Goal: Task Accomplishment & Management: Manage account settings

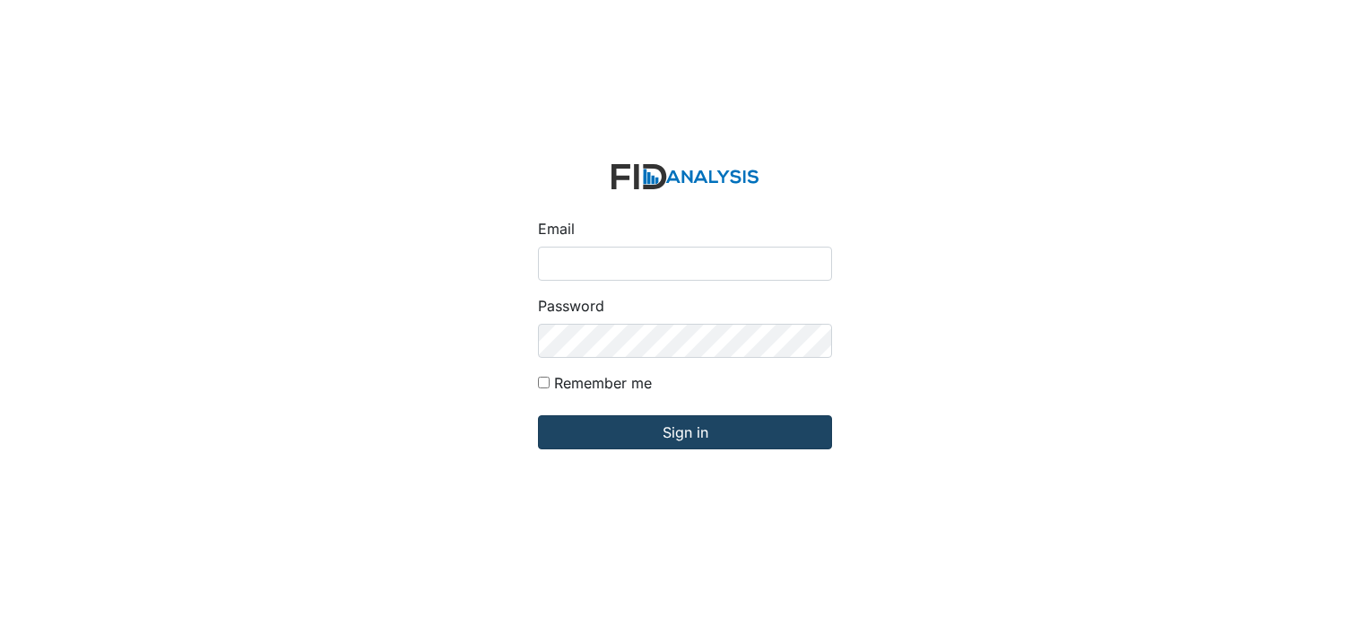
type input "[PERSON_NAME][EMAIL_ADDRESS][DOMAIN_NAME]"
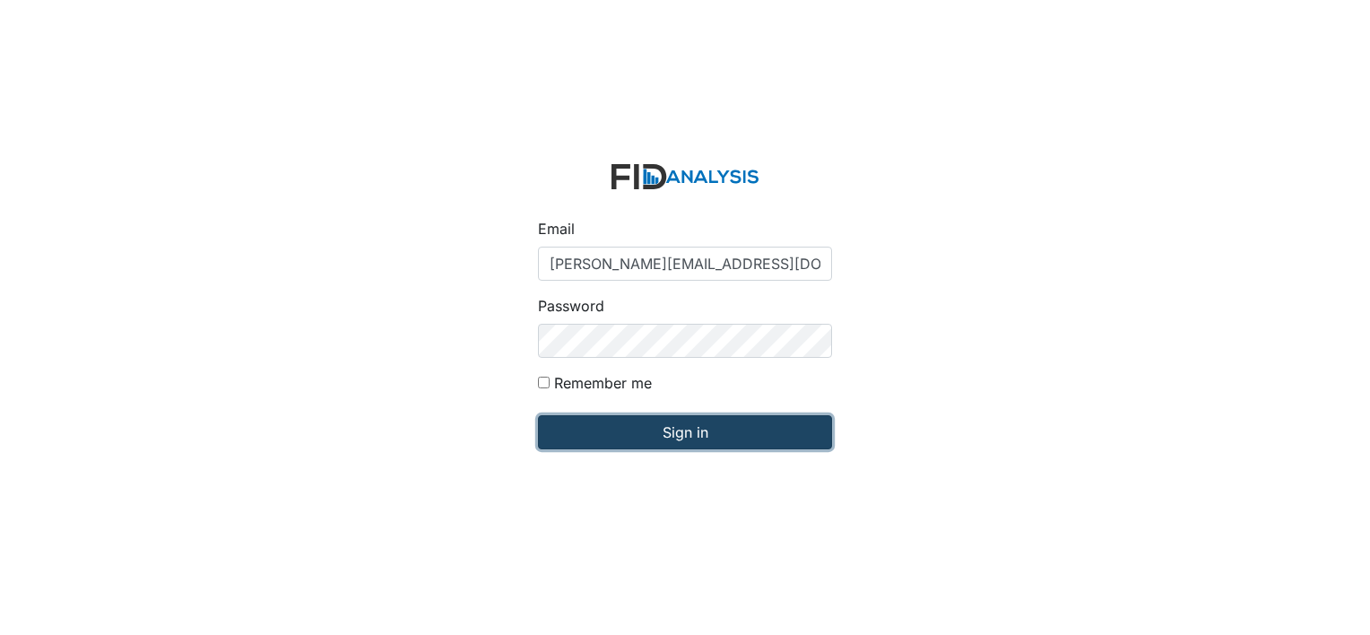
click at [641, 437] on input "Sign in" at bounding box center [685, 432] width 294 height 34
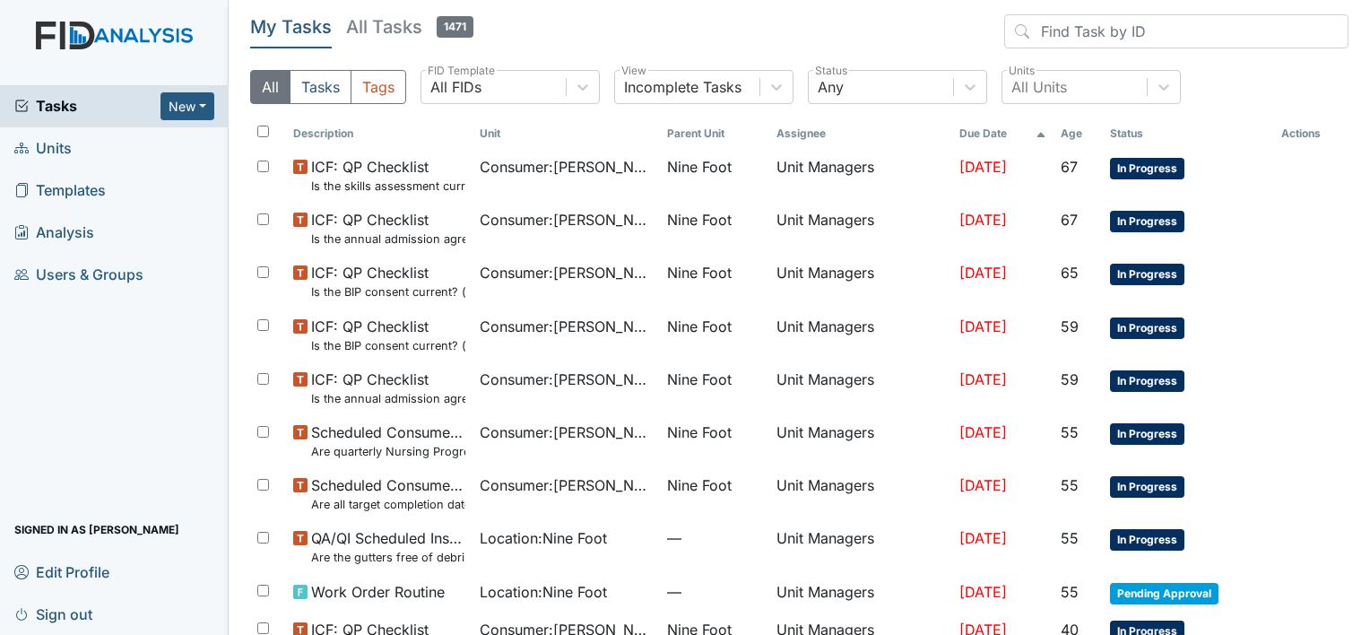
click at [66, 146] on span "Units" at bounding box center [42, 148] width 57 height 28
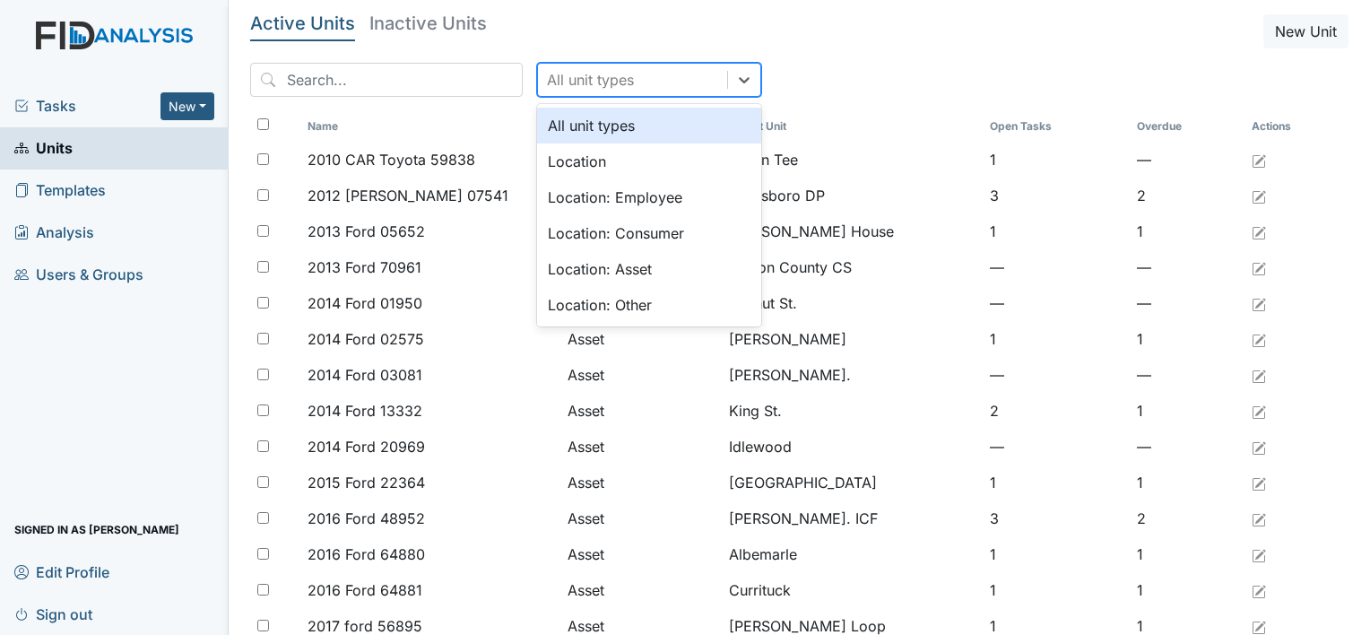
click at [565, 82] on div "All unit types" at bounding box center [590, 80] width 87 height 22
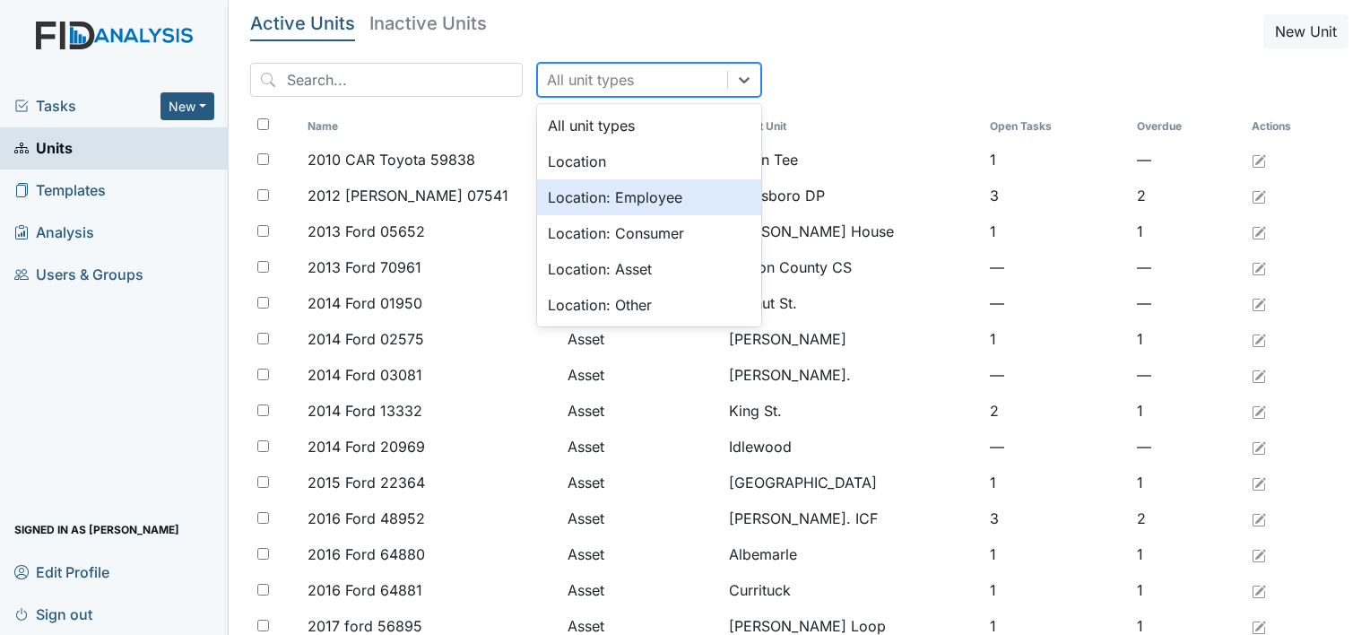
click at [565, 197] on div "Location: Employee" at bounding box center [649, 197] width 224 height 36
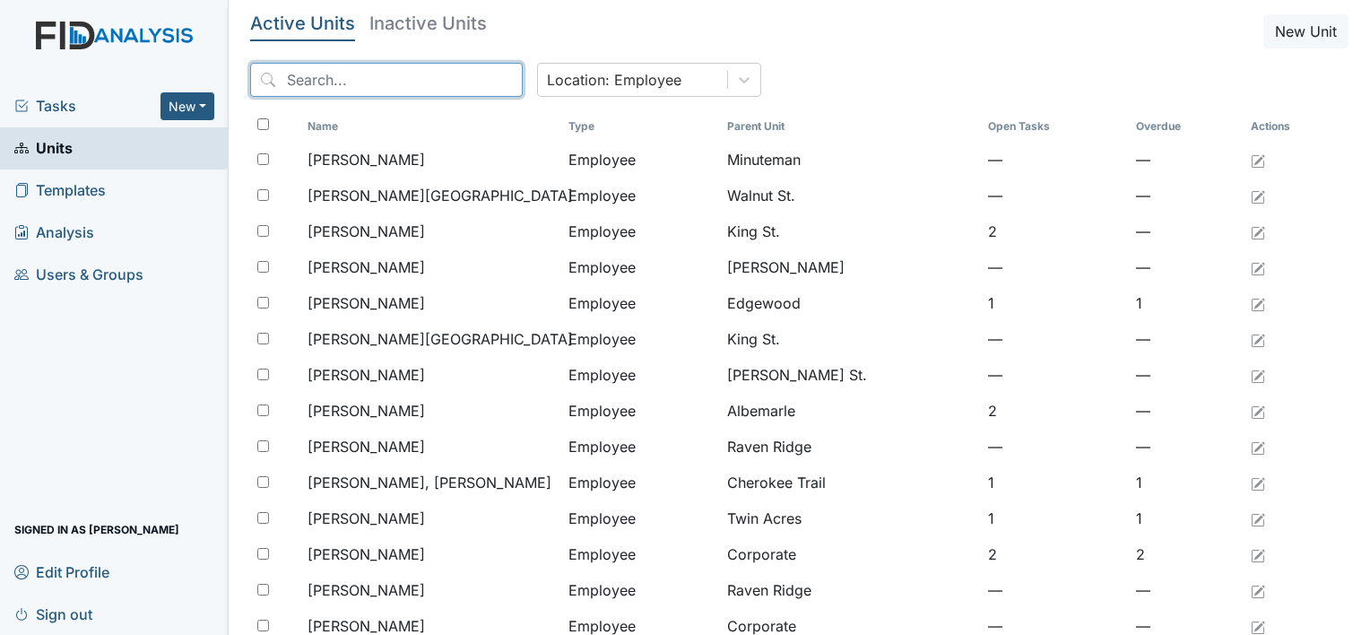
click at [361, 75] on input "search" at bounding box center [386, 80] width 272 height 34
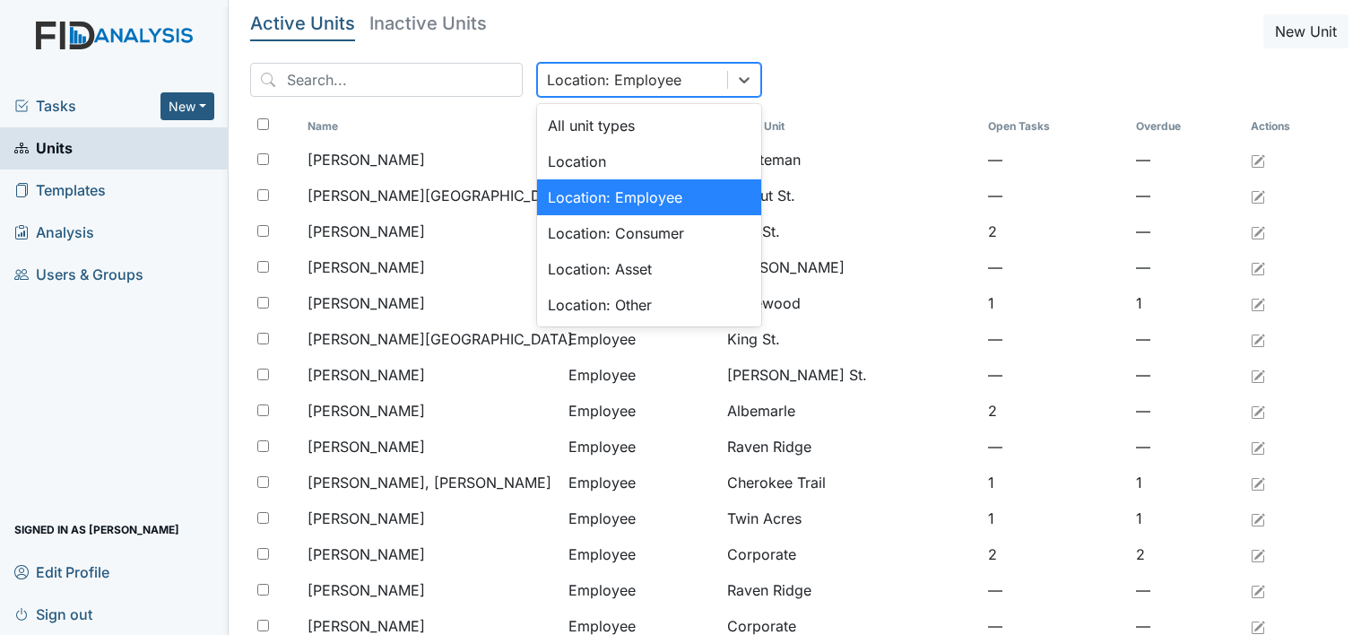
click at [552, 90] on div "Location: Employee" at bounding box center [632, 80] width 189 height 32
click at [584, 117] on div "All unit types" at bounding box center [649, 126] width 224 height 36
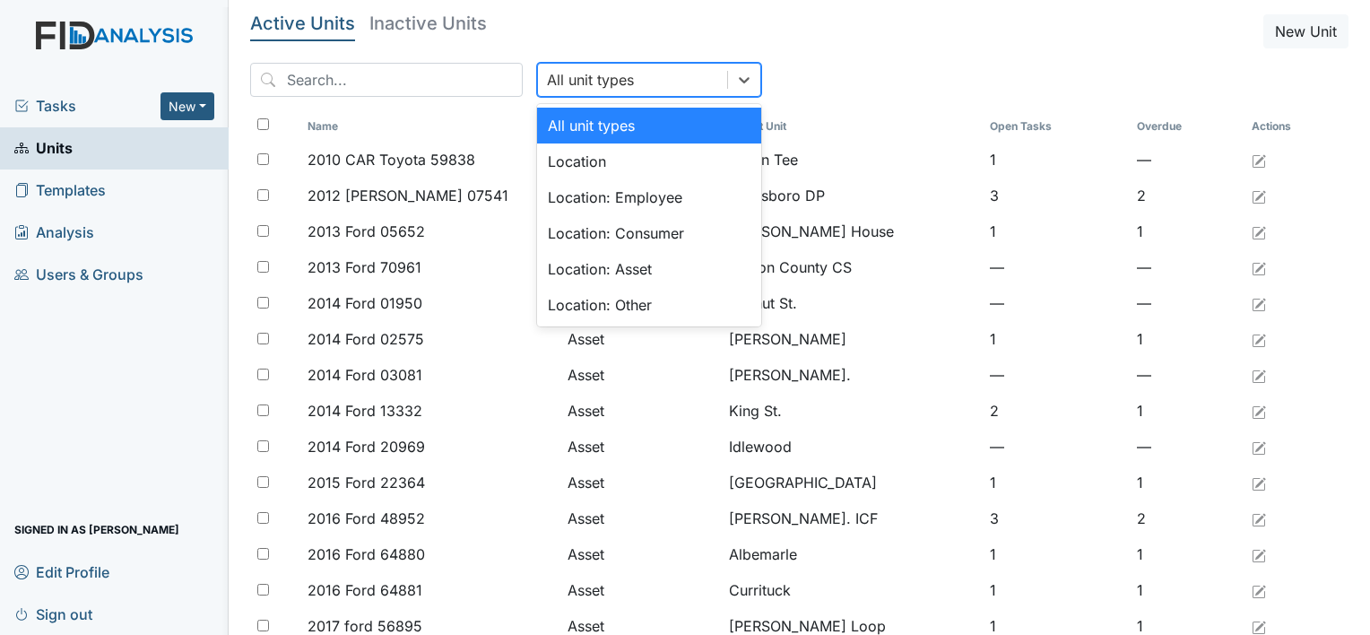
click at [602, 73] on div "All unit types" at bounding box center [632, 80] width 189 height 32
click at [566, 202] on div "Location: Employee" at bounding box center [649, 197] width 224 height 36
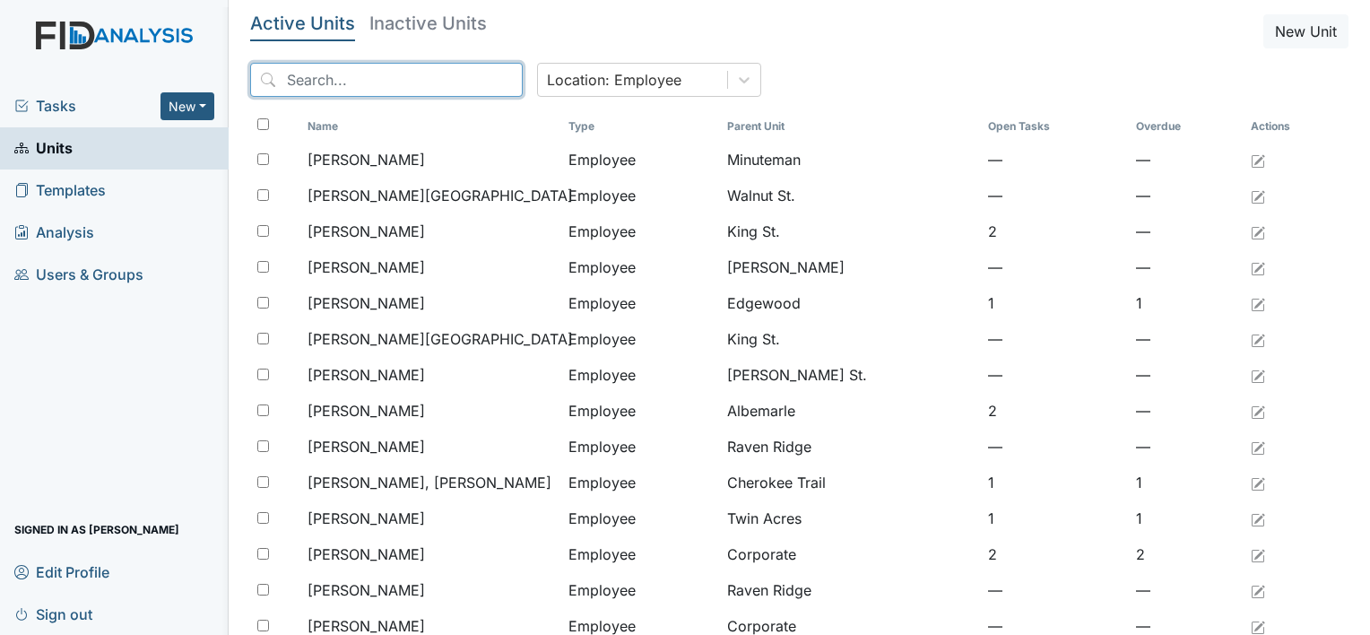
click at [308, 72] on input "search" at bounding box center [386, 80] width 272 height 34
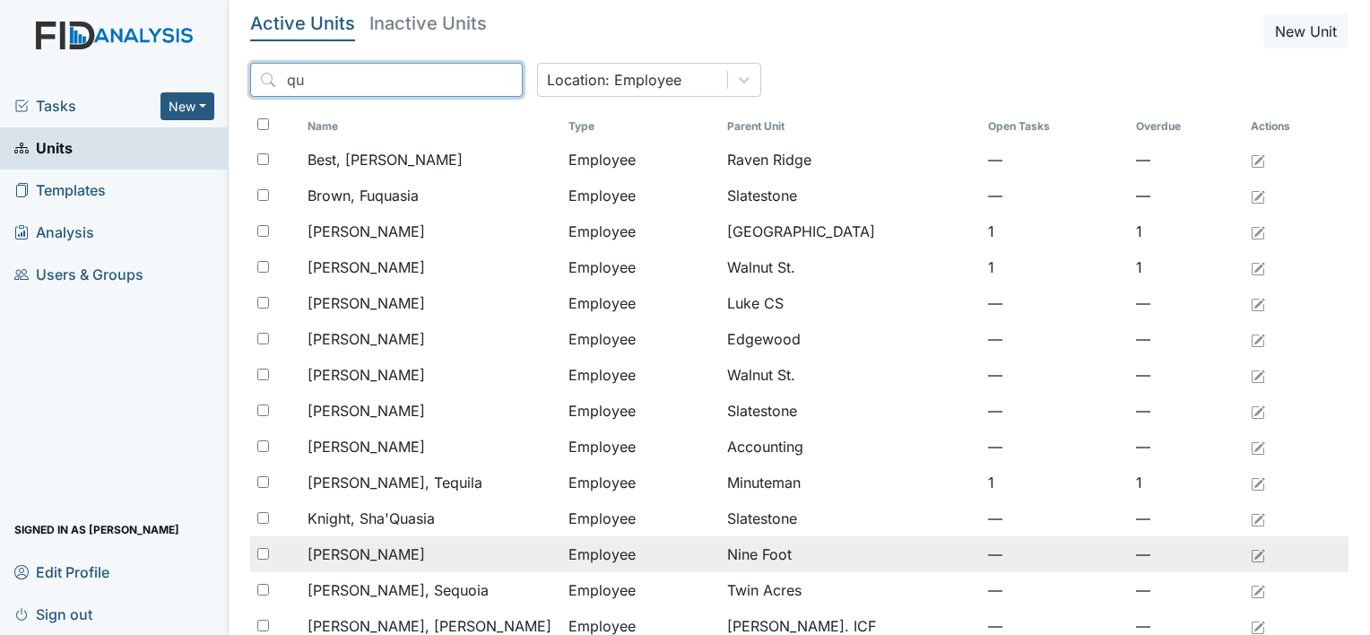
type input "qu"
click at [413, 554] on span "McClain, Quiteria" at bounding box center [365, 554] width 117 height 22
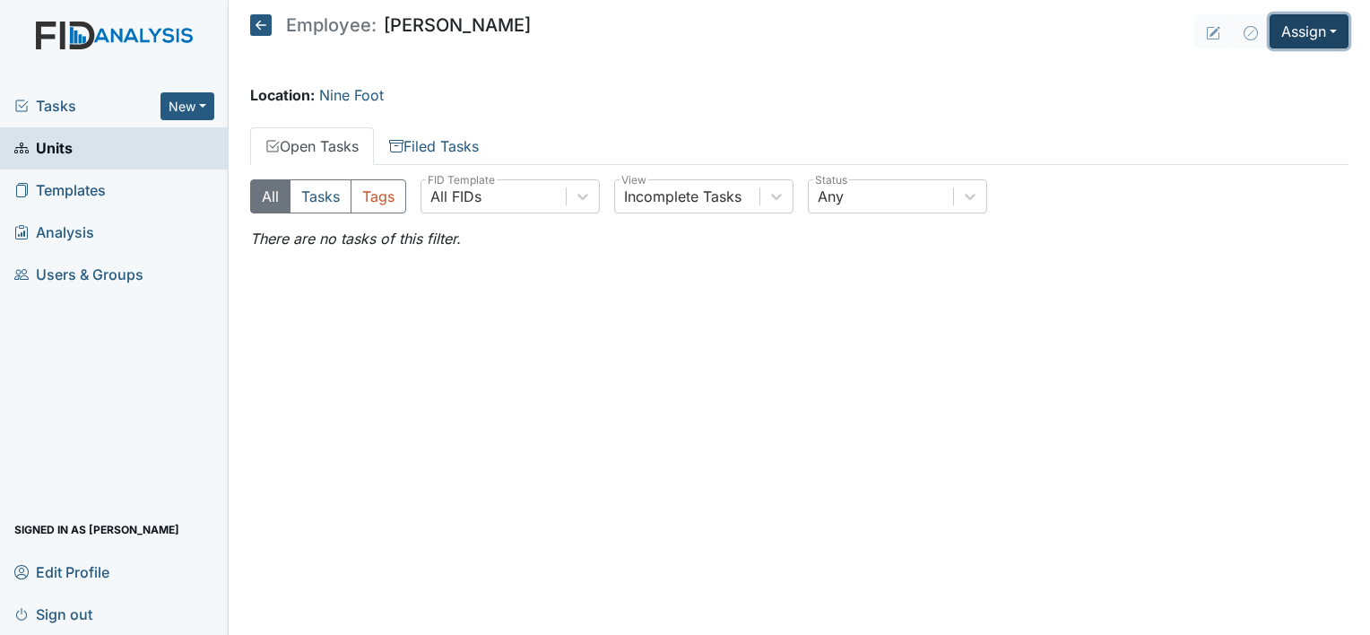
click at [1288, 22] on button "Assign" at bounding box center [1308, 31] width 79 height 34
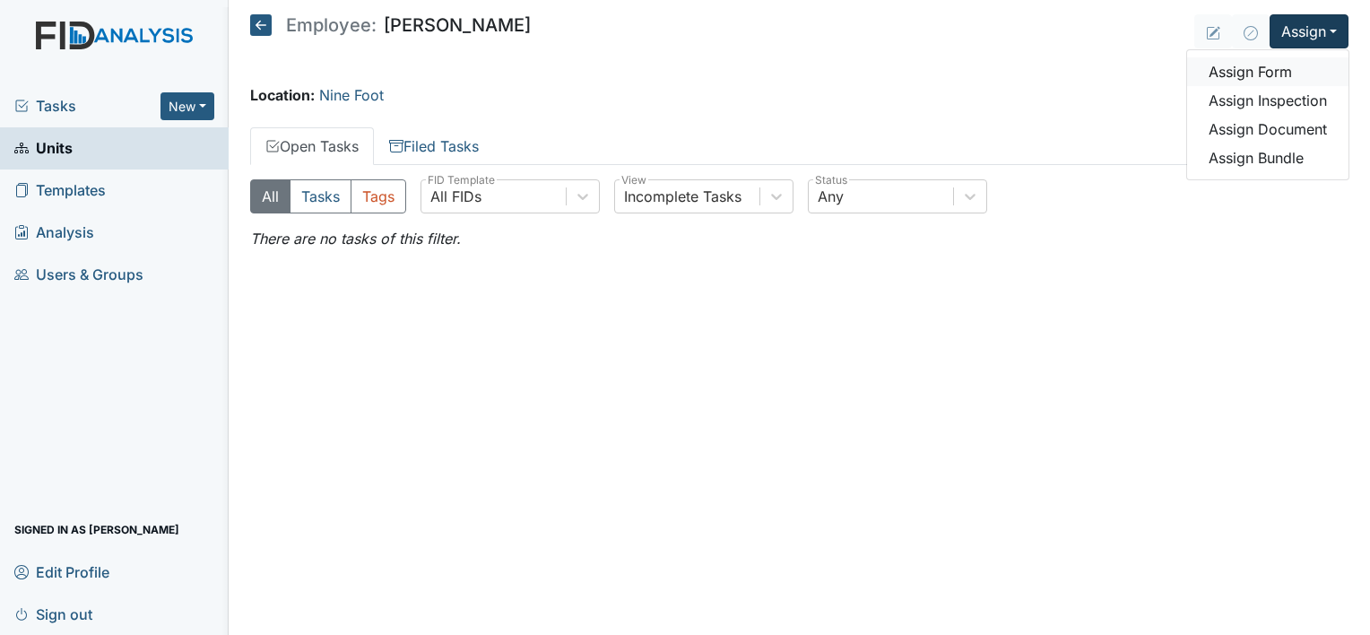
click at [1266, 59] on link "Assign Form" at bounding box center [1267, 71] width 161 height 29
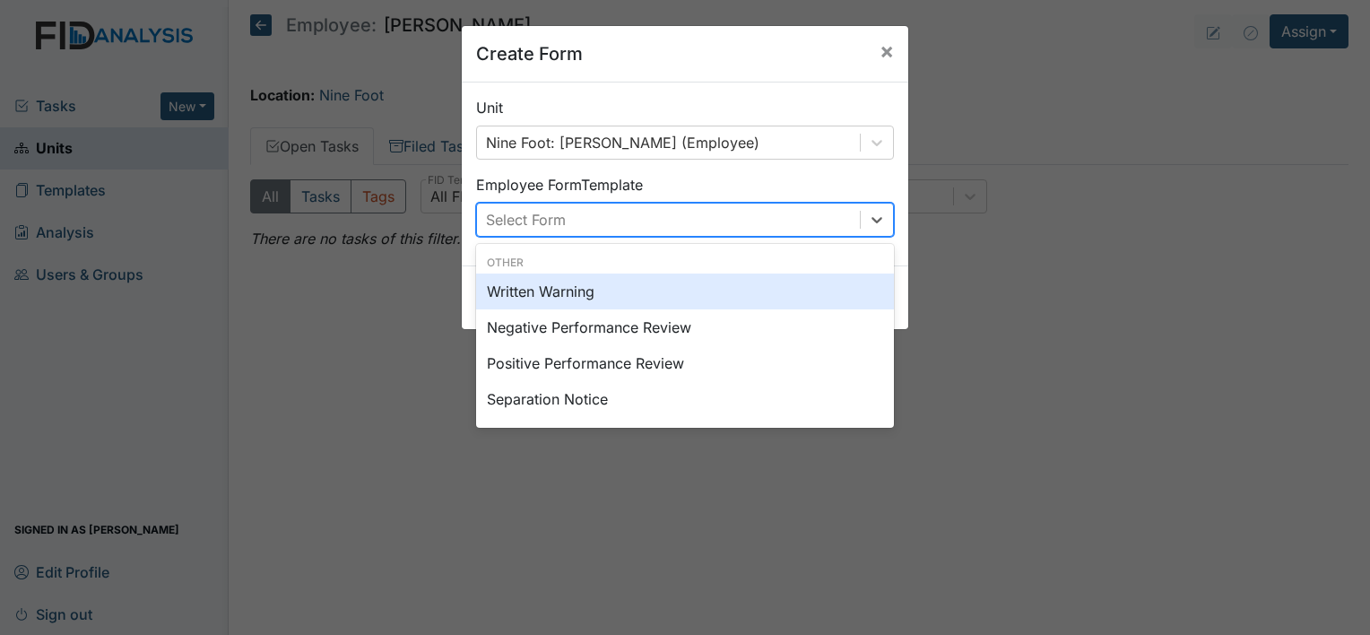
click at [821, 211] on div "Select Form" at bounding box center [668, 219] width 383 height 32
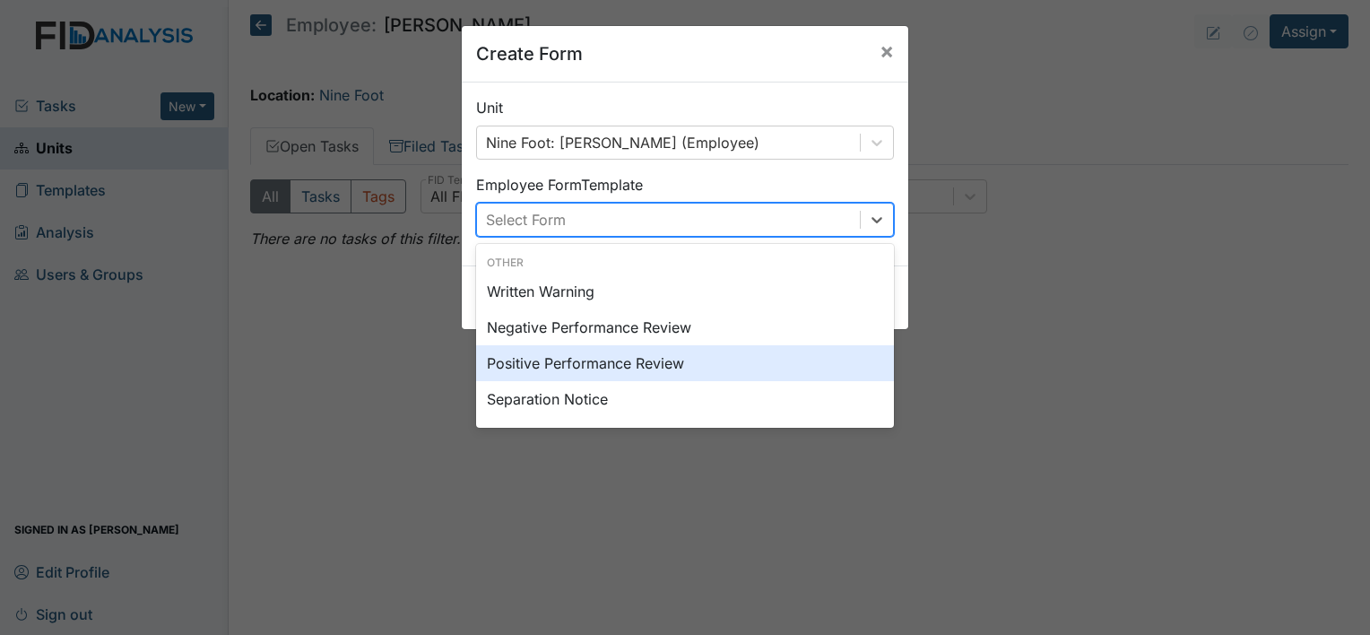
click at [752, 367] on div "Positive Performance Review" at bounding box center [685, 363] width 418 height 36
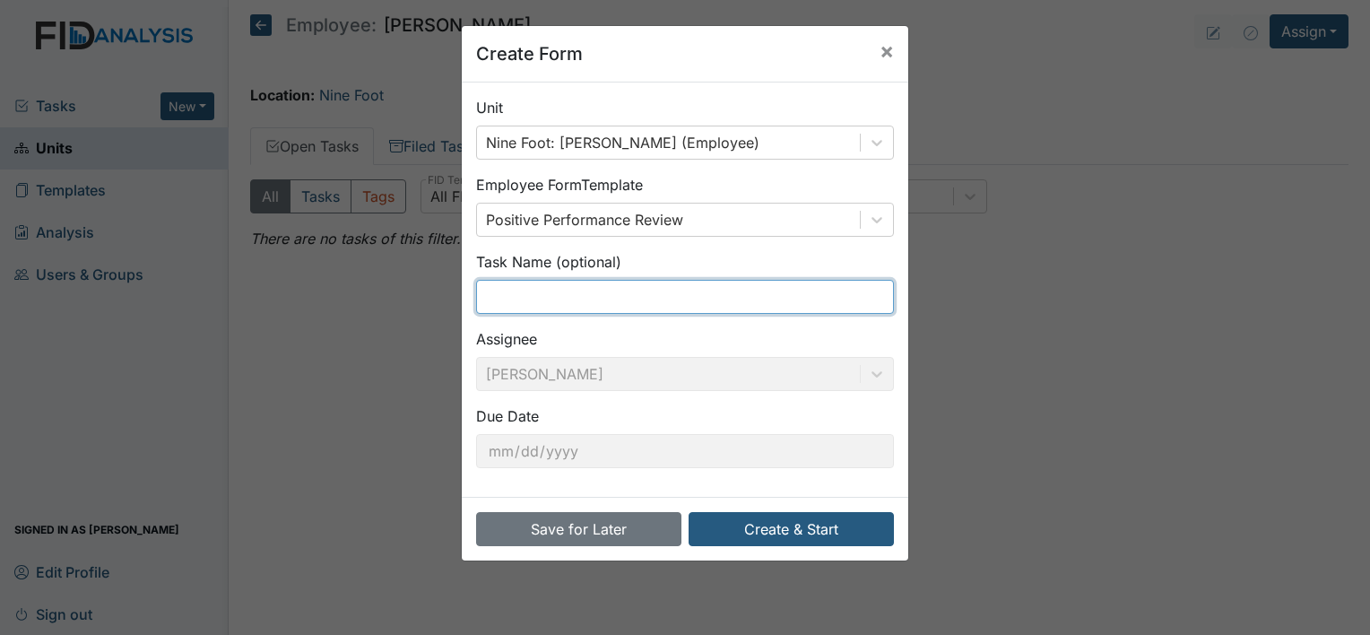
click at [549, 308] on input "text" at bounding box center [685, 297] width 418 height 34
type input "Med check"
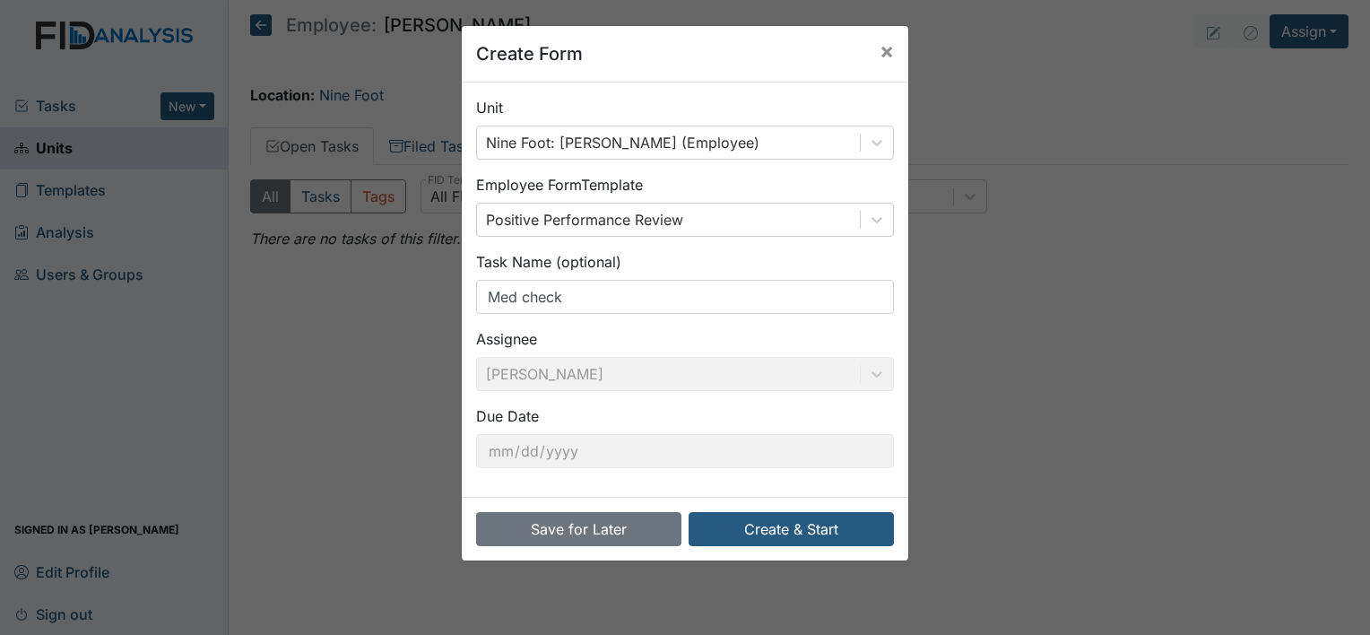
click at [732, 547] on div "Save for Later Create & Start" at bounding box center [685, 529] width 446 height 64
click at [746, 524] on button "Create & Start" at bounding box center [790, 529] width 205 height 34
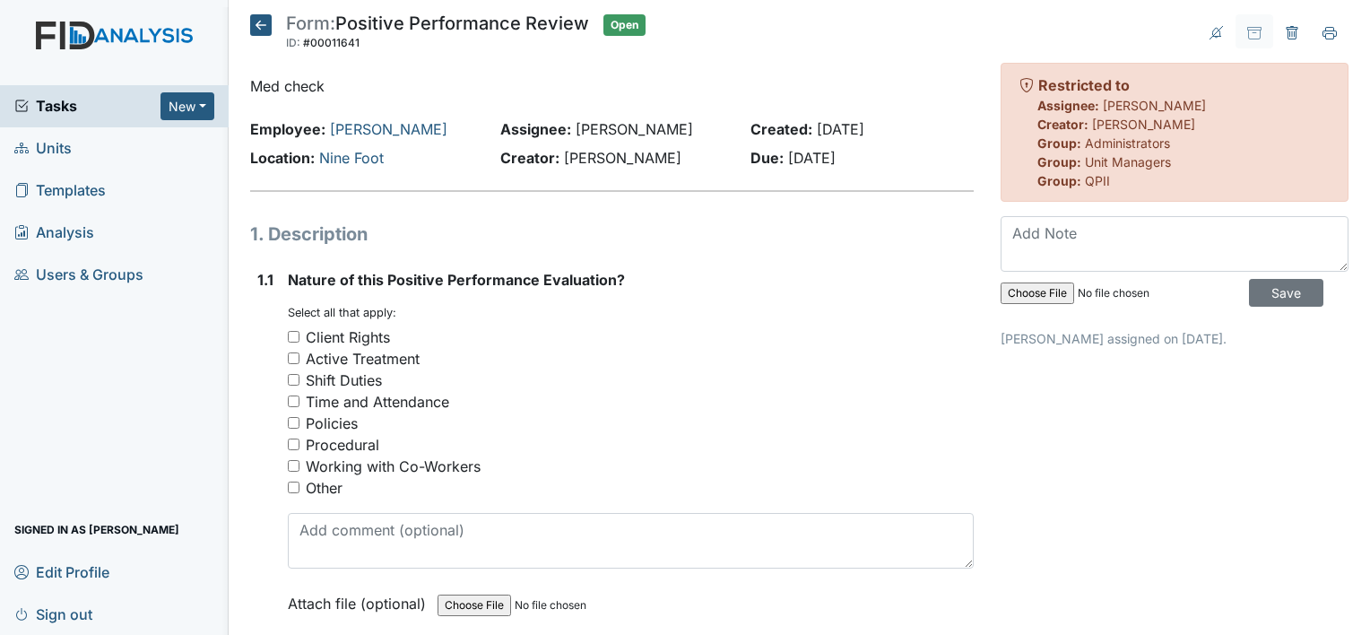
click at [362, 373] on div "Shift Duties" at bounding box center [344, 380] width 76 height 22
click at [299, 374] on input "Shift Duties" at bounding box center [294, 380] width 12 height 12
checkbox input "true"
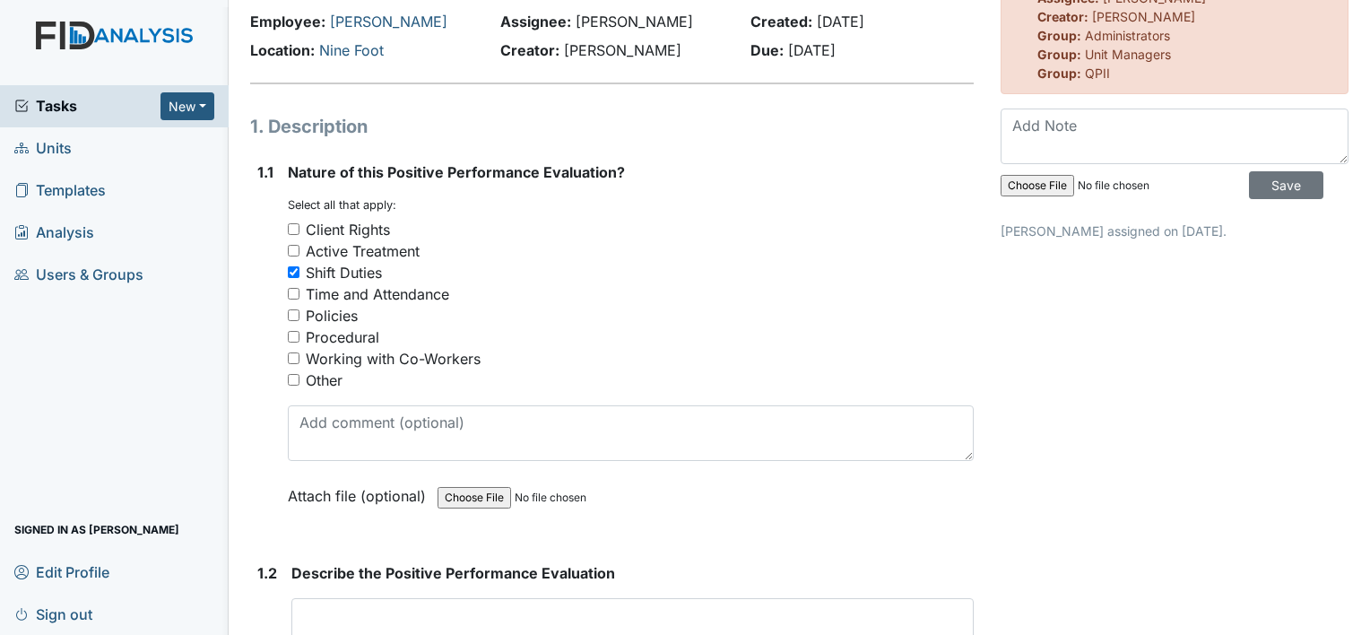
scroll to position [109, 0]
click at [350, 337] on div "Procedural" at bounding box center [342, 335] width 73 height 22
click at [299, 337] on input "Procedural" at bounding box center [294, 335] width 12 height 12
checkbox input "true"
click at [341, 317] on div "Policies" at bounding box center [332, 314] width 52 height 22
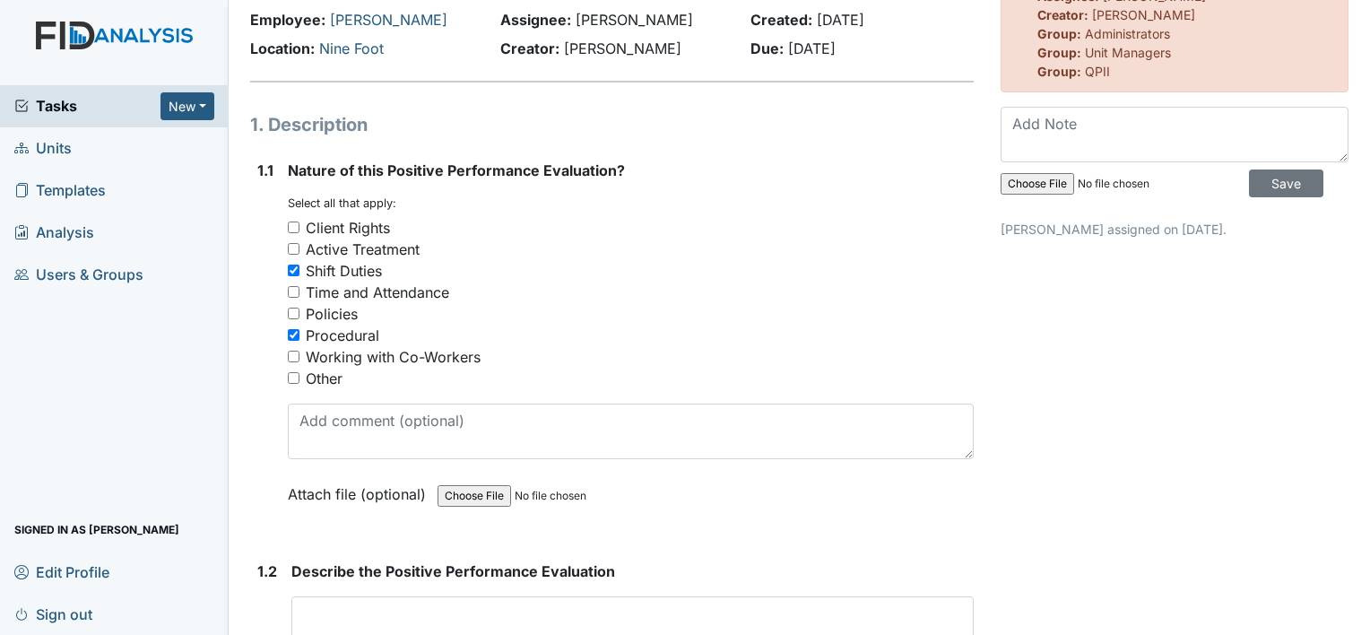
click at [299, 317] on input "Policies" at bounding box center [294, 313] width 12 height 12
checkbox input "true"
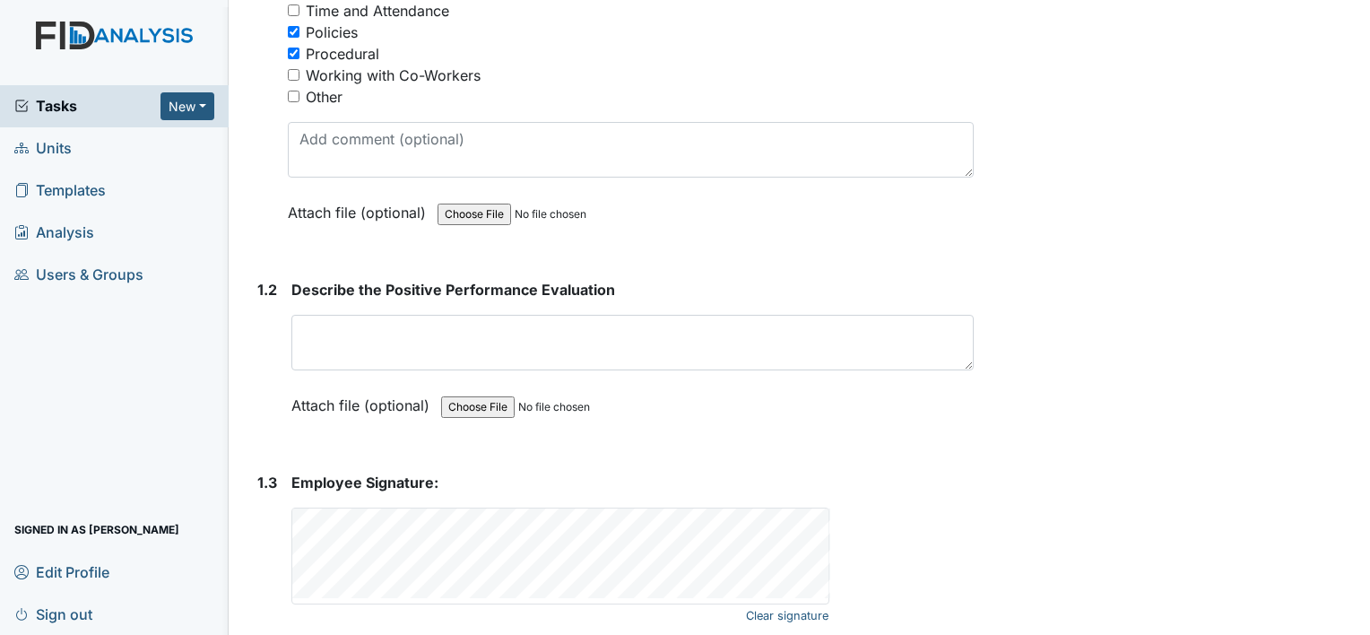
scroll to position [393, 0]
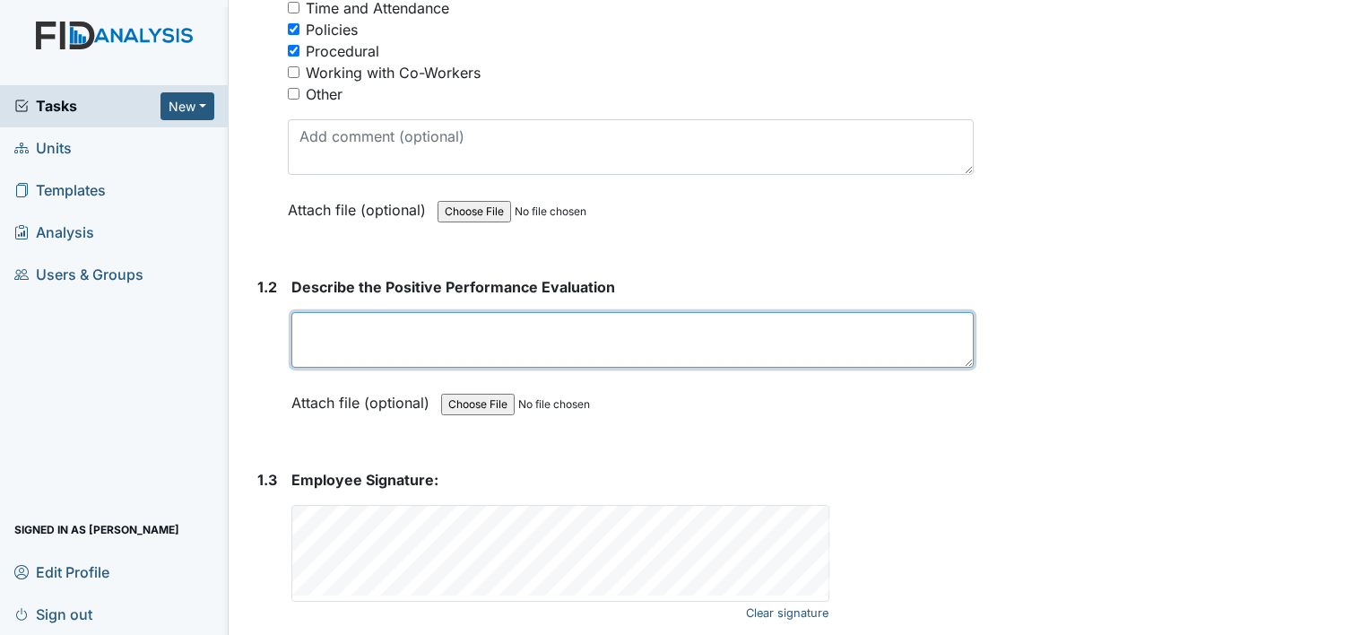
click at [485, 316] on textarea at bounding box center [632, 340] width 682 height 56
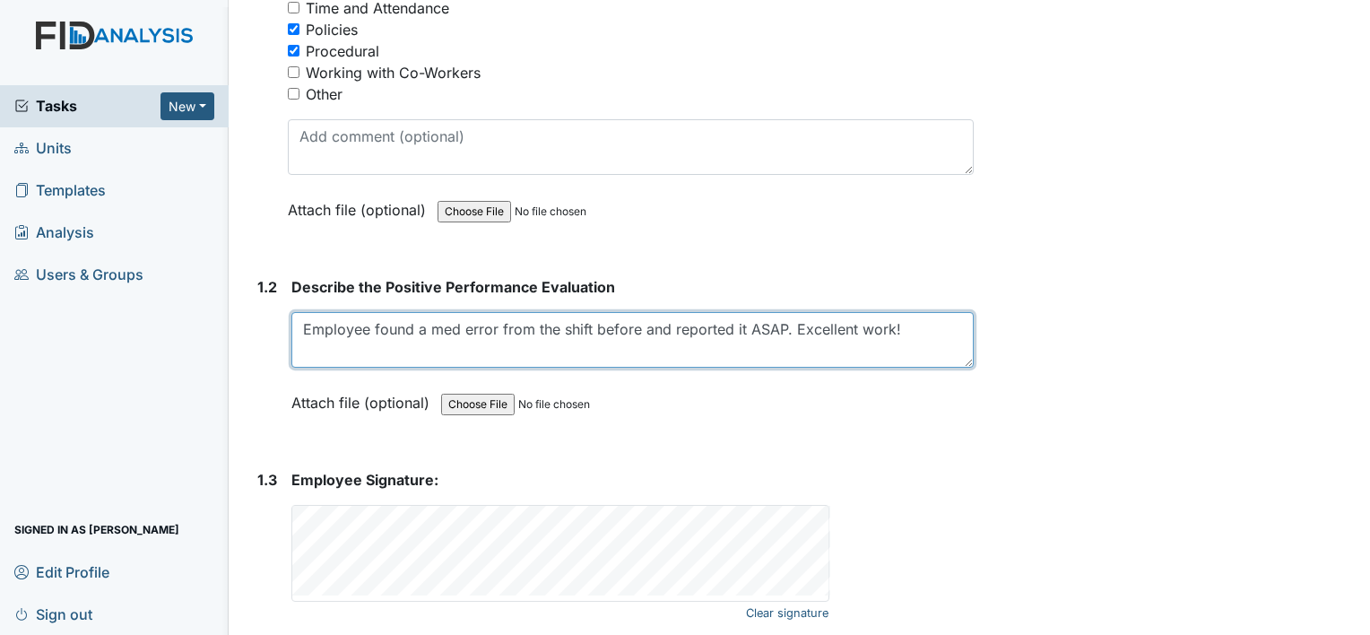
drag, startPoint x: 903, startPoint y: 326, endPoint x: 299, endPoint y: 349, distance: 604.5
click at [299, 349] on textarea "Employee found a med error from the shift before and reported it ASAP. Excellen…" at bounding box center [632, 340] width 682 height 56
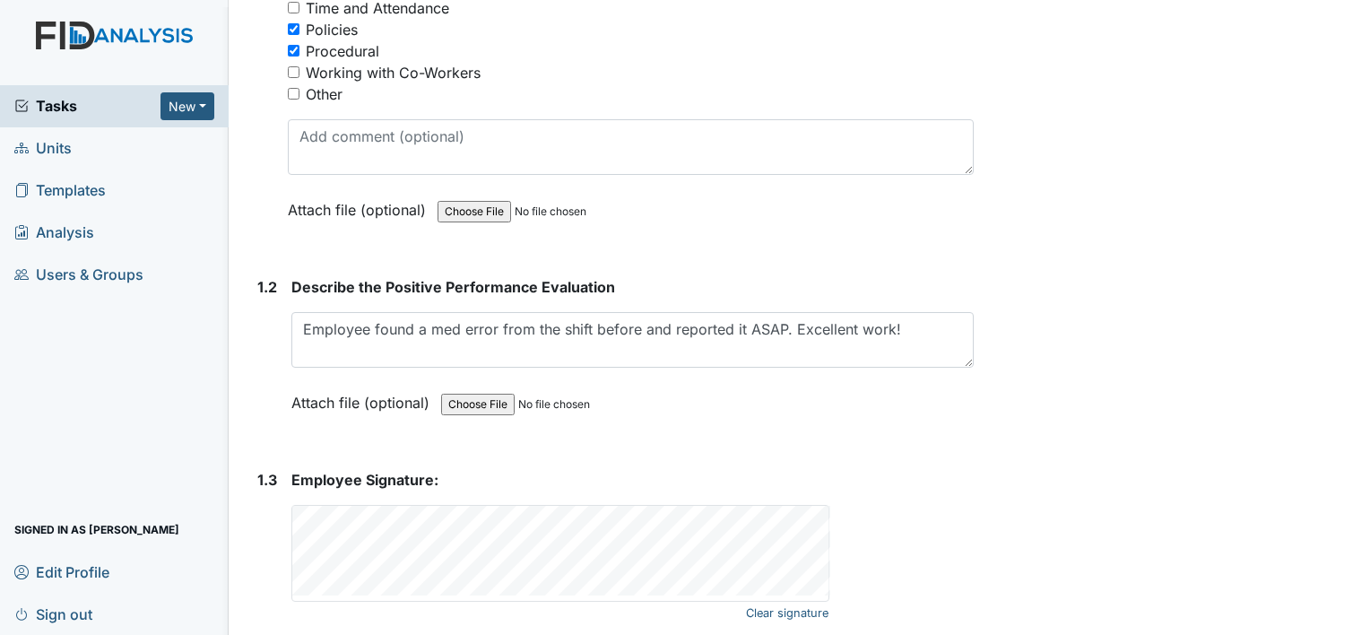
click at [679, 398] on div "Attach file (optional) You can upload .pdf, .txt, .jpg, .jpeg, .png, .csv, .xls…" at bounding box center [632, 404] width 682 height 44
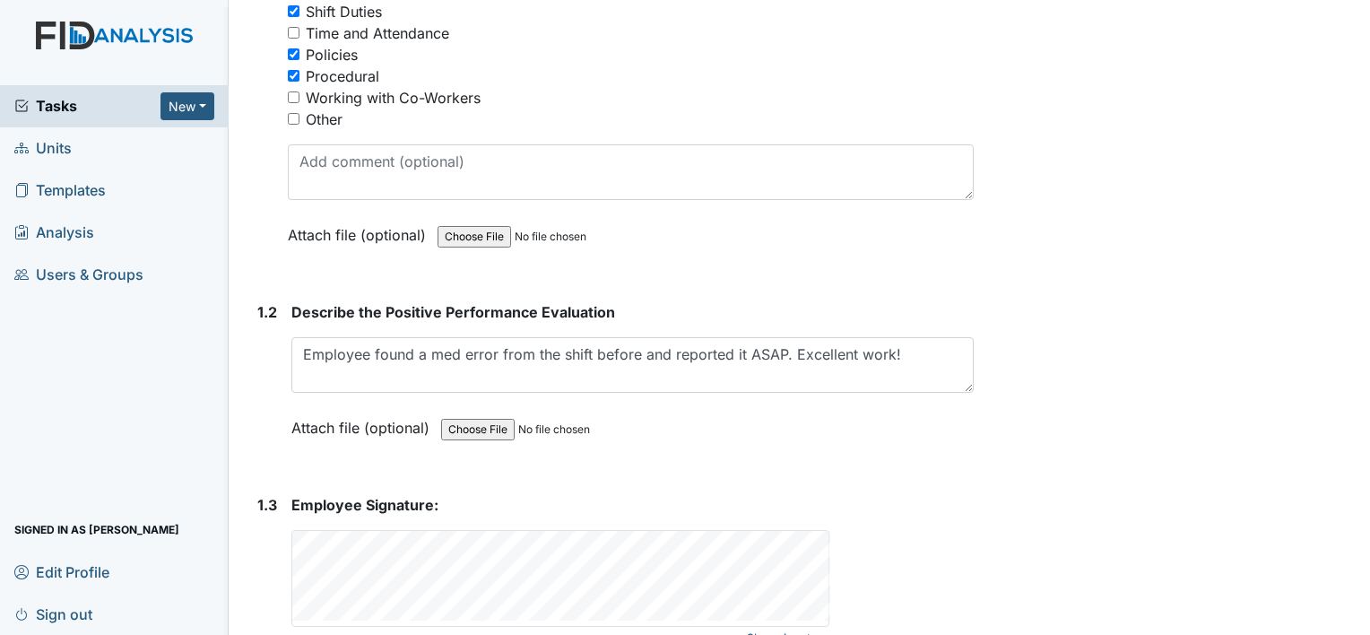
scroll to position [361, 0]
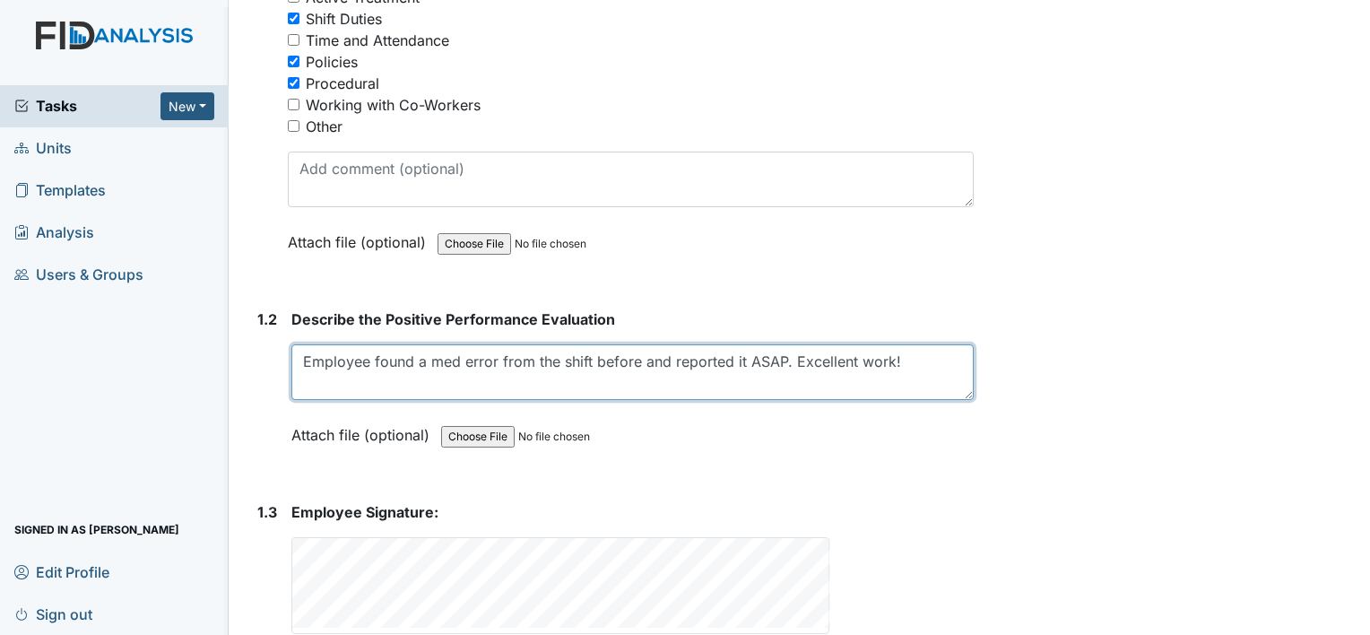
click at [494, 362] on textarea "Employee found a med error from the shift before and reported it ASAP. Excellen…" at bounding box center [632, 372] width 682 height 56
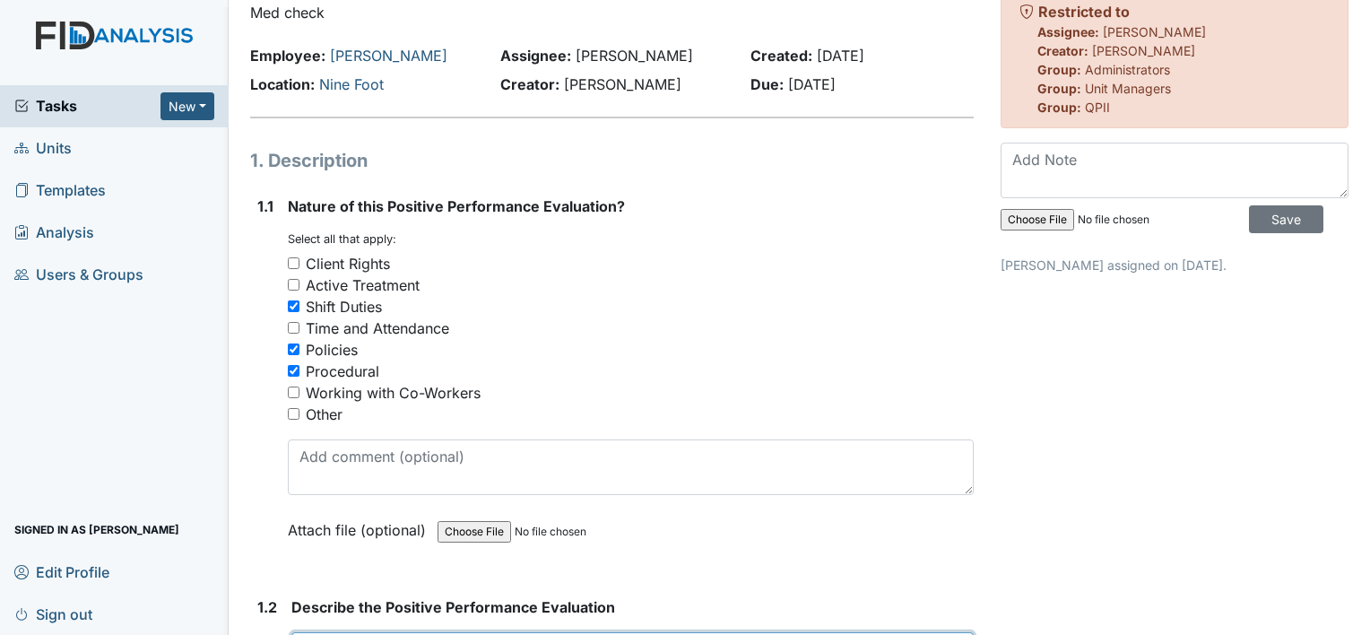
scroll to position [0, 0]
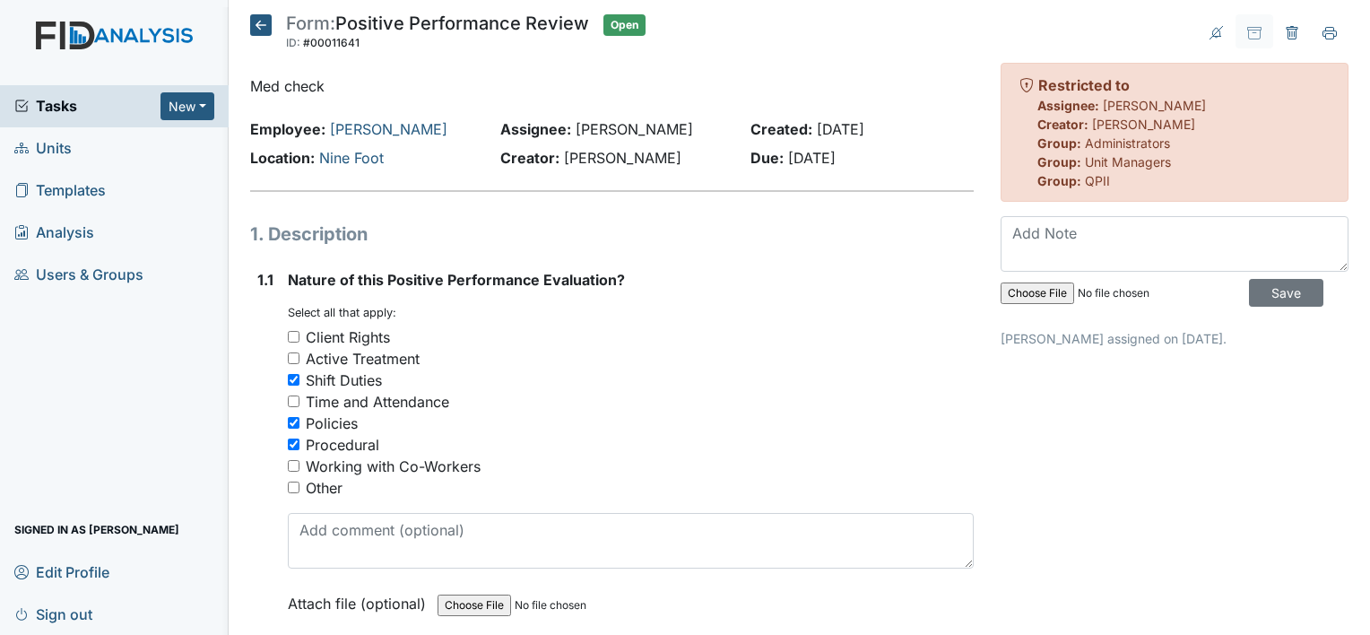
type textarea "Employee found a med error (8.25.25) from the shift before and reported it ASAP…"
click at [44, 147] on span "Units" at bounding box center [42, 148] width 57 height 28
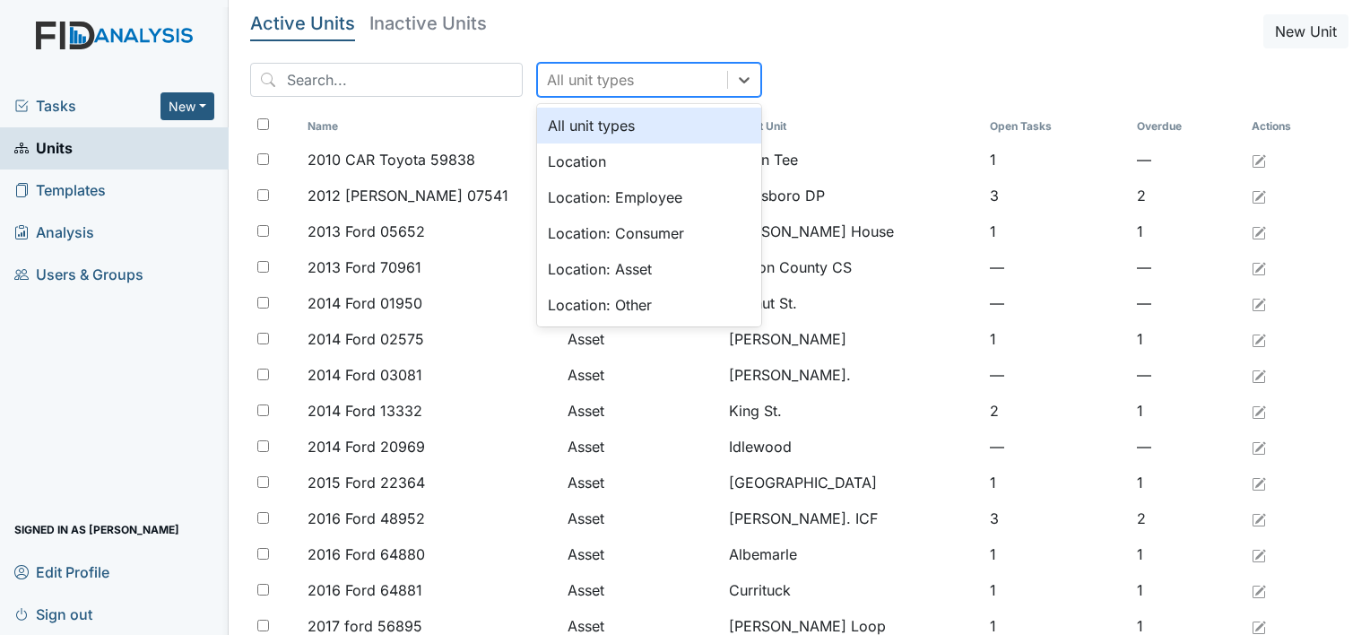
click at [631, 68] on div "All unit types" at bounding box center [632, 80] width 189 height 32
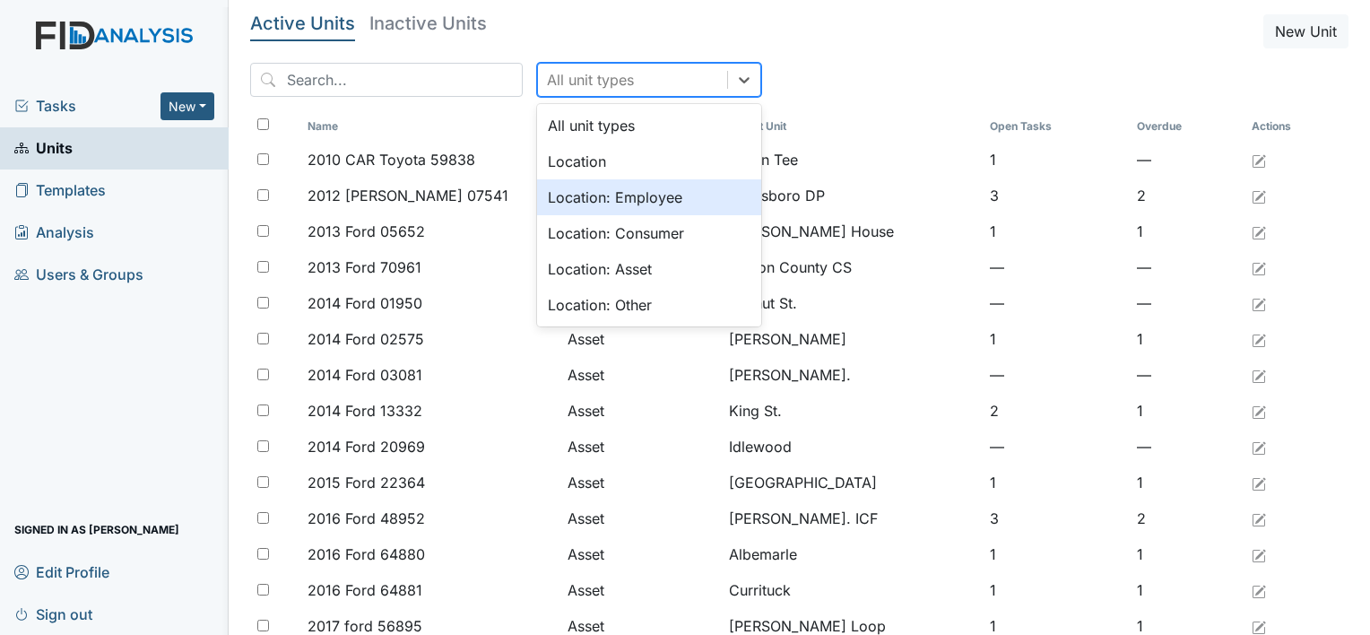
click at [649, 197] on div "Location: Employee" at bounding box center [649, 197] width 224 height 36
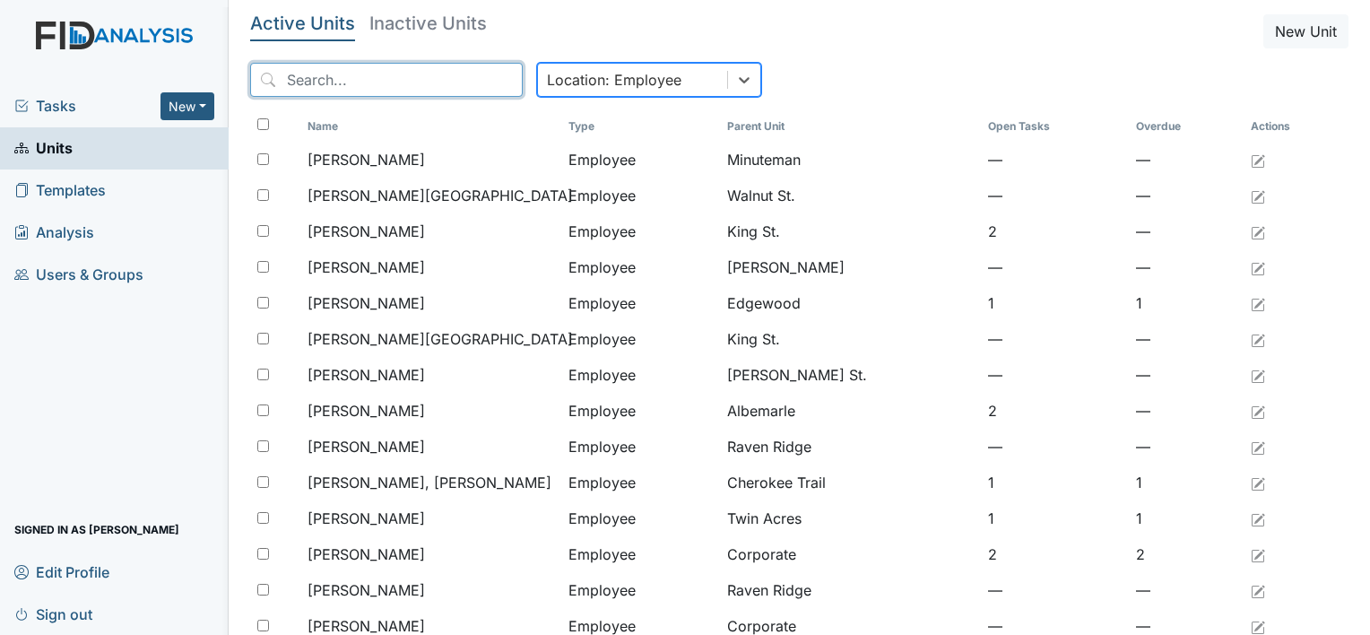
click at [367, 90] on input "search" at bounding box center [386, 80] width 272 height 34
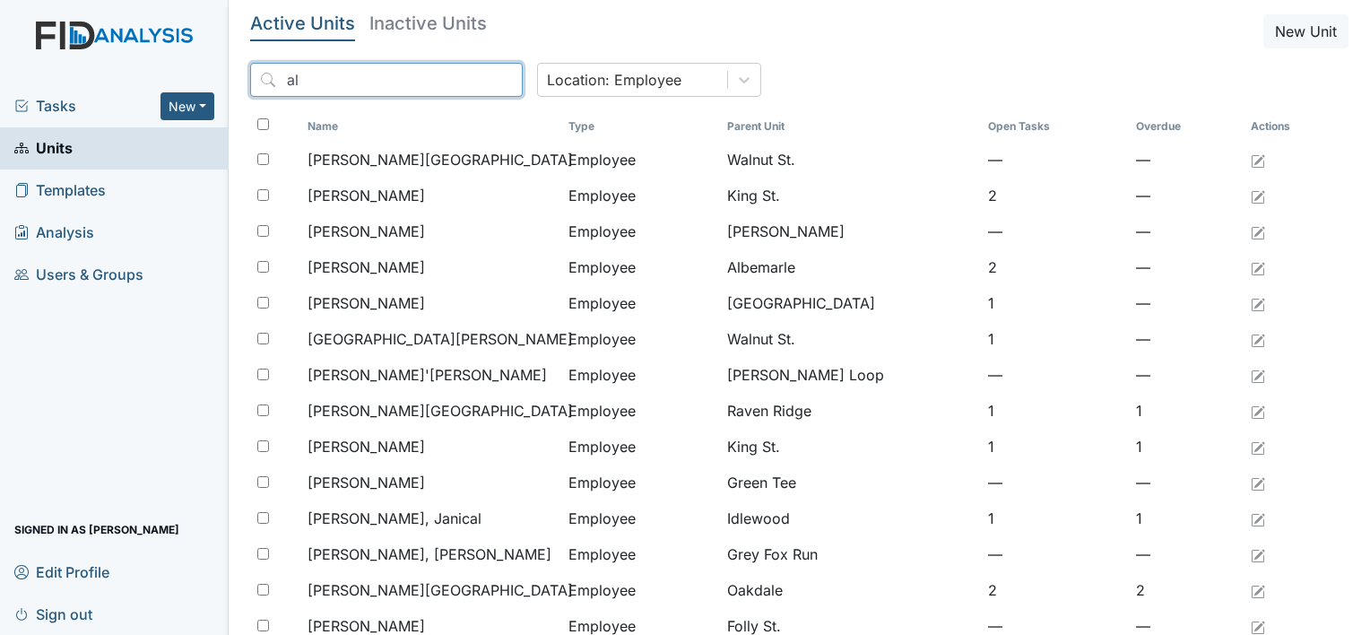
type input "a"
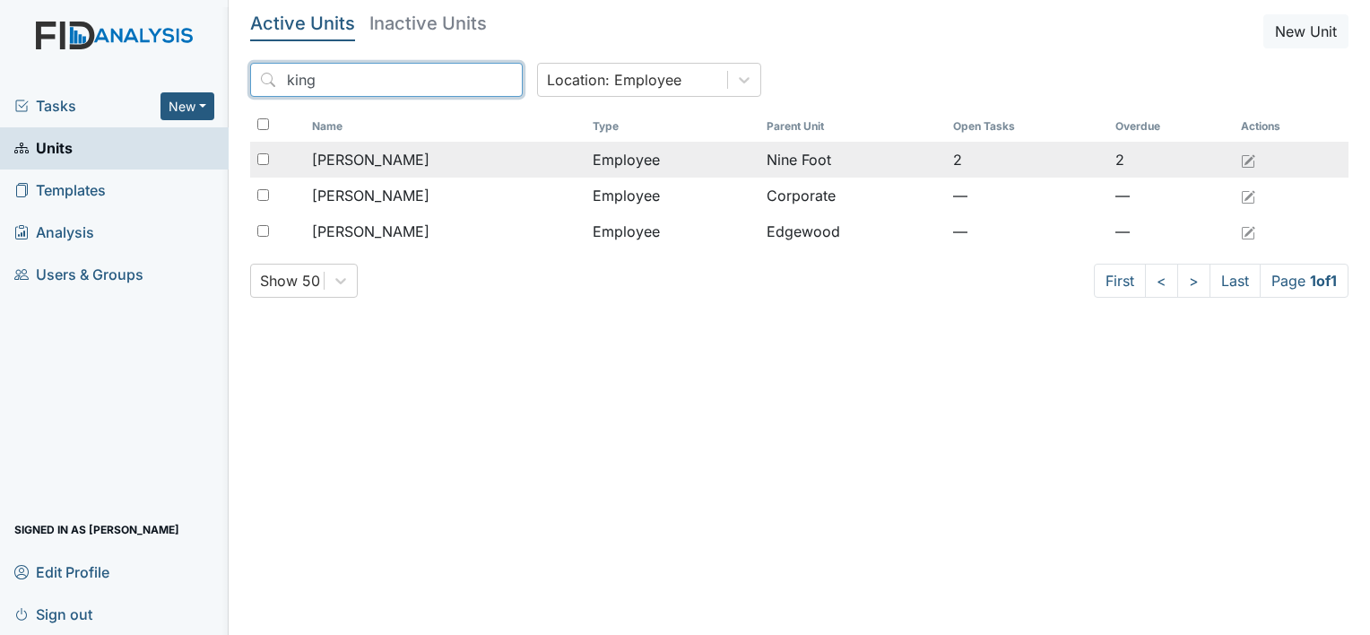
type input "king"
click at [376, 161] on span "[PERSON_NAME]" at bounding box center [370, 160] width 117 height 22
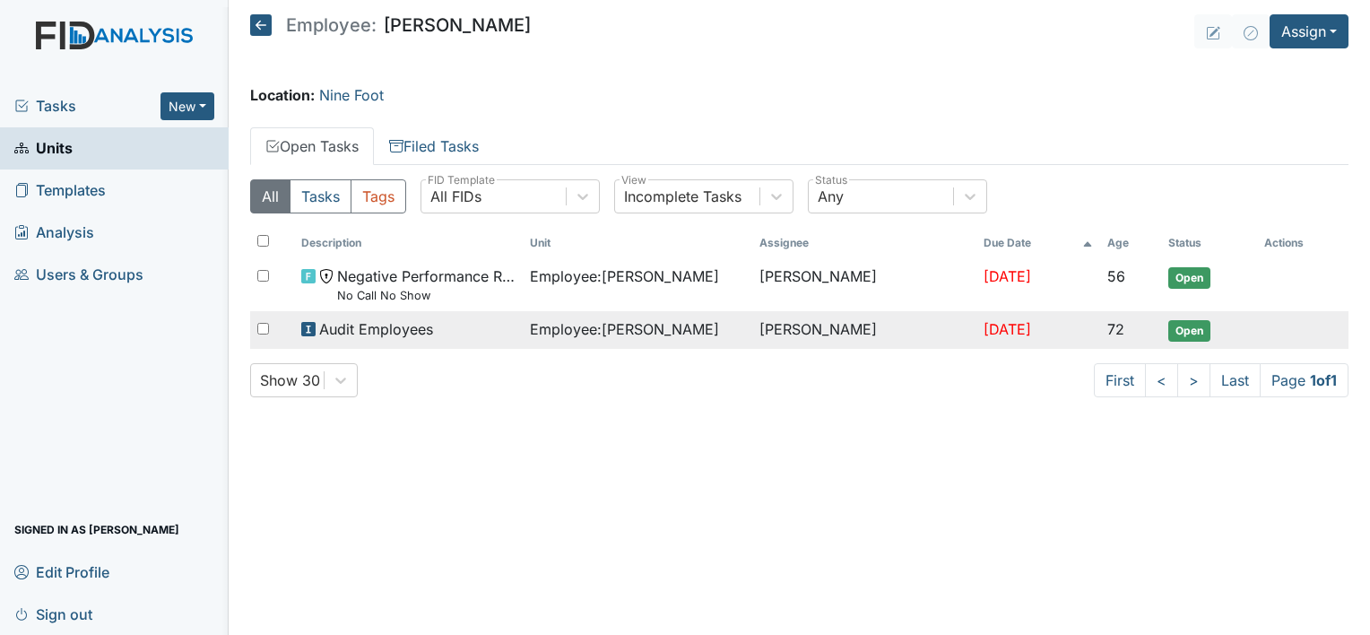
click at [777, 344] on td "[PERSON_NAME]" at bounding box center [864, 330] width 224 height 38
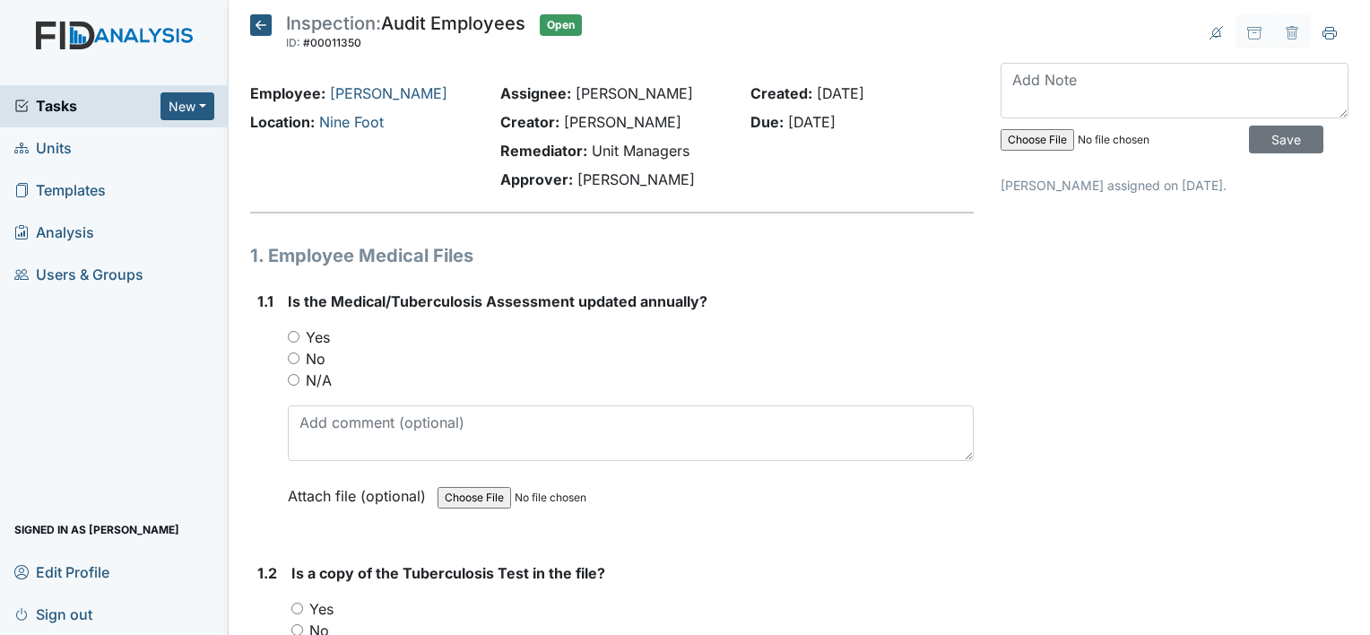
click at [272, 29] on h5 "Inspection: Audit Employees ID: #00011350 Open Autosaving..." at bounding box center [416, 33] width 332 height 39
click at [259, 25] on icon at bounding box center [261, 25] width 22 height 22
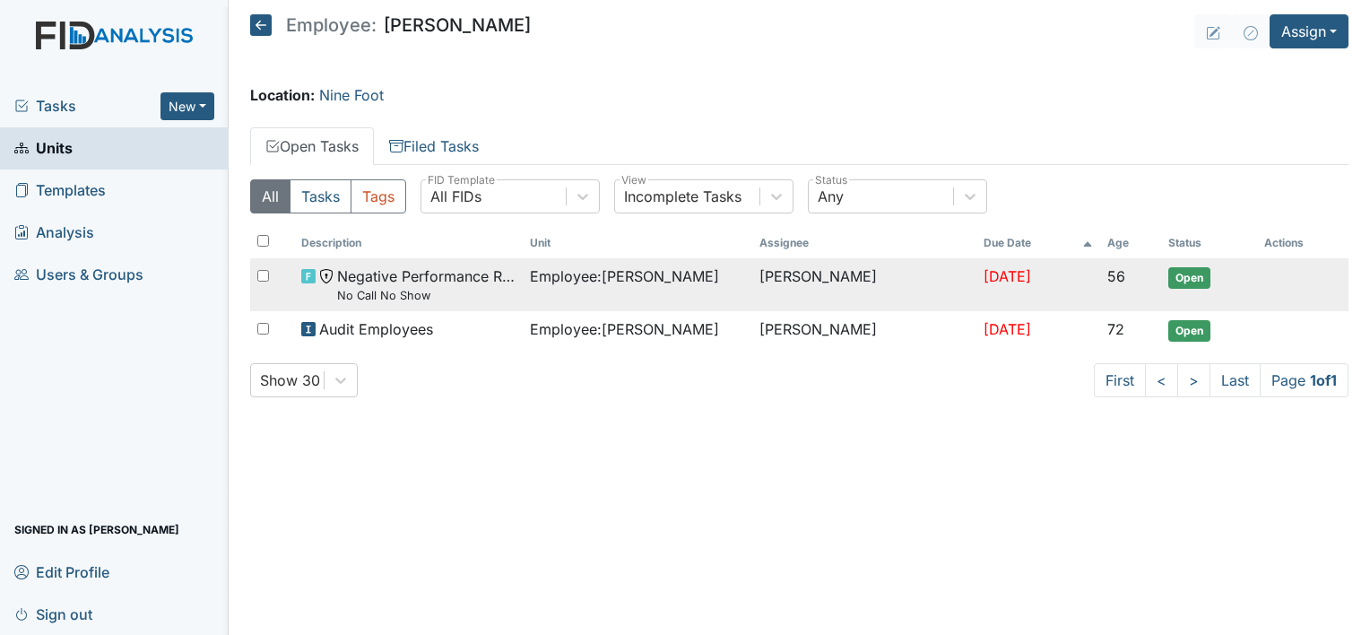
click at [597, 275] on span "Employee : [PERSON_NAME]" at bounding box center [624, 276] width 189 height 22
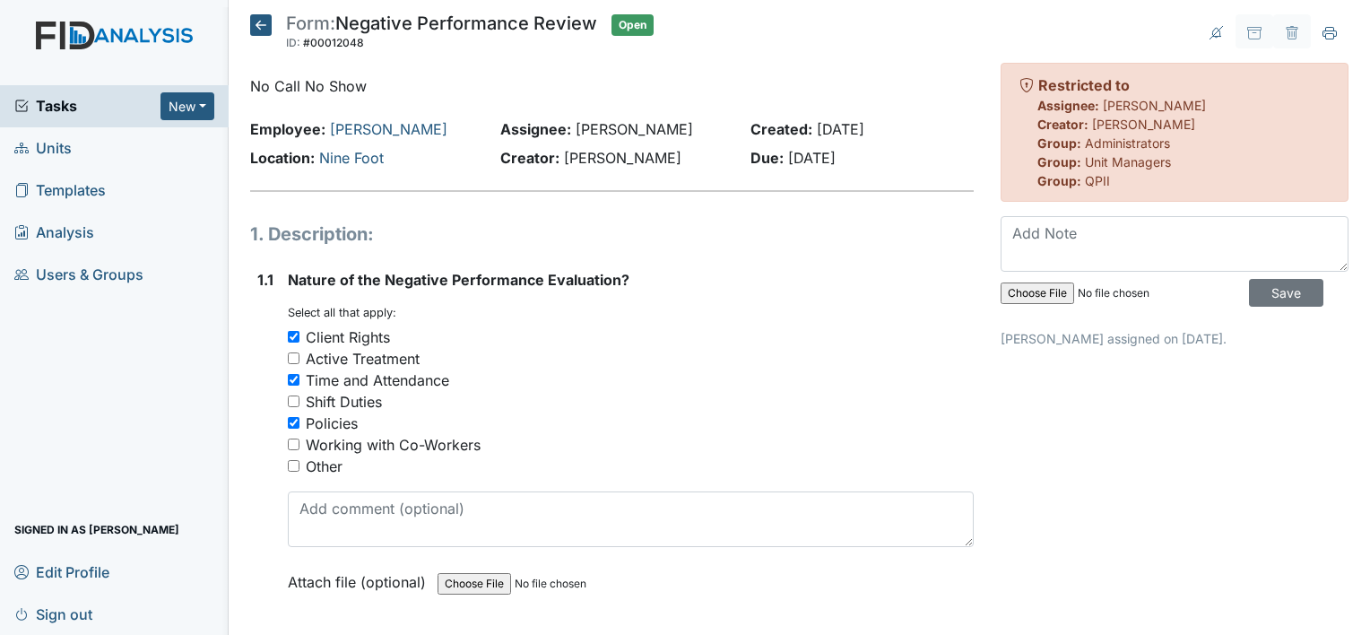
click at [260, 28] on icon at bounding box center [261, 25] width 22 height 22
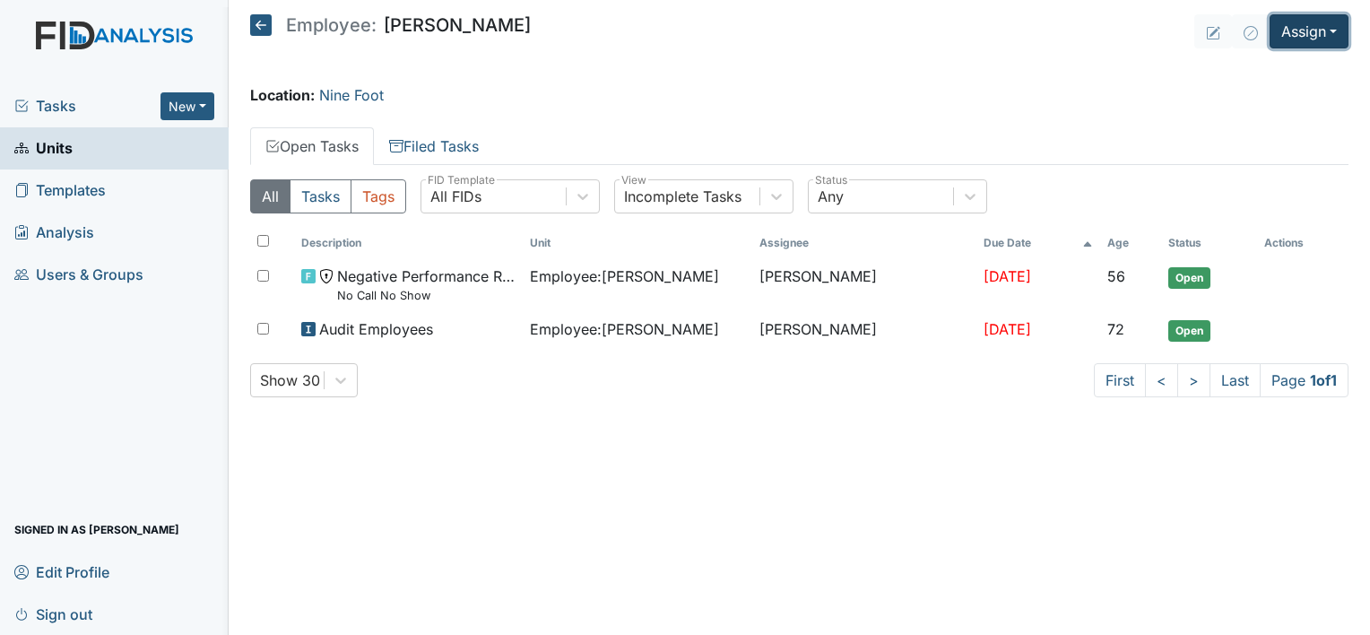
click at [1319, 28] on button "Assign" at bounding box center [1308, 31] width 79 height 34
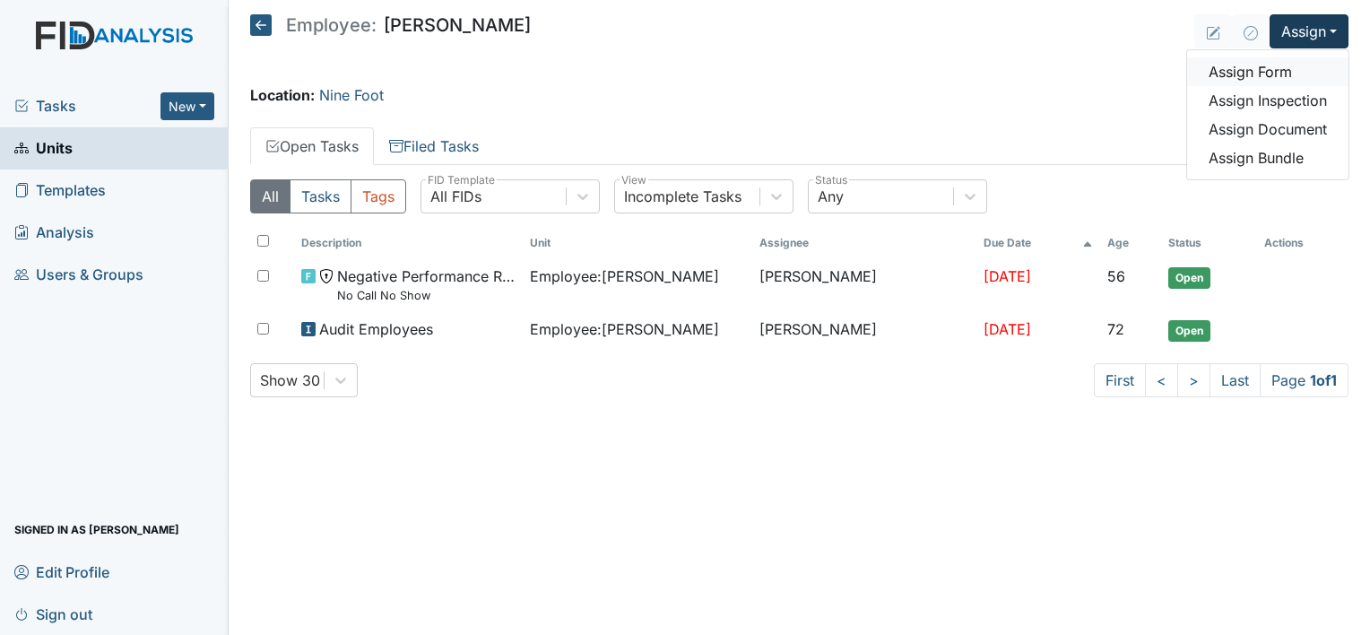
click at [1266, 61] on link "Assign Form" at bounding box center [1267, 71] width 161 height 29
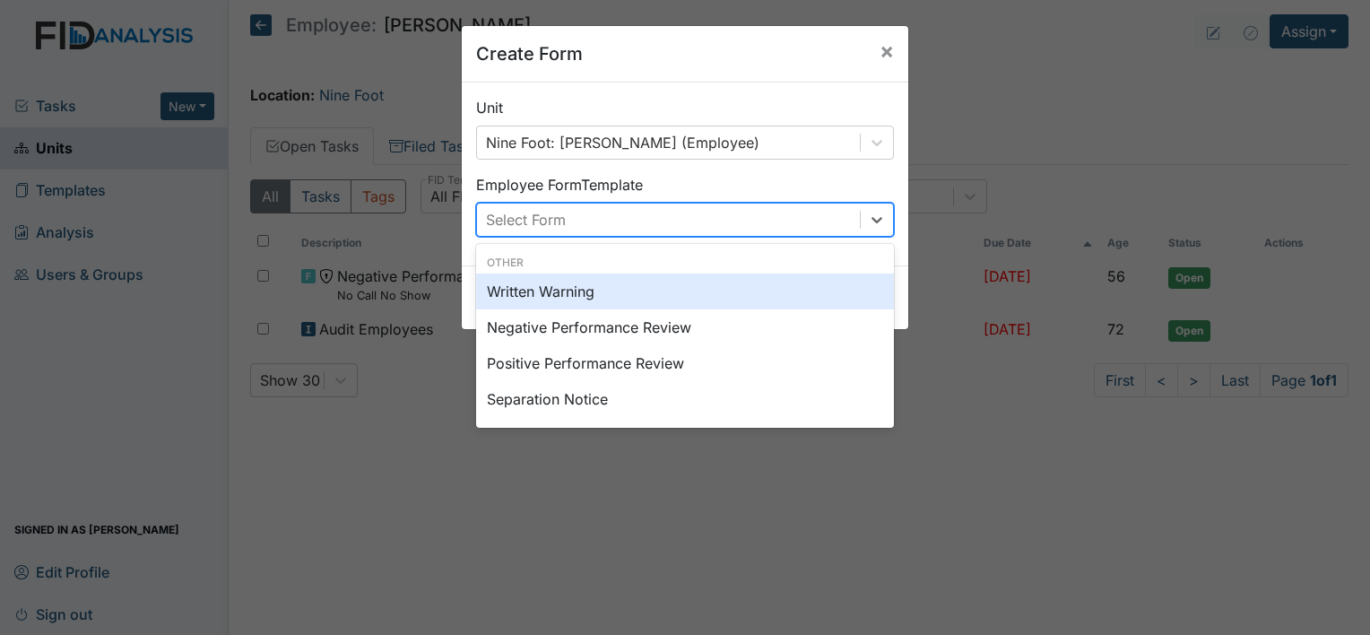
click at [663, 215] on div "Select Form" at bounding box center [668, 219] width 383 height 32
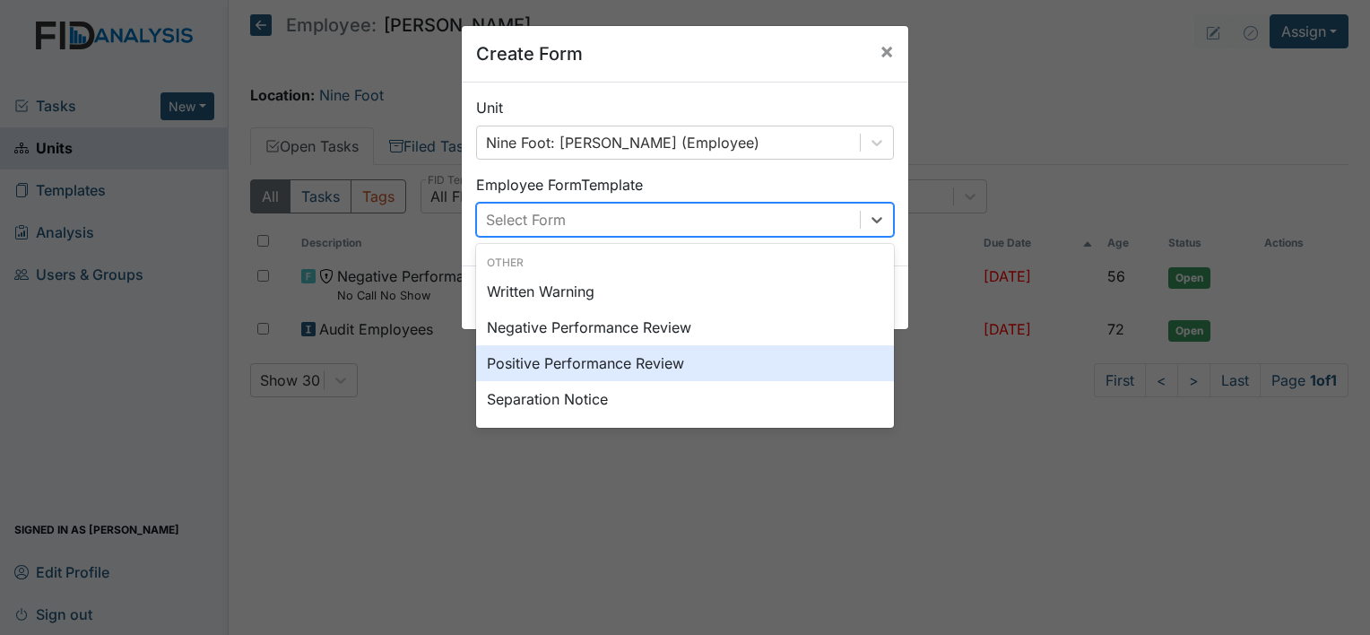
click at [656, 359] on div "Positive Performance Review" at bounding box center [685, 363] width 418 height 36
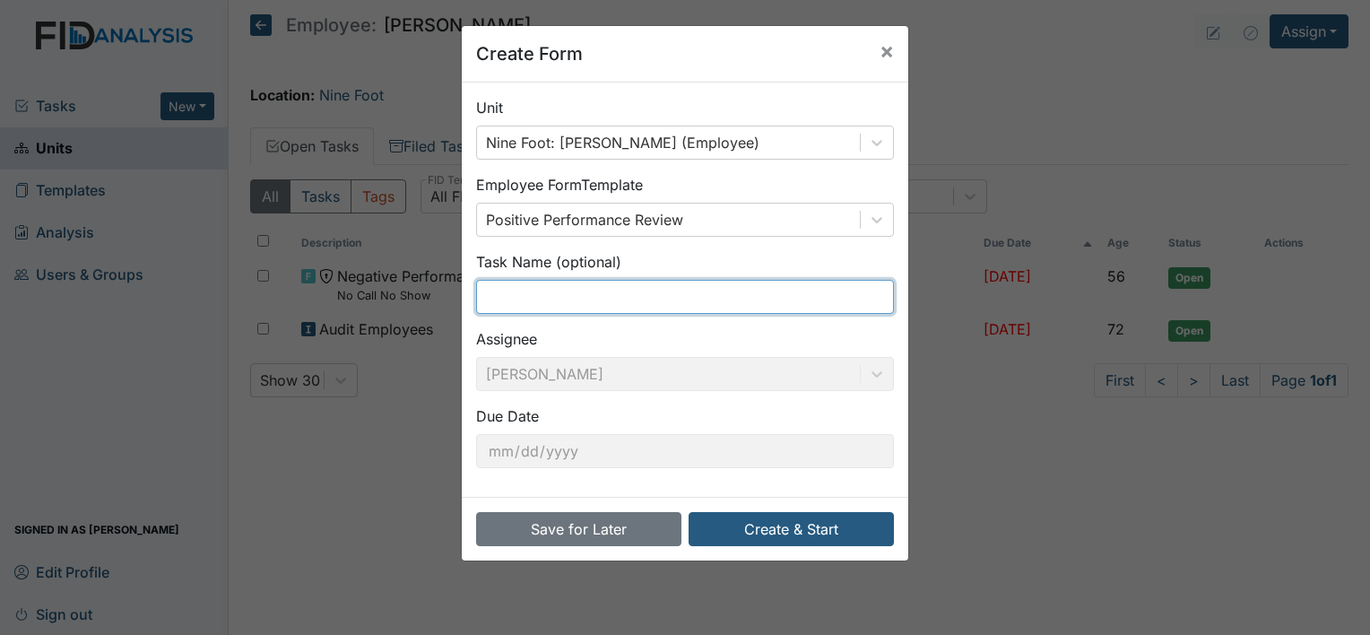
click at [569, 294] on input "text" at bounding box center [685, 297] width 418 height 34
type input "Med check"
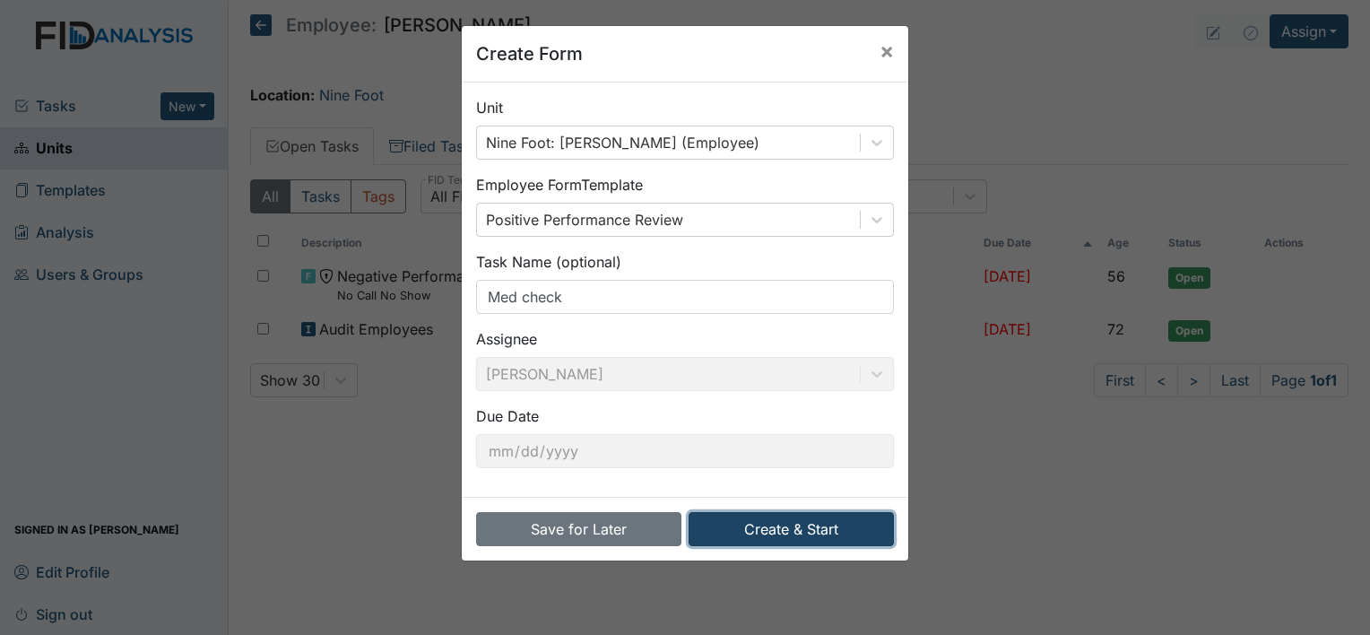
click at [751, 527] on button "Create & Start" at bounding box center [790, 529] width 205 height 34
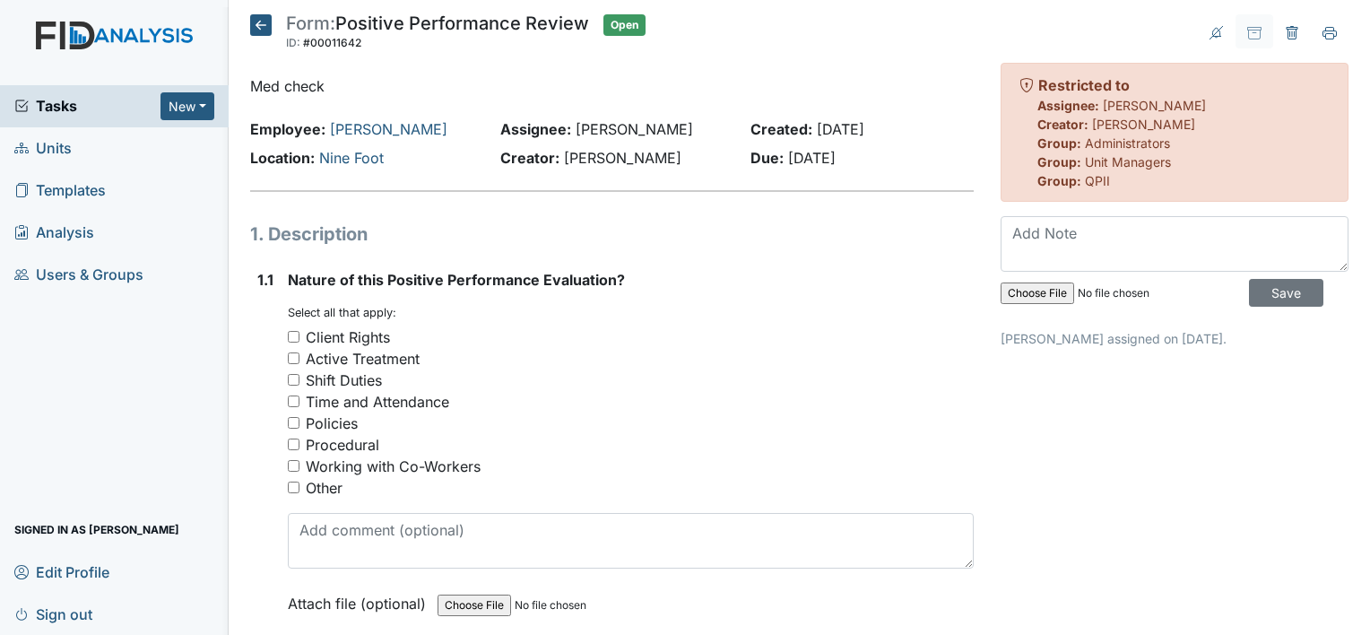
scroll to position [175, 0]
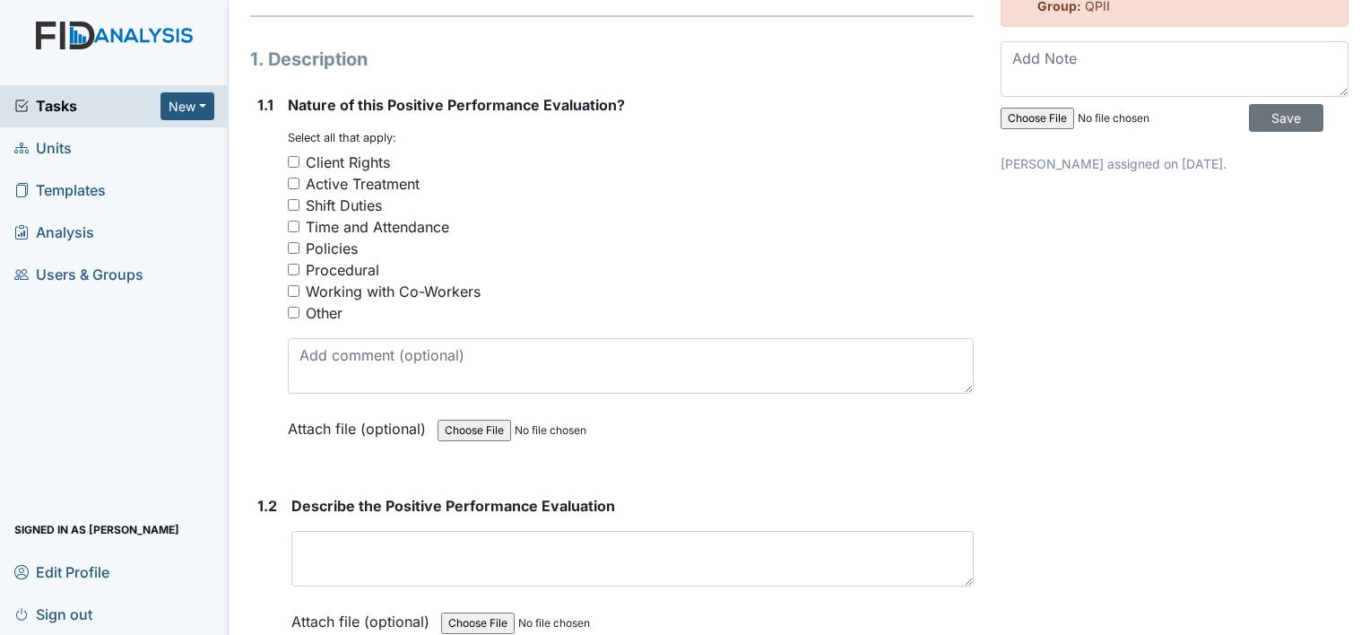
click at [341, 208] on div "Shift Duties" at bounding box center [344, 206] width 76 height 22
click at [299, 208] on input "Shift Duties" at bounding box center [294, 205] width 12 height 12
checkbox input "true"
click at [361, 264] on div "Procedural" at bounding box center [342, 270] width 73 height 22
click at [299, 264] on input "Procedural" at bounding box center [294, 270] width 12 height 12
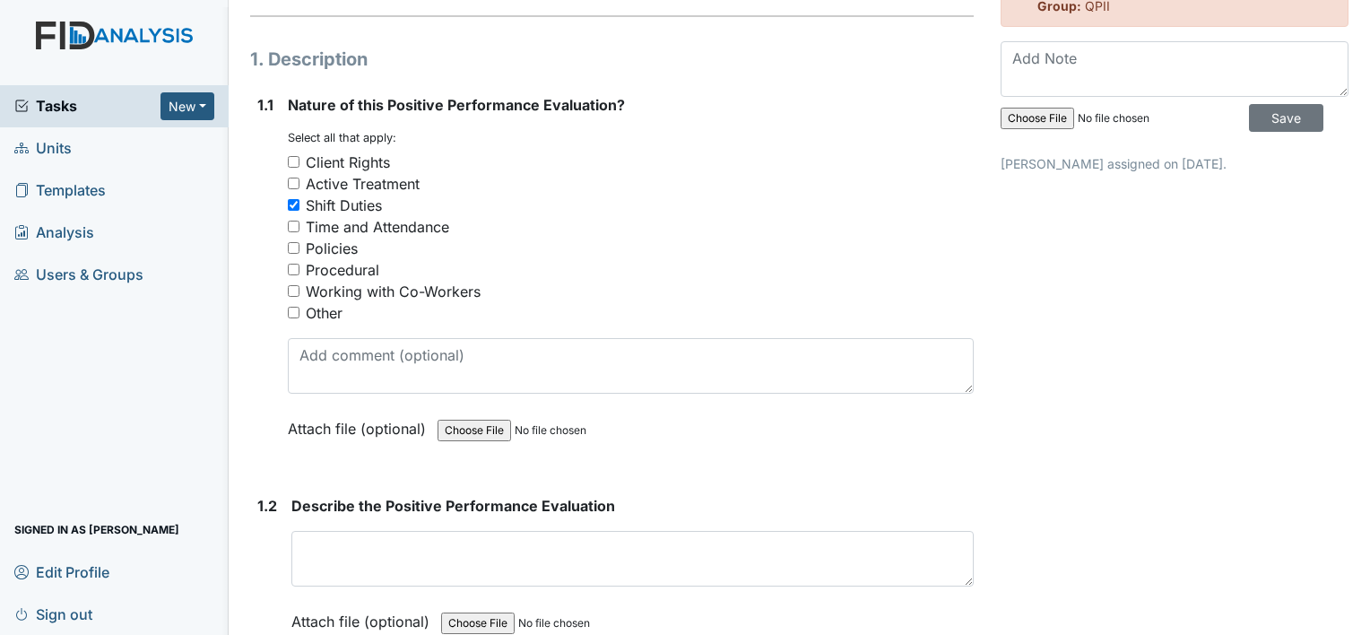
checkbox input "true"
click at [341, 247] on div "Policies" at bounding box center [332, 249] width 52 height 22
click at [299, 247] on input "Policies" at bounding box center [294, 248] width 12 height 12
checkbox input "true"
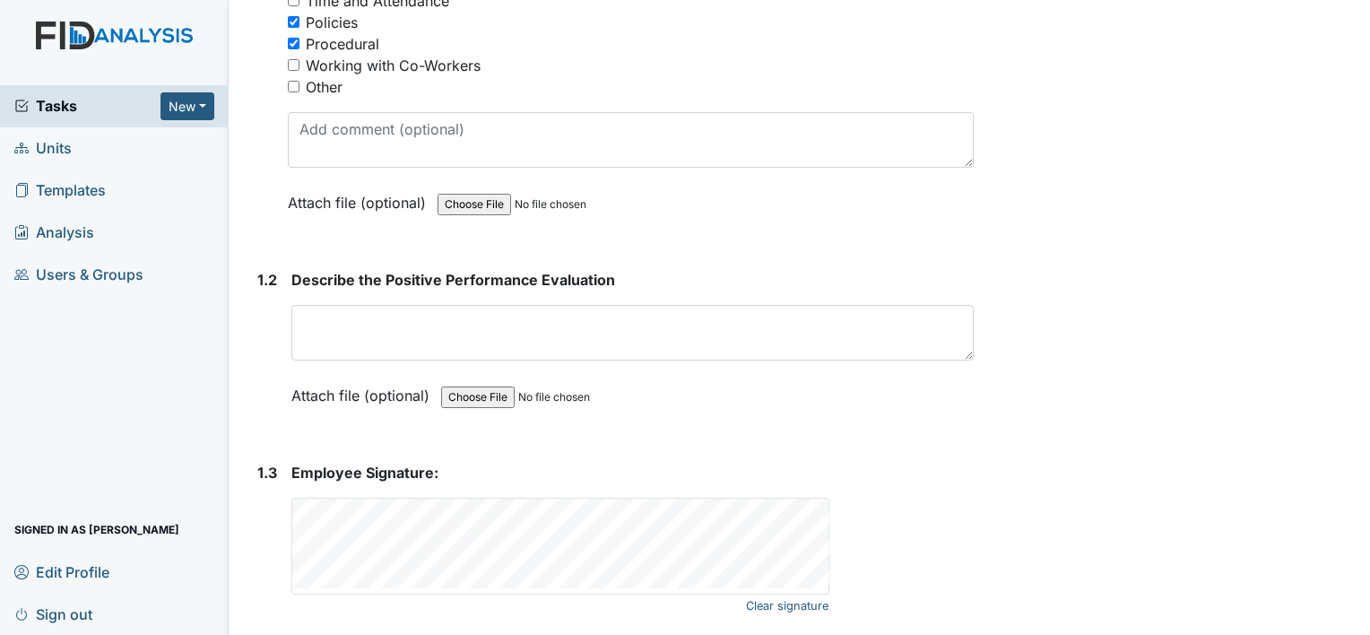
scroll to position [419, 0]
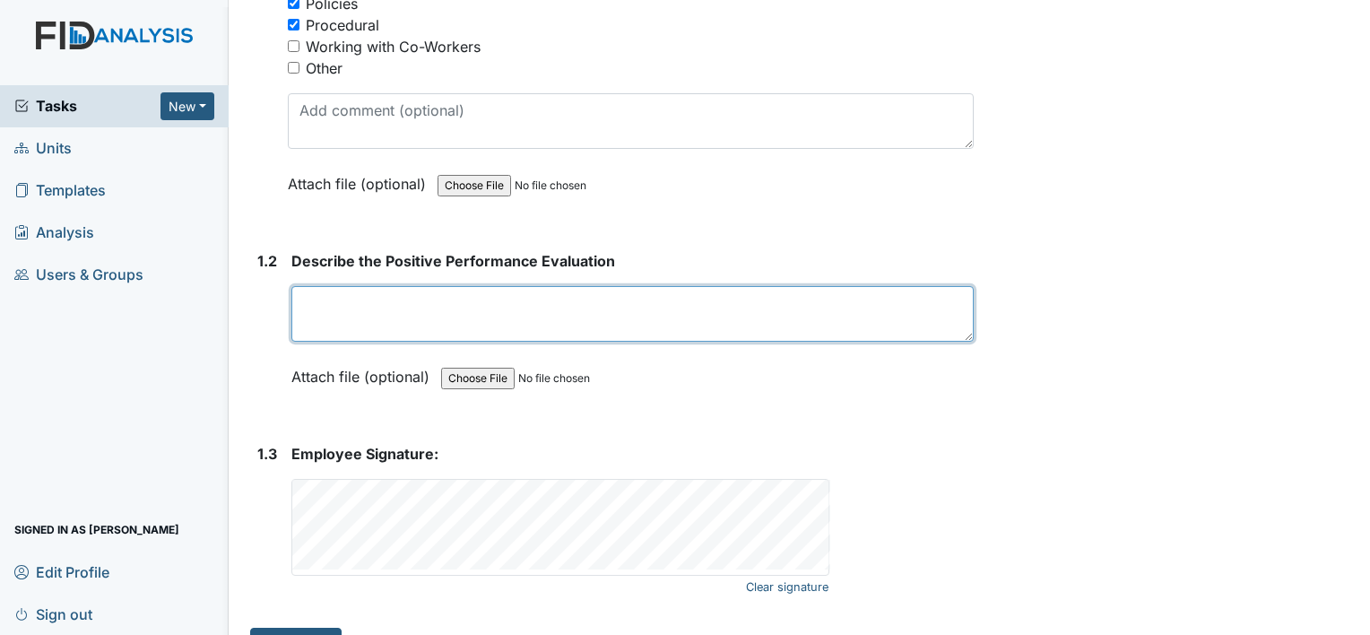
click at [496, 305] on textarea at bounding box center [632, 314] width 682 height 56
paste textarea "Employee found a med error from the shift before and reported it ASAP. Excellen…"
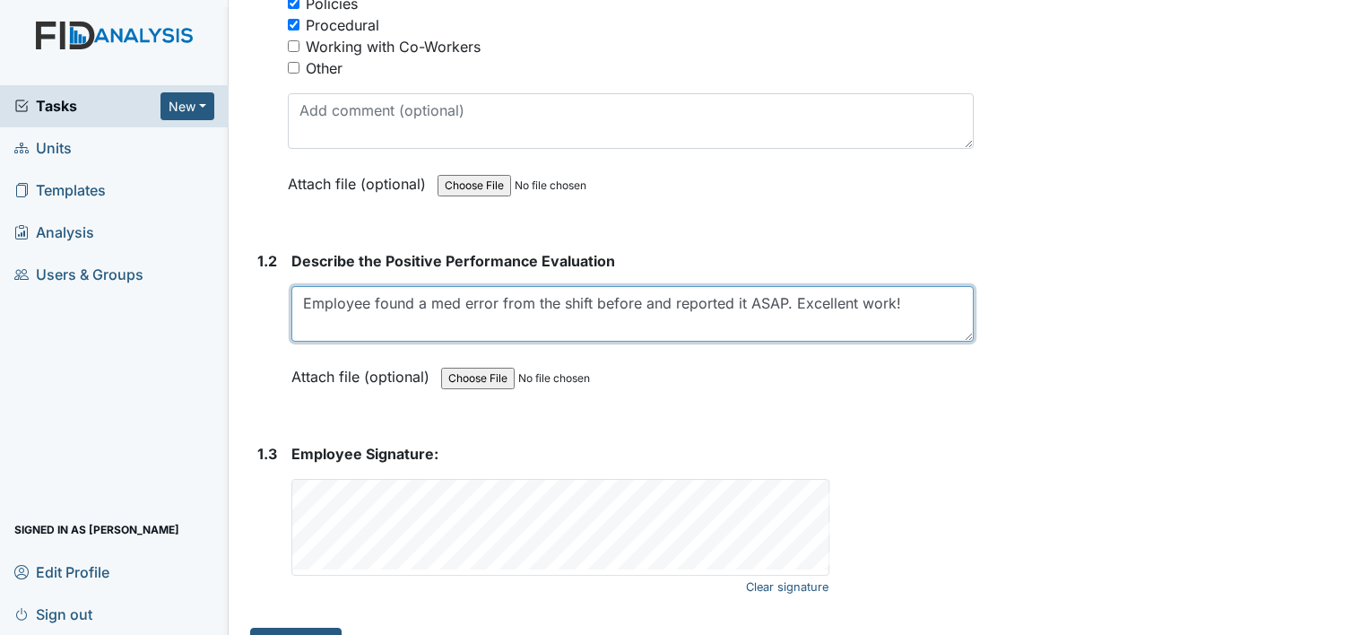
click at [492, 298] on textarea "Employee found a med error from the shift before and reported it ASAP. Excellen…" at bounding box center [632, 314] width 682 height 56
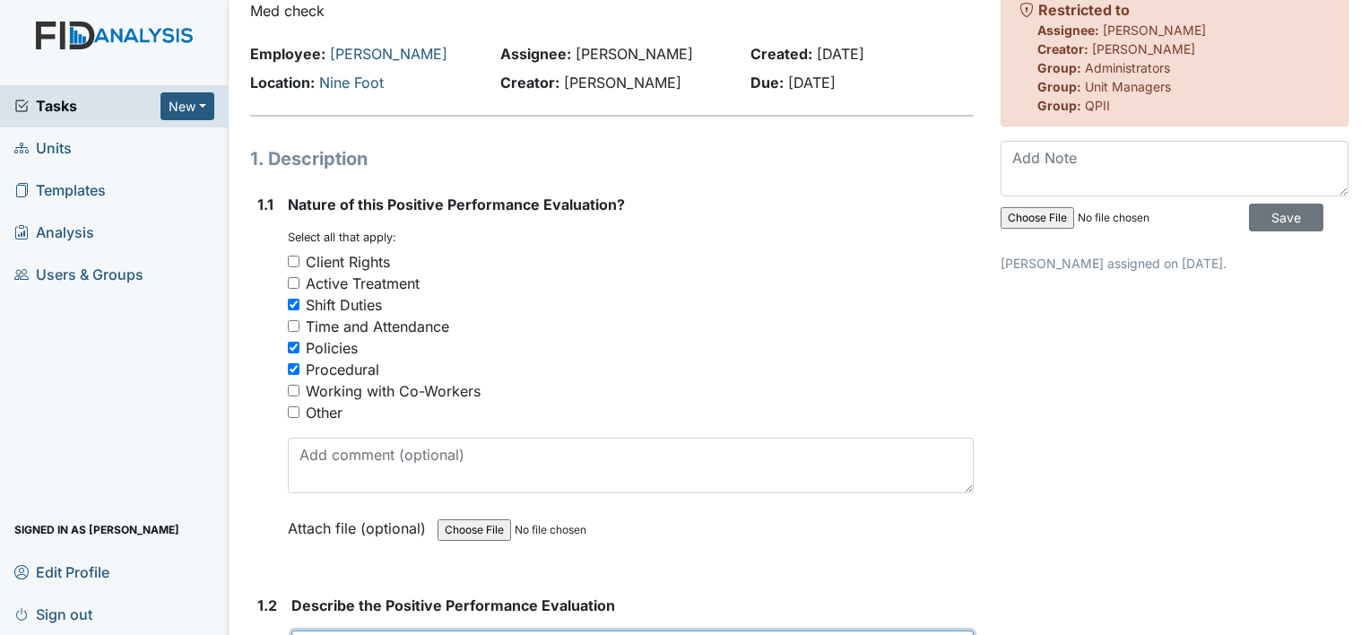
scroll to position [74, 0]
type textarea "Employee found a med error (8.25.25) from the shift before and reported it ASAP…"
click at [54, 100] on span "Tasks" at bounding box center [87, 106] width 146 height 22
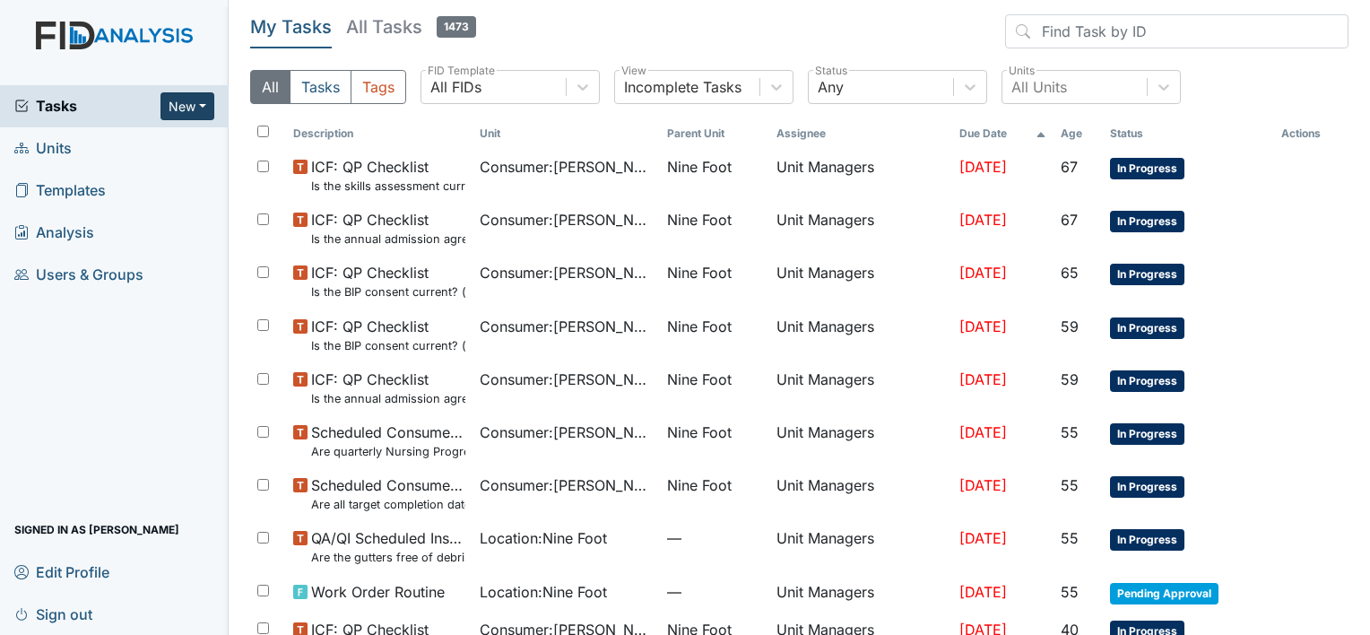
click at [193, 100] on button "New" at bounding box center [187, 106] width 54 height 28
click at [127, 153] on link "Form" at bounding box center [142, 143] width 142 height 29
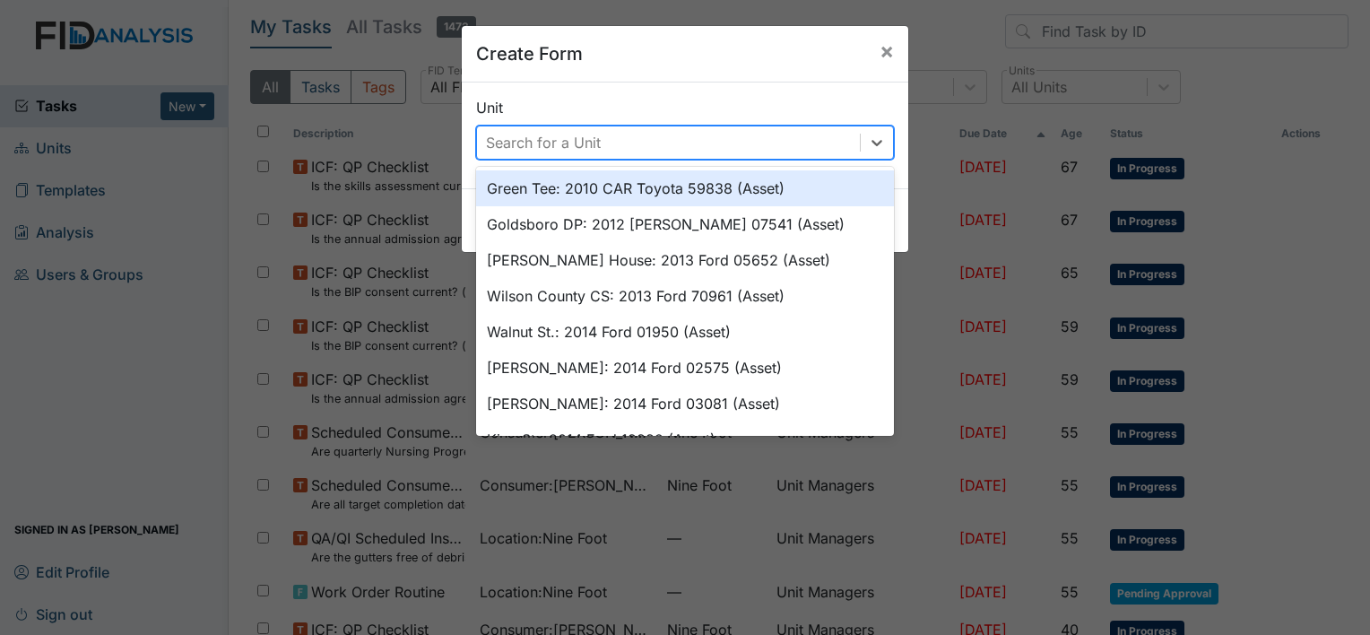
click at [542, 145] on div "Search for a Unit" at bounding box center [543, 143] width 115 height 22
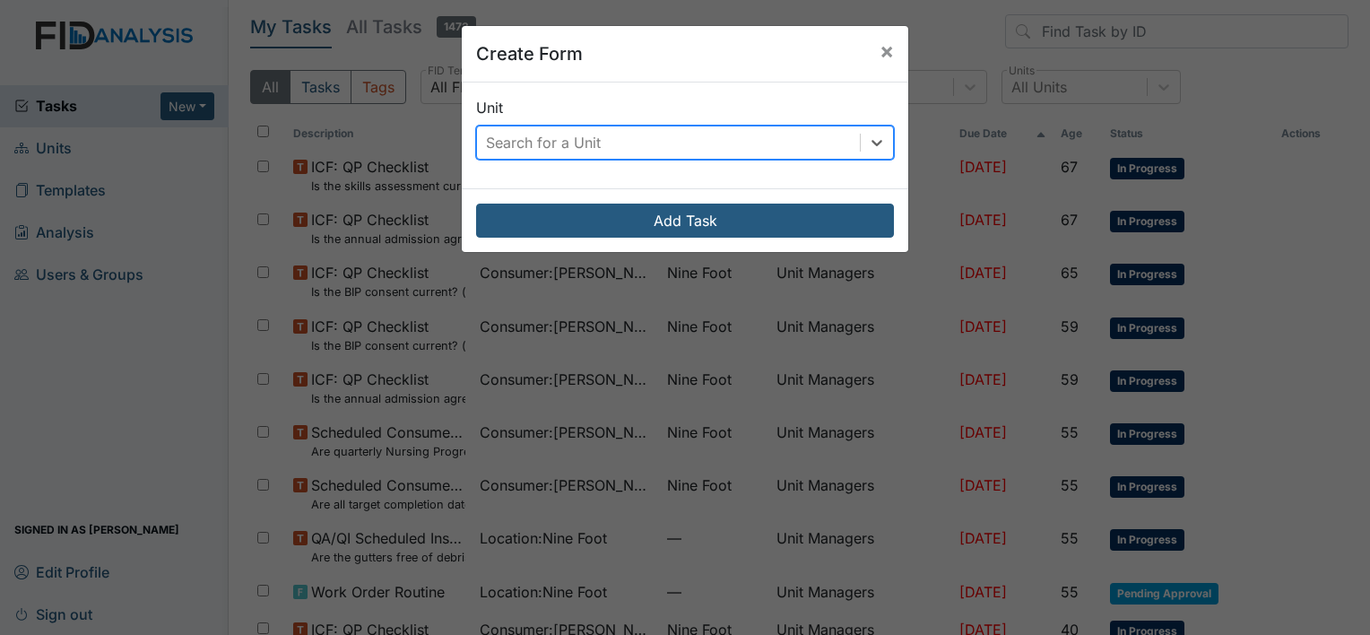
drag, startPoint x: 542, startPoint y: 145, endPoint x: 871, endPoint y: -4, distance: 361.0
click at [871, 0] on html "Tasks New Form Inspection Document Bundle Units Templates Analysis Users & Grou…" at bounding box center [685, 317] width 1370 height 635
click at [880, 50] on span "×" at bounding box center [886, 51] width 14 height 26
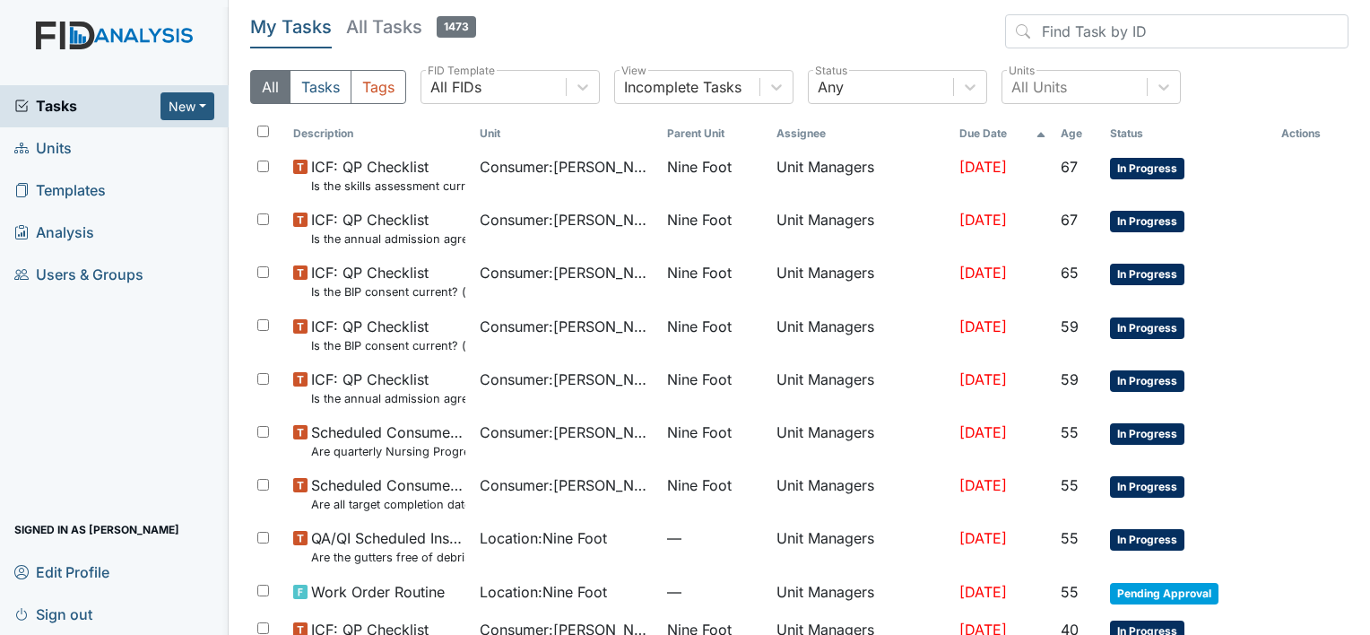
click at [57, 160] on span "Units" at bounding box center [42, 148] width 57 height 28
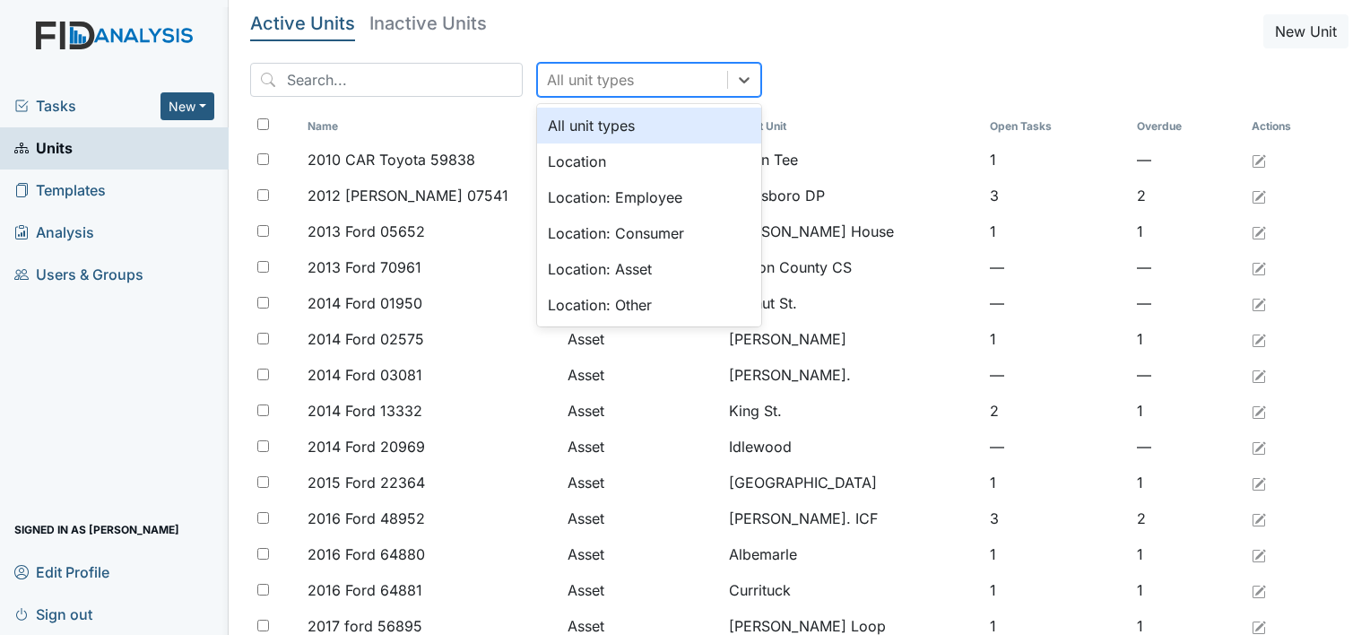
click at [584, 80] on div "All unit types" at bounding box center [590, 80] width 87 height 22
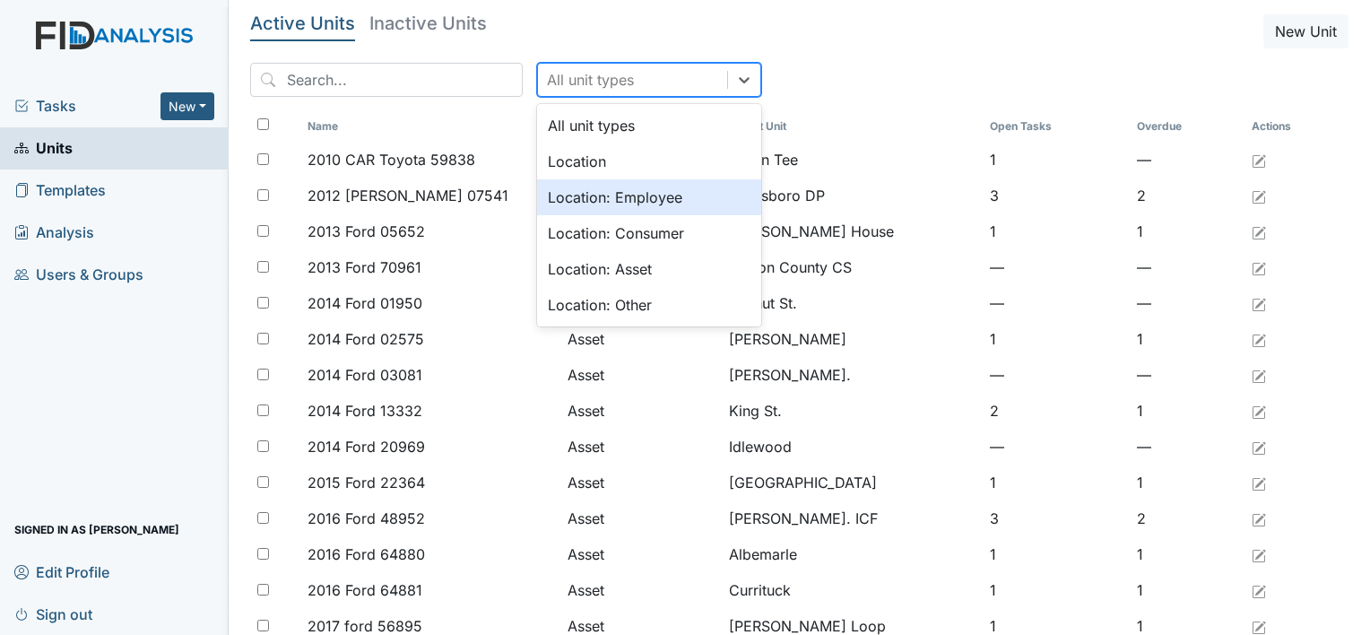
click at [600, 207] on div "Location: Employee" at bounding box center [649, 197] width 224 height 36
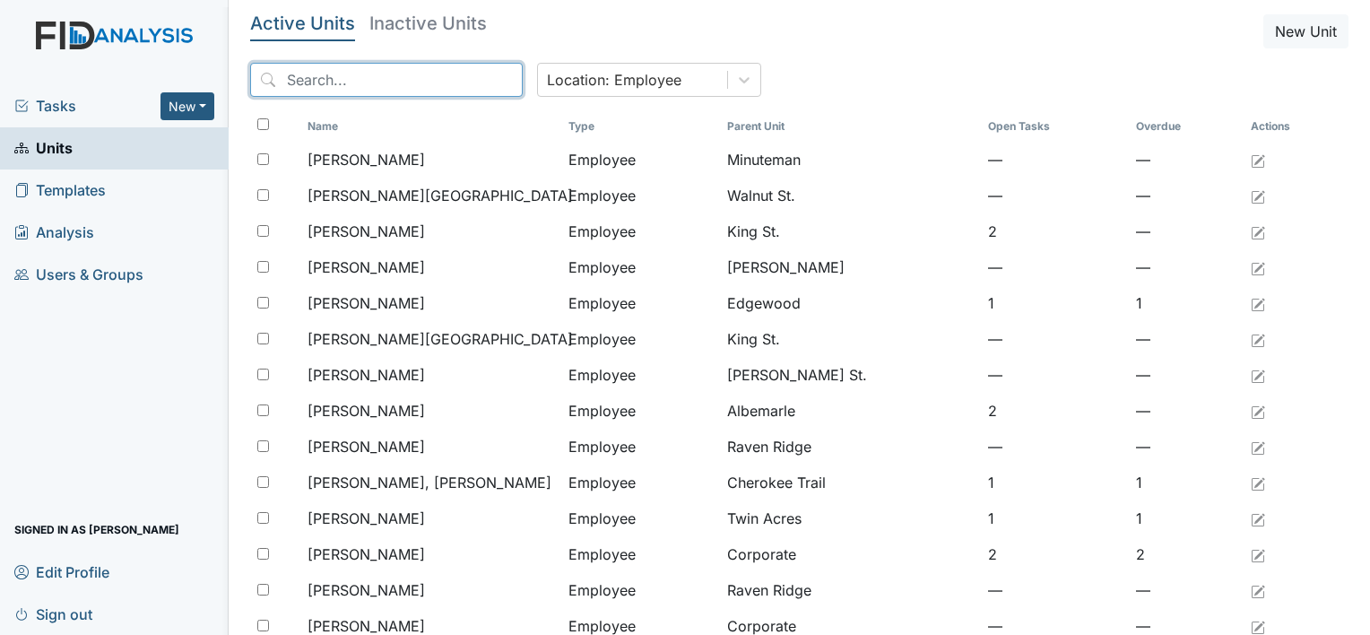
click at [387, 94] on input "search" at bounding box center [386, 80] width 272 height 34
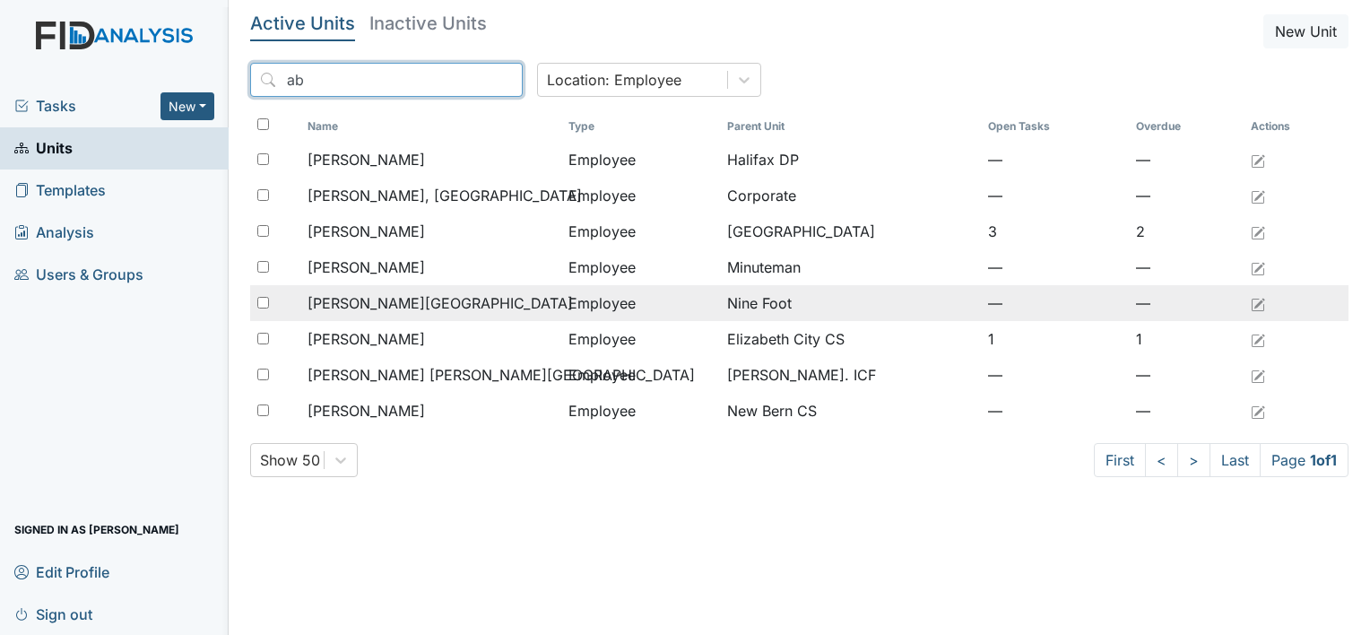
type input "ab"
click at [330, 297] on span "Morefield, Abigale" at bounding box center [439, 303] width 265 height 22
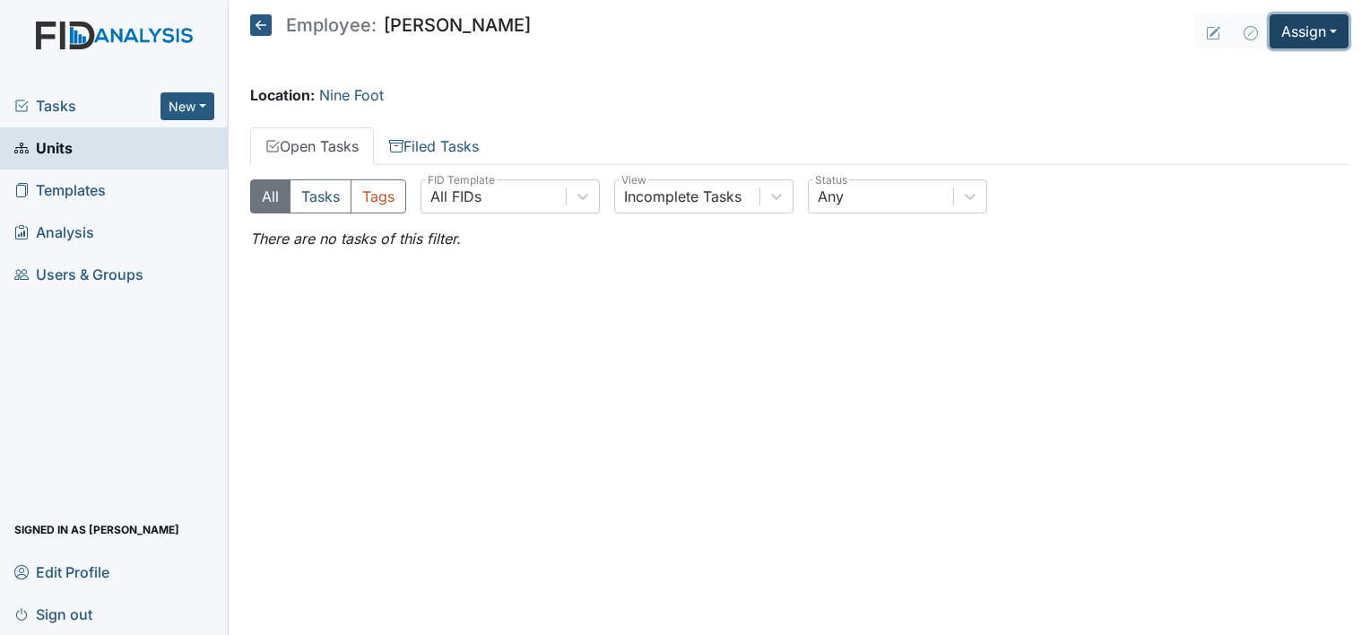
click at [1287, 32] on button "Assign" at bounding box center [1308, 31] width 79 height 34
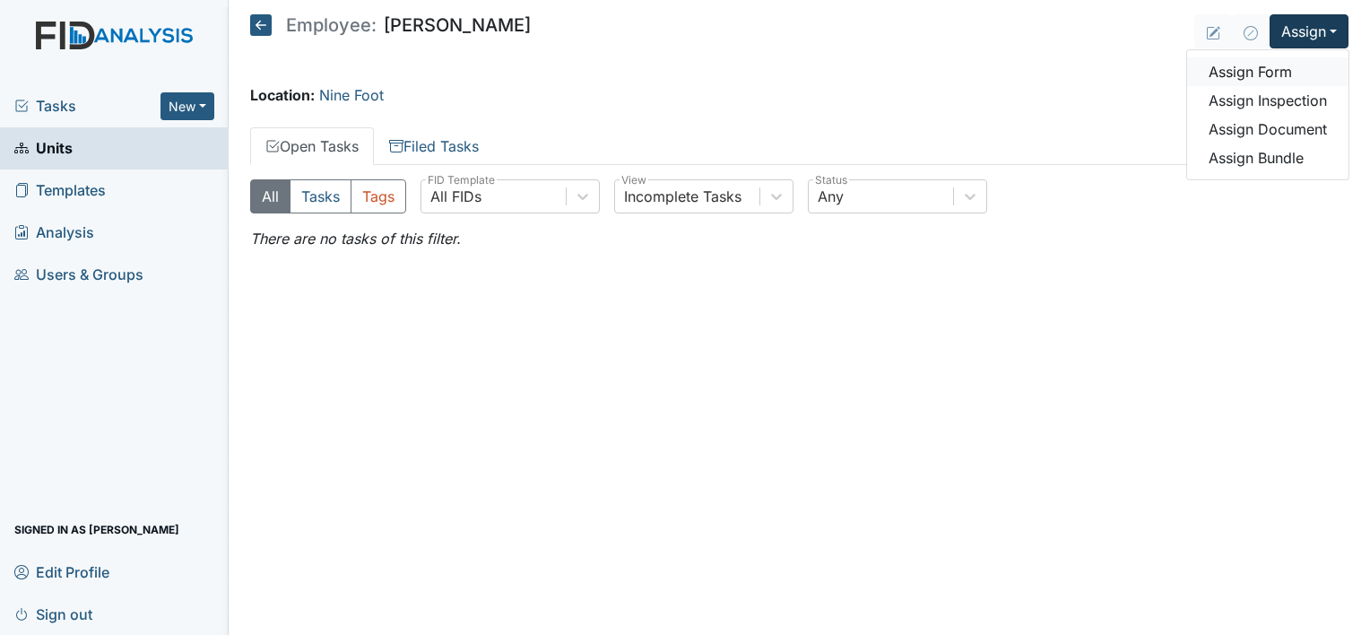
click at [1284, 72] on link "Assign Form" at bounding box center [1267, 71] width 161 height 29
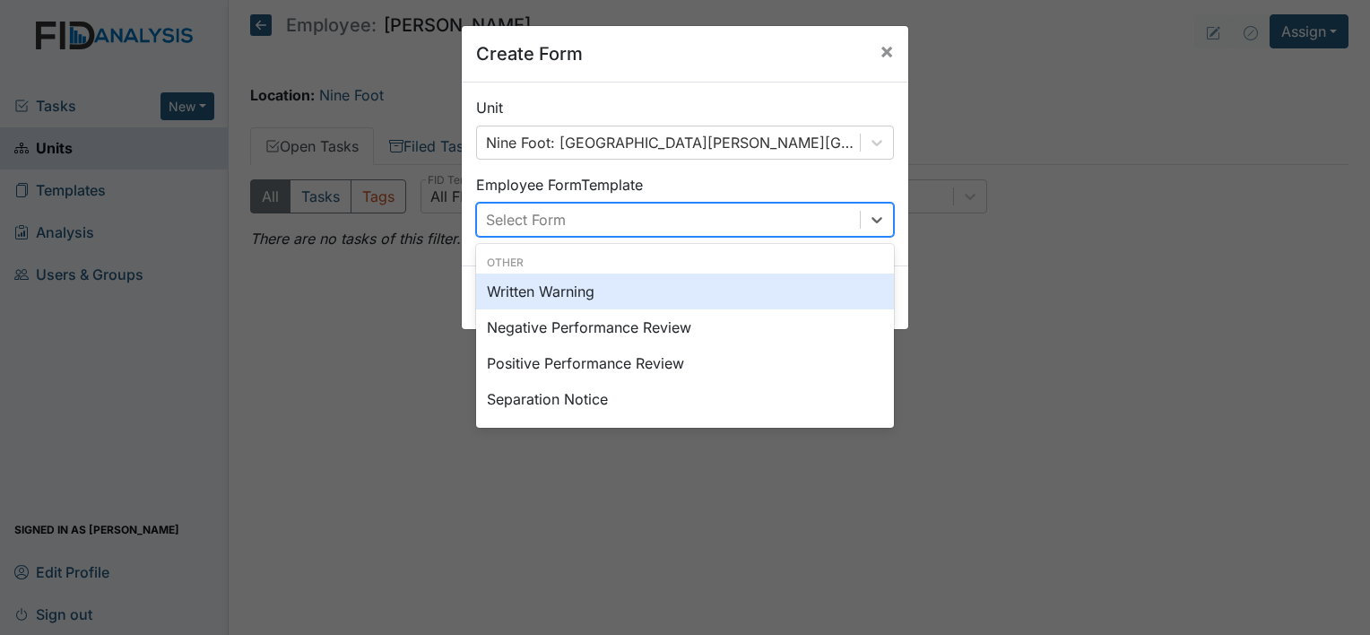
click at [791, 222] on div "Select Form" at bounding box center [668, 219] width 383 height 32
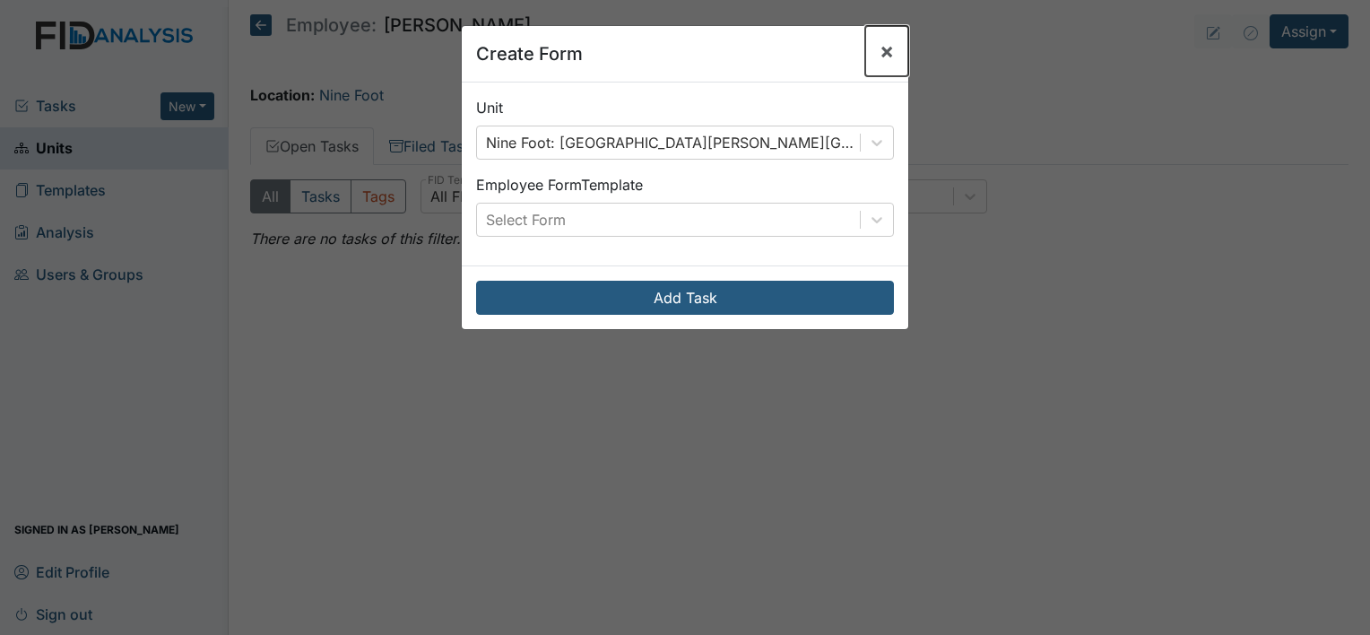
click at [884, 59] on span "×" at bounding box center [886, 51] width 14 height 26
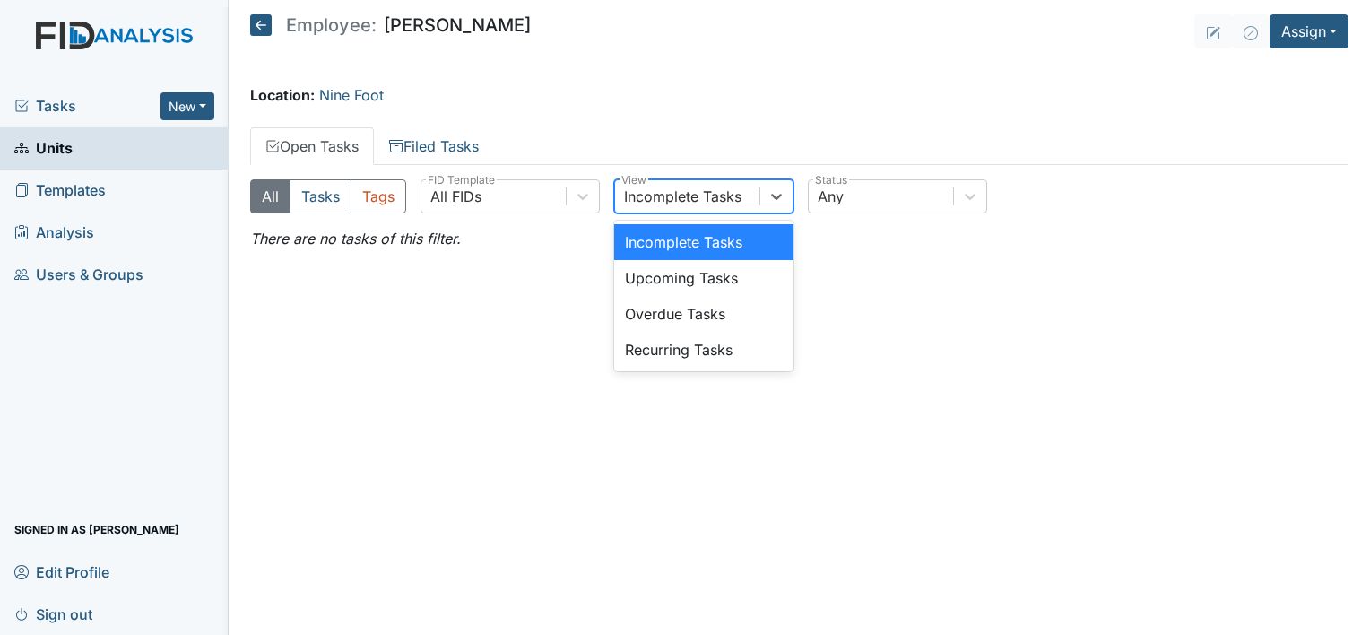
click at [687, 192] on div "Incomplete Tasks" at bounding box center [682, 197] width 117 height 22
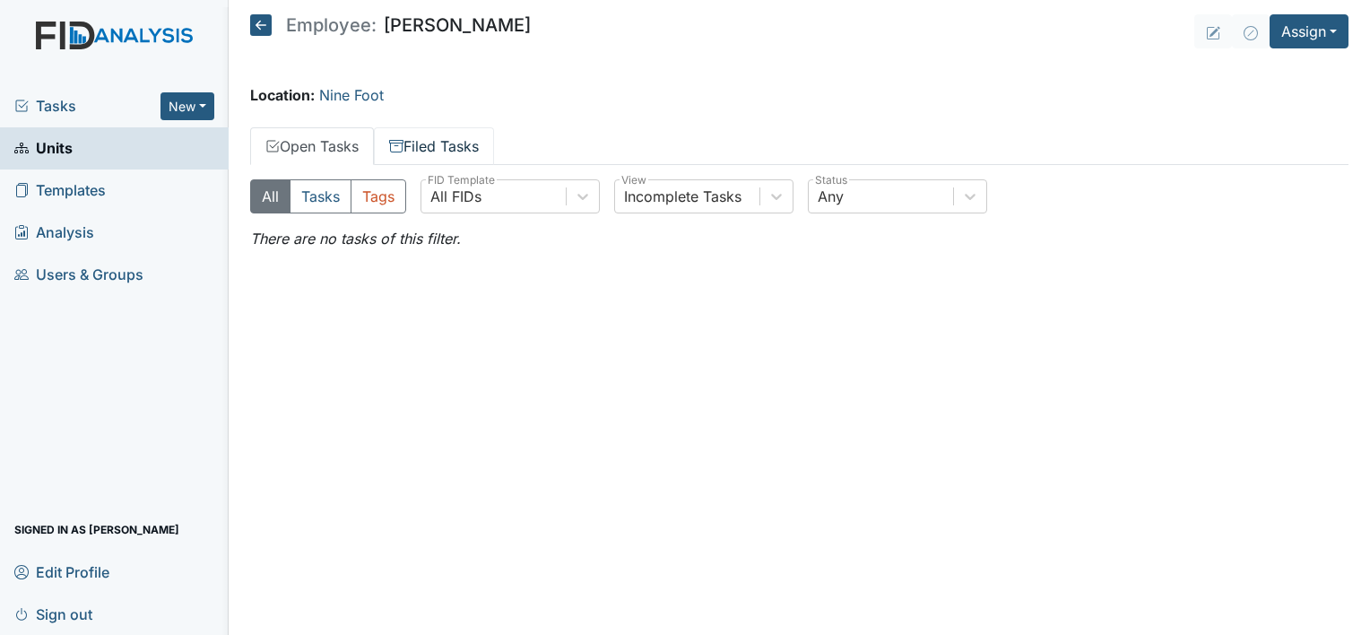
click at [434, 147] on link "Filed Tasks" at bounding box center [434, 146] width 120 height 38
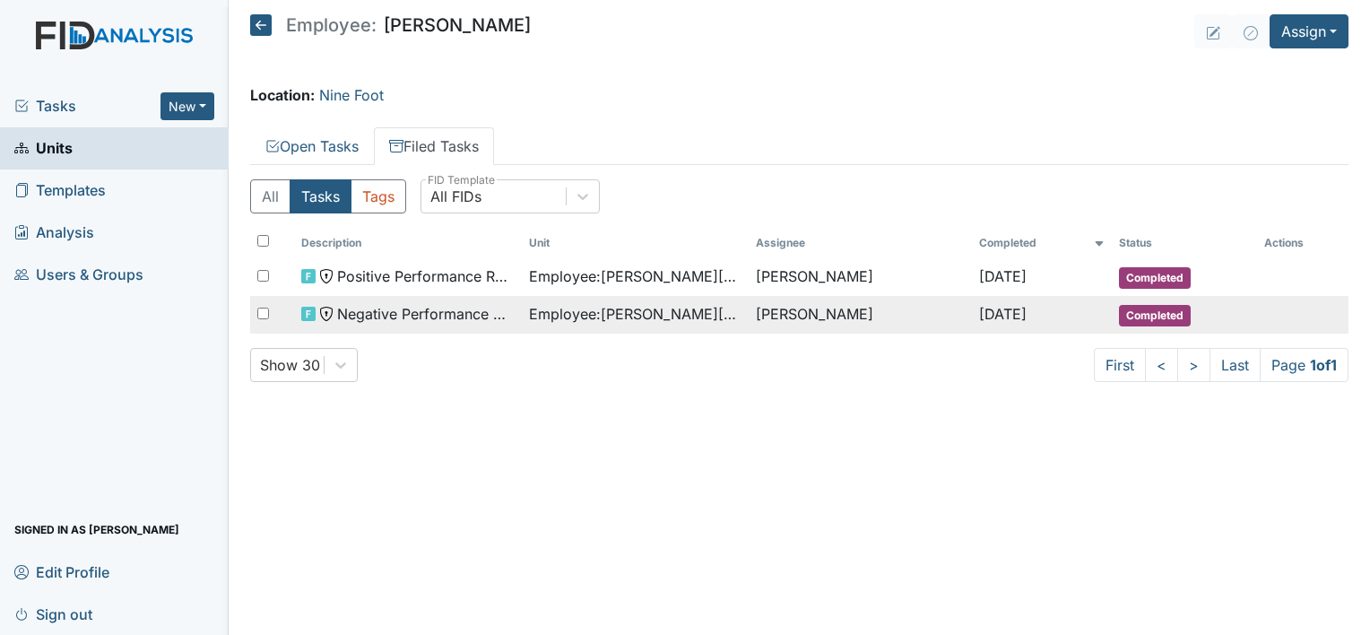
click at [588, 315] on span "Employee : Morefield, Abigale" at bounding box center [635, 314] width 213 height 22
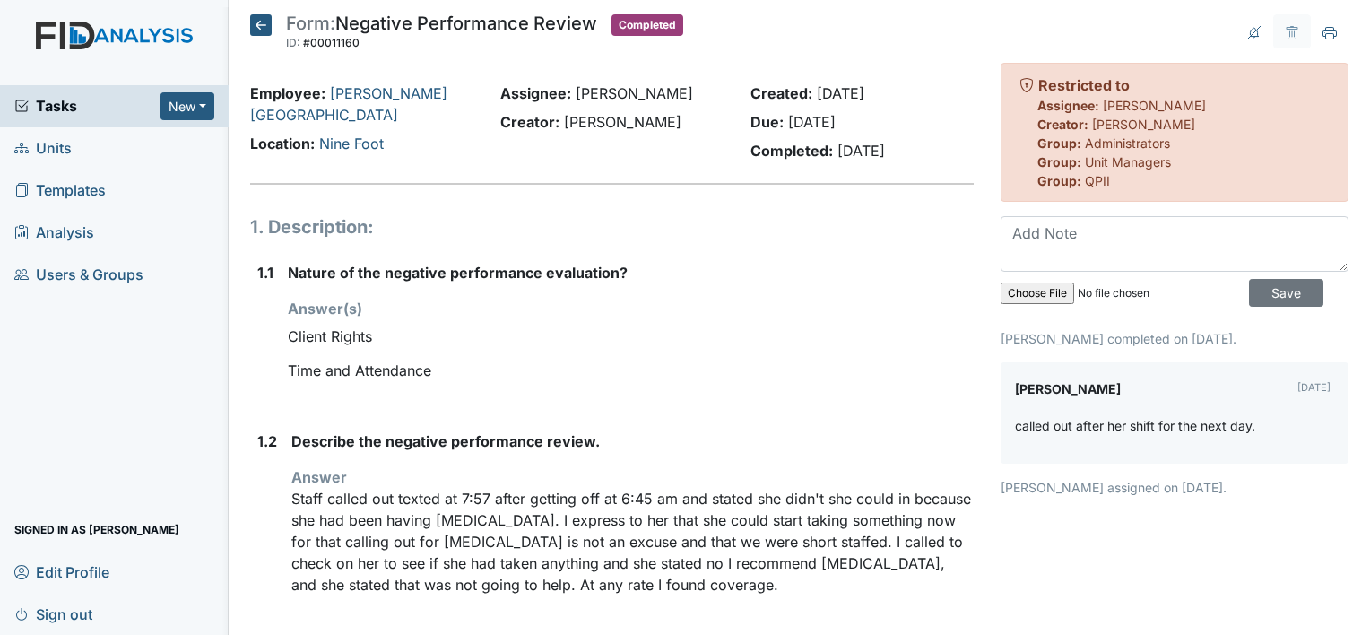
click at [259, 25] on icon at bounding box center [261, 25] width 22 height 22
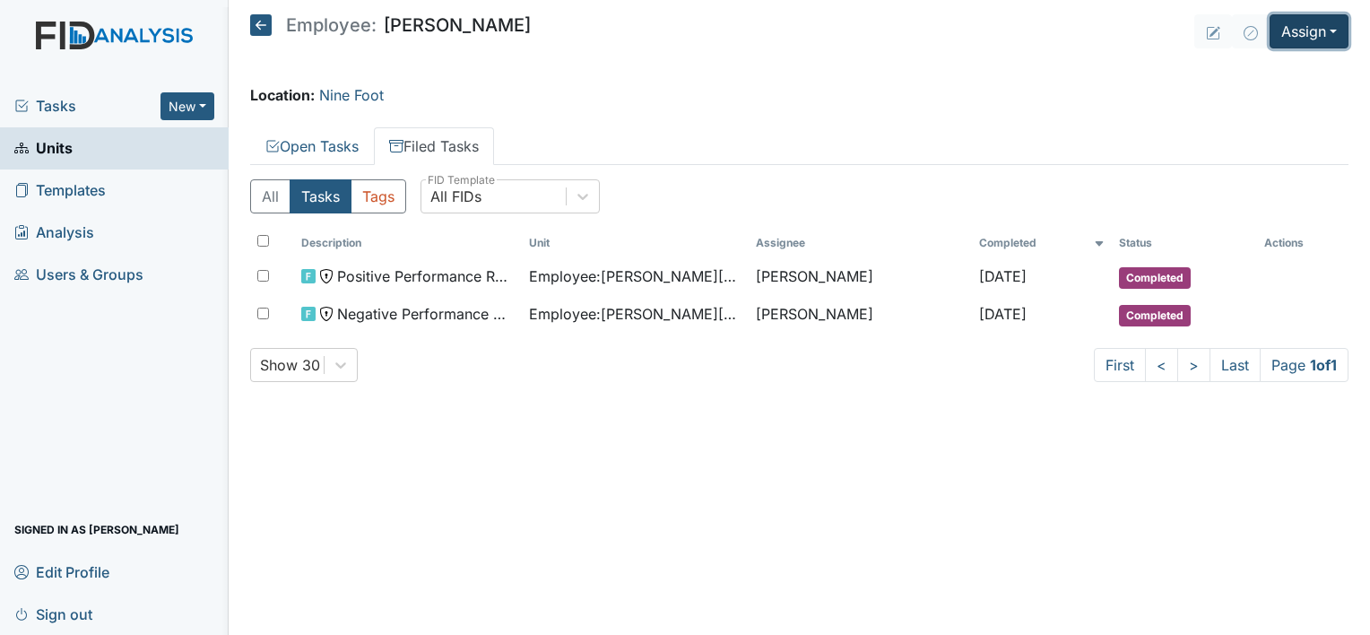
click at [1314, 37] on button "Assign" at bounding box center [1308, 31] width 79 height 34
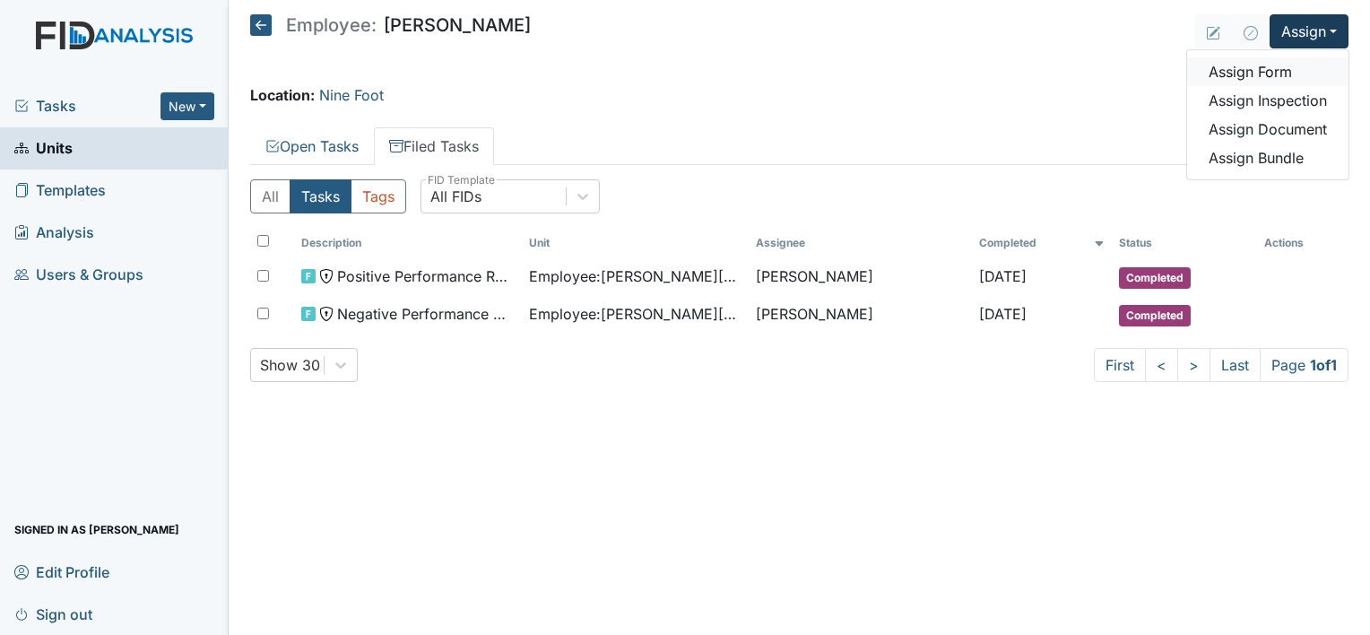
click at [1266, 78] on link "Assign Form" at bounding box center [1267, 71] width 161 height 29
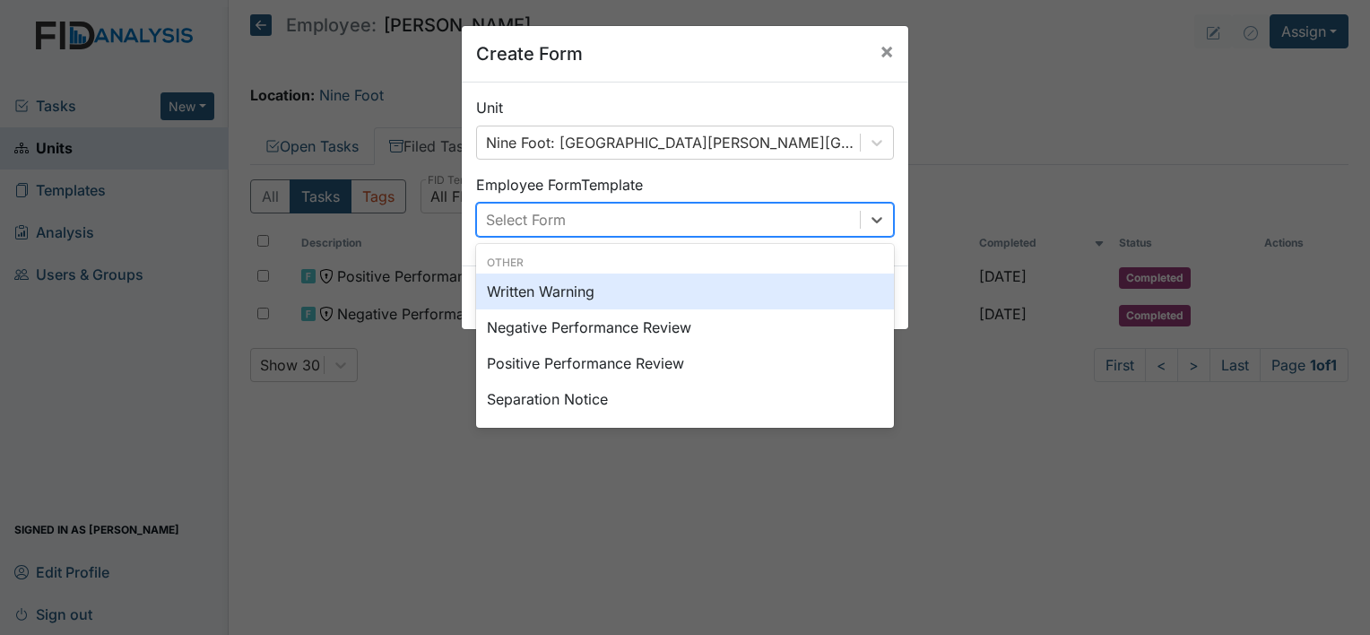
click at [727, 217] on div "Select Form" at bounding box center [668, 219] width 383 height 32
click at [686, 291] on div "Written Warning" at bounding box center [685, 291] width 418 height 36
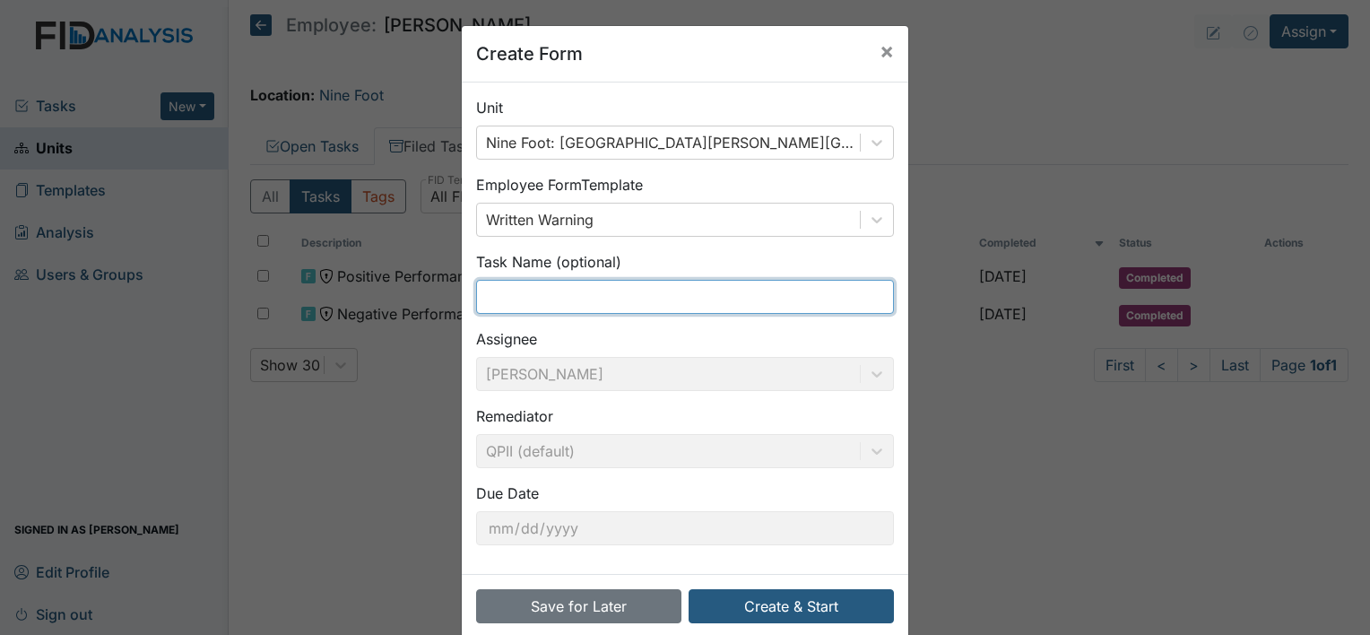
click at [646, 298] on input "text" at bounding box center [685, 297] width 418 height 34
click at [646, 298] on input "m" at bounding box center [685, 297] width 418 height 34
type input "med error 8.25.25"
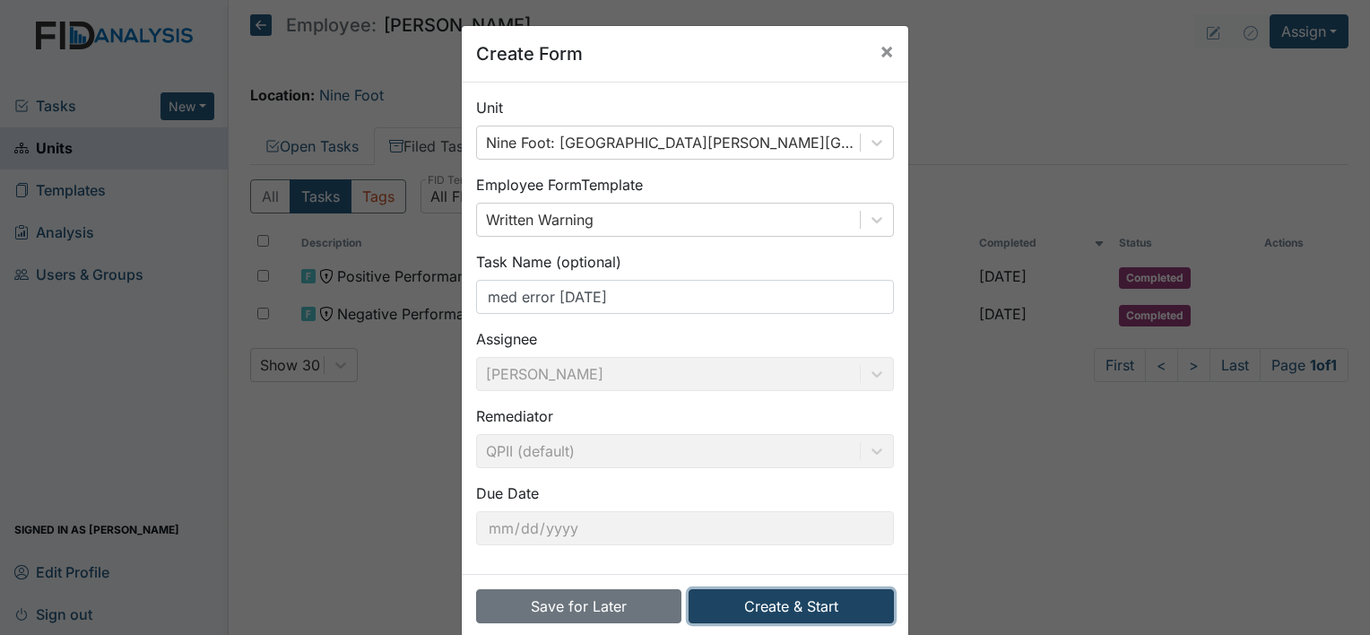
click at [802, 599] on button "Create & Start" at bounding box center [790, 606] width 205 height 34
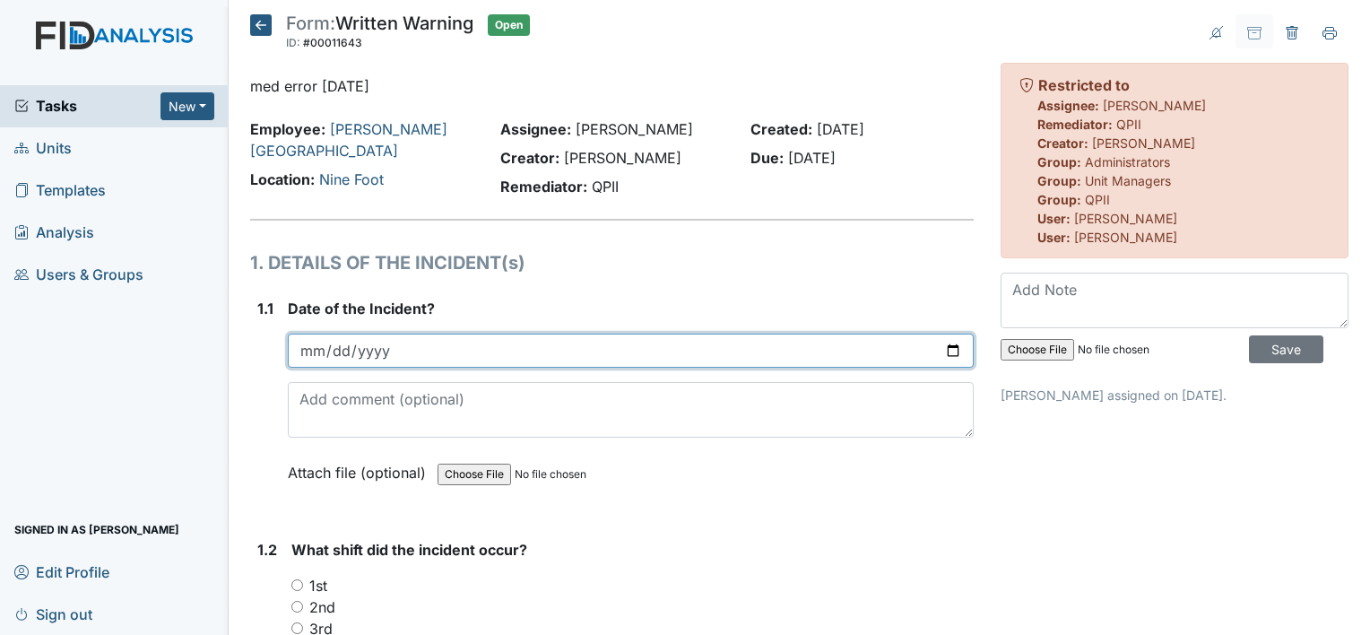
click at [937, 348] on input "date" at bounding box center [631, 350] width 686 height 34
type input "2025-08-25"
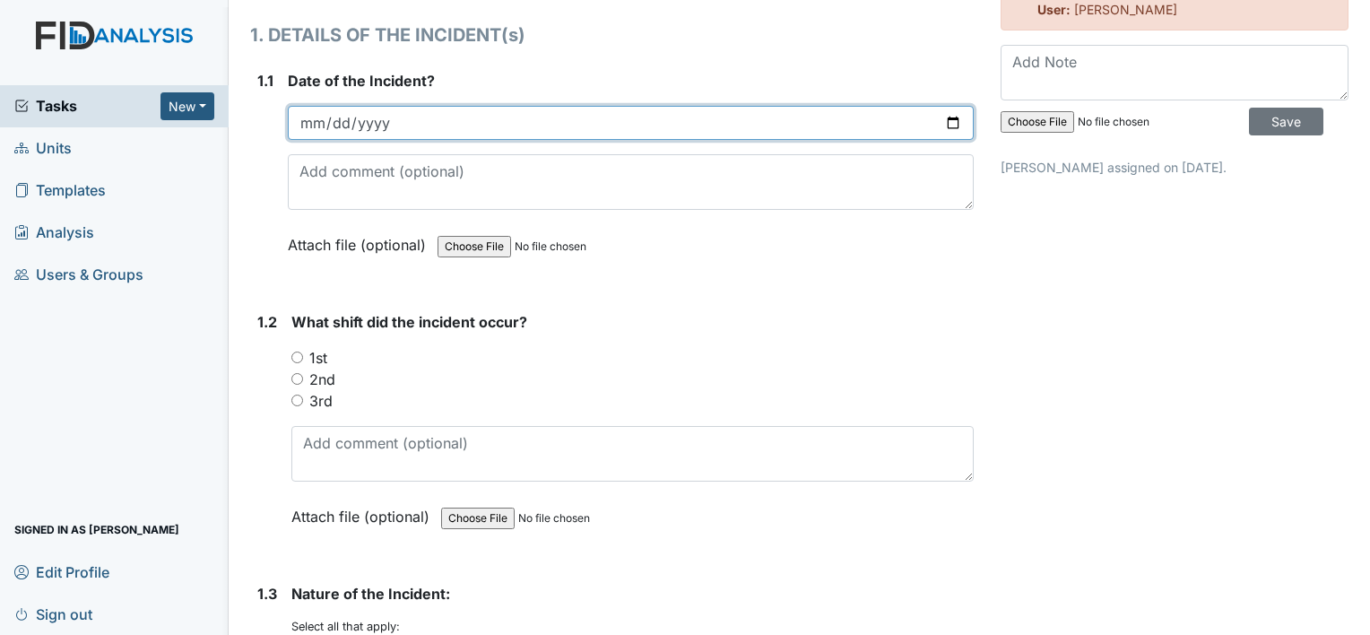
scroll to position [229, 0]
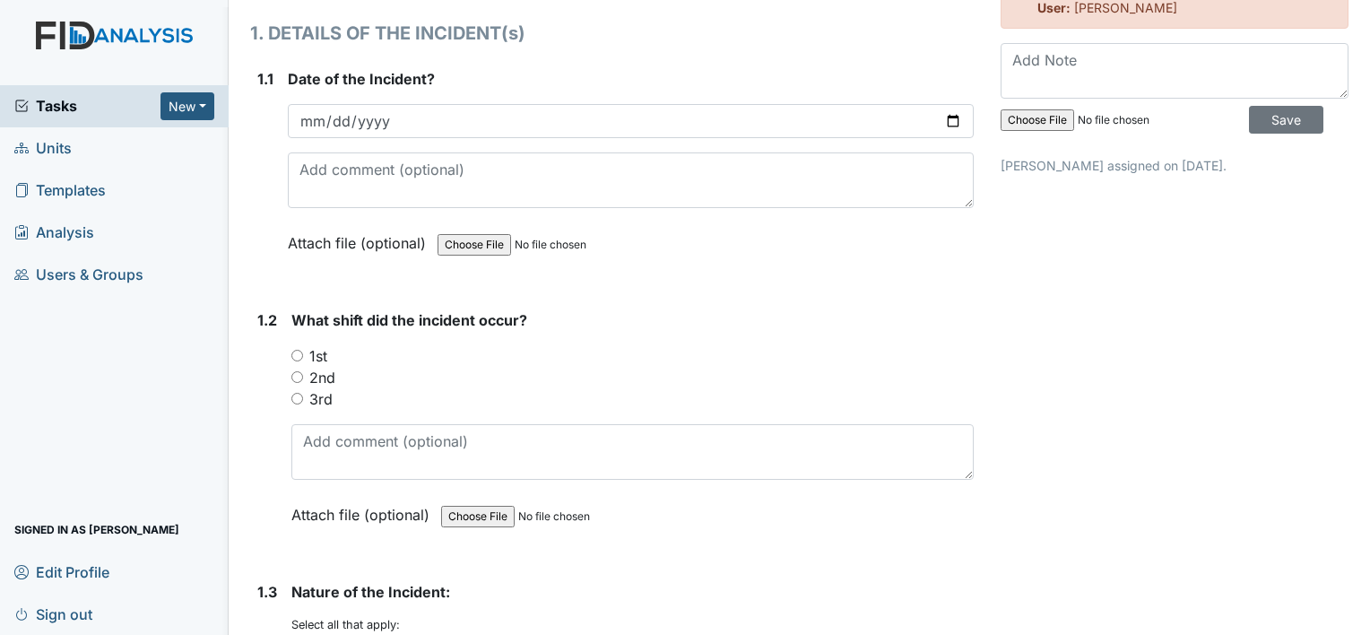
click at [316, 351] on label "1st" at bounding box center [318, 356] width 18 height 22
click at [303, 351] on input "1st" at bounding box center [297, 356] width 12 height 12
radio input "true"
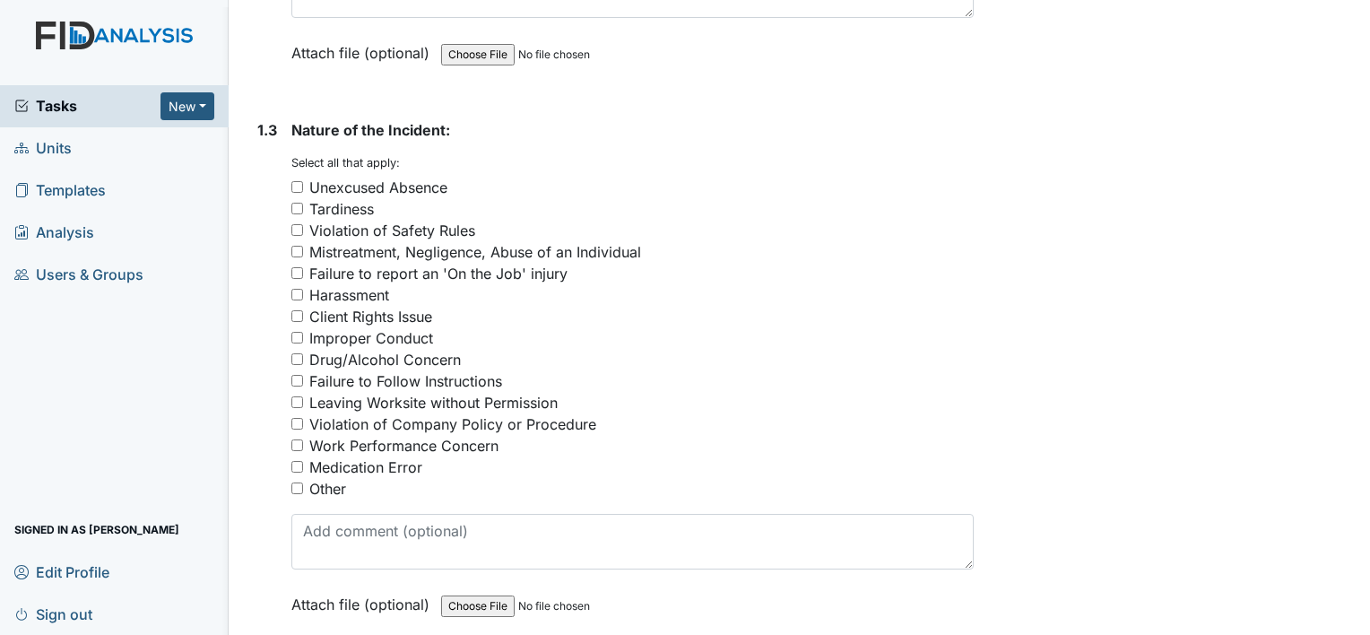
scroll to position [696, 0]
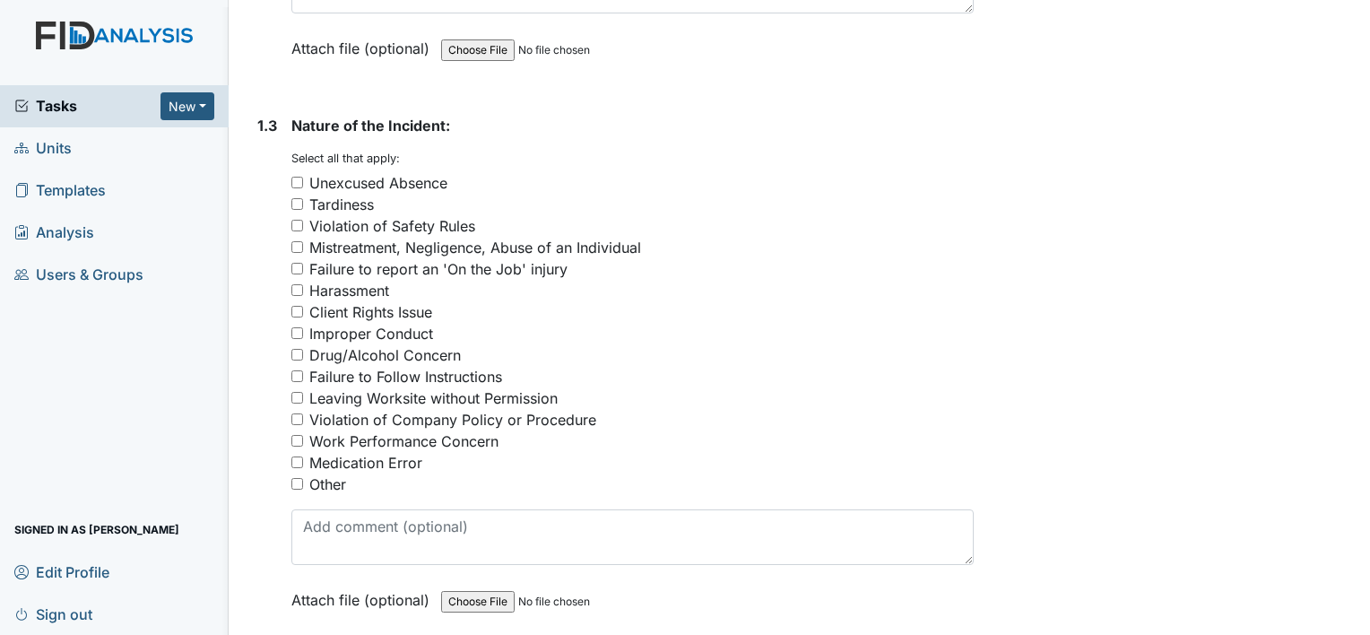
click at [416, 309] on div "Client Rights Issue" at bounding box center [370, 312] width 123 height 22
click at [303, 309] on input "Client Rights Issue" at bounding box center [297, 312] width 12 height 12
checkbox input "true"
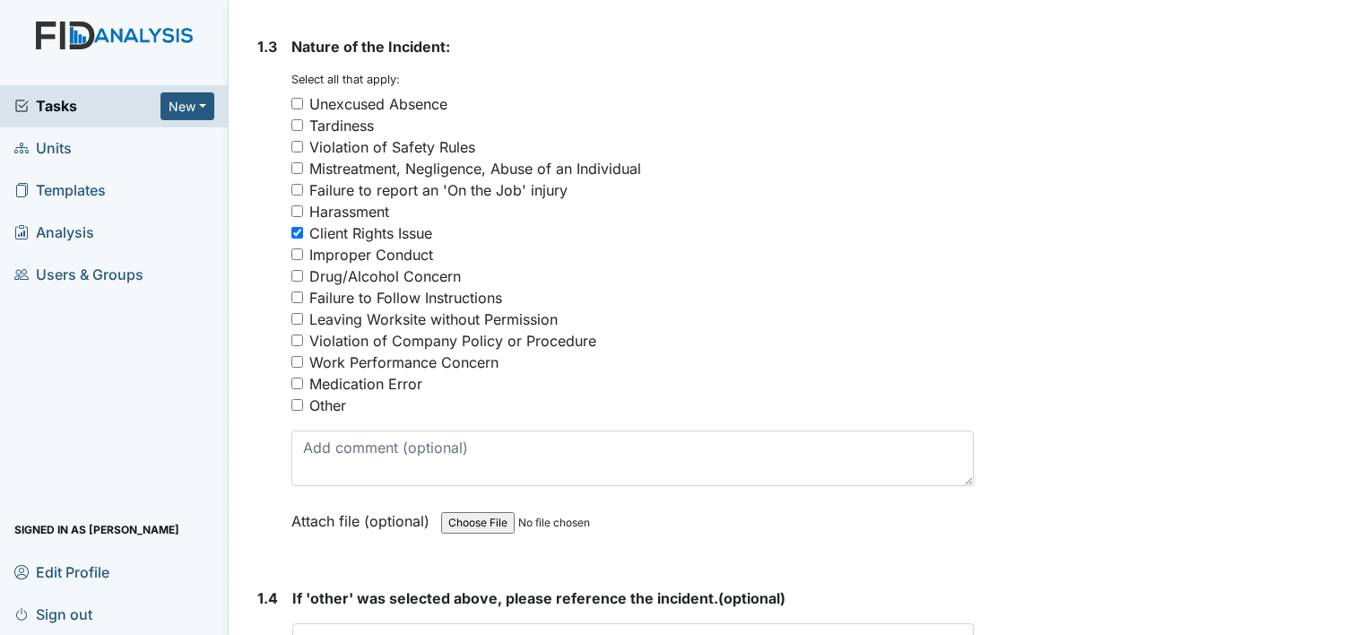
scroll to position [776, 0]
click at [545, 335] on div "Violation of Company Policy or Procedure" at bounding box center [452, 339] width 287 height 22
click at [303, 335] on input "Violation of Company Policy or Procedure" at bounding box center [297, 339] width 12 height 12
checkbox input "true"
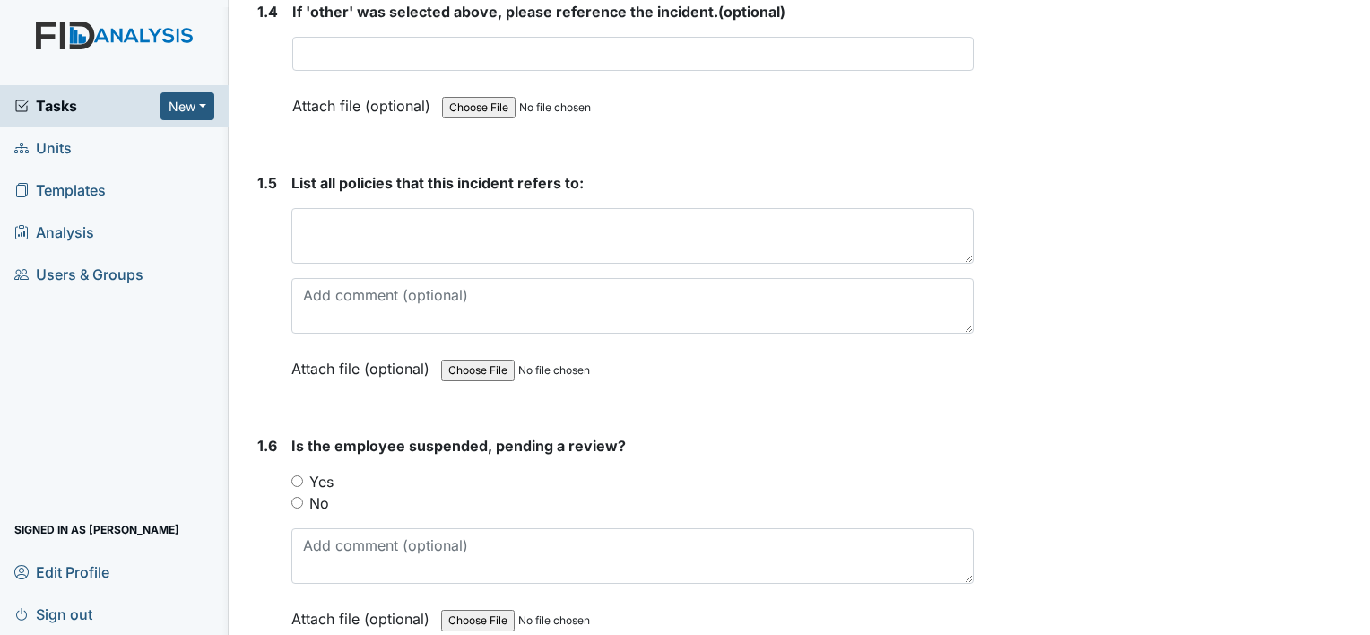
scroll to position [1369, 0]
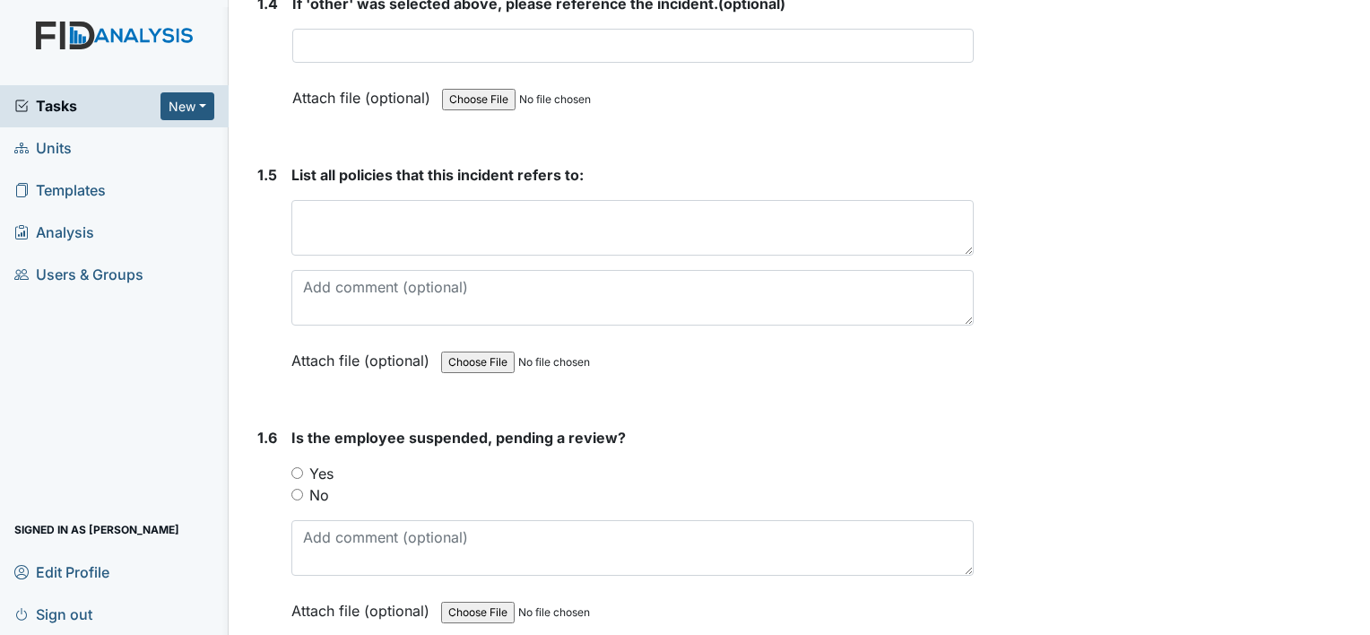
click at [319, 488] on label "No" at bounding box center [319, 495] width 20 height 22
click at [303, 488] on input "No" at bounding box center [297, 494] width 12 height 12
radio input "true"
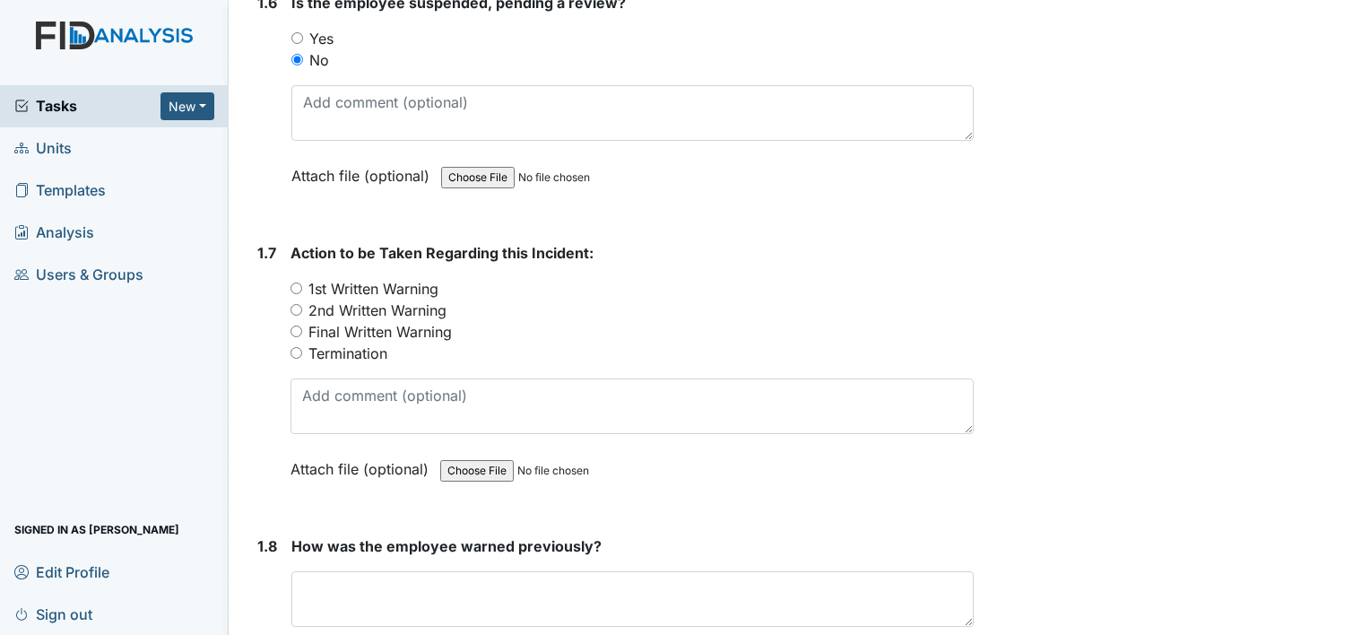
scroll to position [1805, 0]
click at [432, 288] on label "1st Written Warning" at bounding box center [373, 287] width 130 height 22
click at [302, 288] on input "1st Written Warning" at bounding box center [296, 287] width 12 height 12
radio input "true"
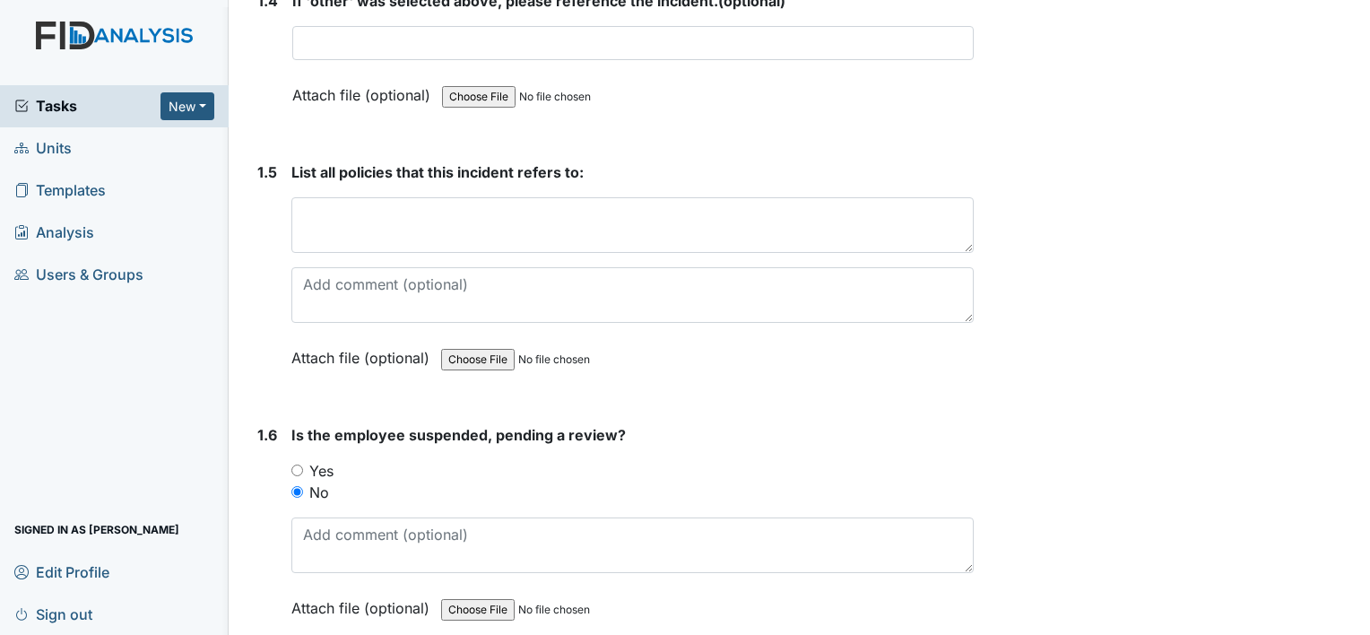
scroll to position [1339, 0]
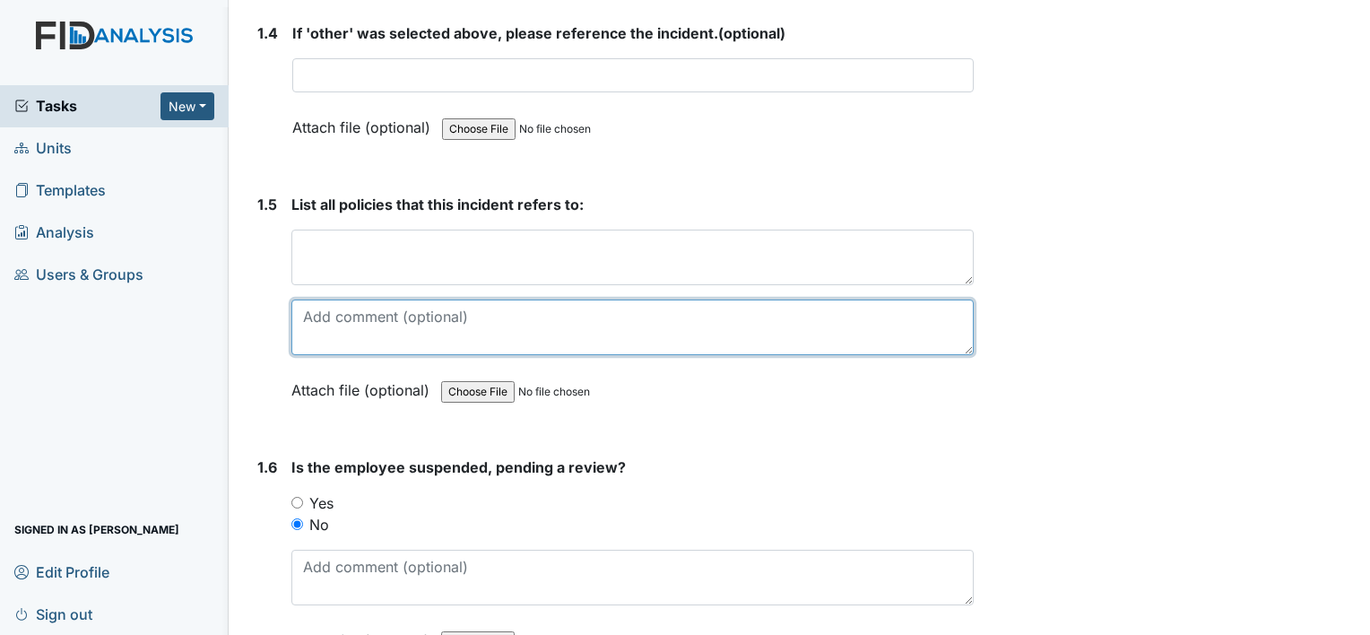
click at [434, 312] on textarea at bounding box center [632, 327] width 682 height 56
type textarea "employee did not give consumer one of"
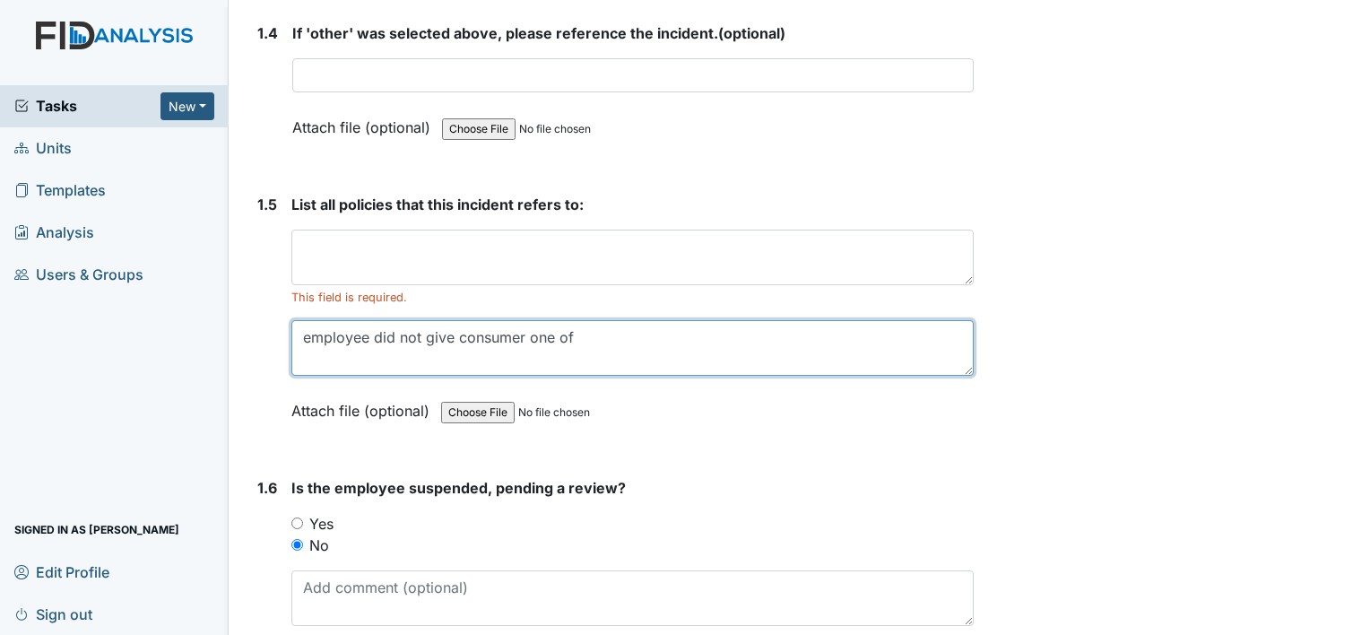
click at [625, 338] on textarea "employee did not give consumer one of" at bounding box center [632, 348] width 682 height 56
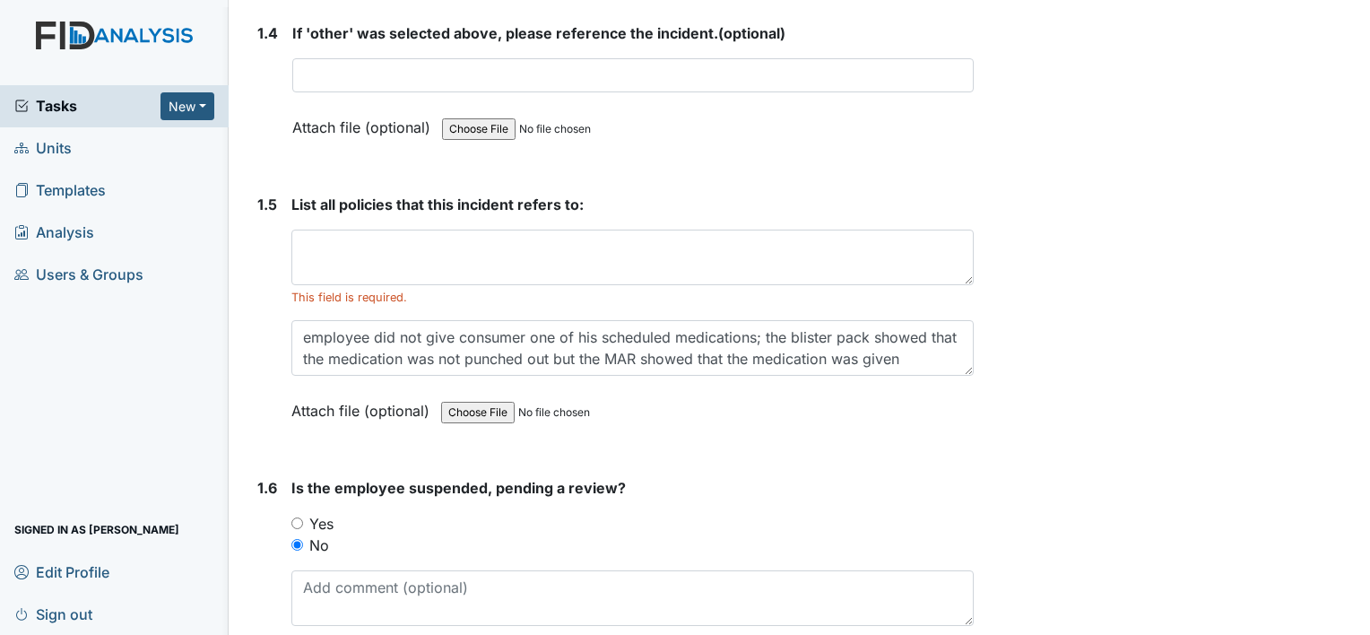
type textarea "employee did not give consumer one of his scheduled medications; the blister pa…"
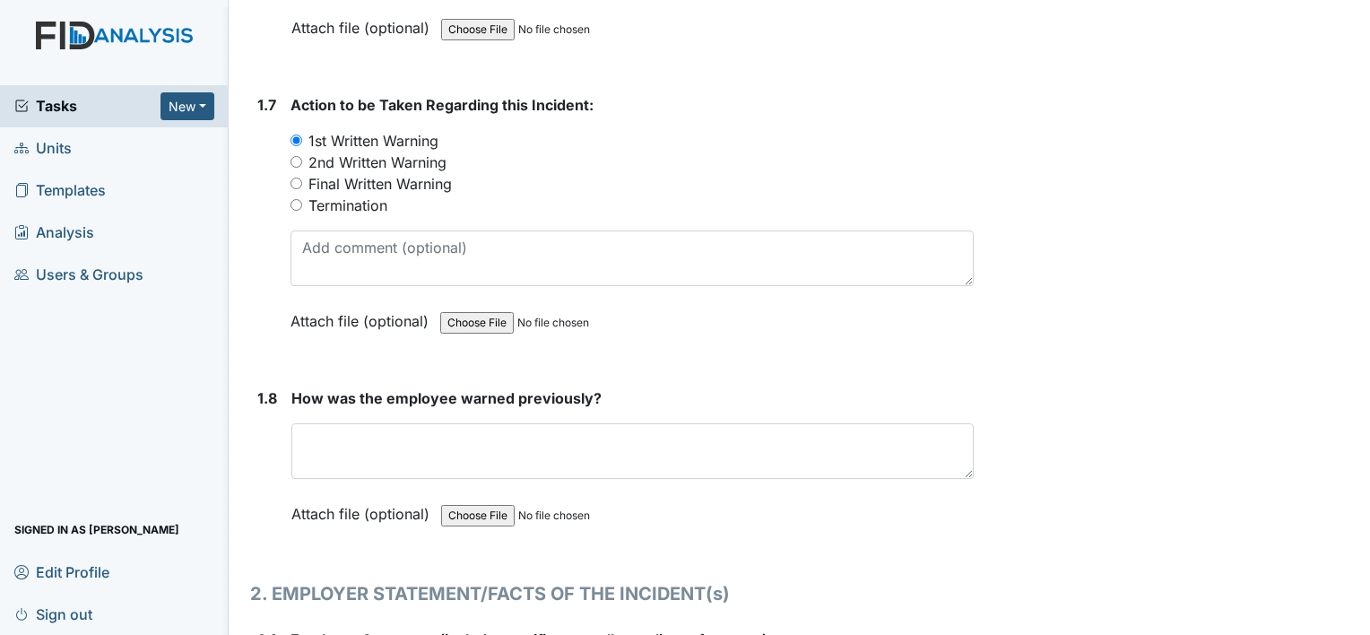
scroll to position [1983, 0]
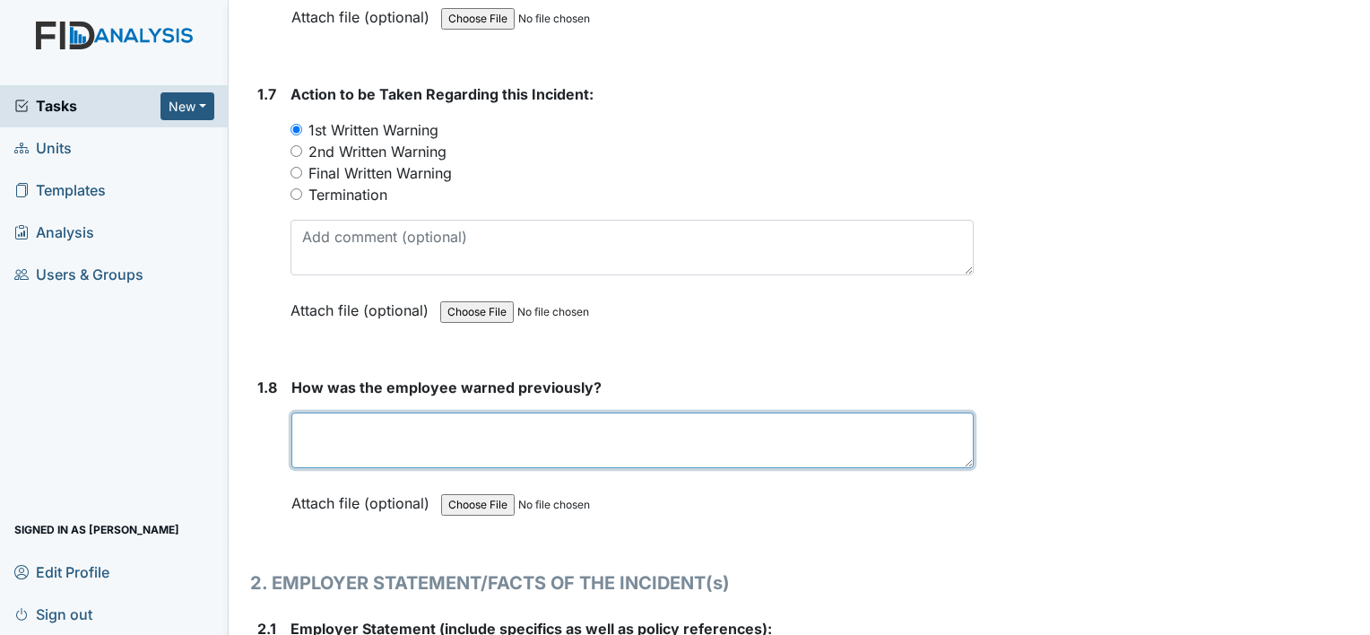
click at [655, 412] on textarea at bounding box center [632, 440] width 682 height 56
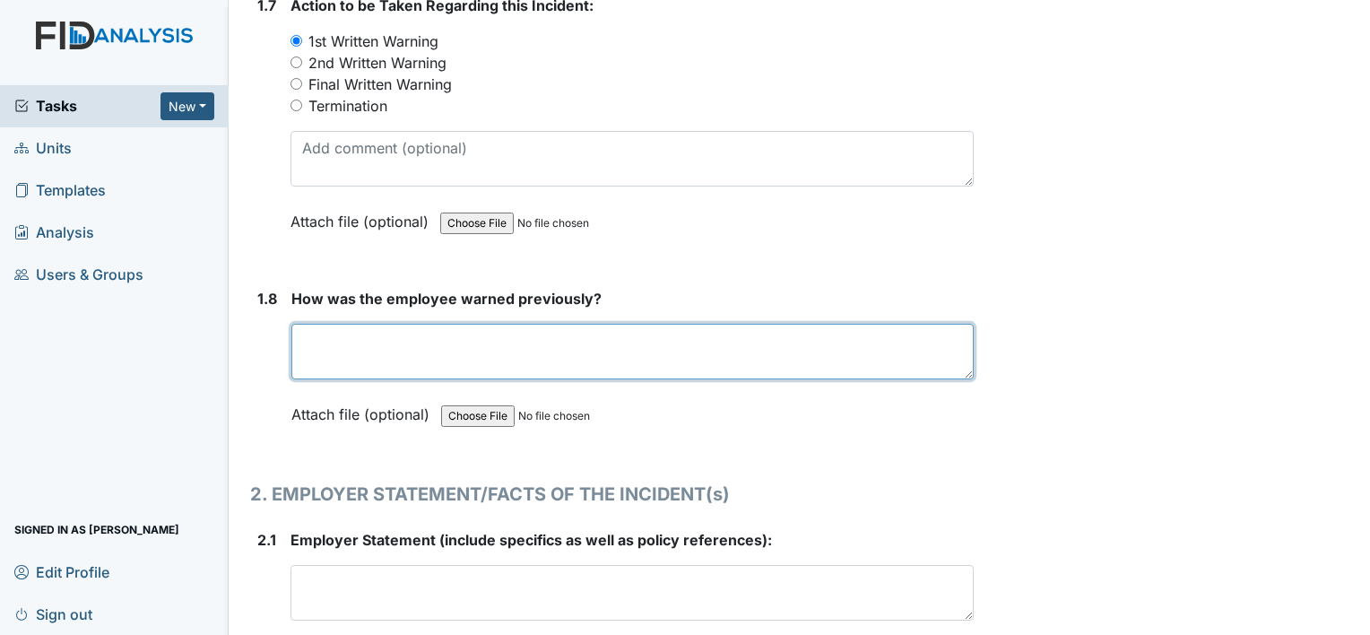
scroll to position [2092, 0]
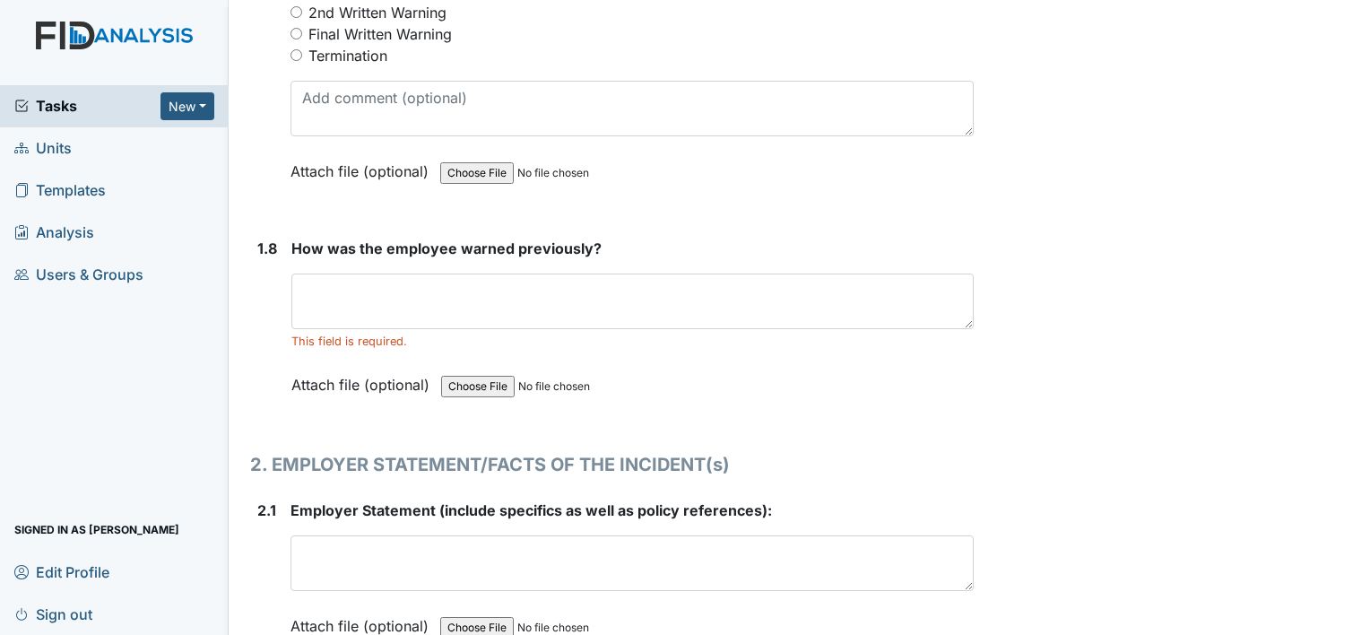
scroll to position [2125, 0]
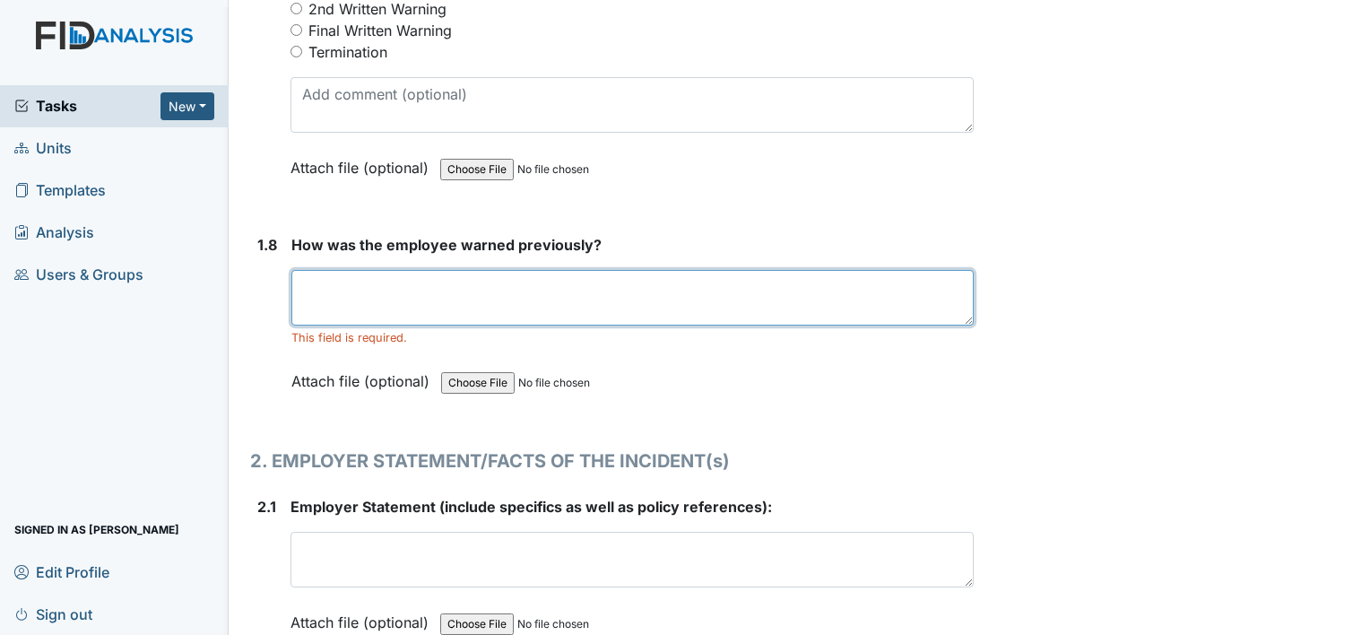
click at [714, 300] on textarea at bounding box center [632, 298] width 682 height 56
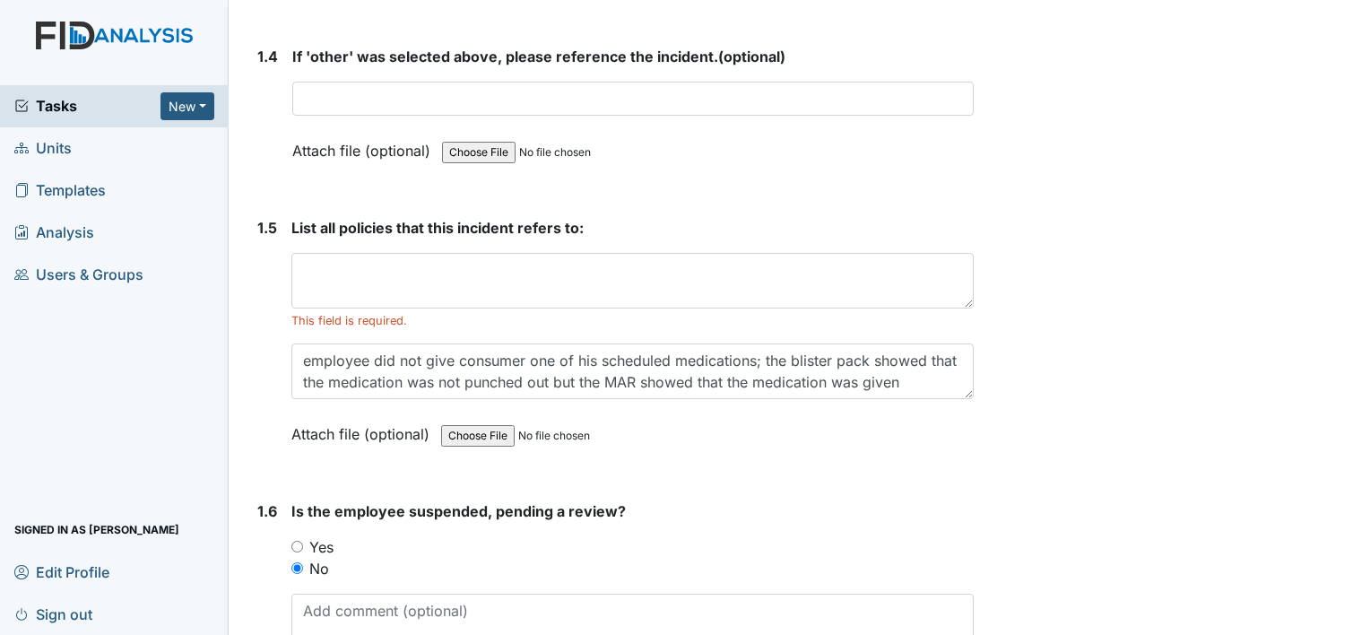
scroll to position [1316, 0]
type textarea "employee is aware that all medication must be checked 3 times with the MAR,"
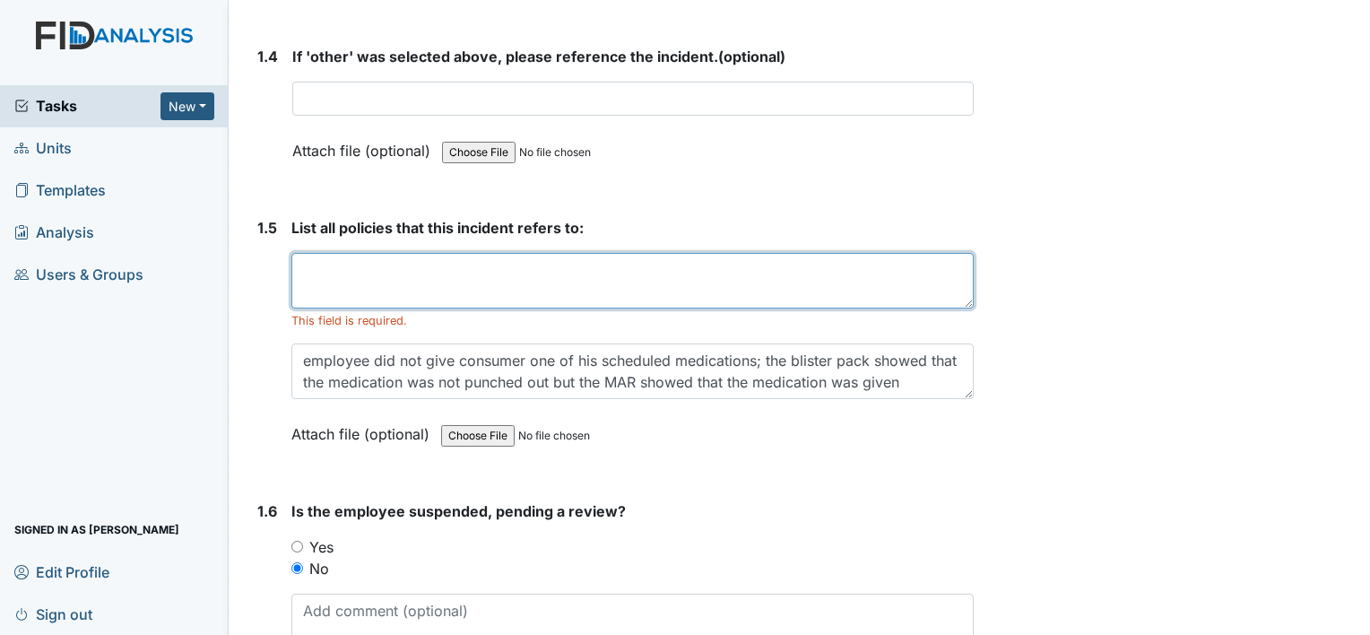
click at [704, 272] on textarea at bounding box center [632, 281] width 682 height 56
type textarea "7"
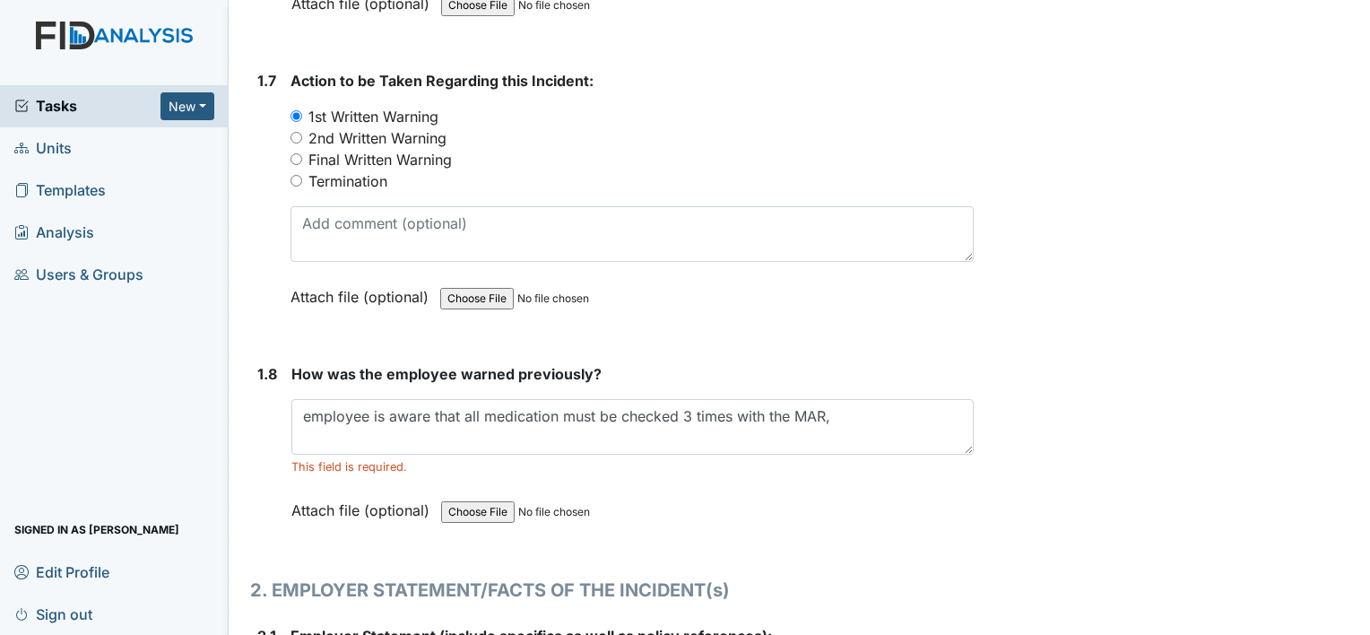
scroll to position [2244, 0]
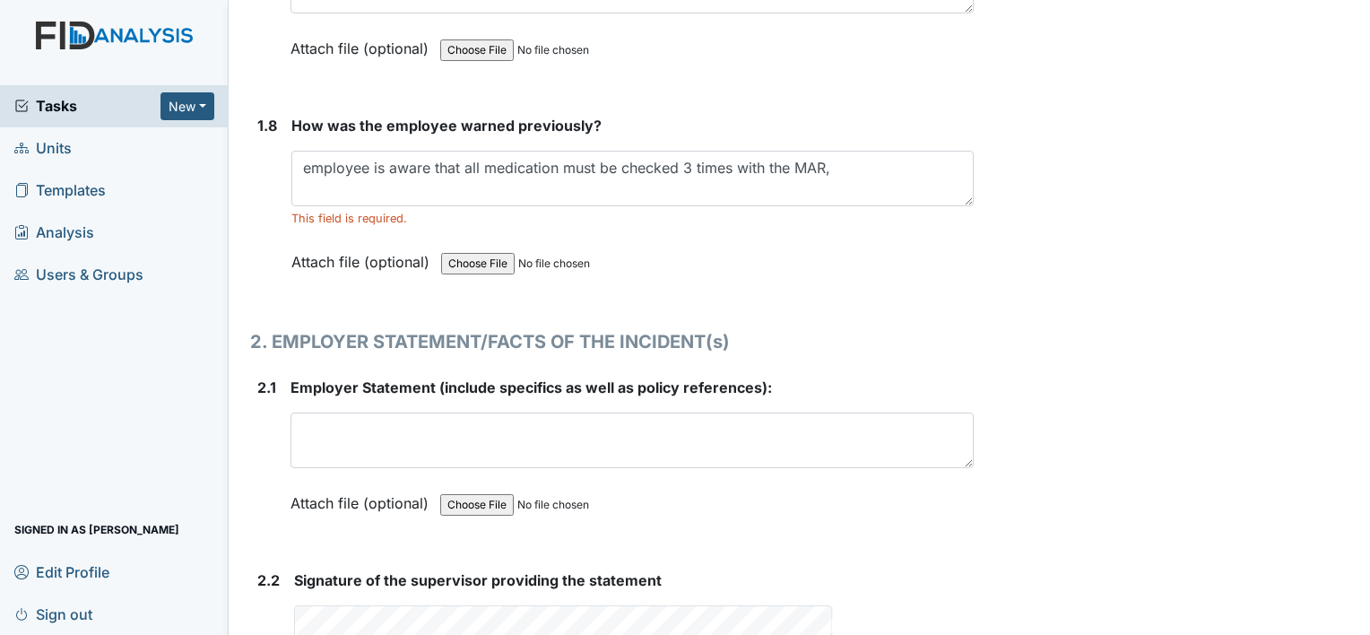
type textarea "policy number 701"
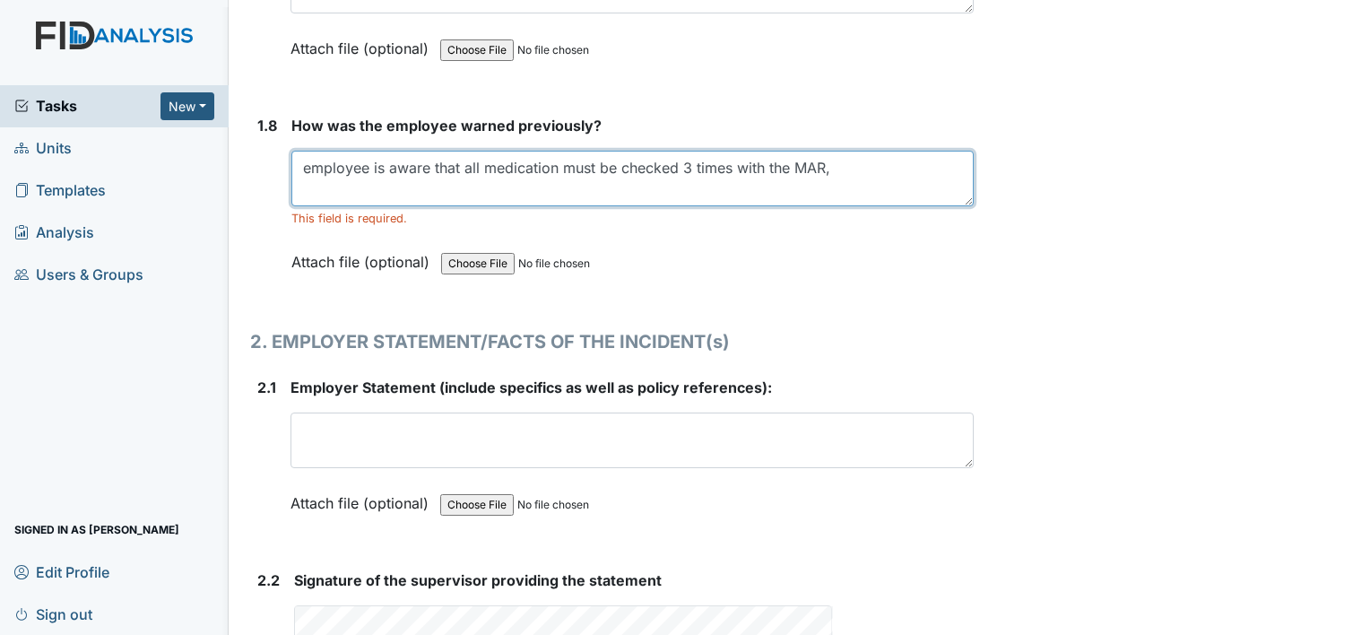
click at [857, 167] on textarea "employee is aware that all medication must be checked 3 times with the MAR," at bounding box center [632, 179] width 682 height 56
type textarea "employee is aware that all medication must be checked 3 times with the MAR and …"
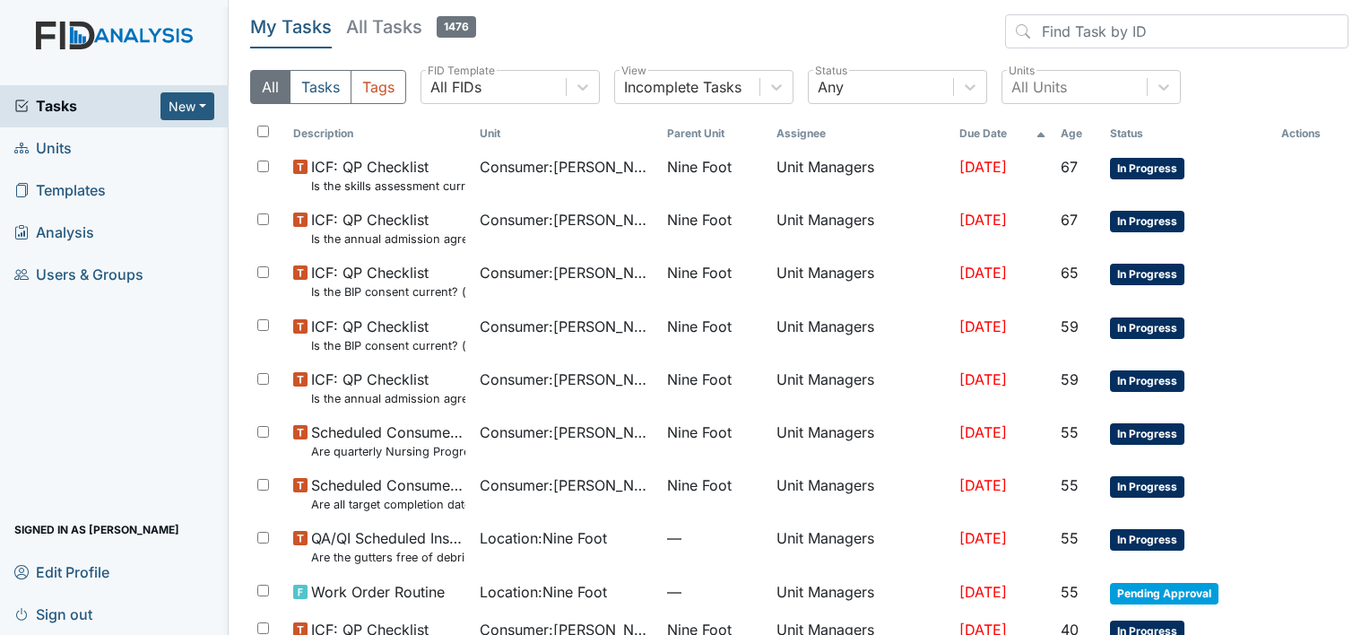
click at [57, 151] on span "Units" at bounding box center [42, 148] width 57 height 28
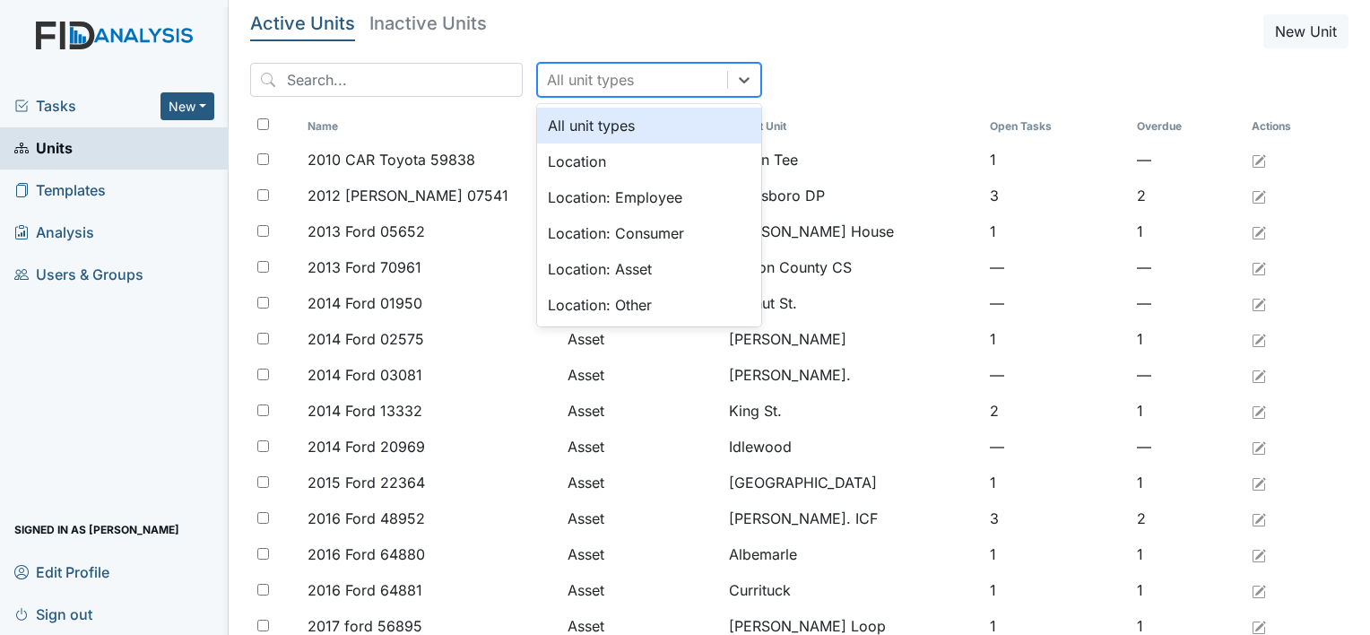
click at [563, 75] on div "All unit types" at bounding box center [590, 80] width 87 height 22
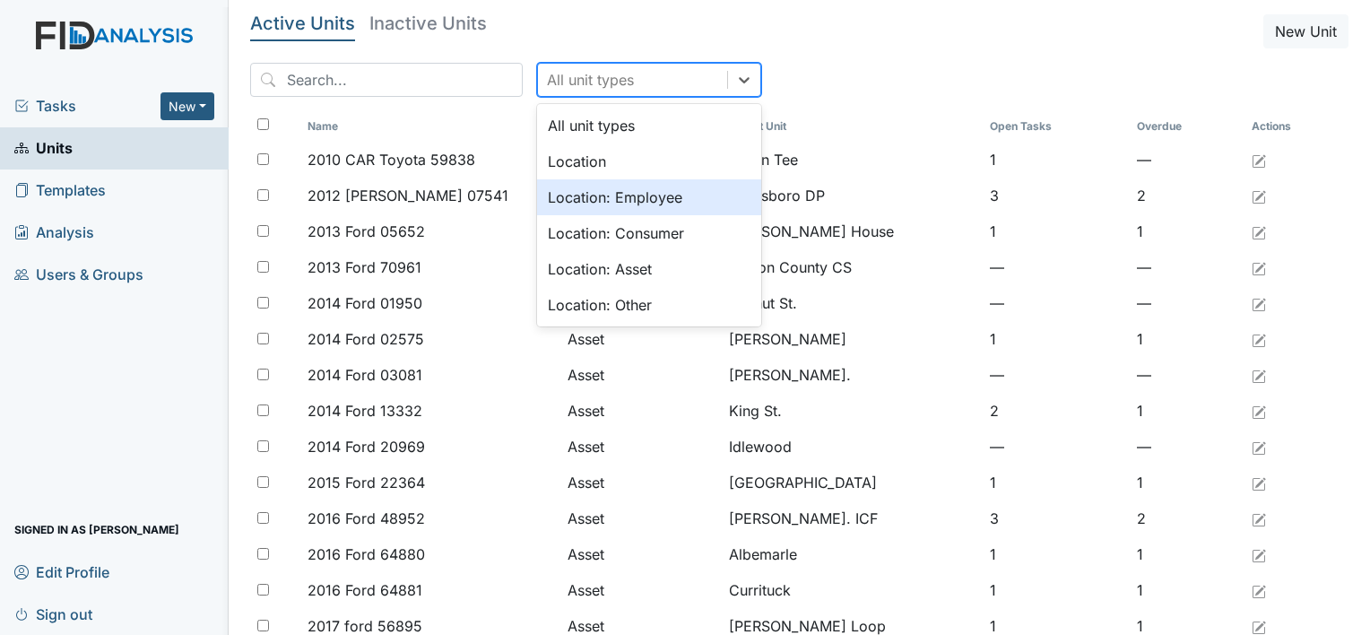
click at [584, 202] on div "Location: Employee" at bounding box center [649, 197] width 224 height 36
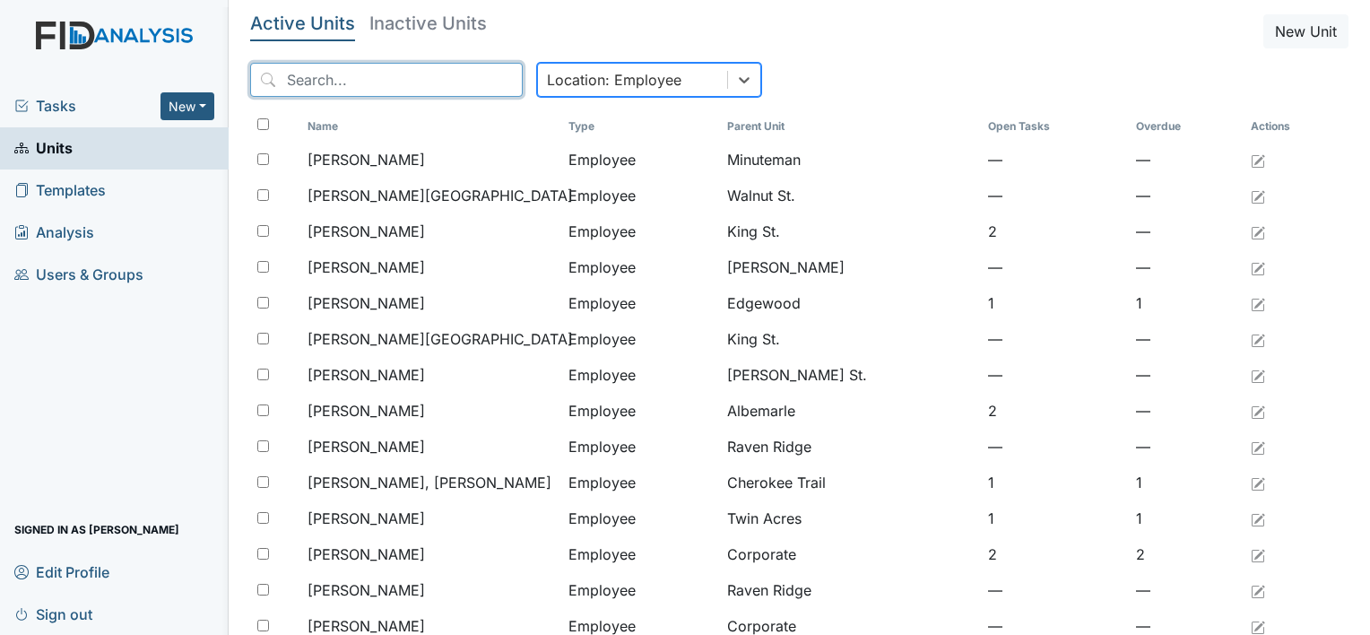
click at [330, 73] on input "search" at bounding box center [386, 80] width 272 height 34
click at [456, 85] on input "search" at bounding box center [386, 80] width 272 height 34
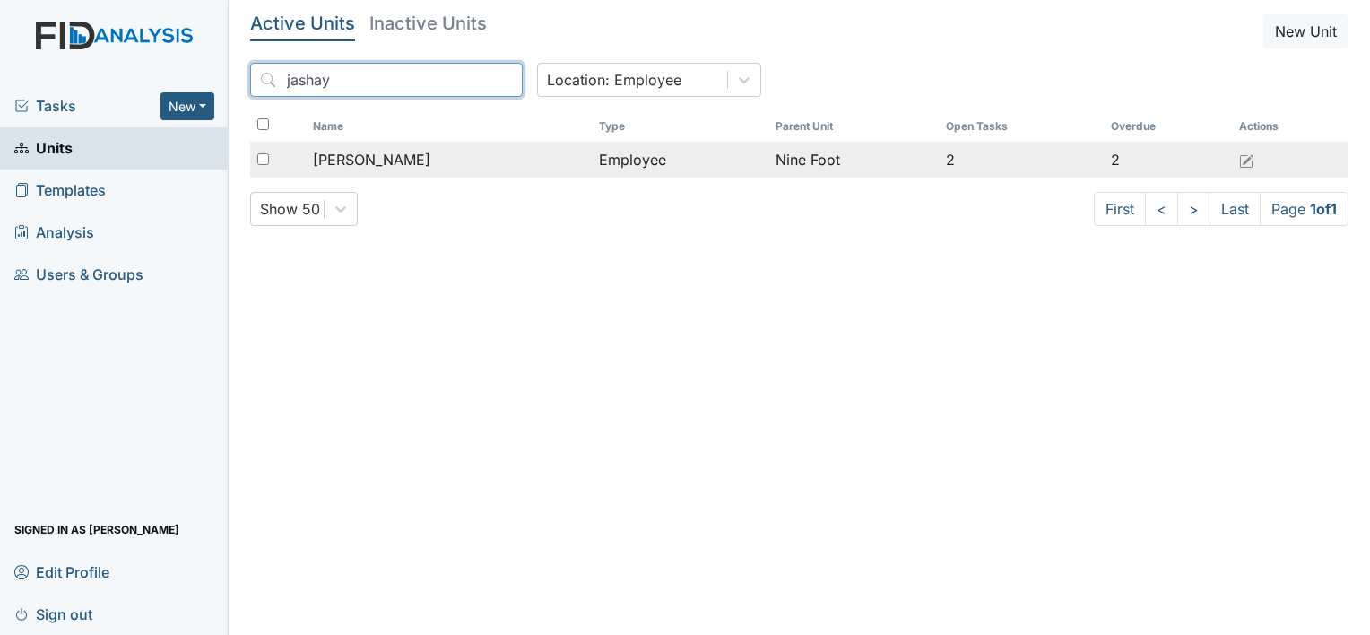
type input "jashay"
click at [419, 151] on span "[PERSON_NAME]" at bounding box center [371, 160] width 117 height 22
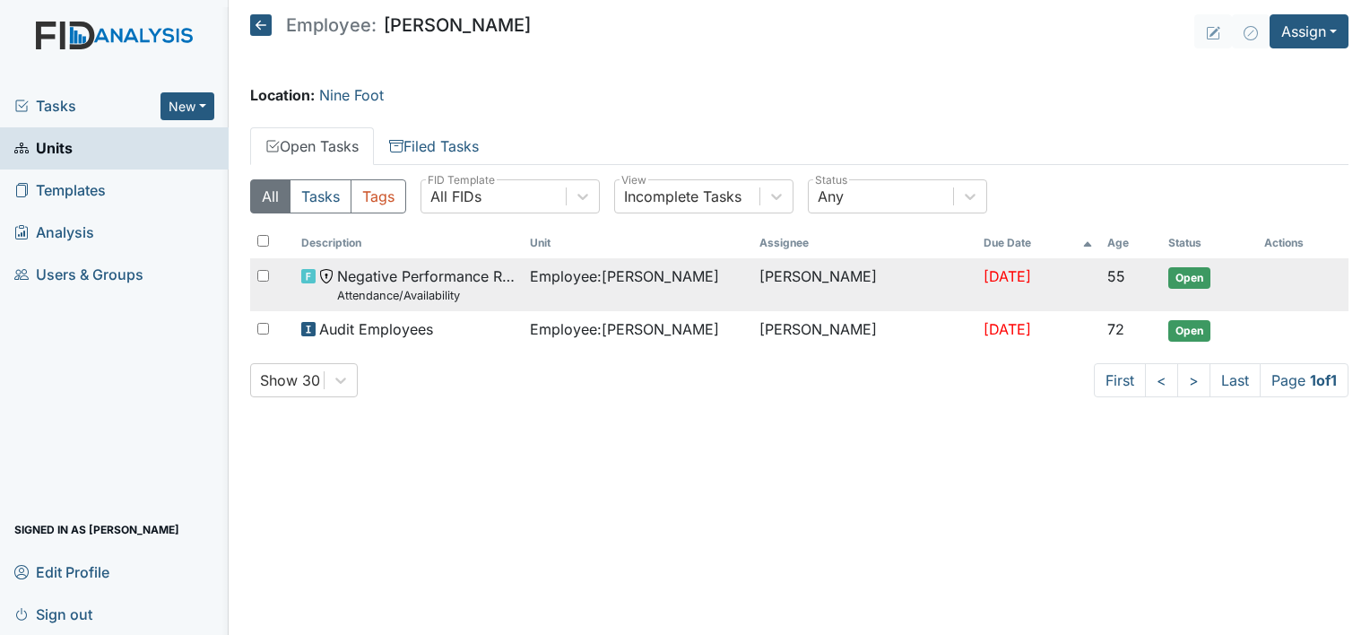
click at [629, 278] on span "Employee : [PERSON_NAME][GEOGRAPHIC_DATA]" at bounding box center [624, 276] width 189 height 22
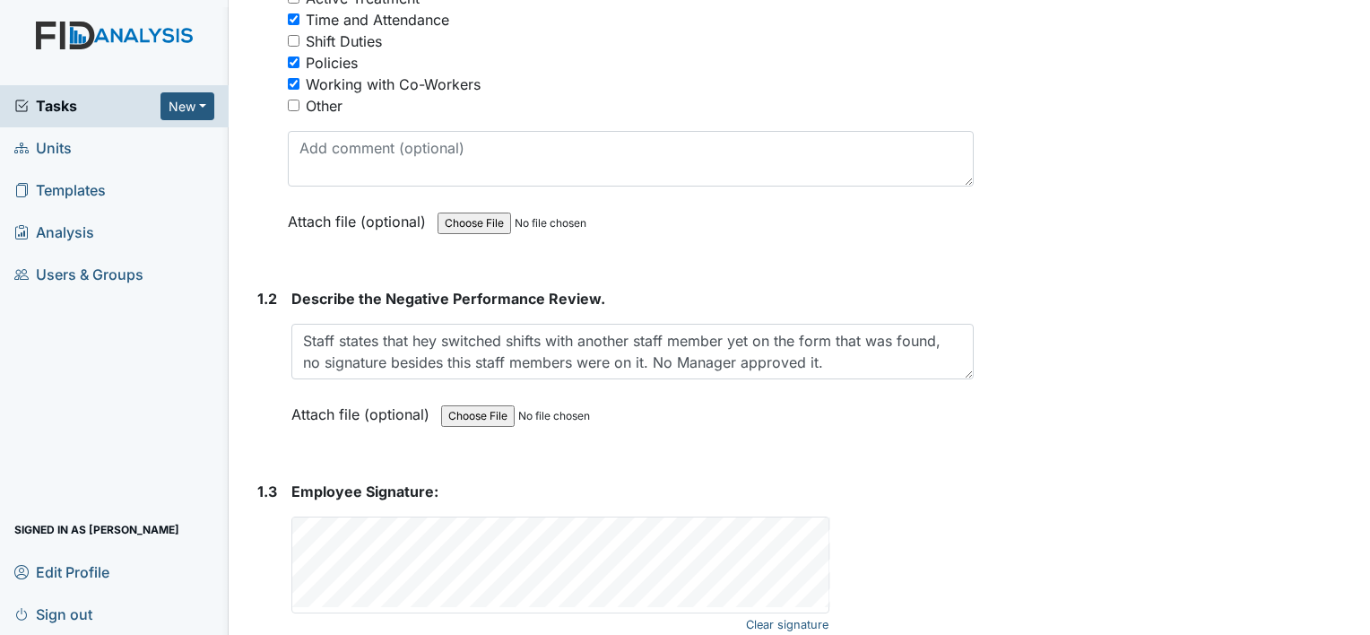
scroll to position [341, 0]
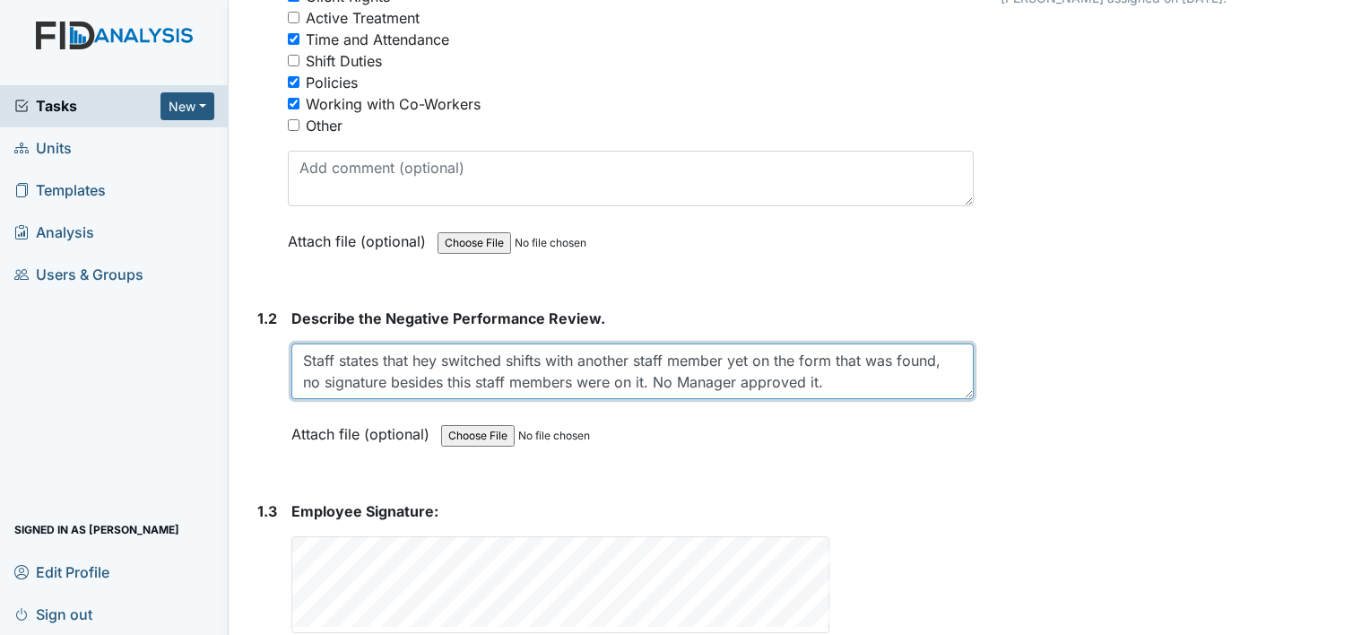
click at [473, 380] on textarea "Staff states that hey switched shifts with another staff member yet on the form…" at bounding box center [632, 371] width 682 height 56
click at [414, 362] on textarea "Staff states that hey switched shifts with another staff member yet on the form…" at bounding box center [632, 371] width 682 height 56
type textarea "Staff states that they switched shifts with another staff member yet on the for…"
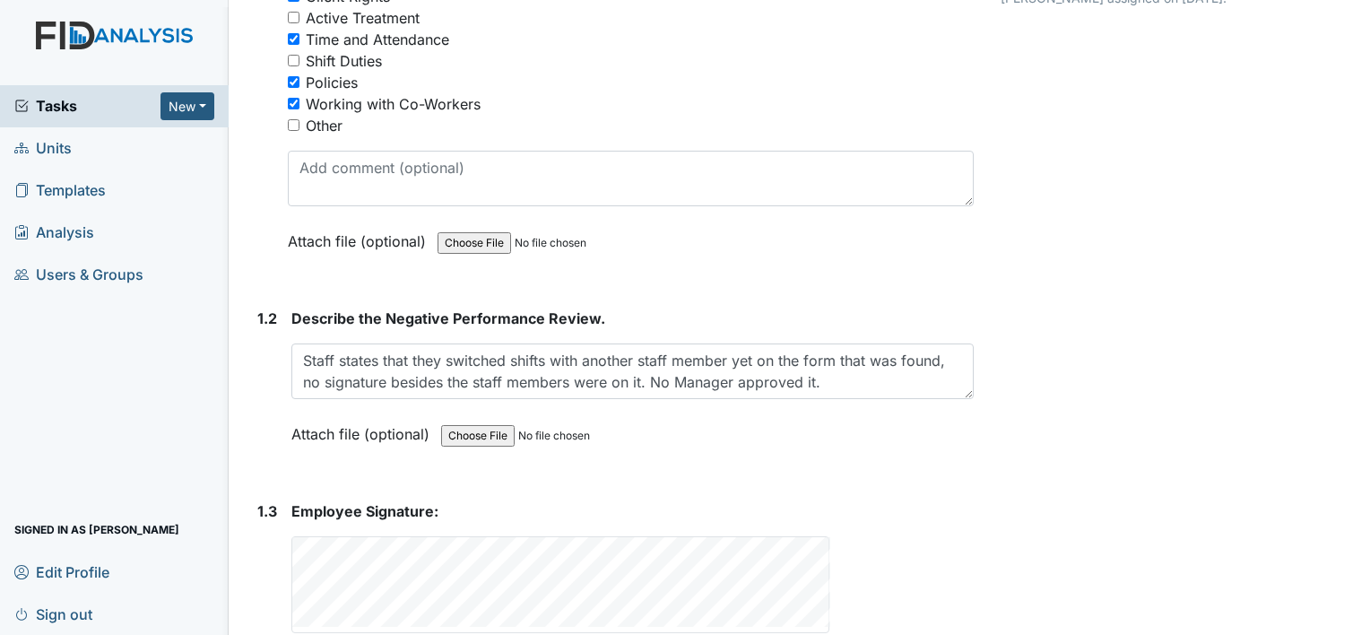
click at [543, 471] on div "1. Description: 1.1 Nature of the Negative Performance Evaluation? You must sel…" at bounding box center [611, 299] width 723 height 839
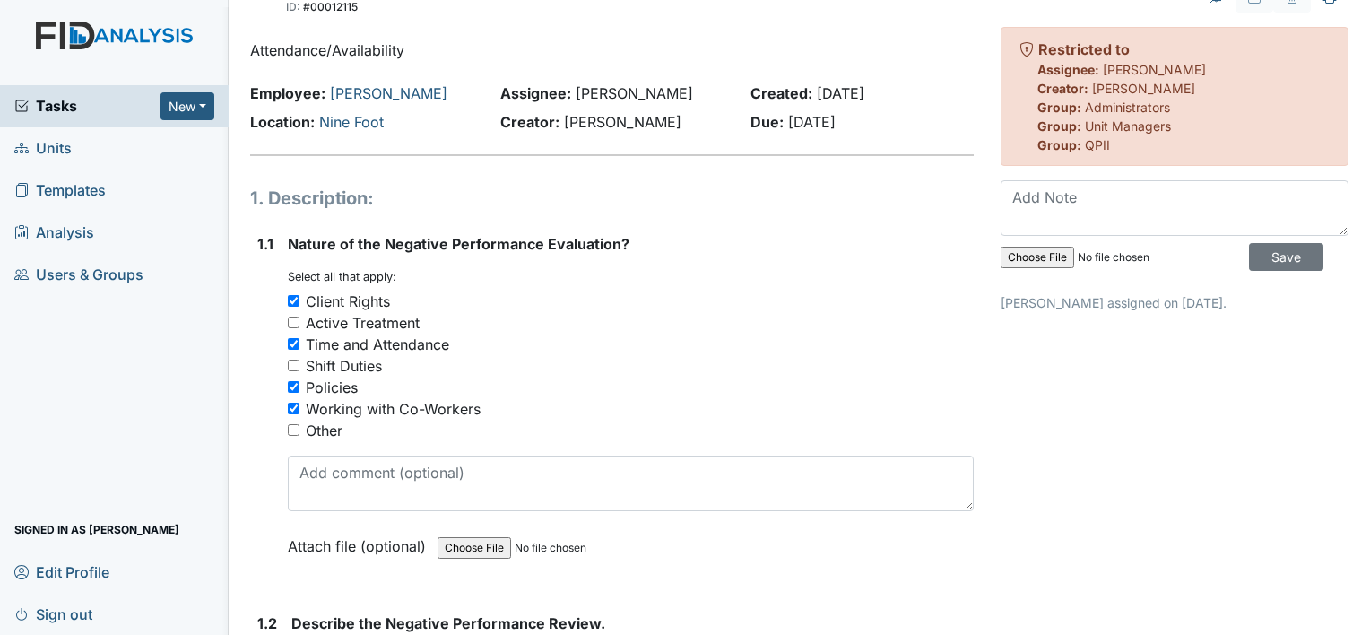
scroll to position [0, 0]
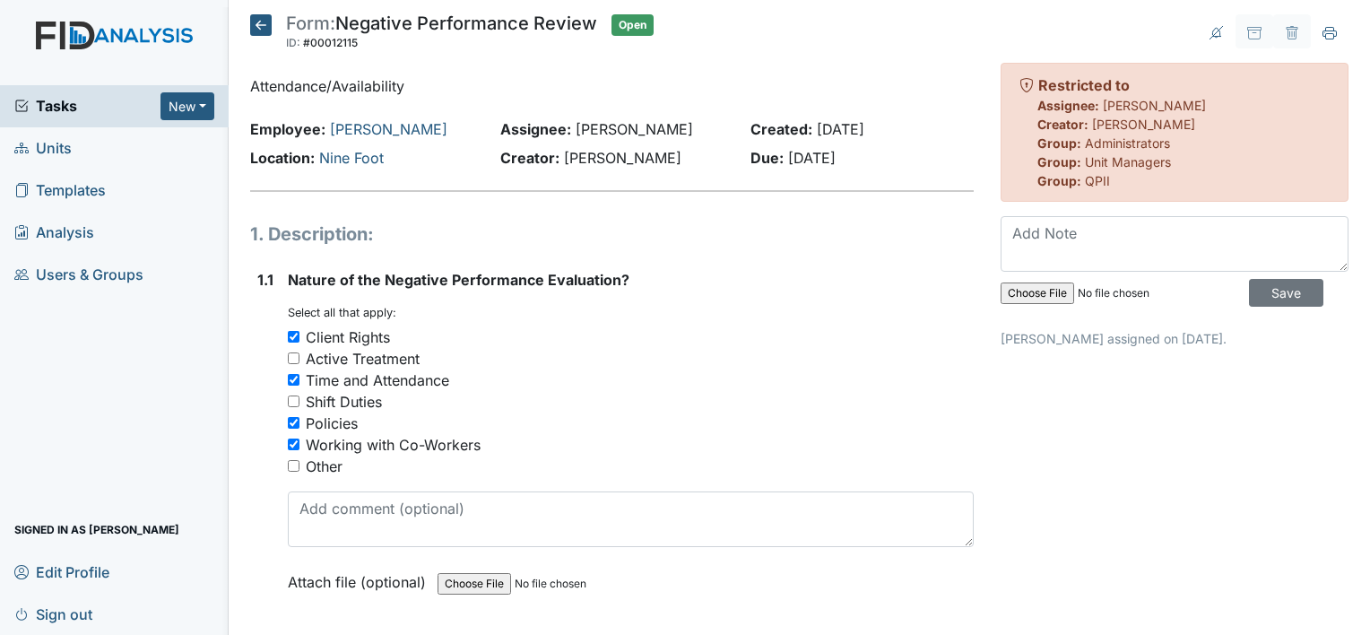
click at [269, 29] on icon at bounding box center [261, 25] width 22 height 22
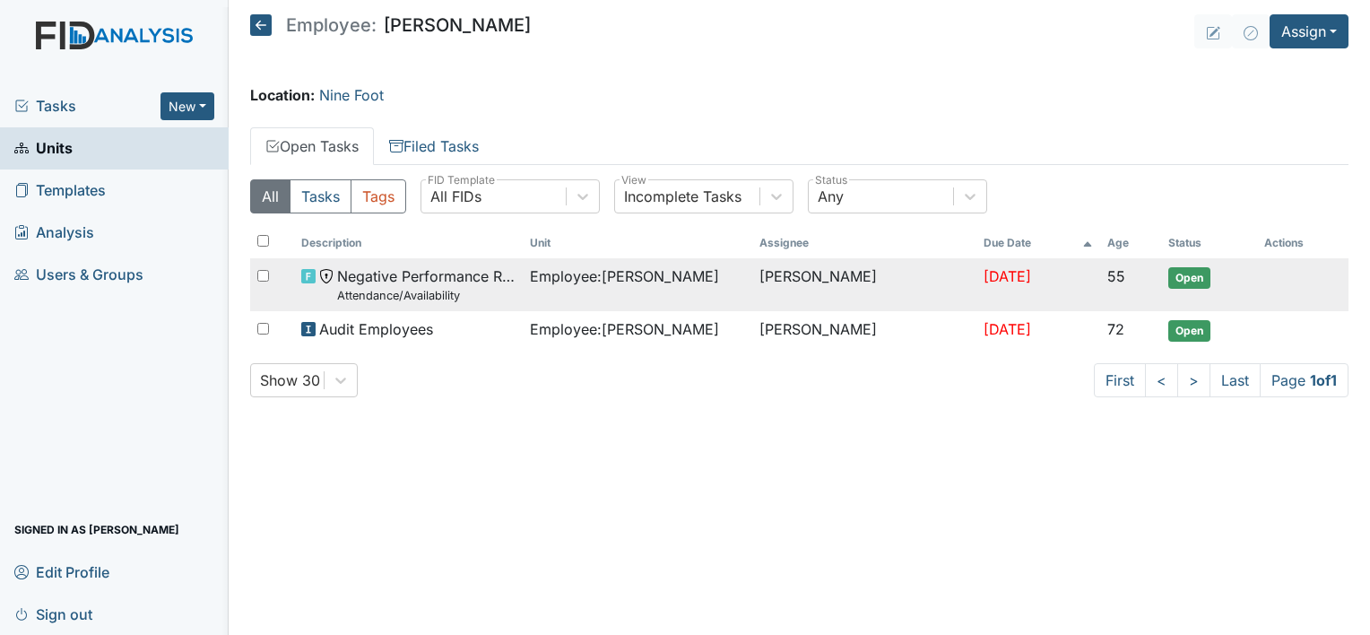
click at [752, 271] on td "[PERSON_NAME]" at bounding box center [864, 284] width 224 height 53
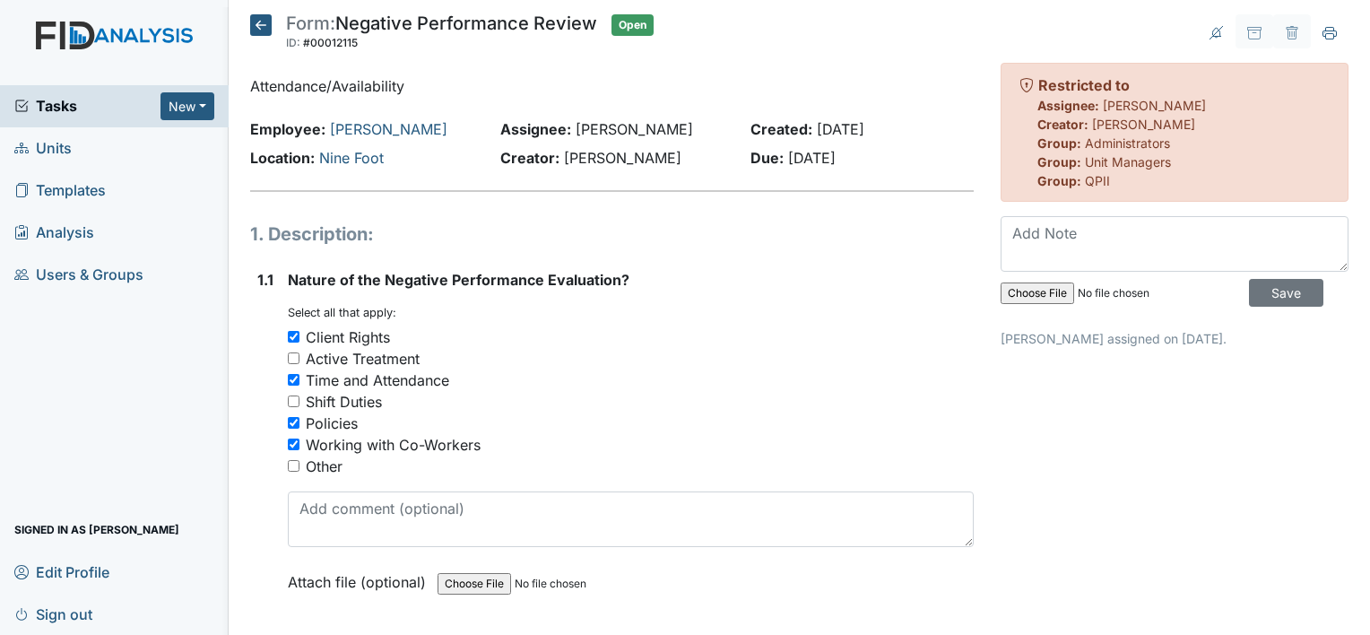
click at [259, 28] on icon at bounding box center [261, 25] width 22 height 22
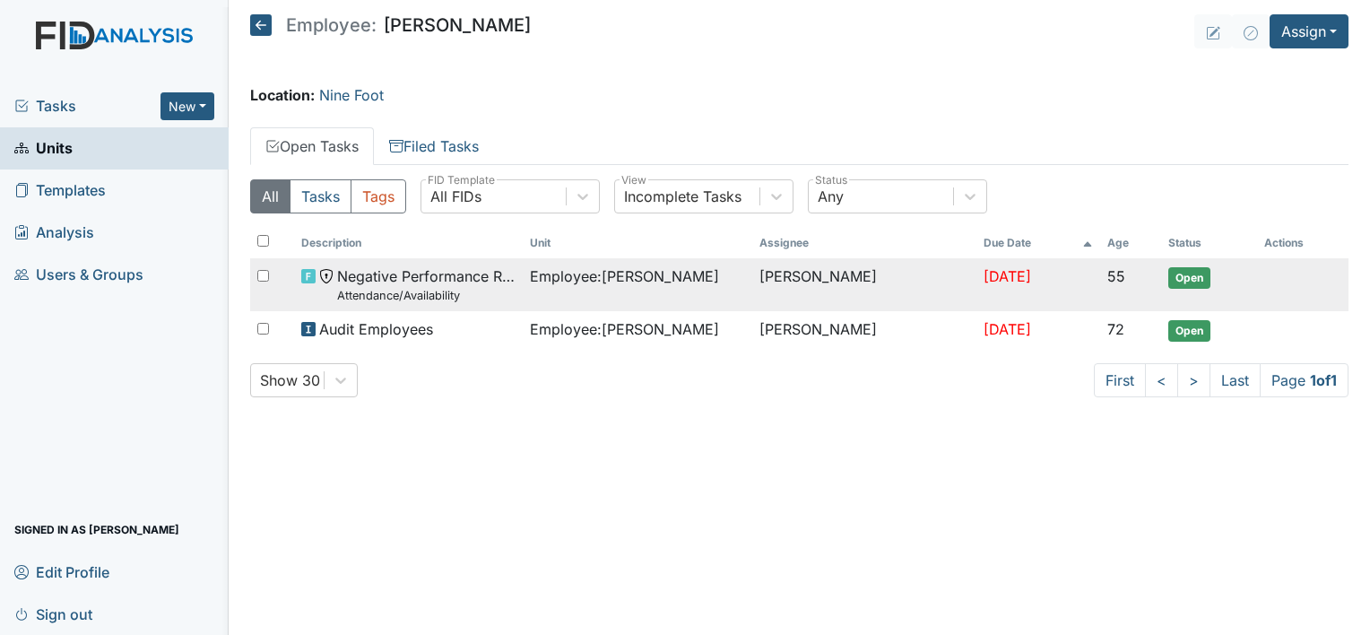
click at [754, 288] on td "[PERSON_NAME]" at bounding box center [864, 284] width 224 height 53
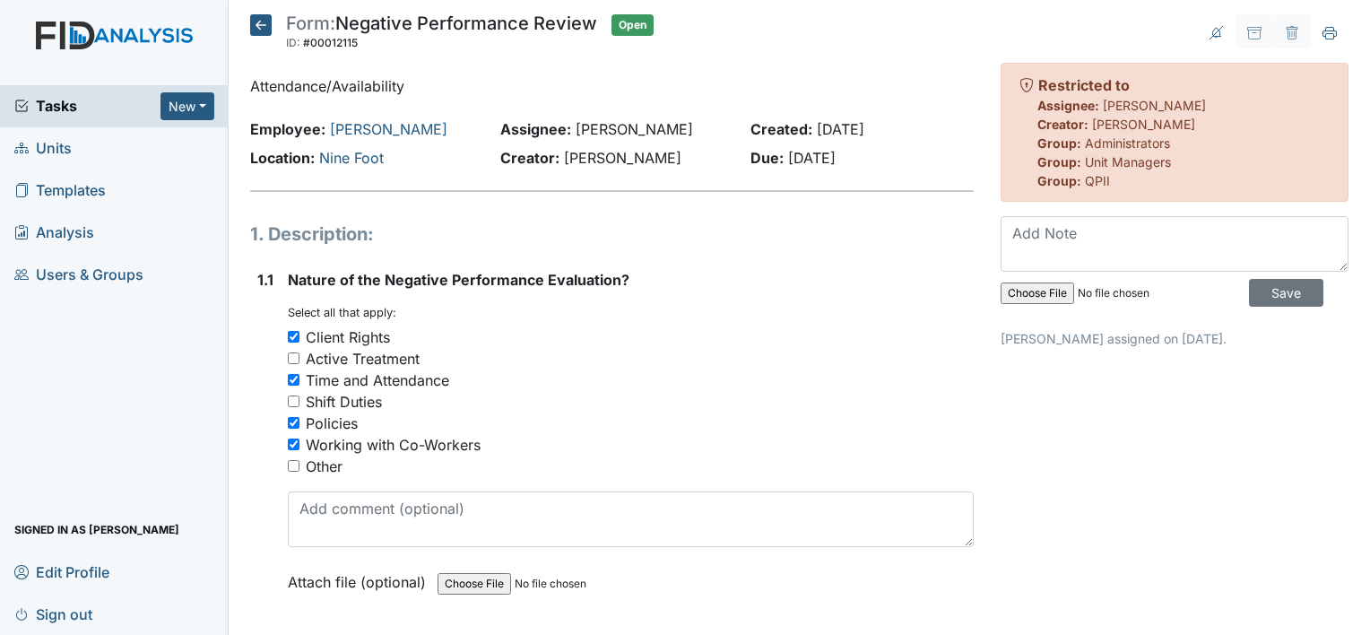
click at [255, 26] on icon at bounding box center [261, 25] width 22 height 22
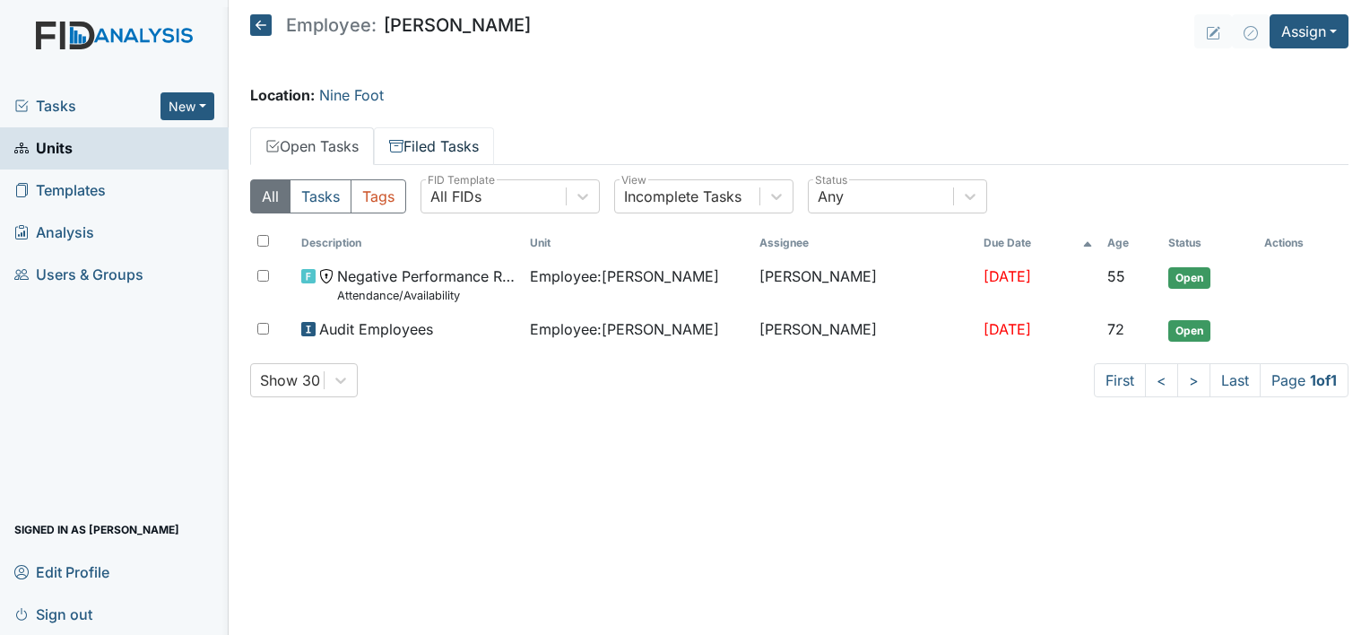
click at [459, 153] on link "Filed Tasks" at bounding box center [434, 146] width 120 height 38
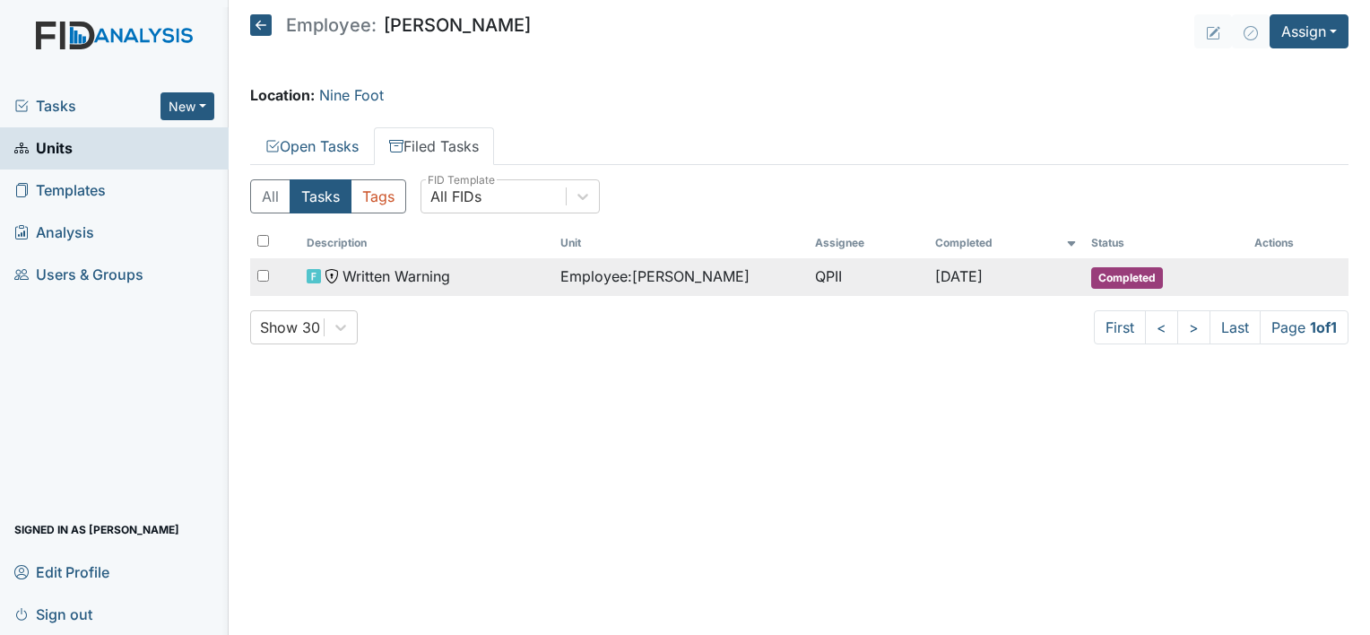
click at [602, 283] on span "Employee : Hopkins, Jashayla" at bounding box center [654, 276] width 189 height 22
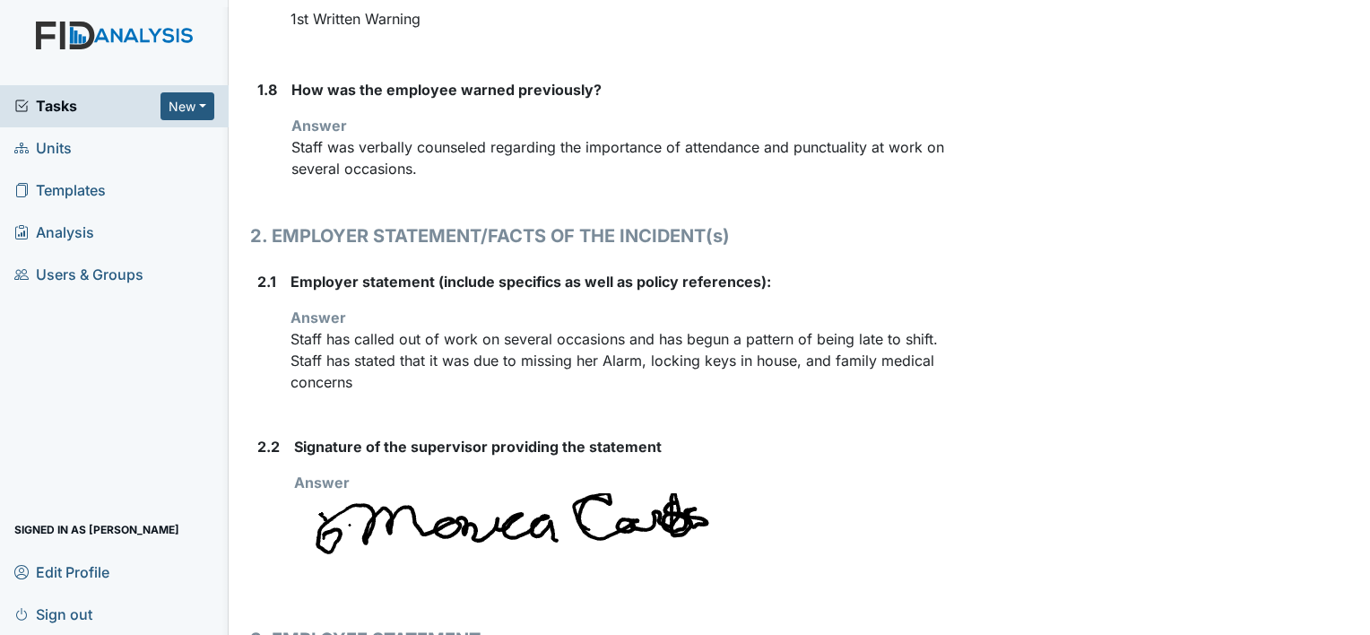
scroll to position [1251, 0]
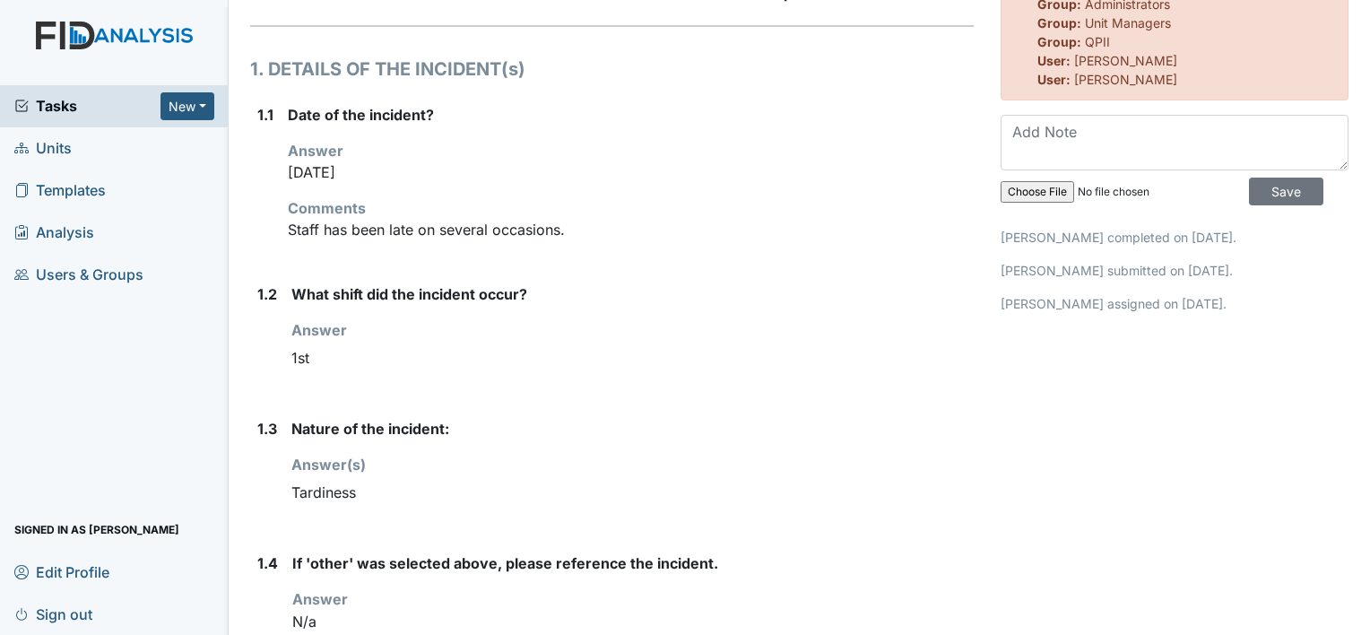
scroll to position [0, 0]
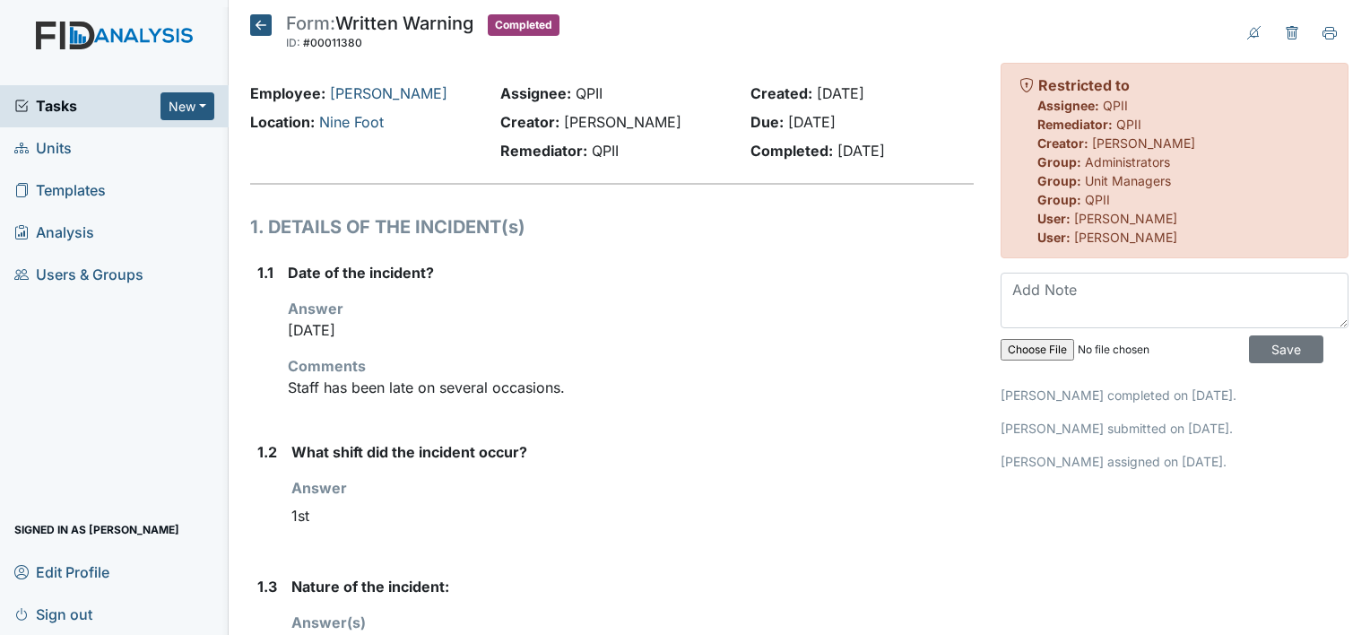
click at [255, 23] on icon at bounding box center [261, 25] width 22 height 22
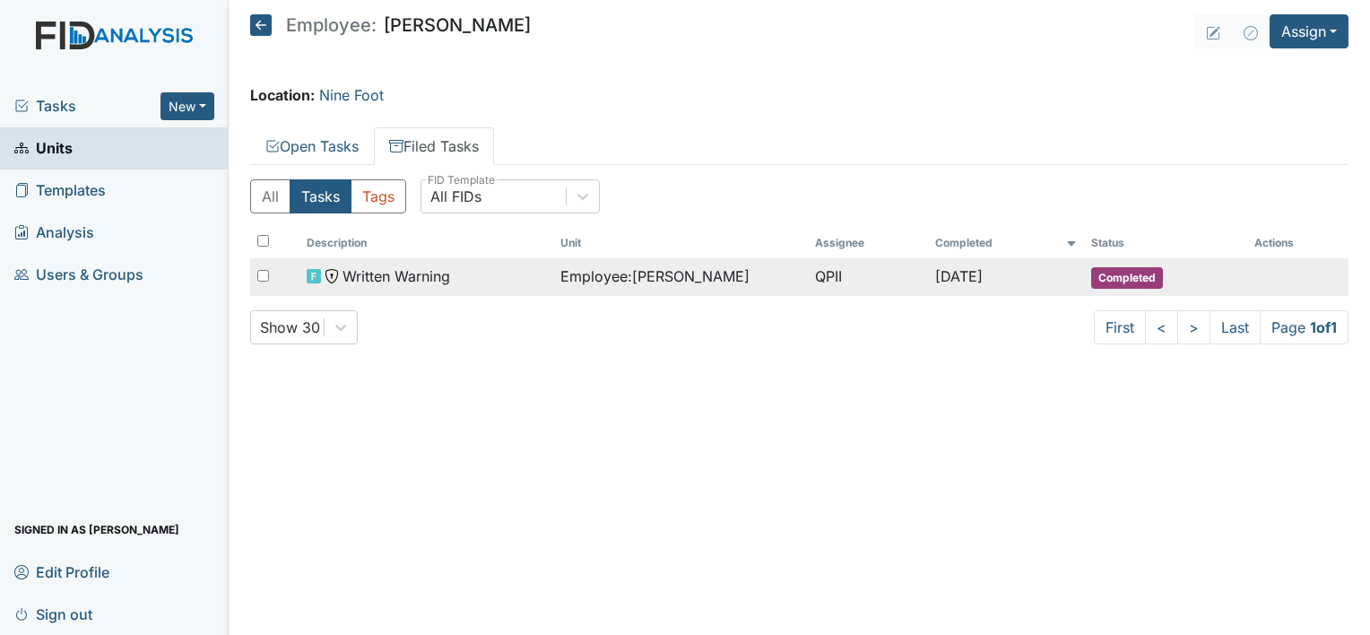
click at [644, 277] on span "Employee : Hopkins, Jashayla" at bounding box center [654, 276] width 189 height 22
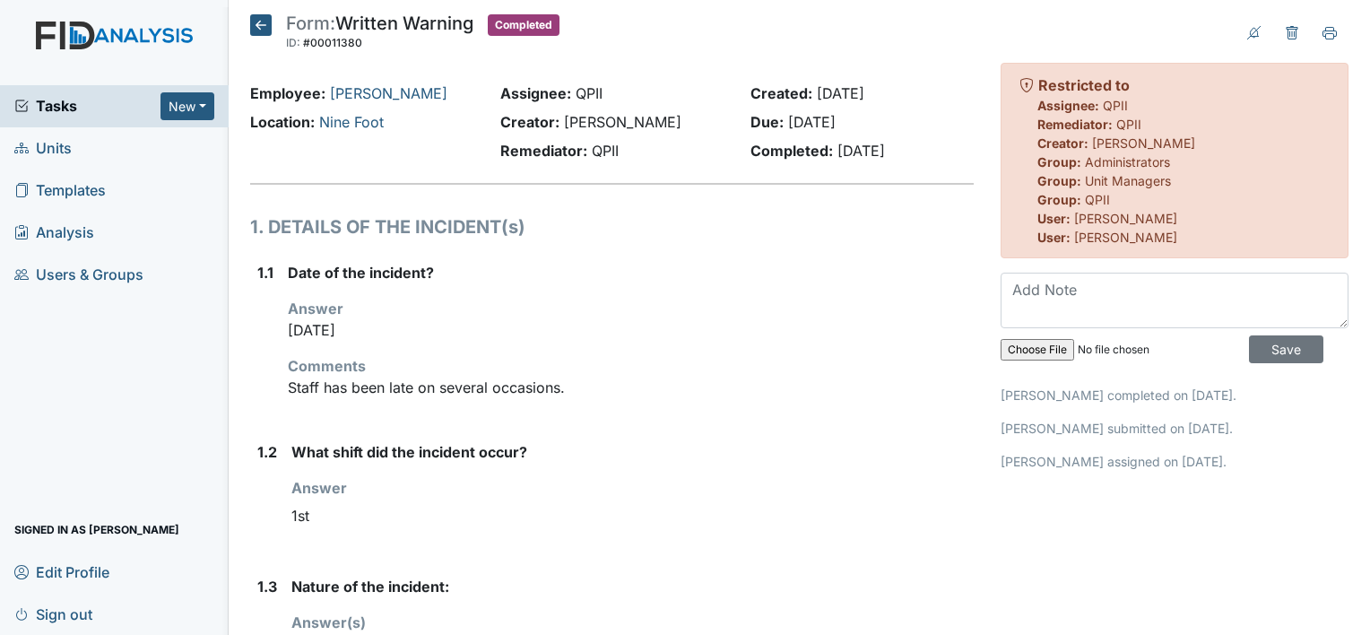
click at [73, 161] on link "Units" at bounding box center [114, 148] width 229 height 42
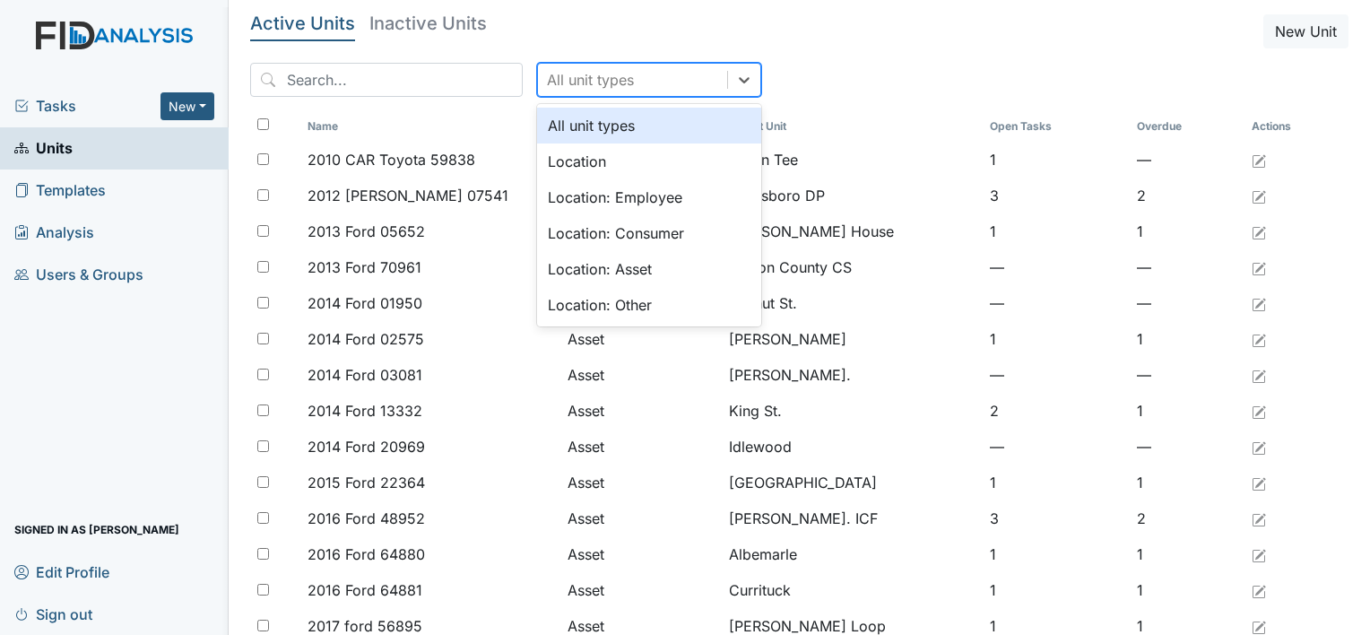
click at [552, 86] on div "All unit types" at bounding box center [590, 80] width 87 height 22
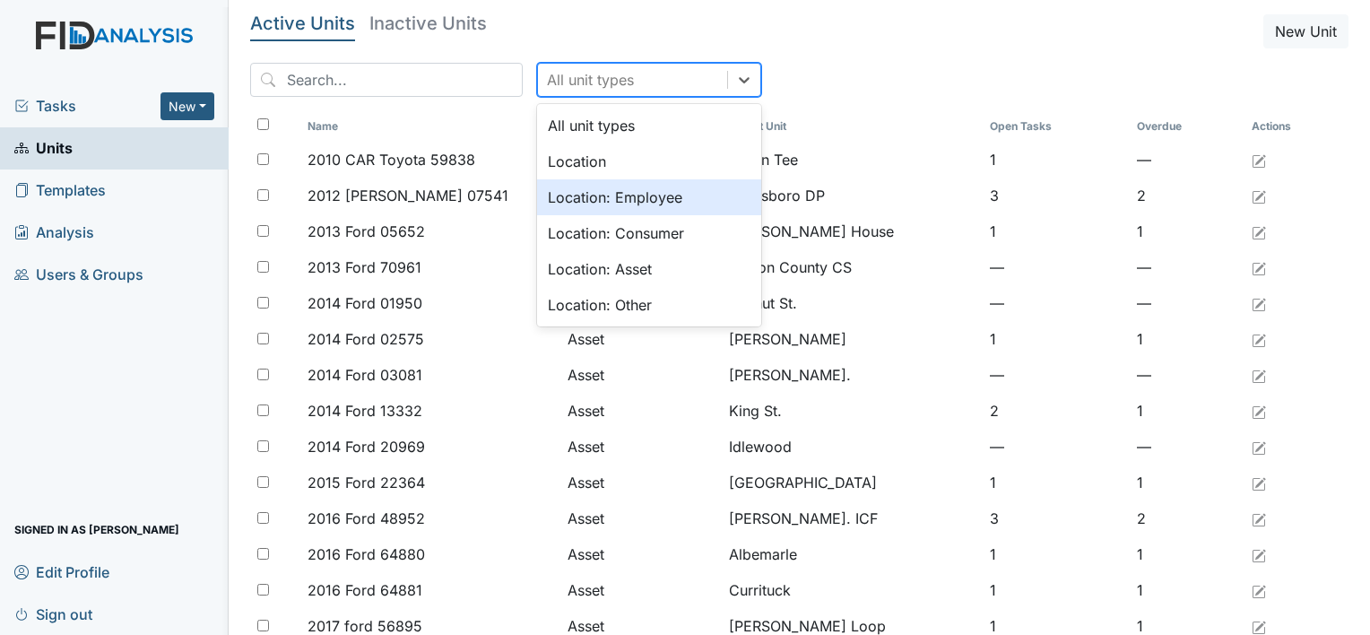
click at [563, 200] on div "Location: Employee" at bounding box center [649, 197] width 224 height 36
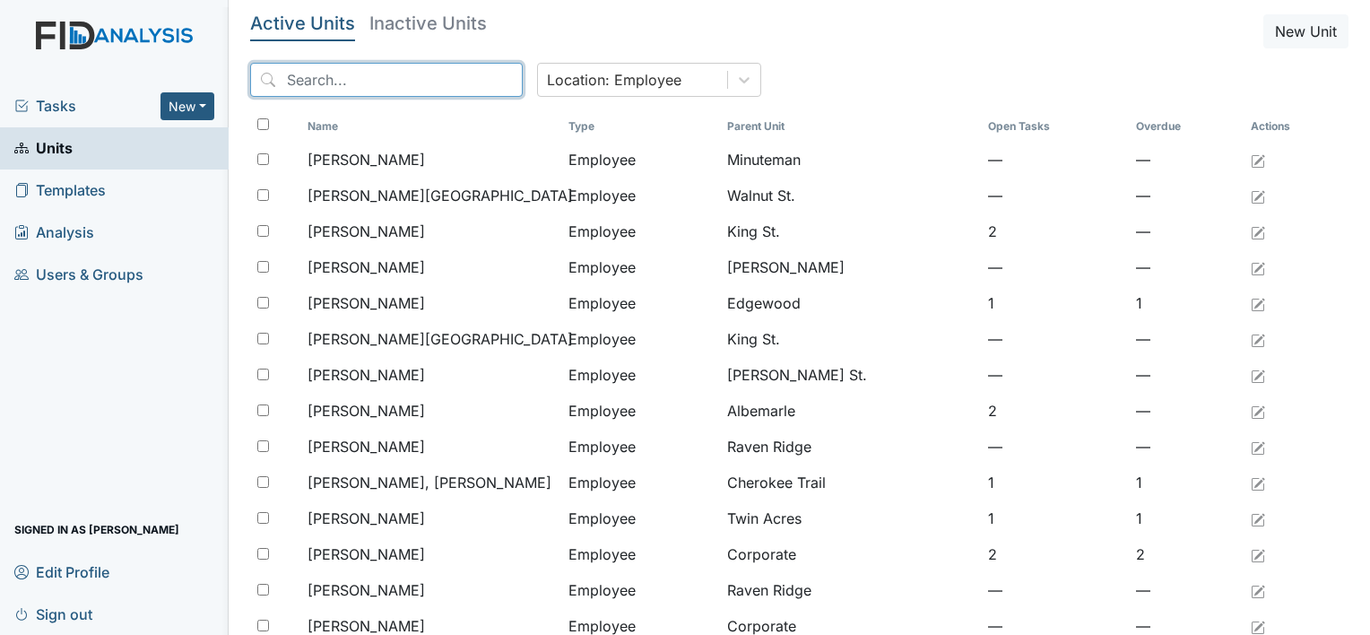
click at [430, 77] on input "search" at bounding box center [386, 80] width 272 height 34
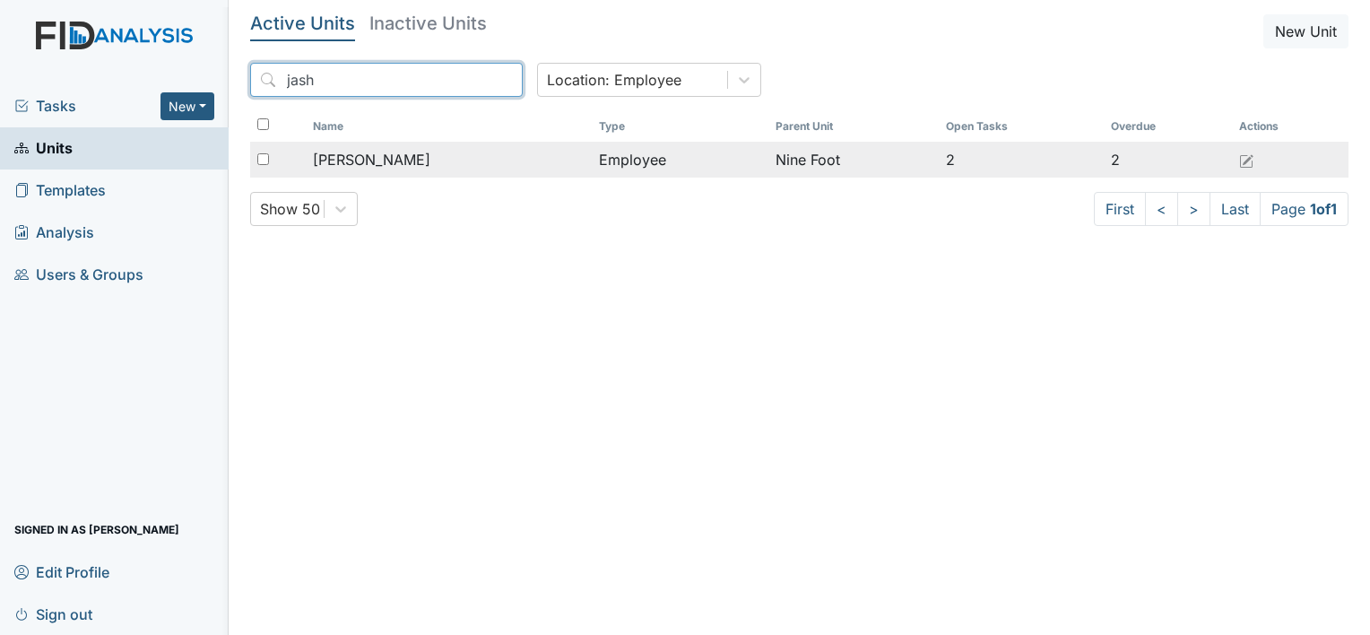
type input "jash"
click at [407, 154] on span "[PERSON_NAME]" at bounding box center [371, 160] width 117 height 22
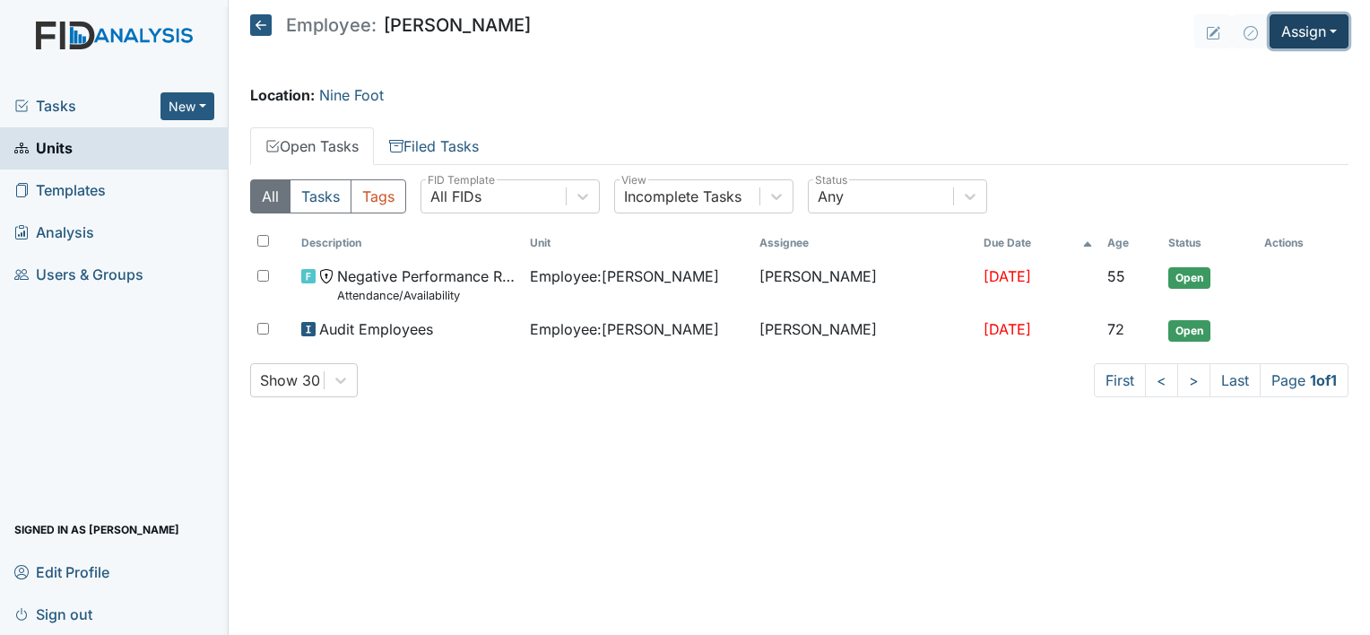
click at [1296, 30] on button "Assign" at bounding box center [1308, 31] width 79 height 34
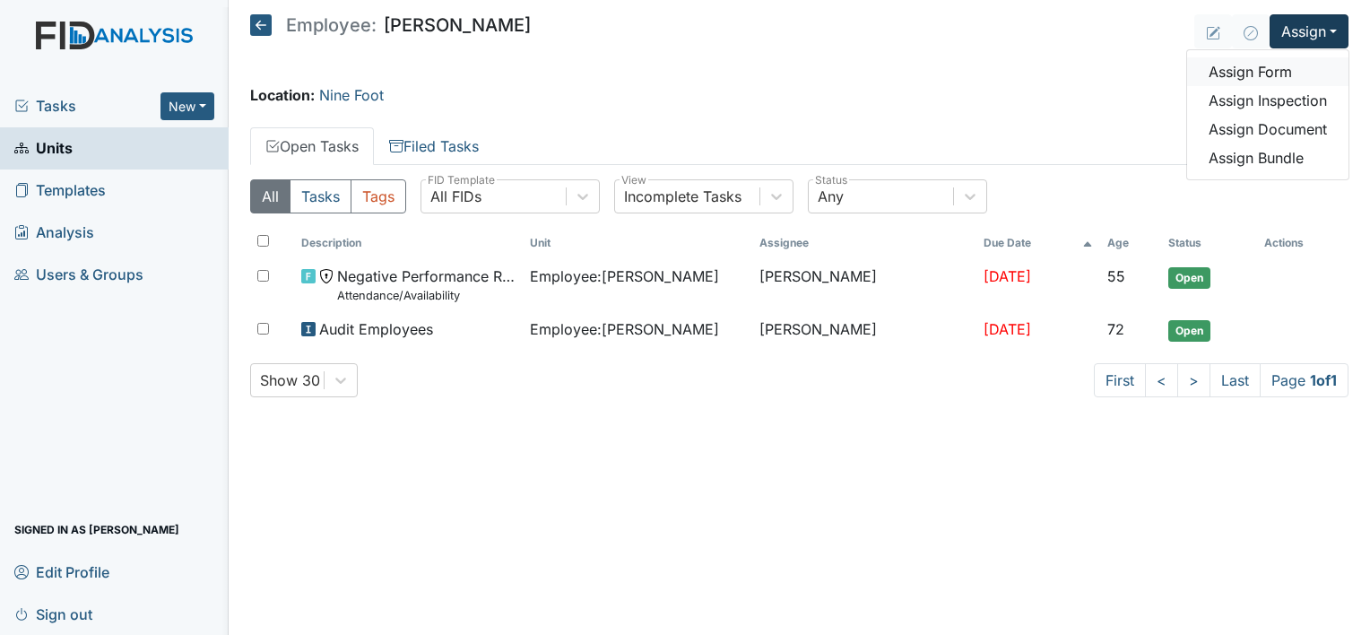
click at [1260, 71] on link "Assign Form" at bounding box center [1267, 71] width 161 height 29
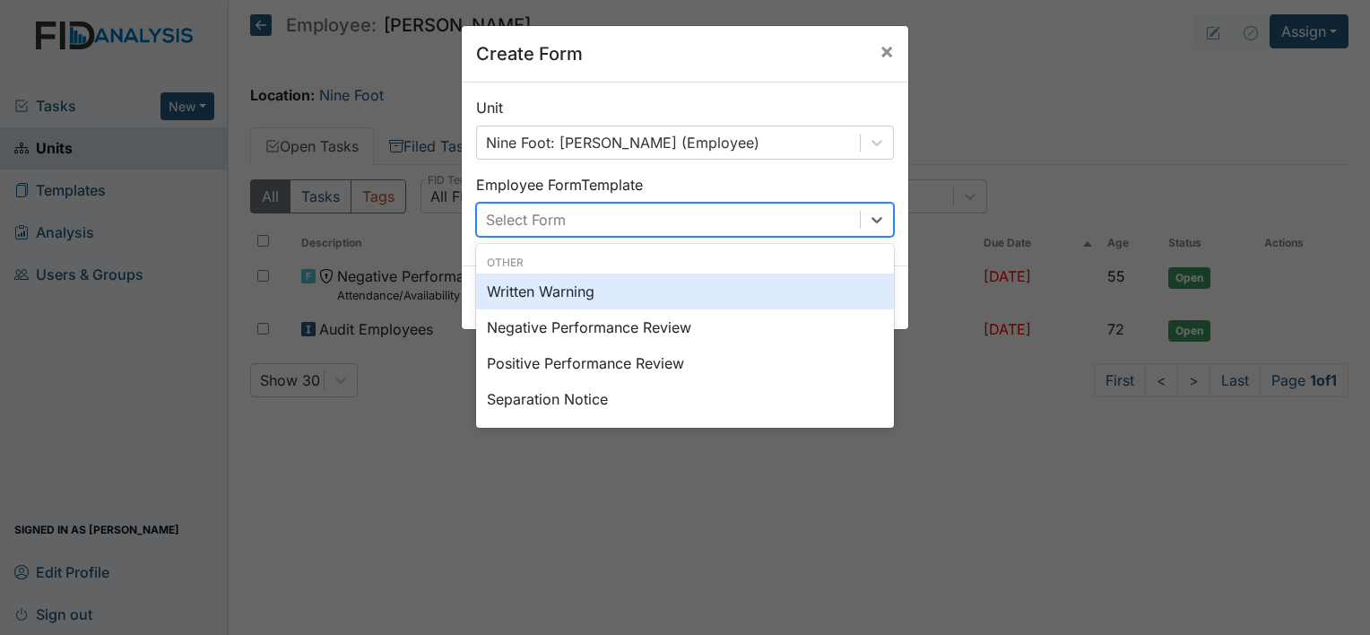
click at [694, 212] on div "Select Form" at bounding box center [668, 219] width 383 height 32
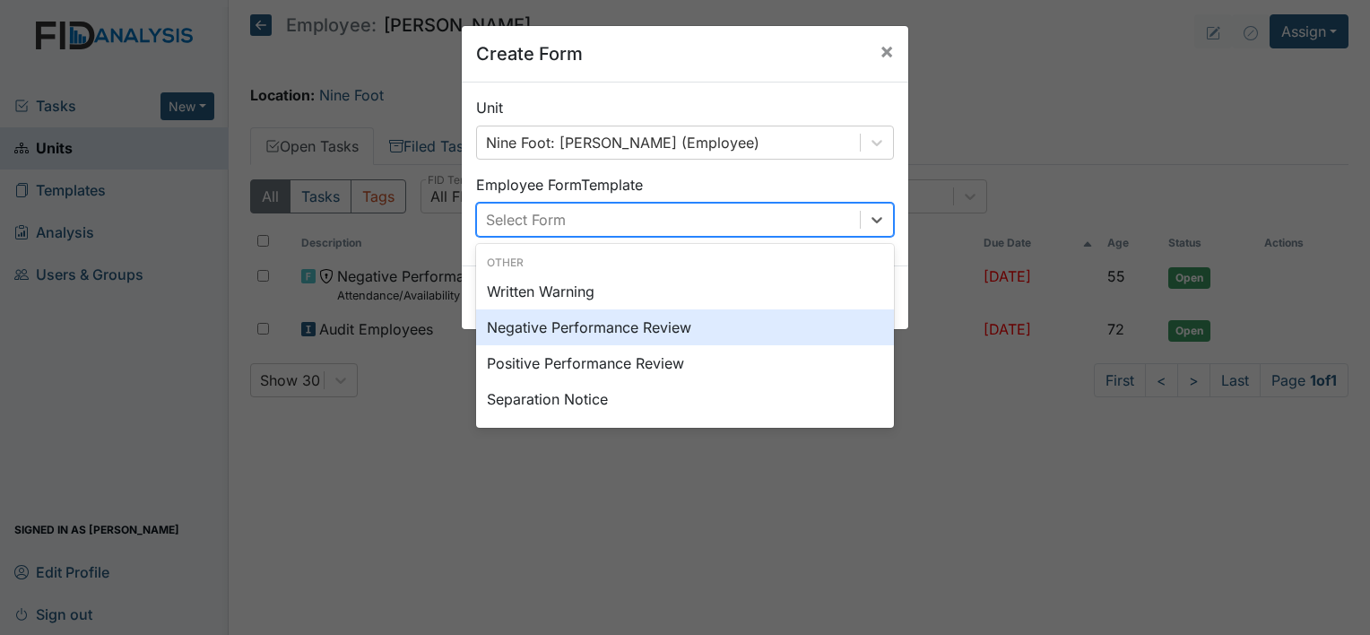
click at [625, 329] on div "Negative Performance Review" at bounding box center [685, 327] width 418 height 36
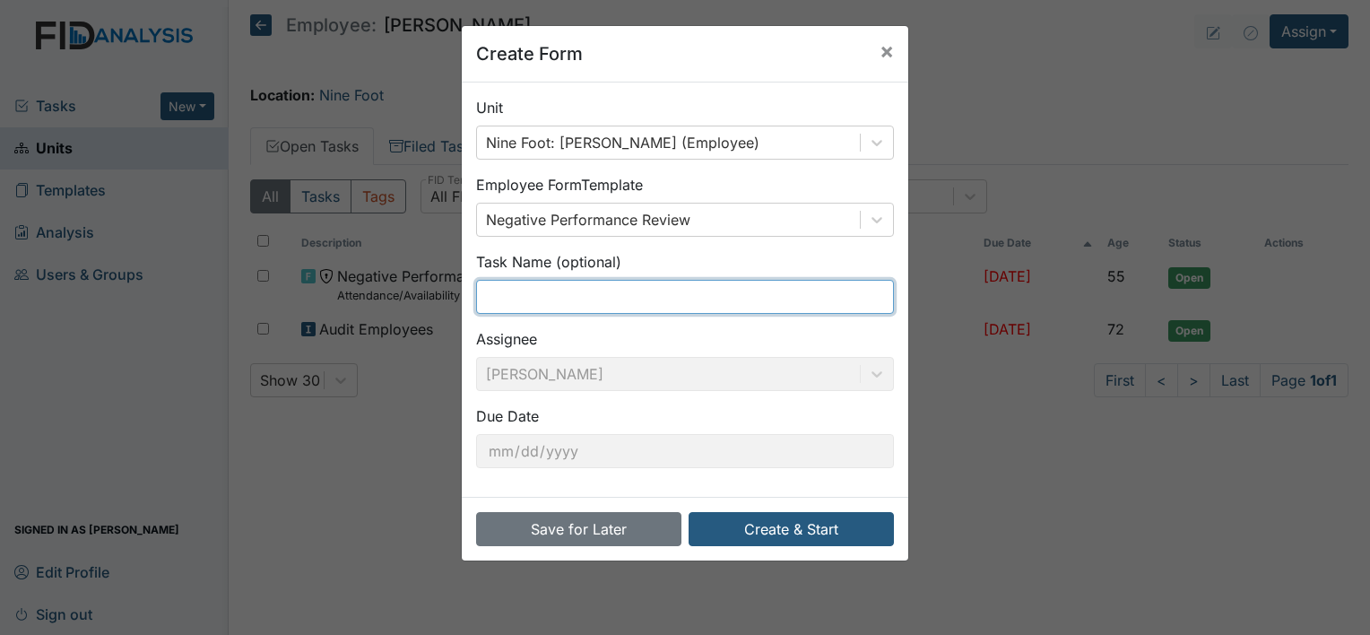
click at [609, 298] on input "text" at bounding box center [685, 297] width 418 height 34
type input "med error [DATE]"
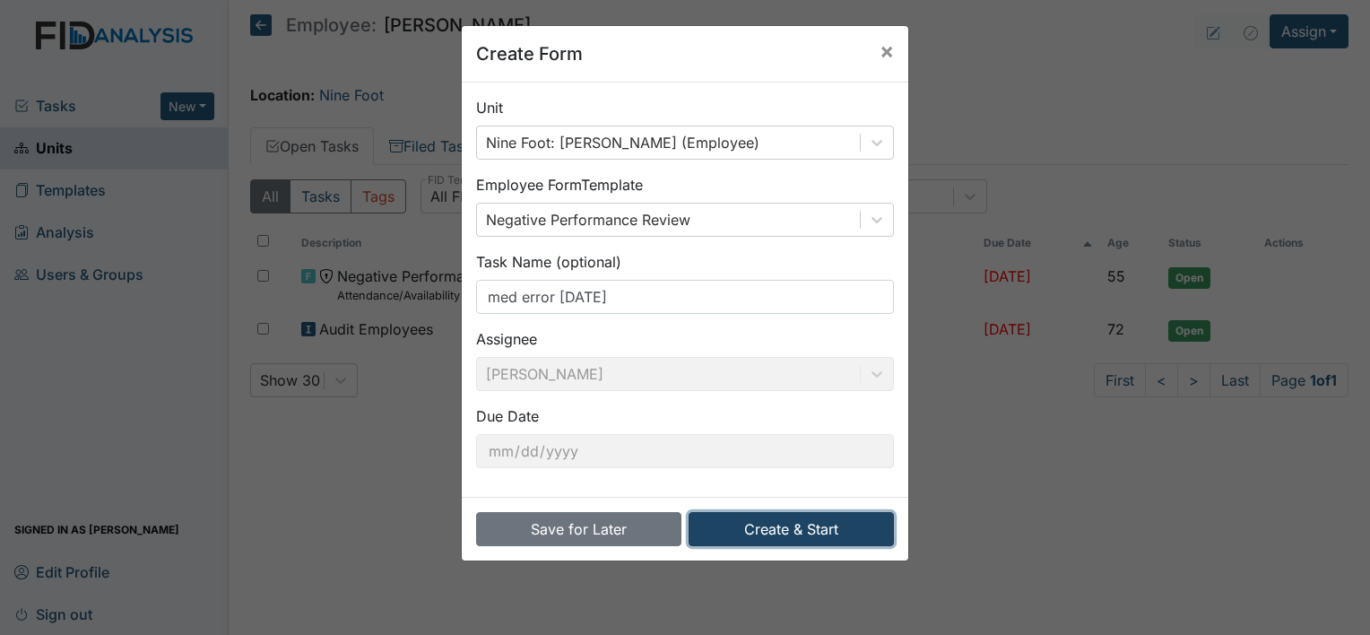
click at [783, 527] on button "Create & Start" at bounding box center [790, 529] width 205 height 34
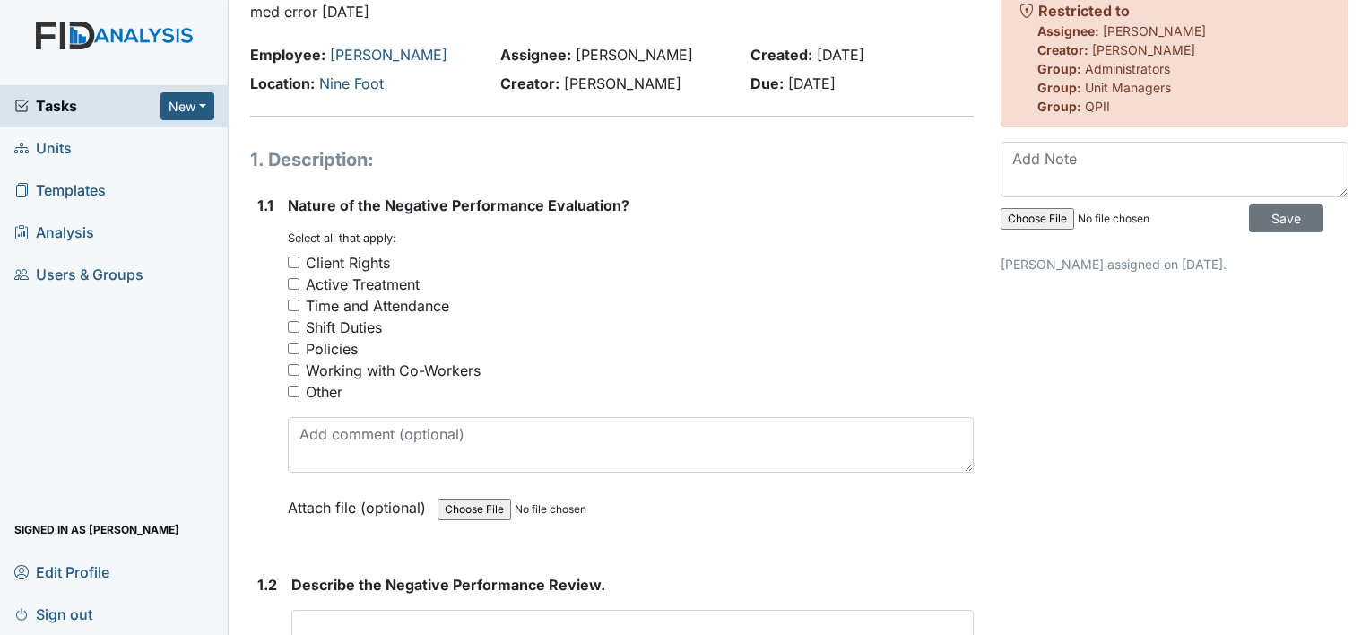
scroll to position [75, 0]
click at [365, 259] on div "Client Rights" at bounding box center [348, 262] width 84 height 22
click at [299, 259] on input "Client Rights" at bounding box center [294, 261] width 12 height 12
checkbox input "true"
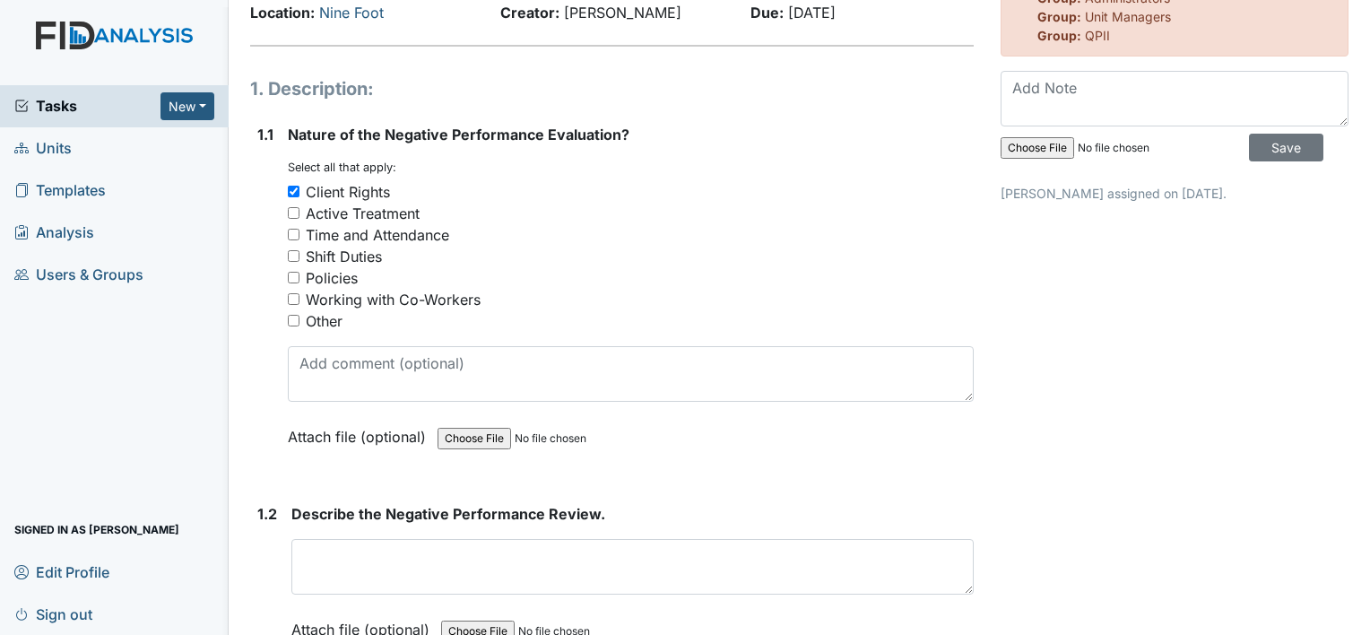
scroll to position [146, 0]
click at [319, 258] on div "Shift Duties" at bounding box center [344, 256] width 76 height 22
click at [299, 258] on input "Shift Duties" at bounding box center [294, 255] width 12 height 12
checkbox input "true"
click at [312, 192] on div "Client Rights" at bounding box center [348, 191] width 84 height 22
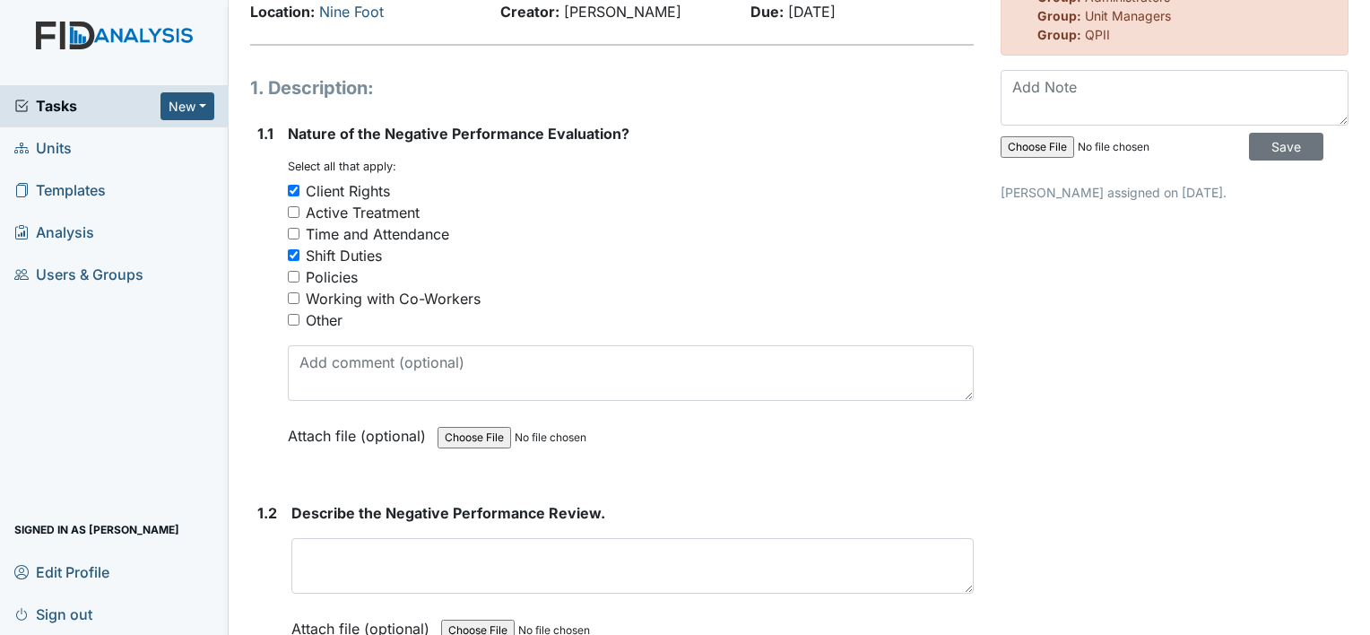
click at [299, 192] on input "Client Rights" at bounding box center [294, 191] width 12 height 12
checkbox input "false"
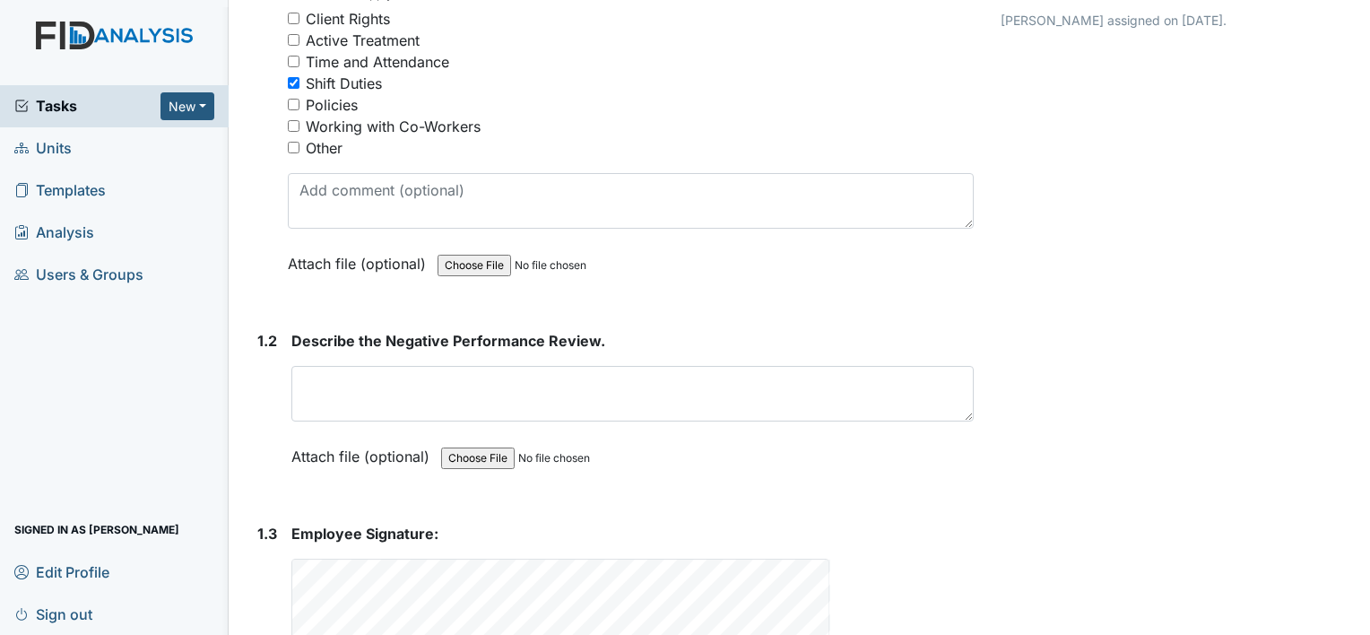
scroll to position [321, 0]
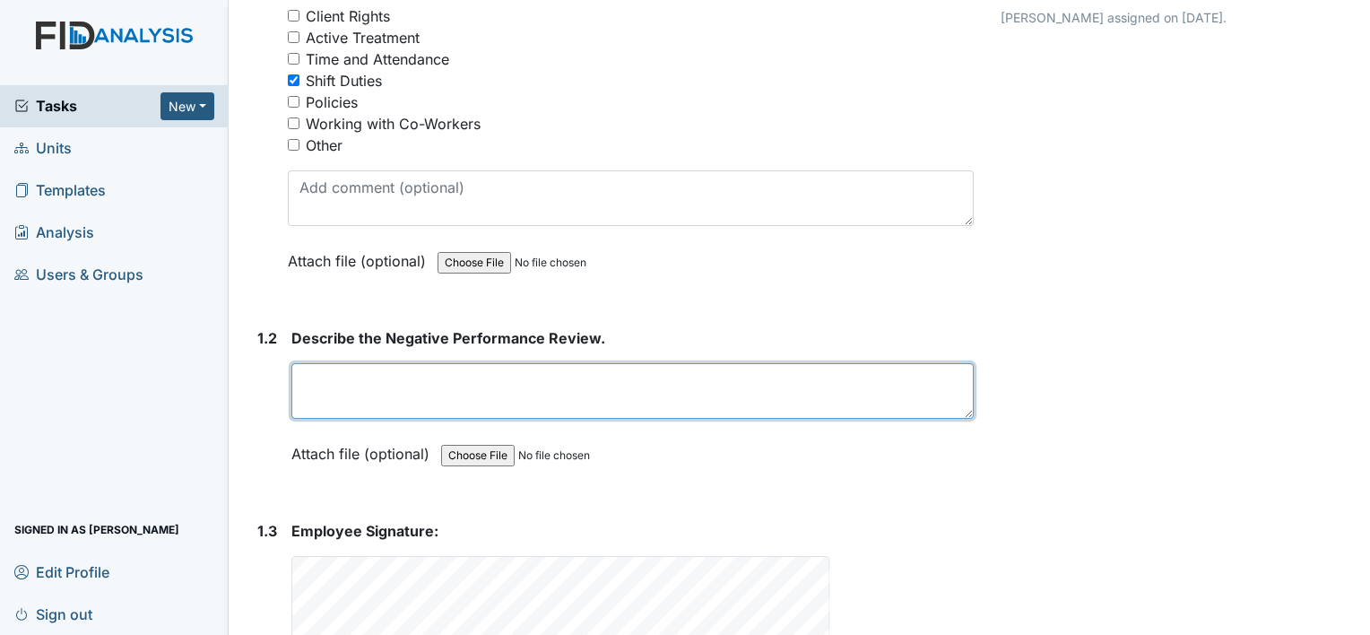
click at [405, 381] on textarea at bounding box center [632, 391] width 682 height 56
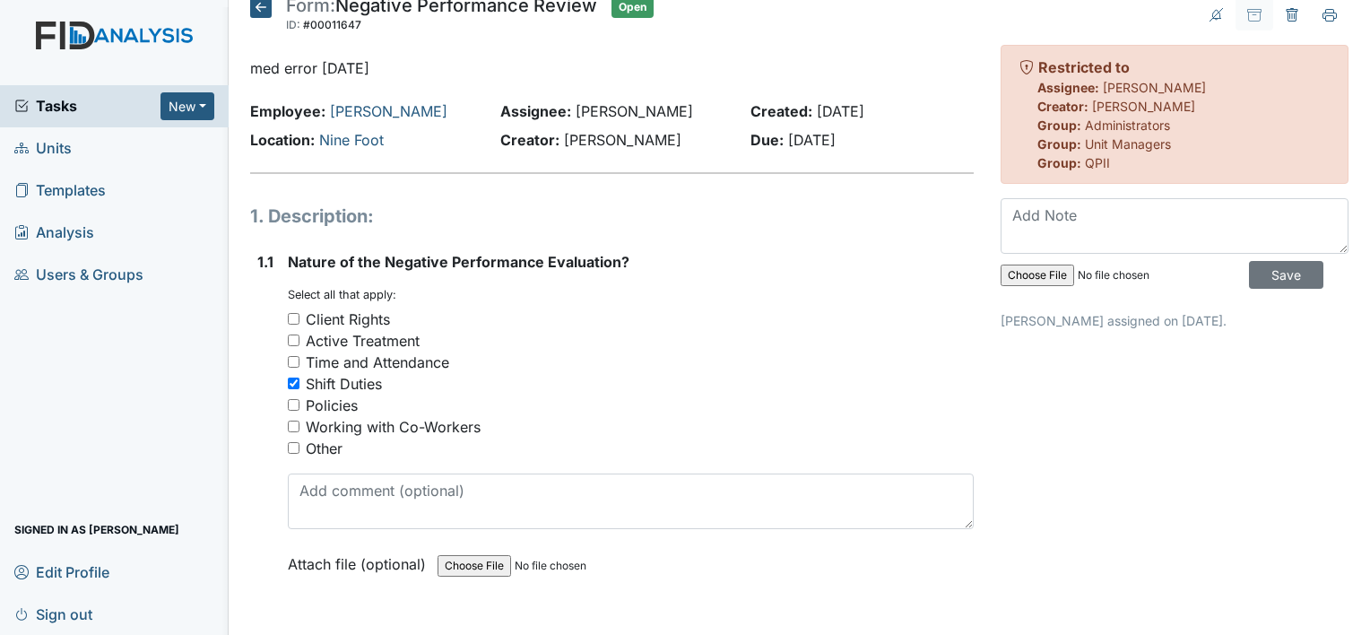
scroll to position [0, 0]
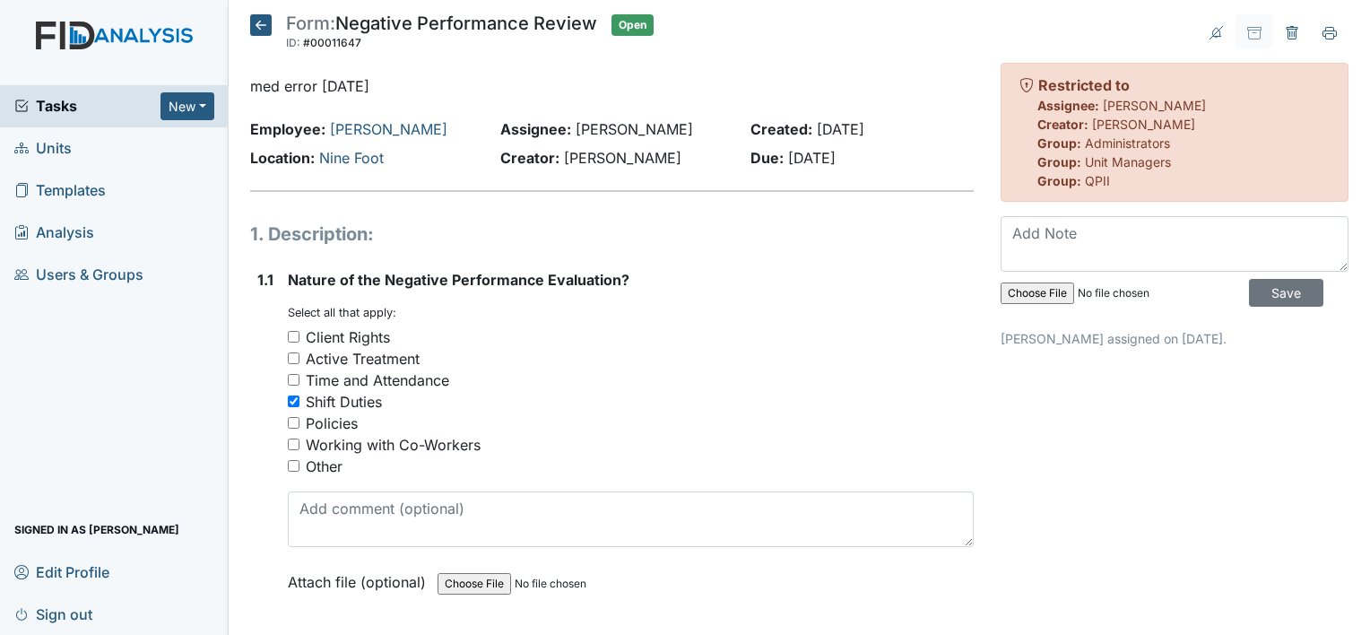
type textarea "DSP performed a med check on 8.25.25; she signed off that all was correct and d…"
click at [270, 27] on icon at bounding box center [261, 25] width 22 height 22
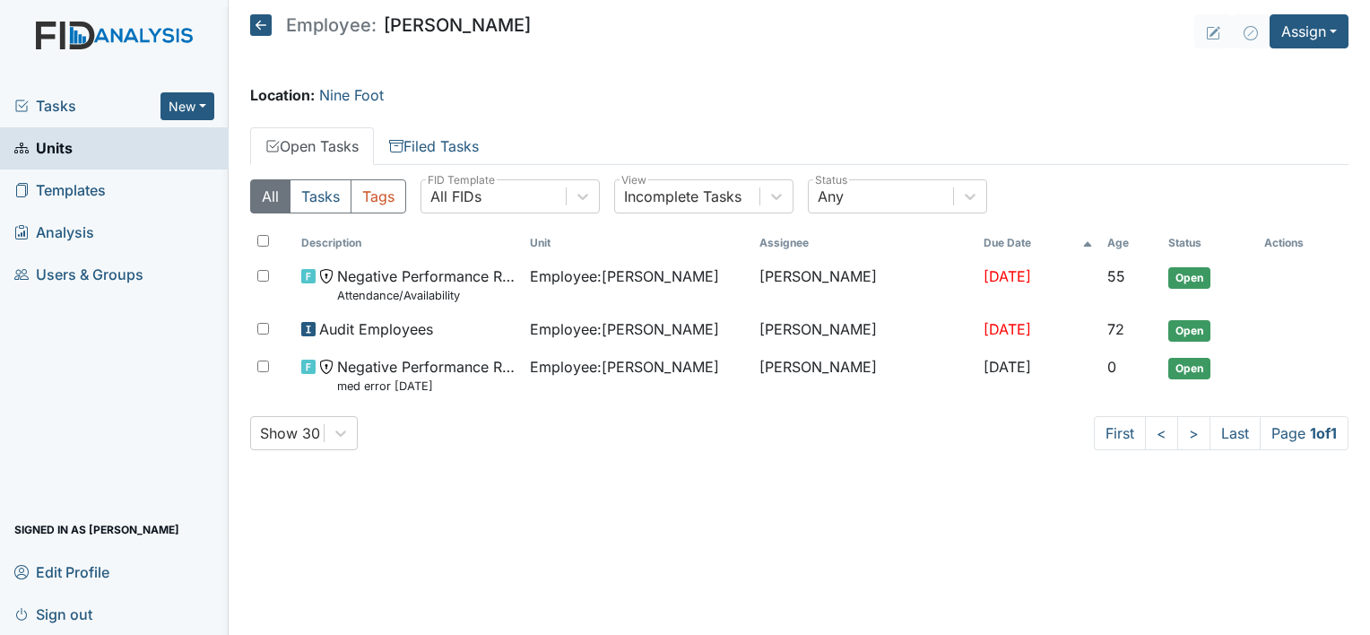
click at [257, 28] on icon at bounding box center [261, 25] width 22 height 22
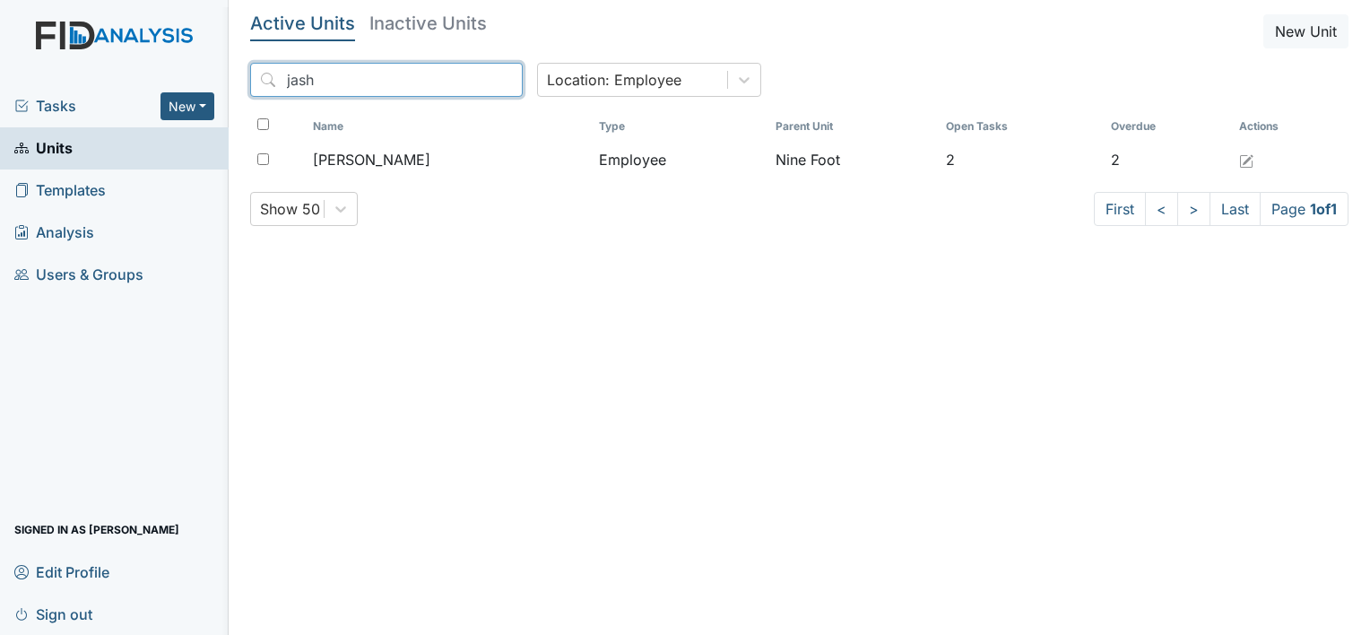
drag, startPoint x: 466, startPoint y: 102, endPoint x: 445, endPoint y: 72, distance: 37.3
click at [445, 72] on div "jash Location: Employee" at bounding box center [799, 87] width 1098 height 48
drag, startPoint x: 462, startPoint y: 75, endPoint x: 474, endPoint y: 86, distance: 16.5
click at [474, 86] on input "jash" at bounding box center [386, 80] width 272 height 34
click at [469, 79] on input "jash" at bounding box center [386, 80] width 272 height 34
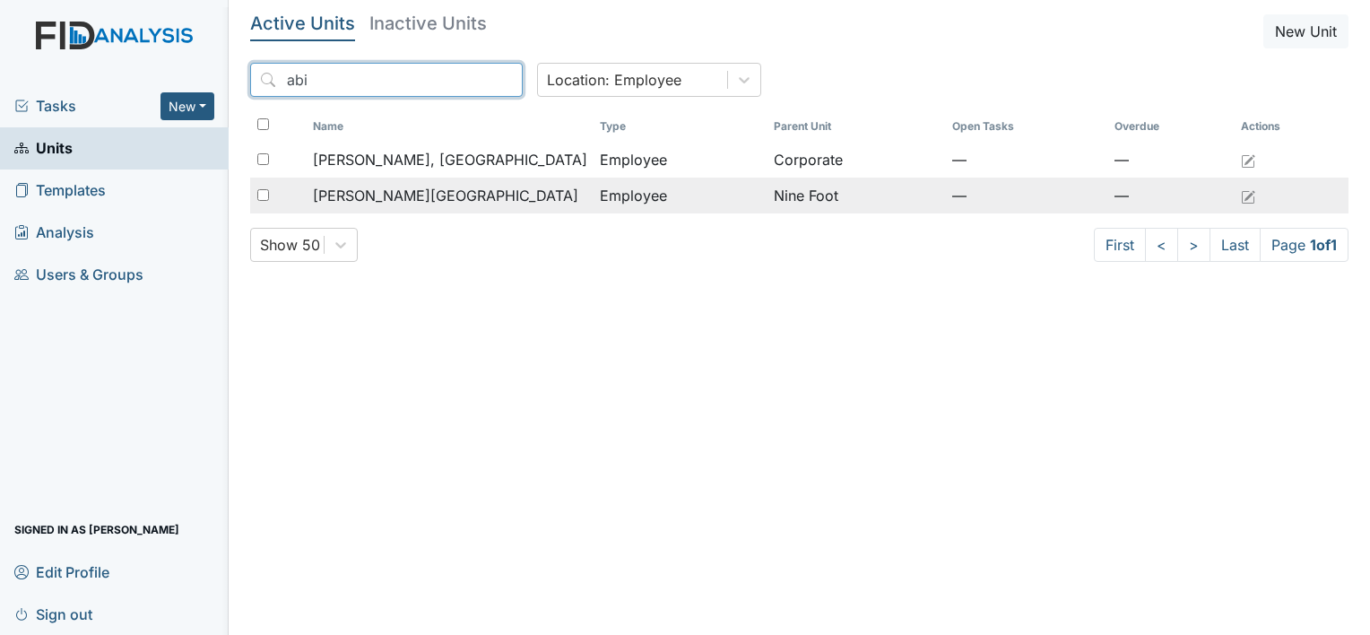
type input "abi"
click at [398, 187] on span "Morefield, Abigale" at bounding box center [445, 196] width 265 height 22
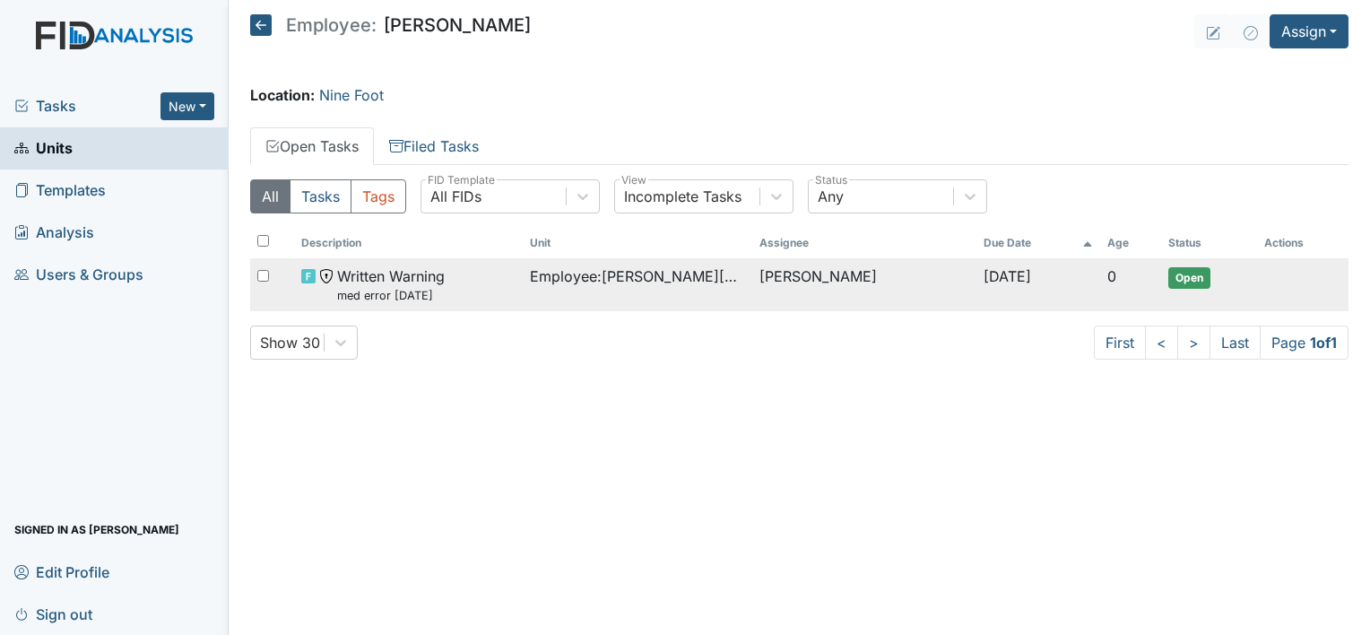
click at [613, 278] on span "Employee : Morefield, Abigale" at bounding box center [637, 276] width 214 height 22
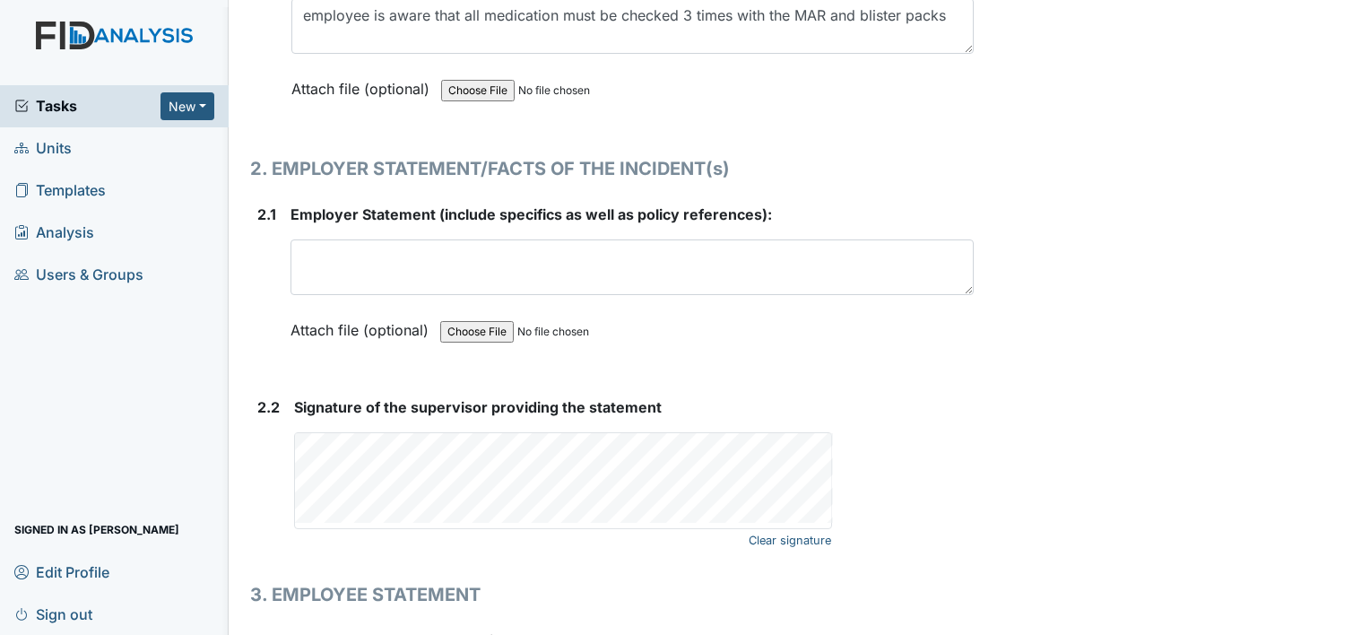
scroll to position [2377, 0]
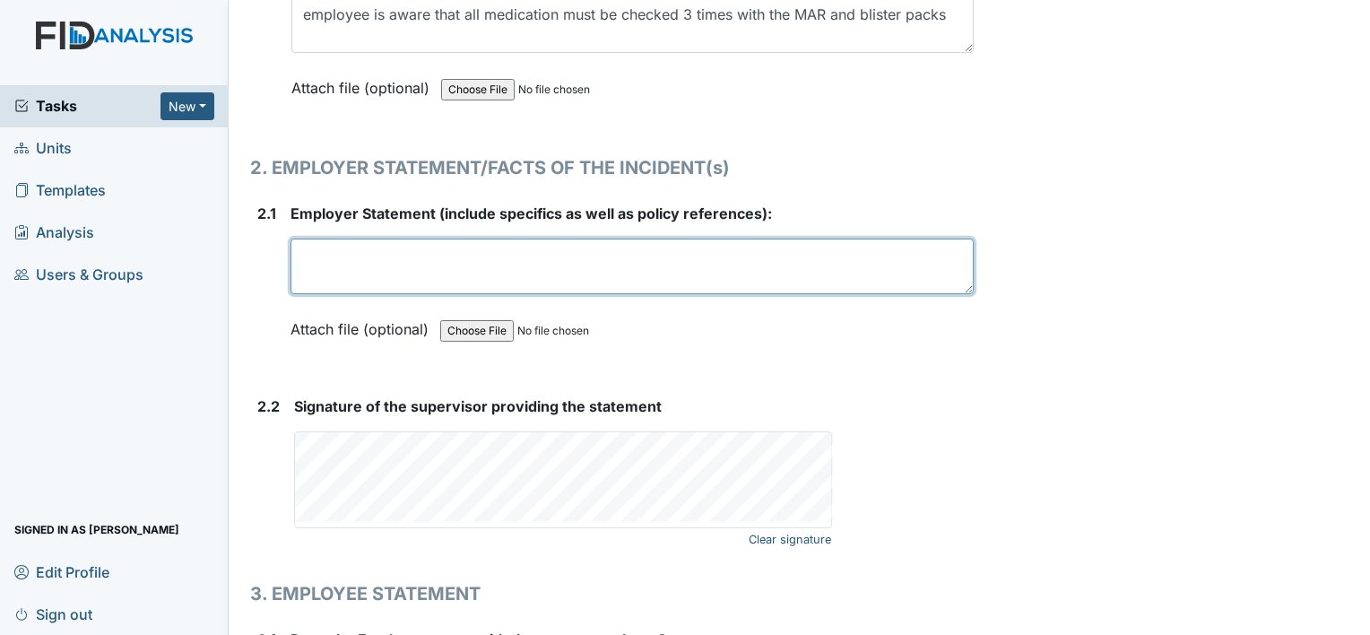
click at [692, 264] on textarea at bounding box center [631, 266] width 683 height 56
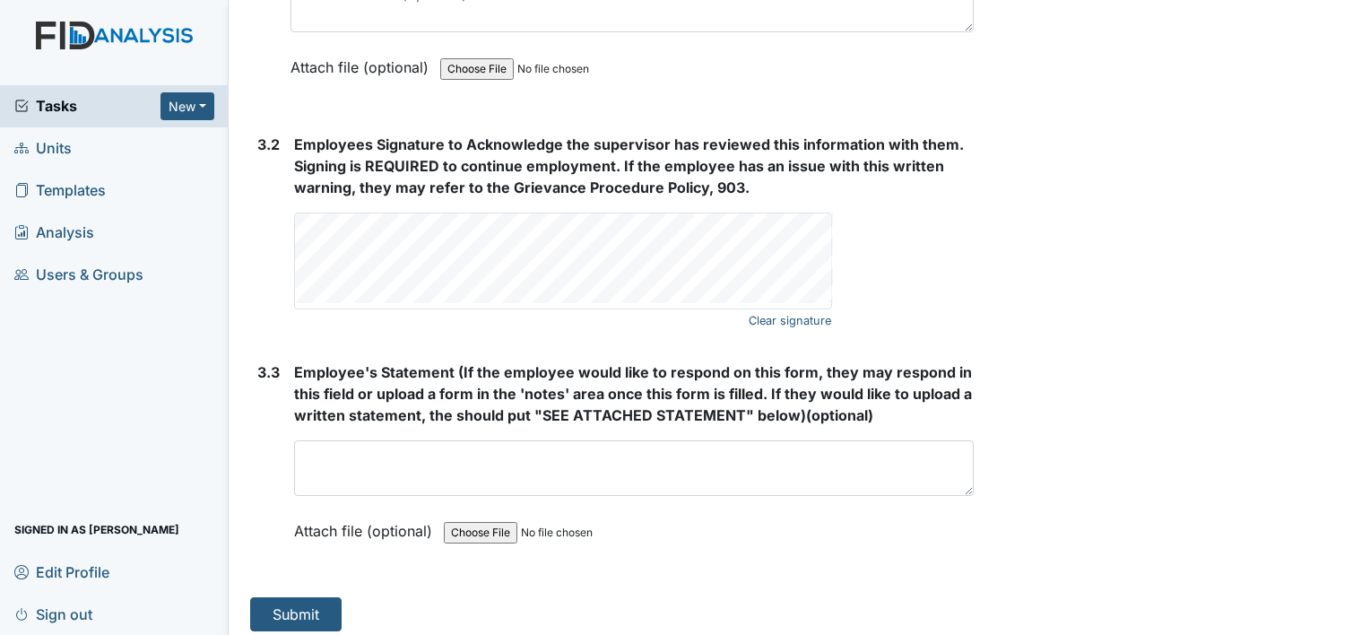
scroll to position [3144, 0]
type textarea "employee knows that all medication must be checked 3x before giving to consumer"
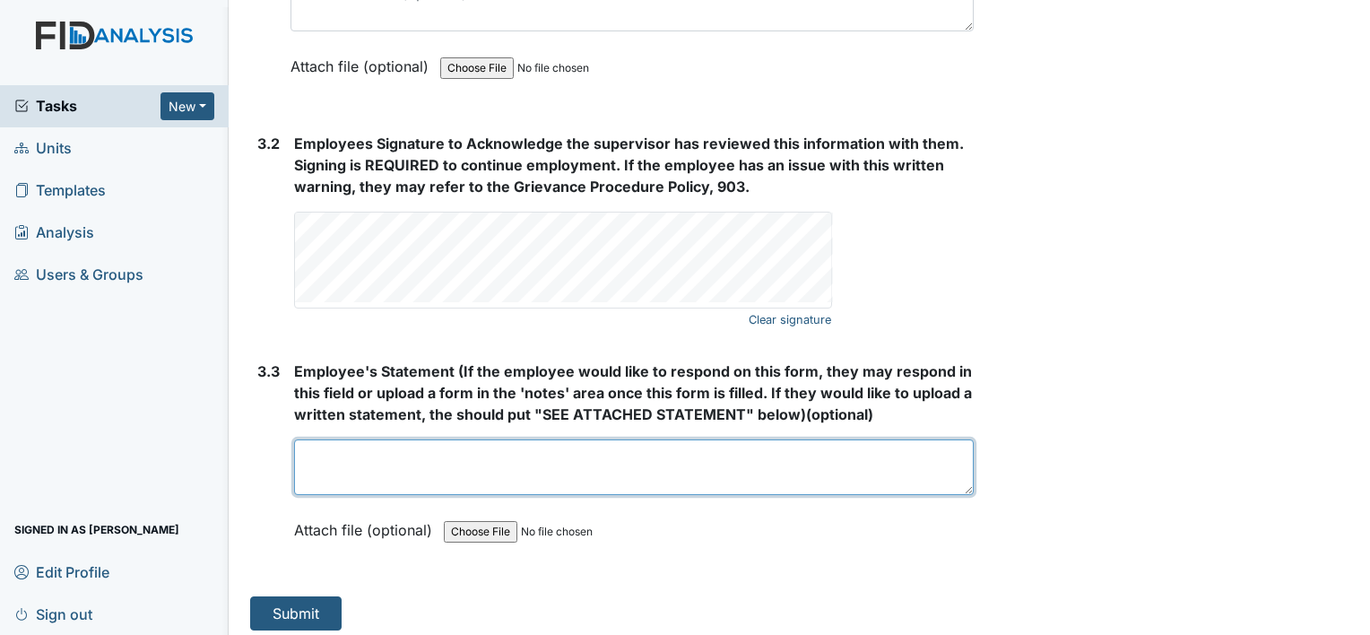
click at [399, 447] on textarea at bounding box center [633, 467] width 679 height 56
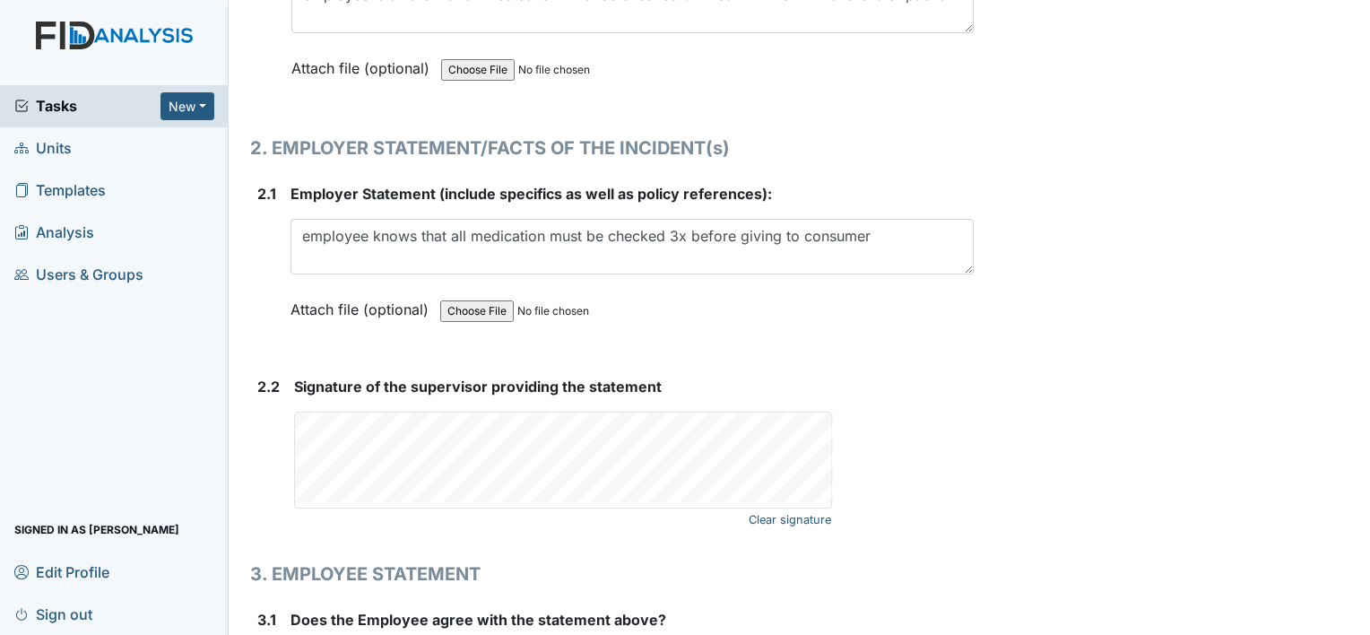
scroll to position [2594, 0]
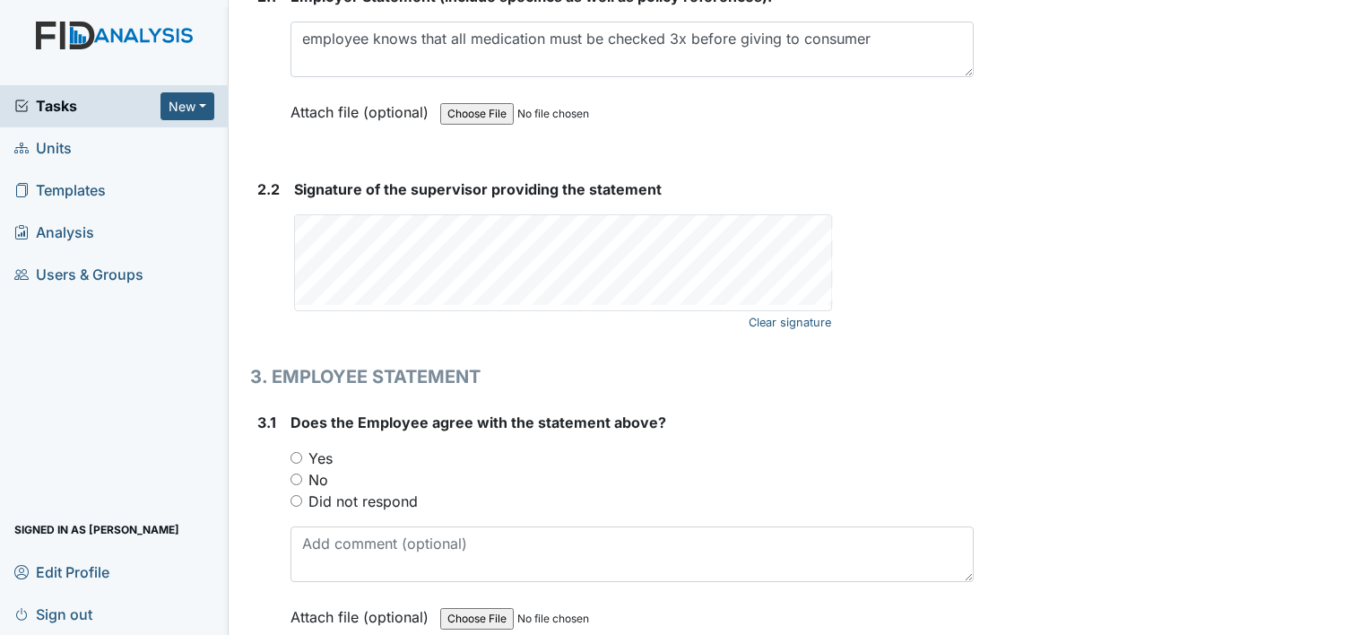
click at [310, 447] on label "Yes" at bounding box center [320, 458] width 24 height 22
click at [302, 452] on input "Yes" at bounding box center [296, 458] width 12 height 12
radio input "true"
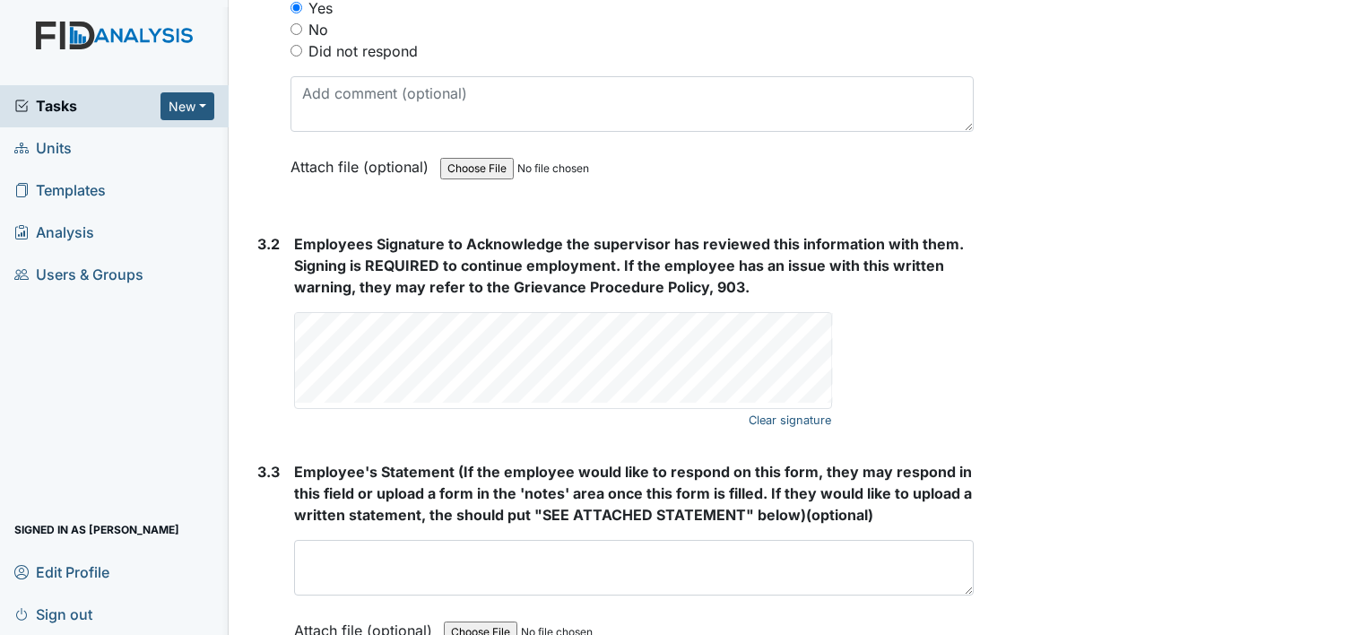
scroll to position [3044, 0]
click at [525, 408] on form "Employees Signature to Acknowledge the supervisor has reviewed this information…" at bounding box center [633, 332] width 679 height 199
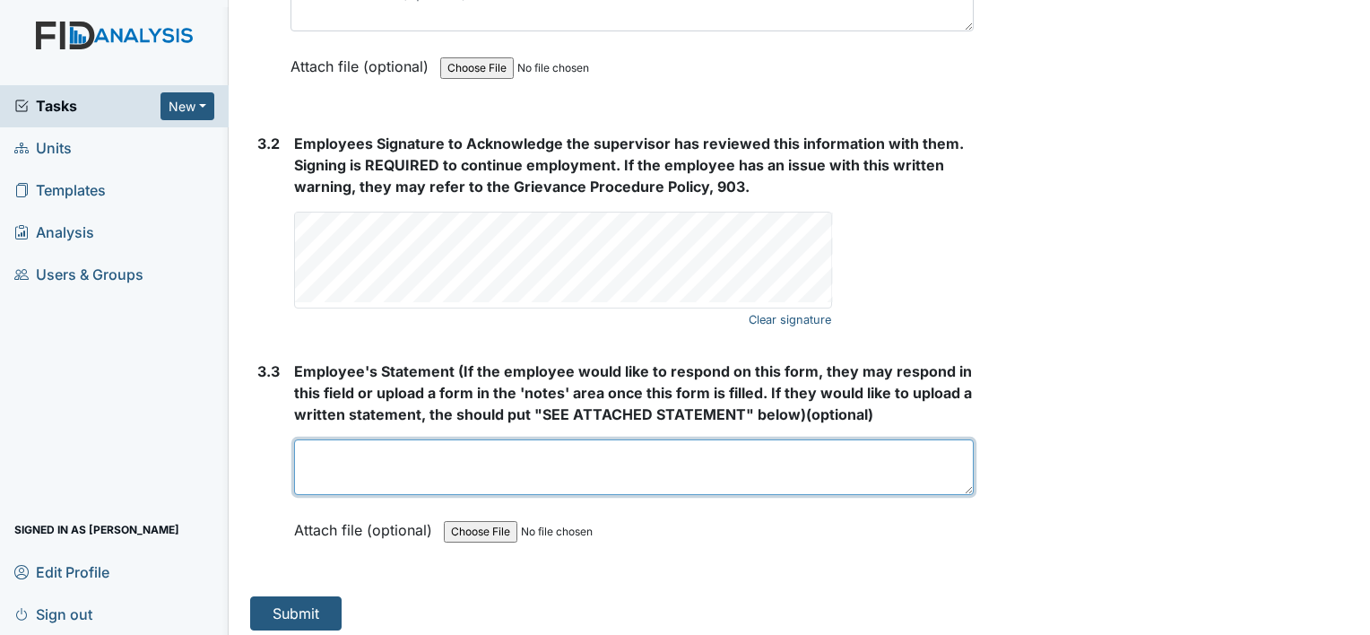
click at [530, 463] on textarea at bounding box center [633, 467] width 679 height 56
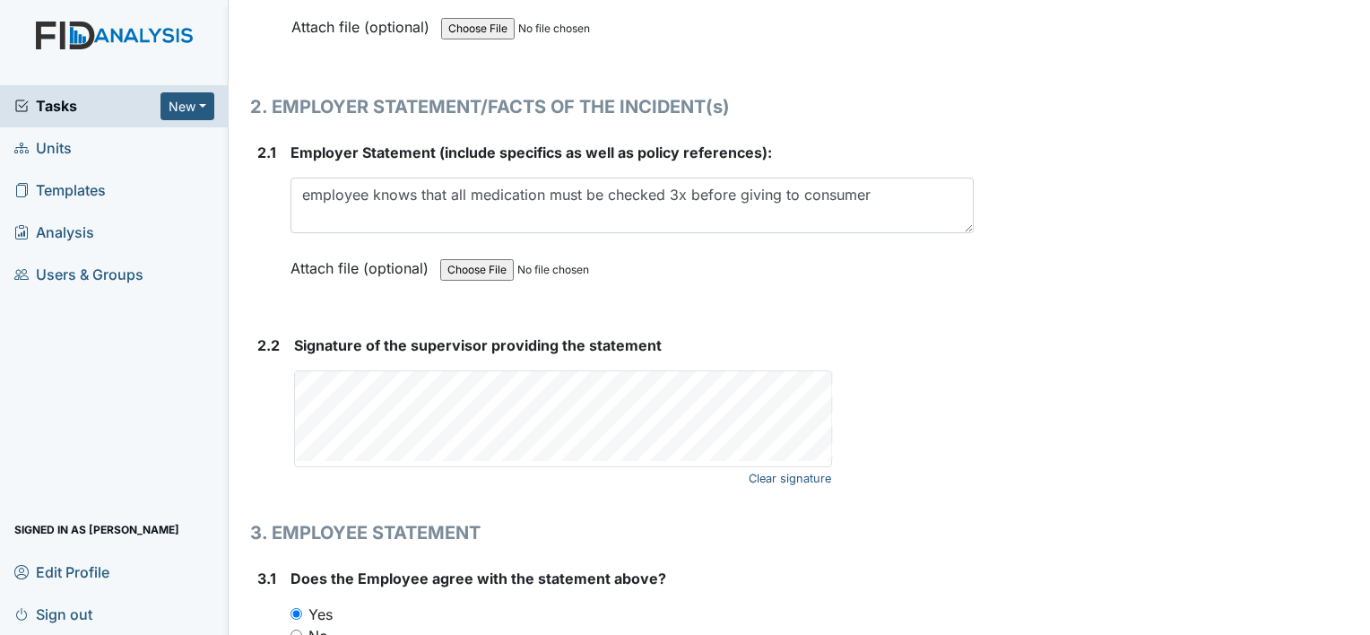
scroll to position [2433, 0]
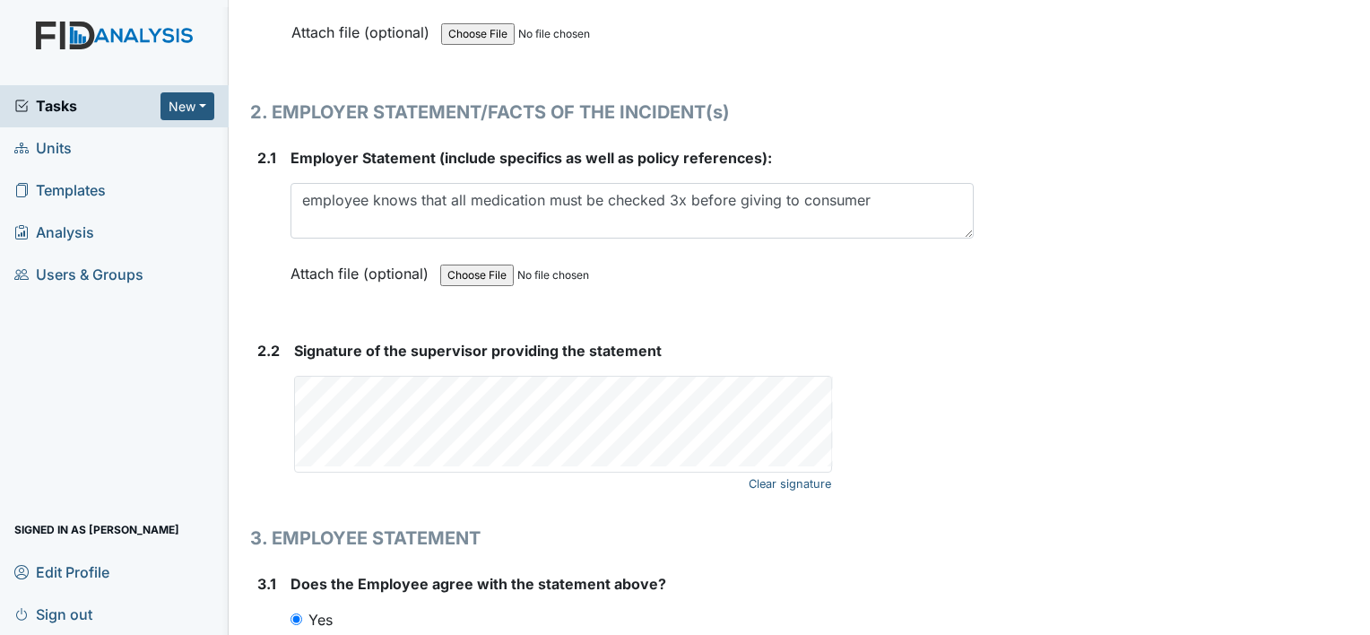
type textarea "no statement"
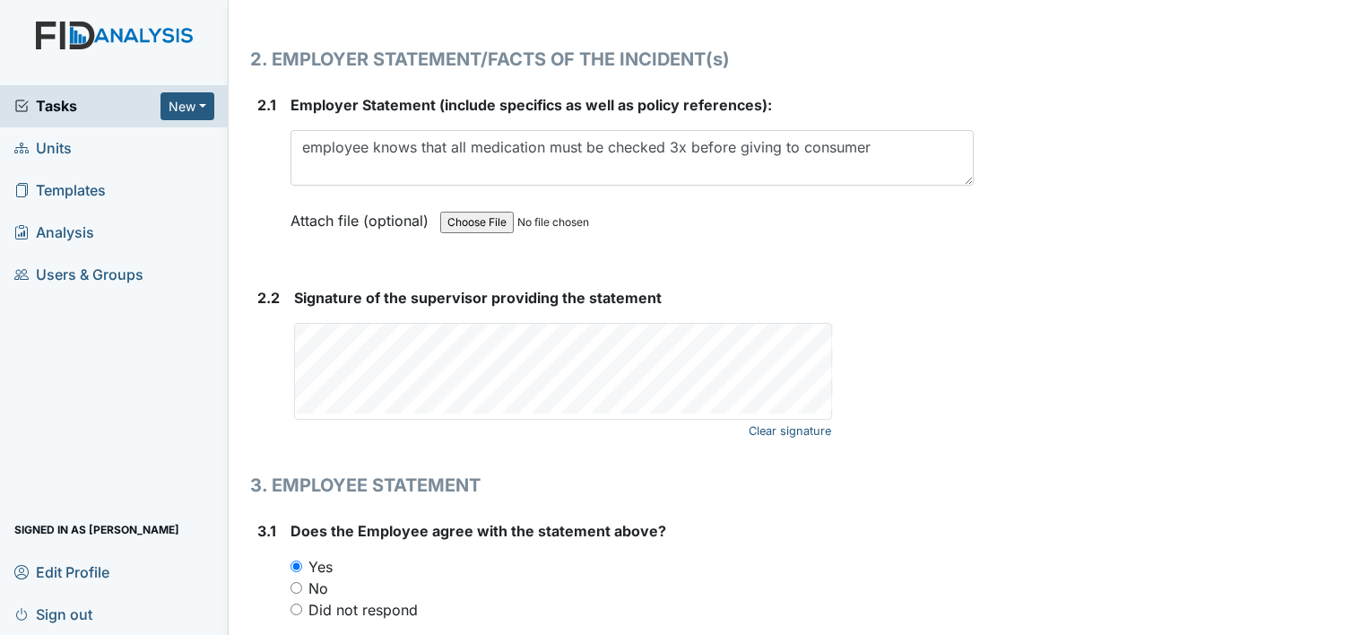
scroll to position [2505, 0]
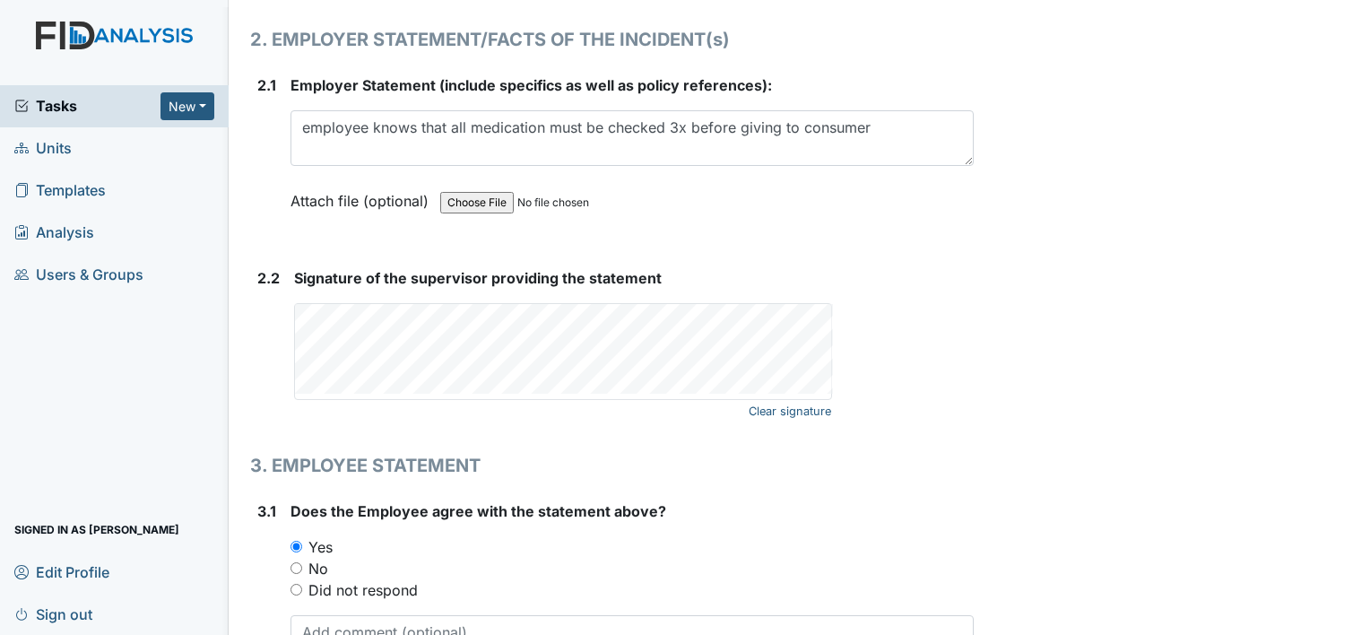
click at [864, 358] on div "Clear signature This field is required." at bounding box center [633, 351] width 679 height 97
click at [834, 330] on div "Clear signature This field is required." at bounding box center [633, 351] width 679 height 97
click at [606, 624] on textarea at bounding box center [631, 643] width 683 height 56
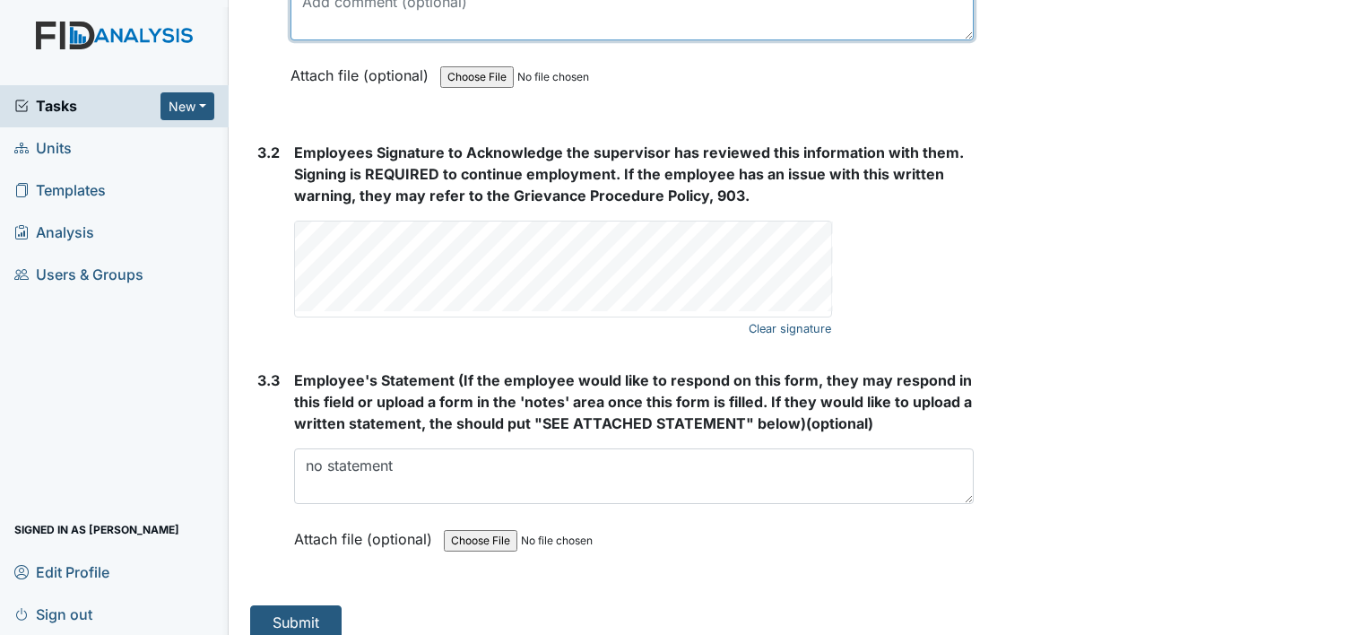
scroll to position [3144, 0]
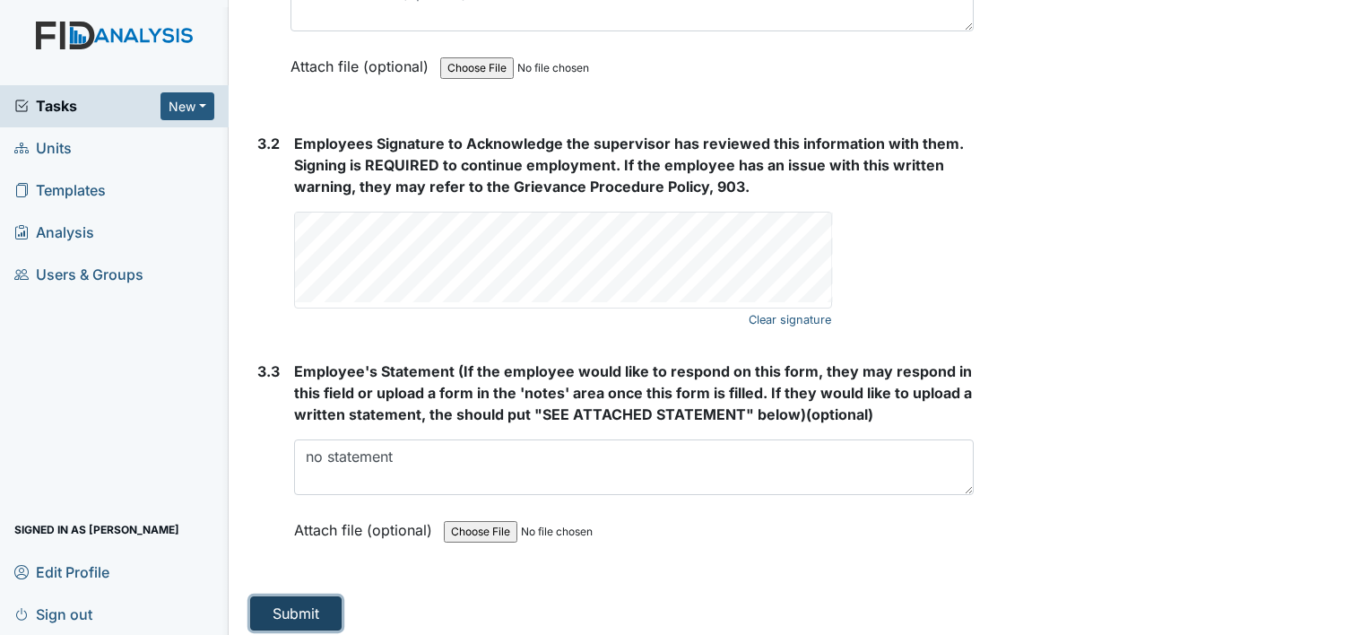
click at [298, 596] on button "Submit" at bounding box center [295, 613] width 91 height 34
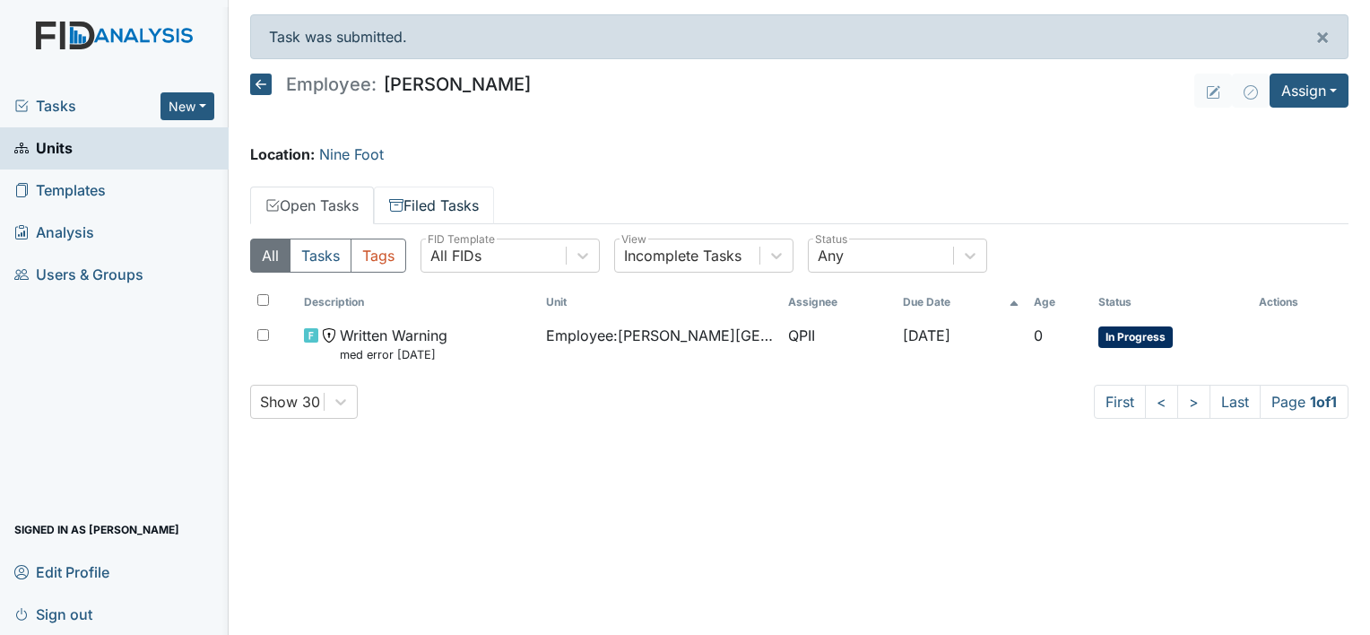
click at [436, 204] on link "Filed Tasks" at bounding box center [434, 205] width 120 height 38
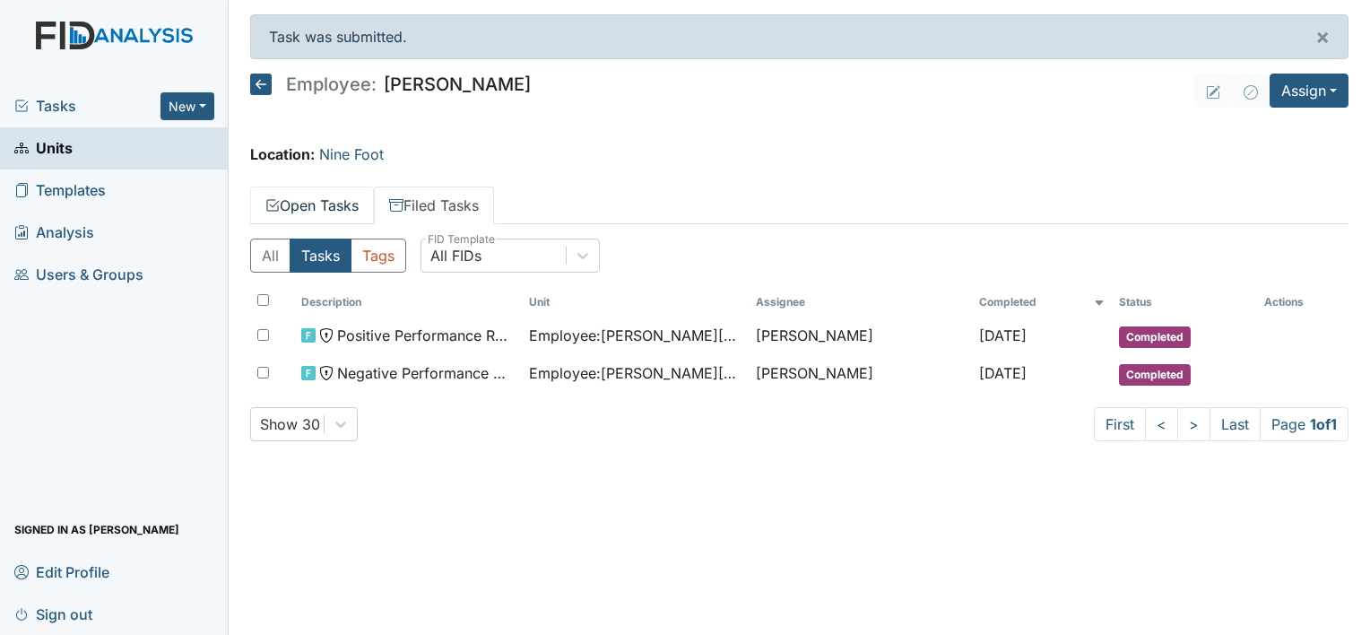
click at [326, 192] on link "Open Tasks" at bounding box center [312, 205] width 124 height 38
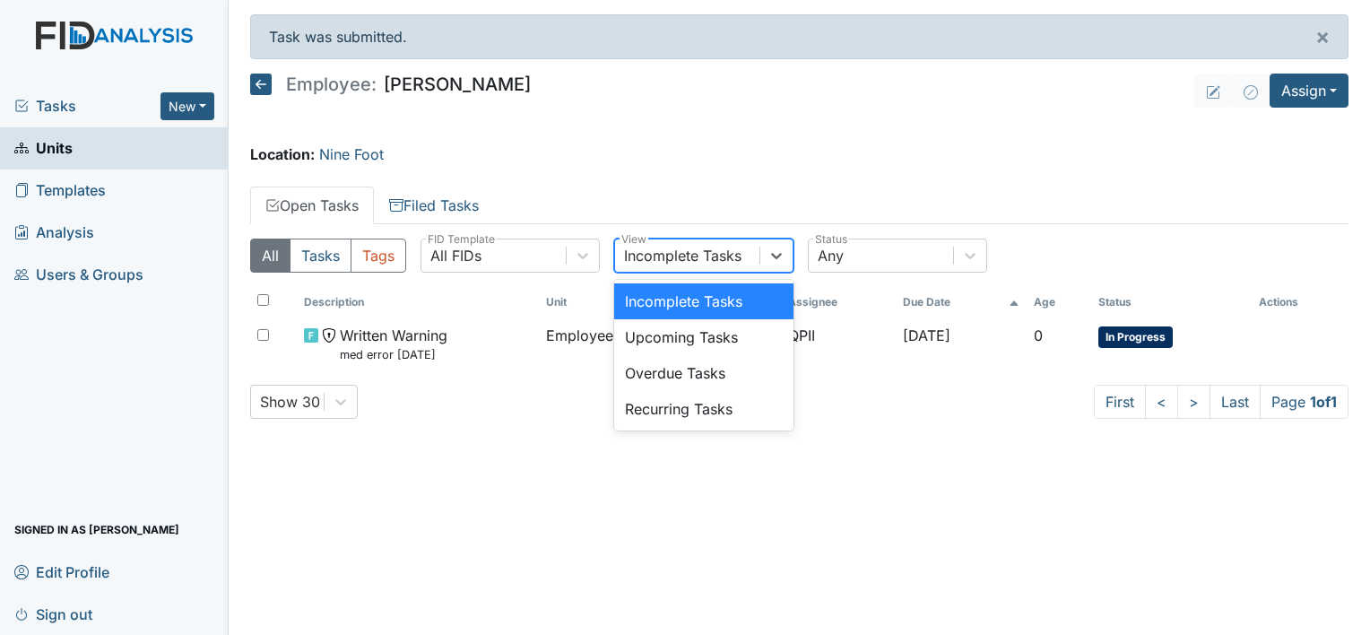
click at [635, 248] on div "Incomplete Tasks" at bounding box center [682, 256] width 117 height 22
click at [724, 160] on div "Location: Nine Foot" at bounding box center [799, 154] width 1098 height 22
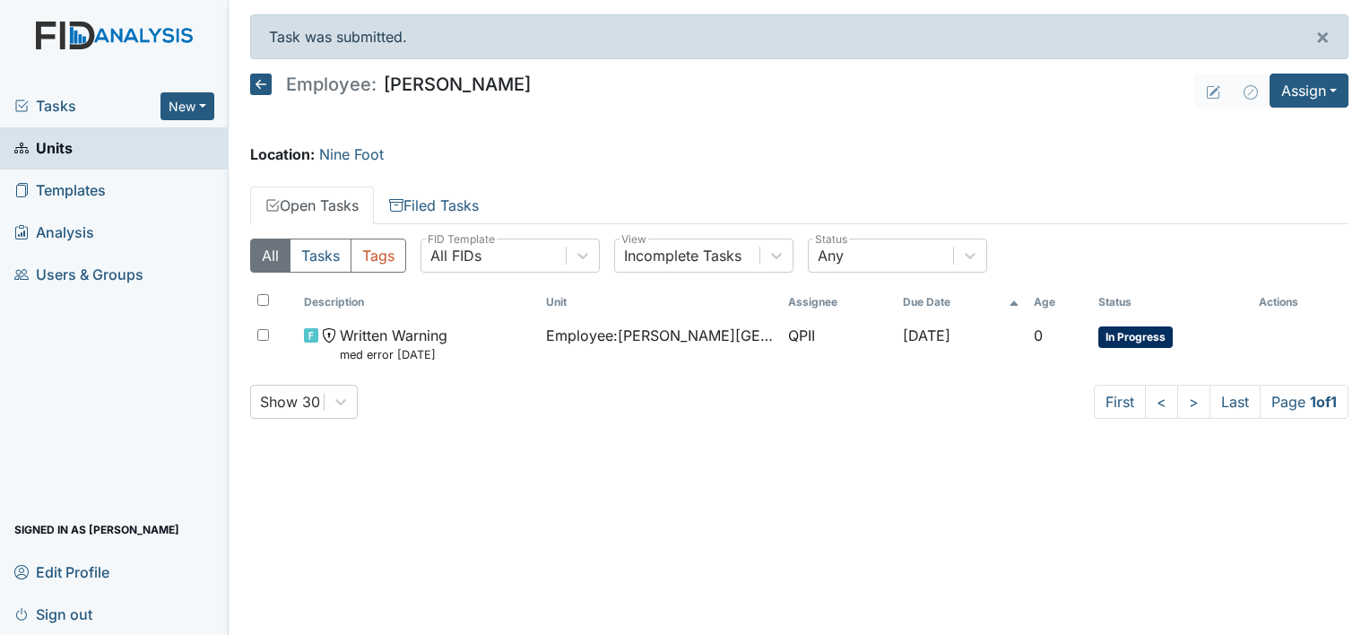
click at [51, 41] on img at bounding box center [114, 54] width 229 height 64
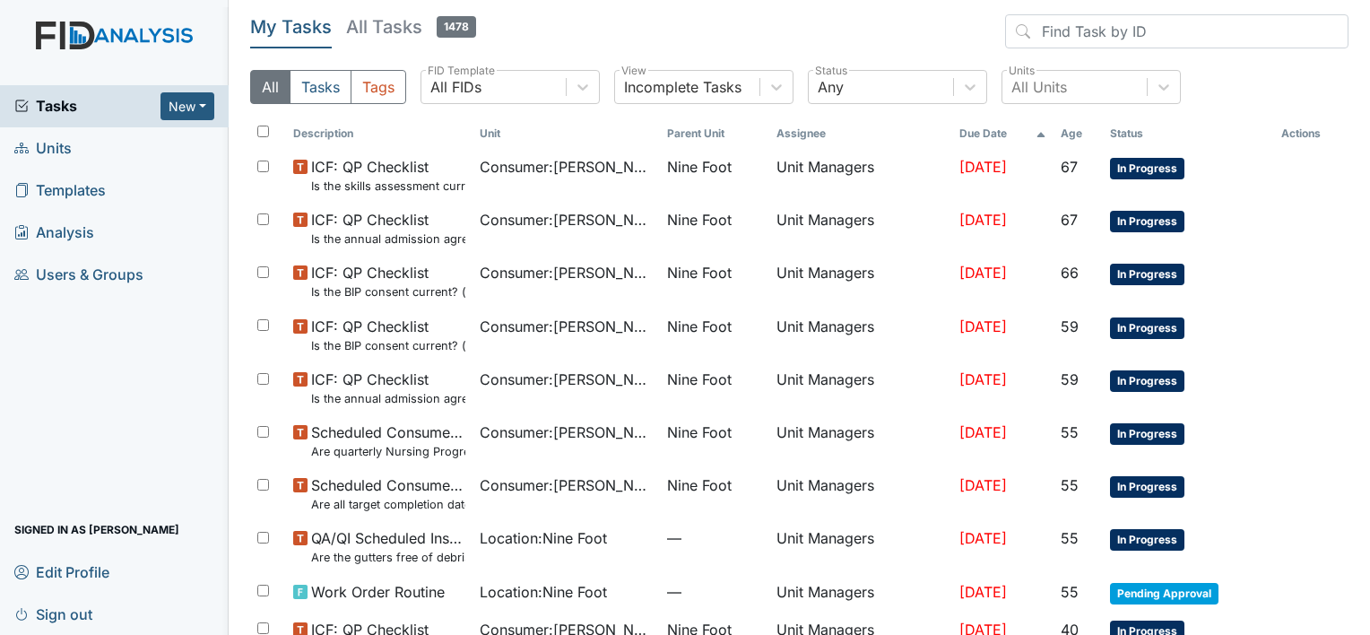
click at [48, 150] on span "Units" at bounding box center [42, 148] width 57 height 28
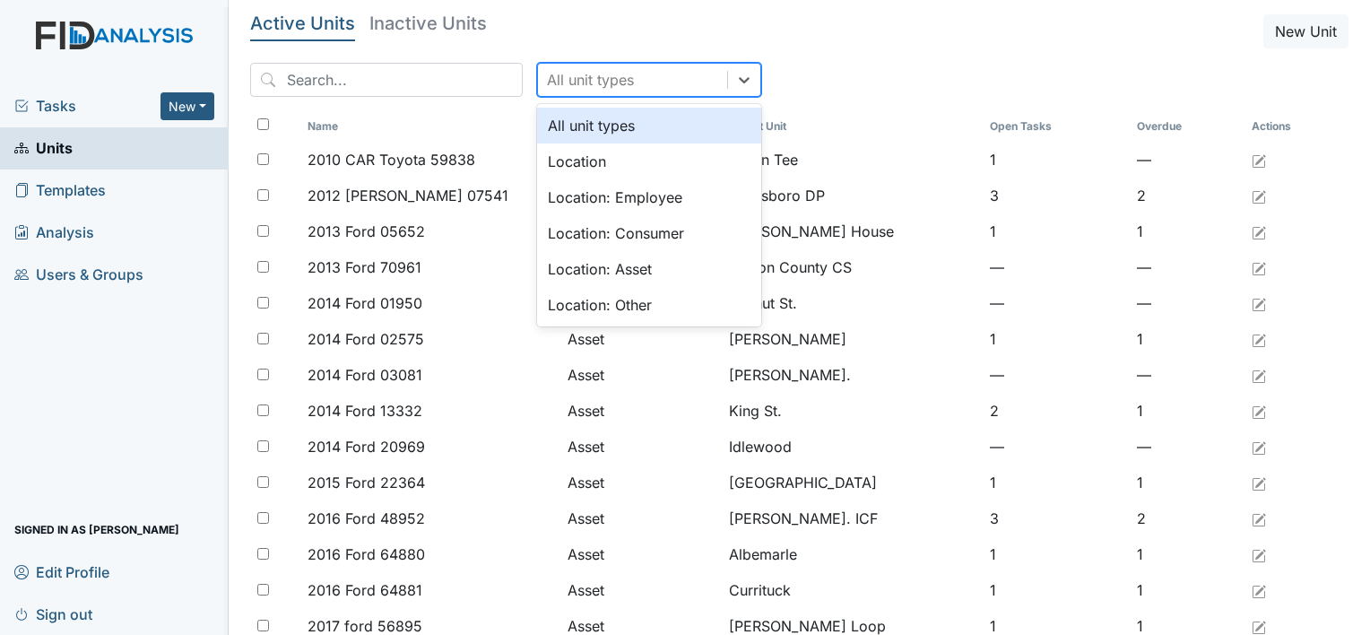
click at [548, 75] on div "All unit types" at bounding box center [590, 80] width 87 height 22
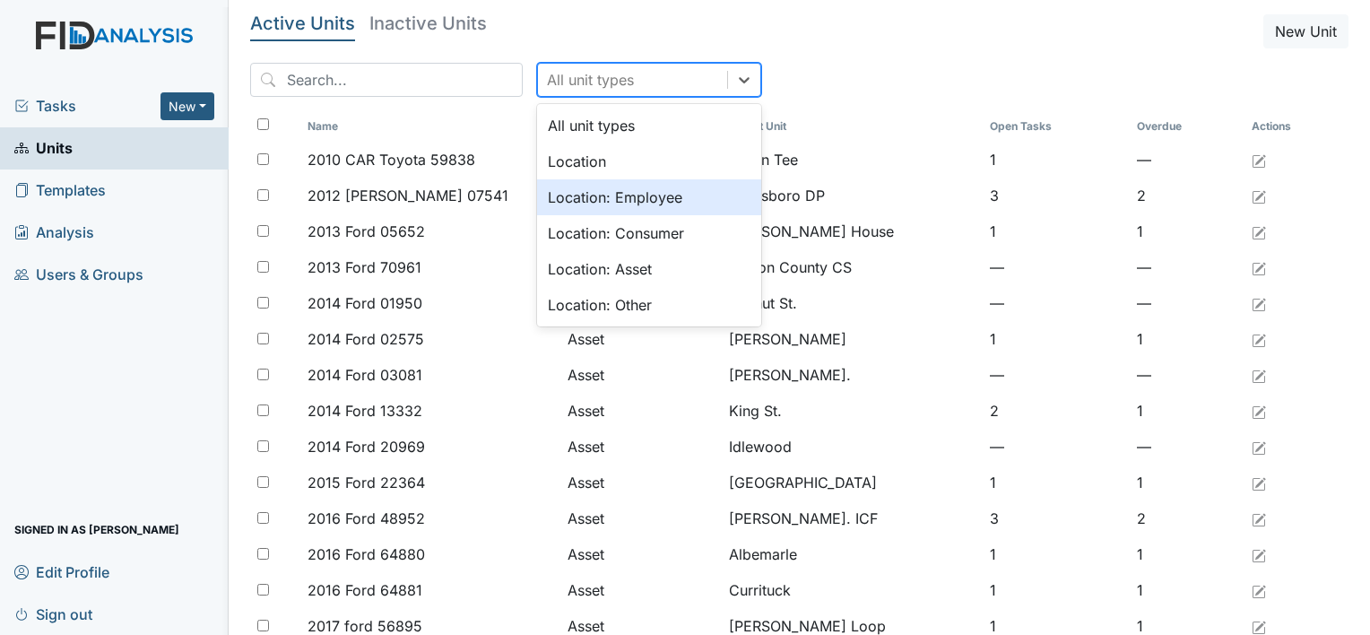
click at [543, 197] on div "Location: Employee" at bounding box center [649, 197] width 224 height 36
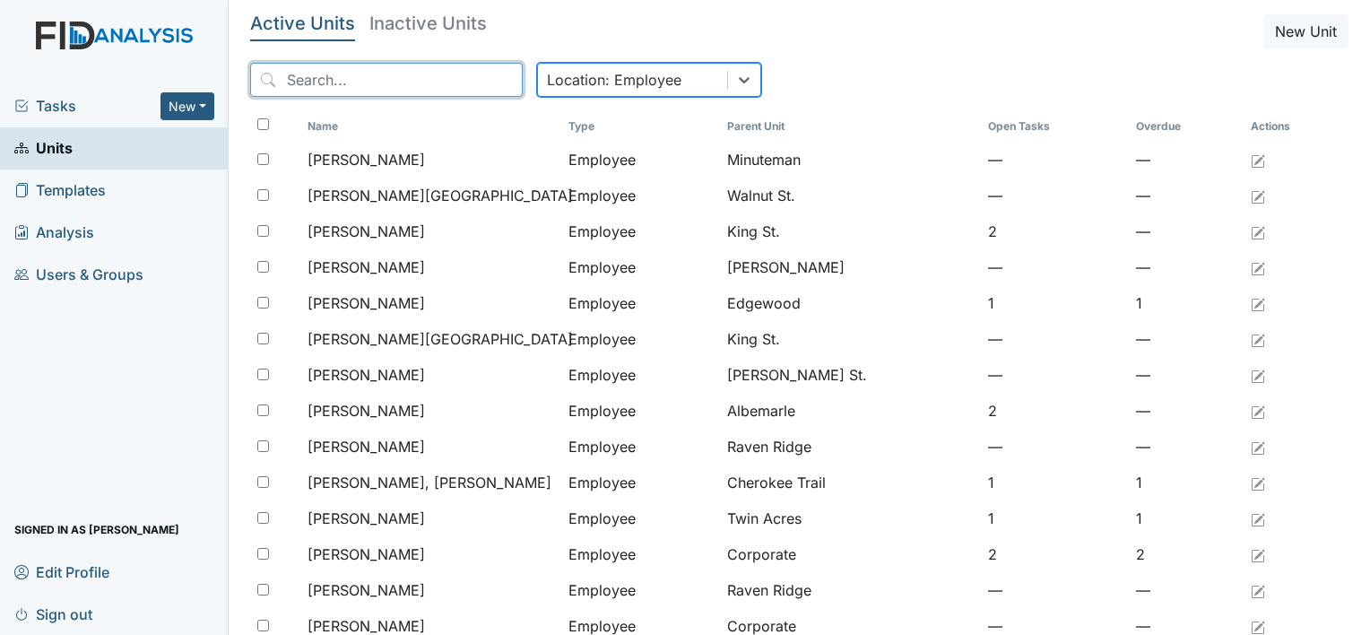
click at [448, 86] on input "search" at bounding box center [386, 80] width 272 height 34
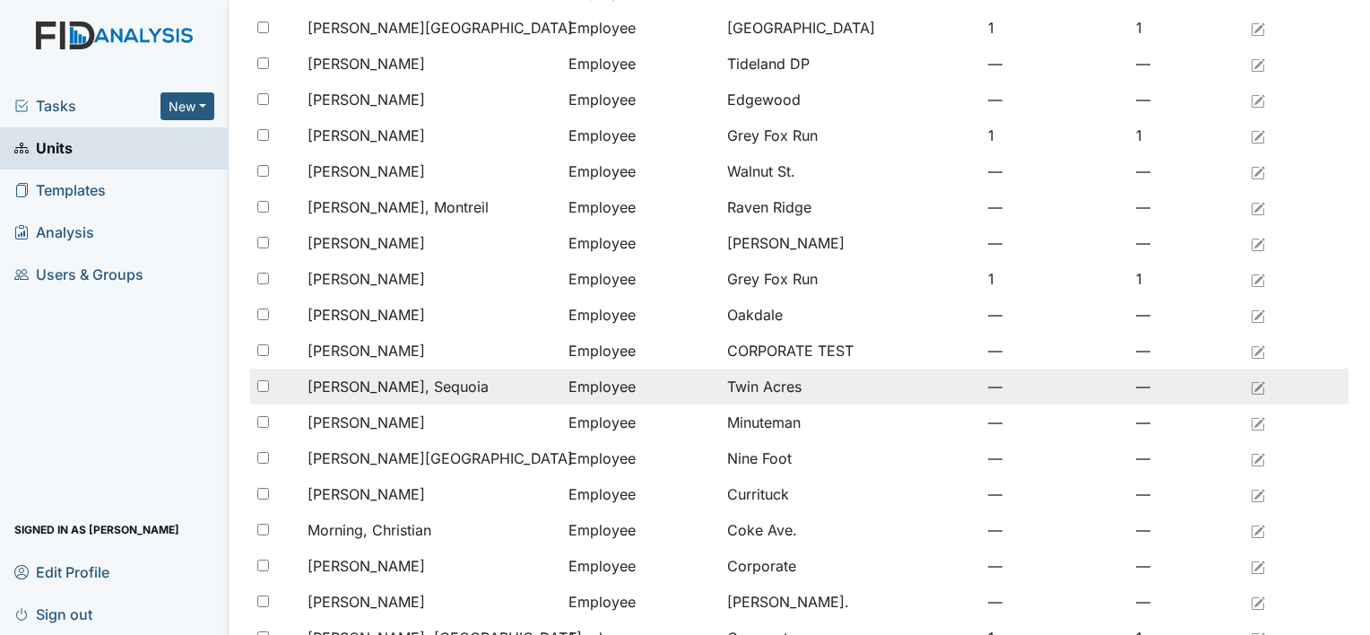
scroll to position [269, 0]
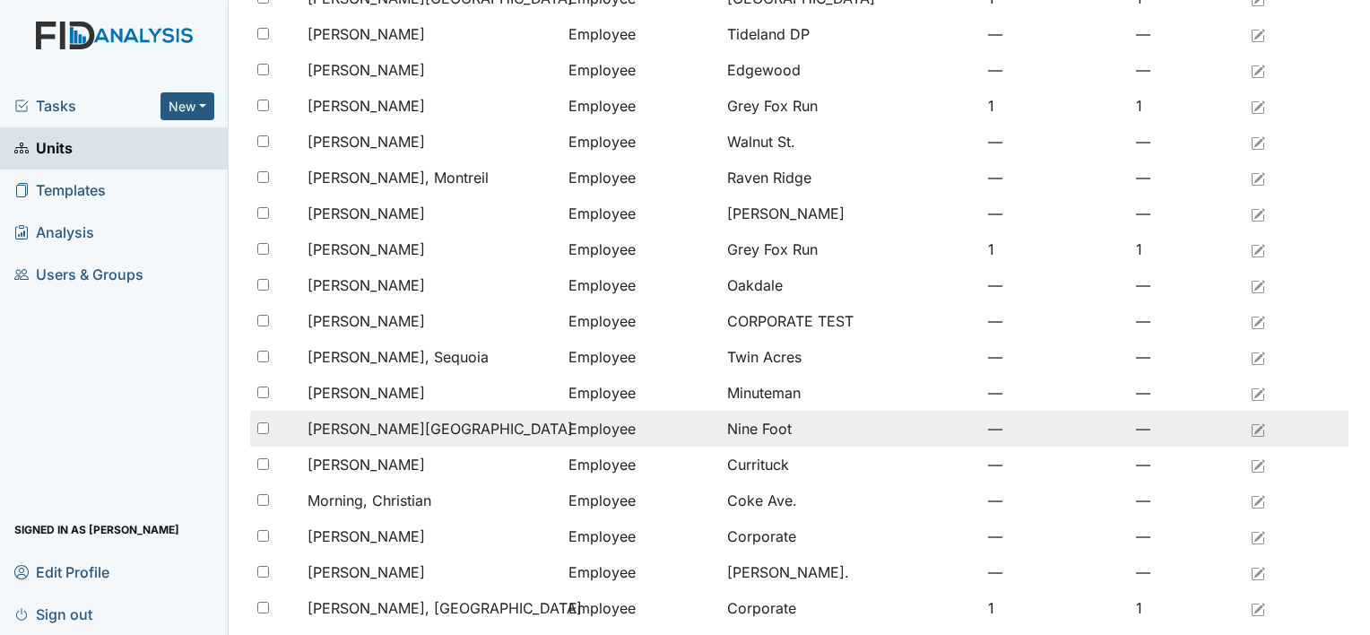
type input "mo"
click at [345, 423] on span "[PERSON_NAME][GEOGRAPHIC_DATA]" at bounding box center [439, 429] width 265 height 22
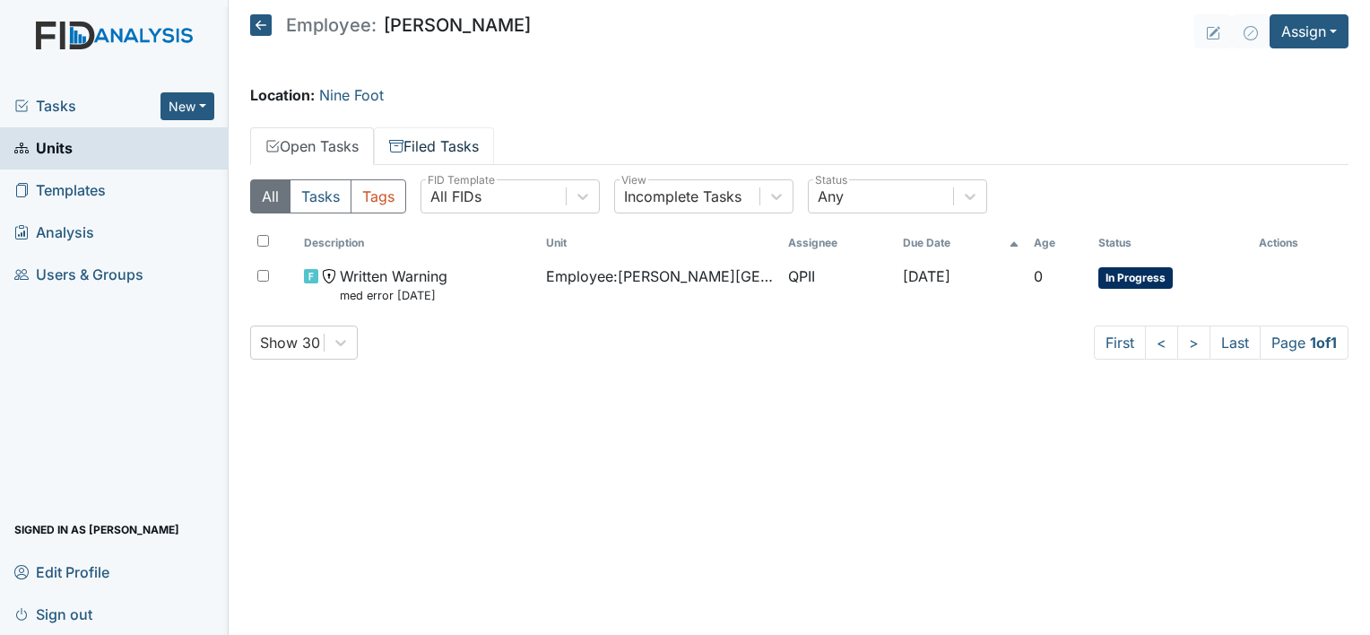
click at [476, 154] on link "Filed Tasks" at bounding box center [434, 146] width 120 height 38
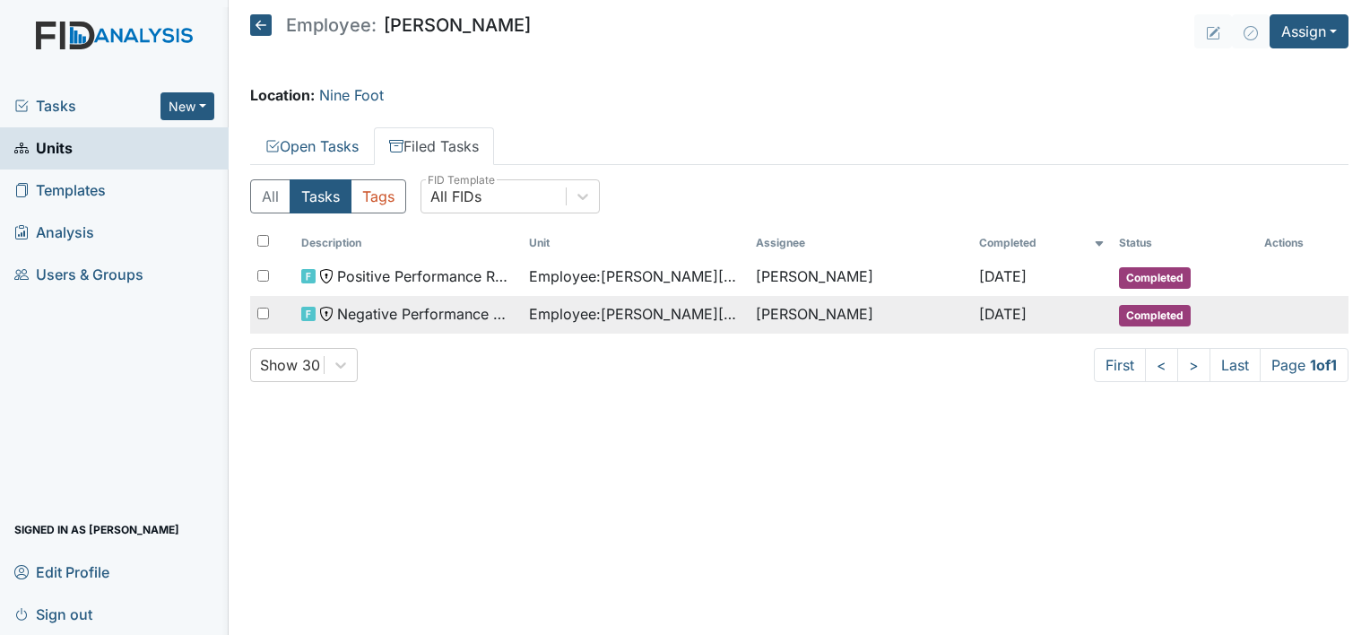
click at [991, 316] on span "Mar 11, 2025" at bounding box center [1003, 314] width 48 height 18
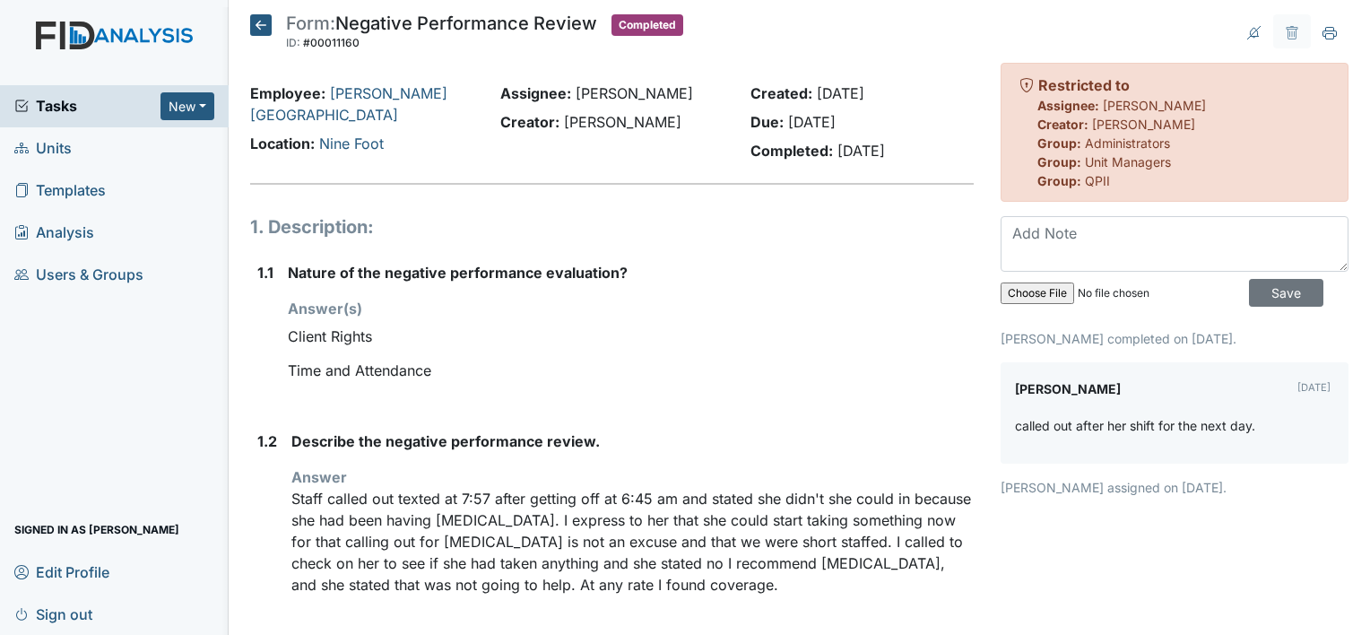
click at [257, 18] on icon at bounding box center [261, 25] width 22 height 22
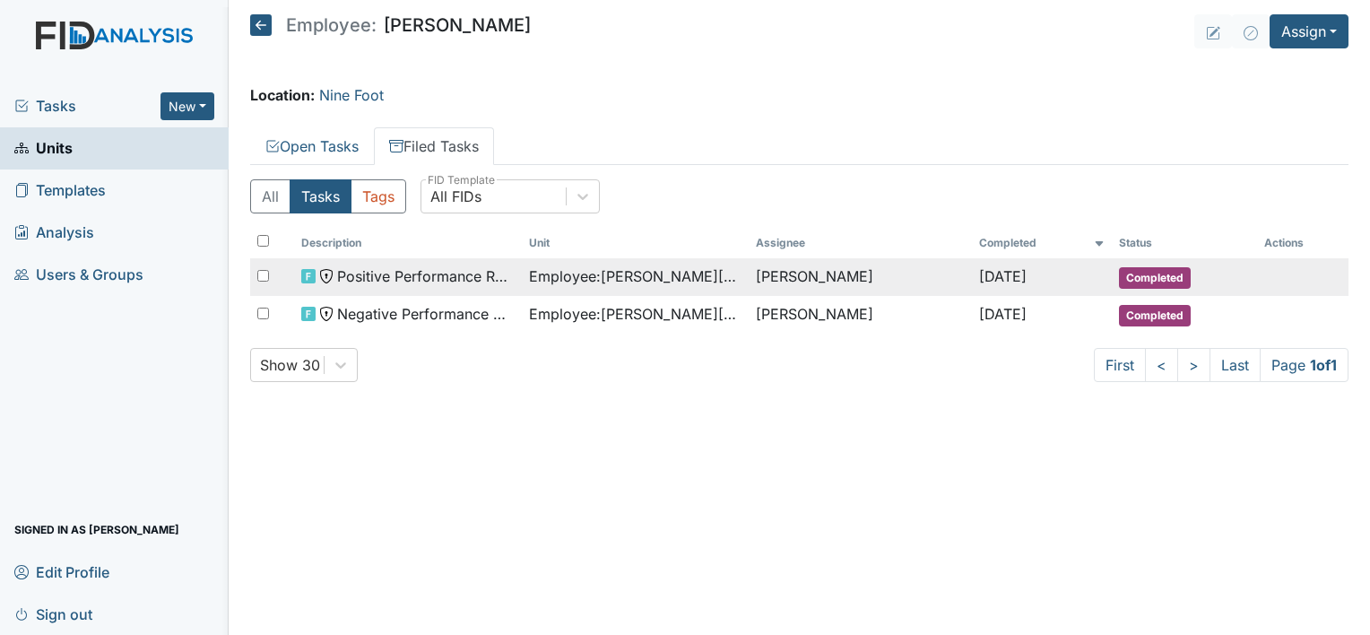
click at [425, 274] on span "Positive Performance Review" at bounding box center [425, 276] width 177 height 22
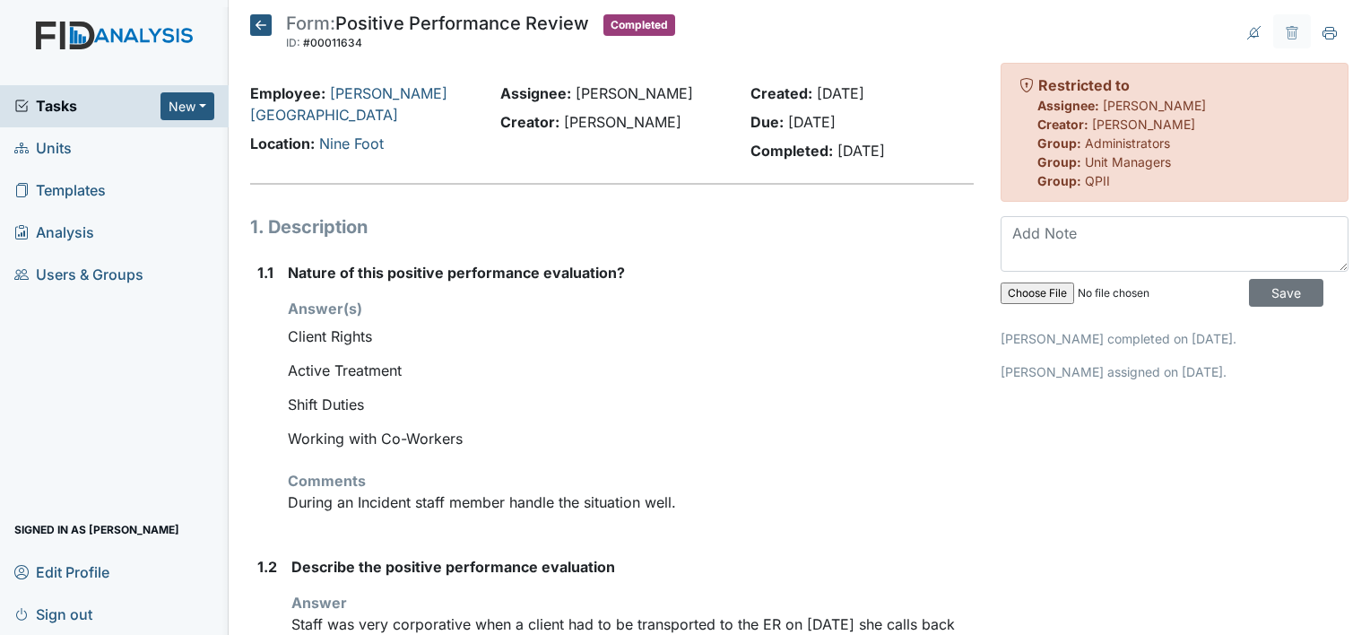
click at [142, 145] on link "Units" at bounding box center [114, 148] width 229 height 42
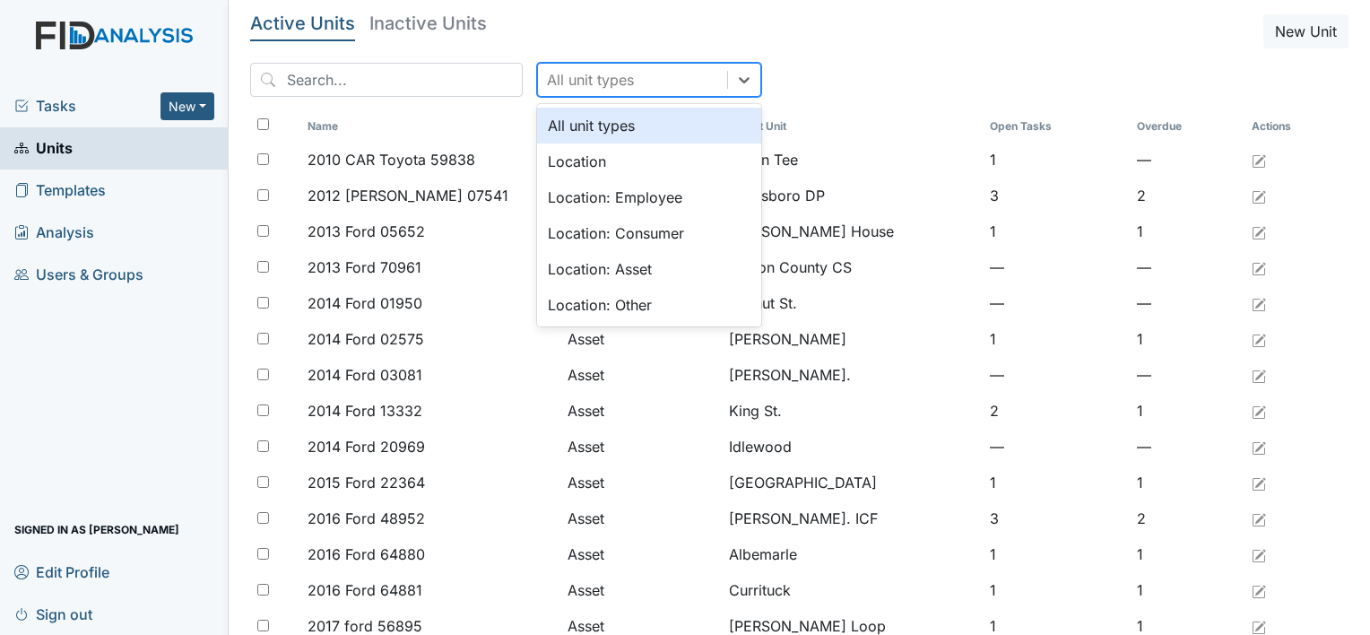
click at [547, 70] on div "All unit types" at bounding box center [590, 80] width 87 height 22
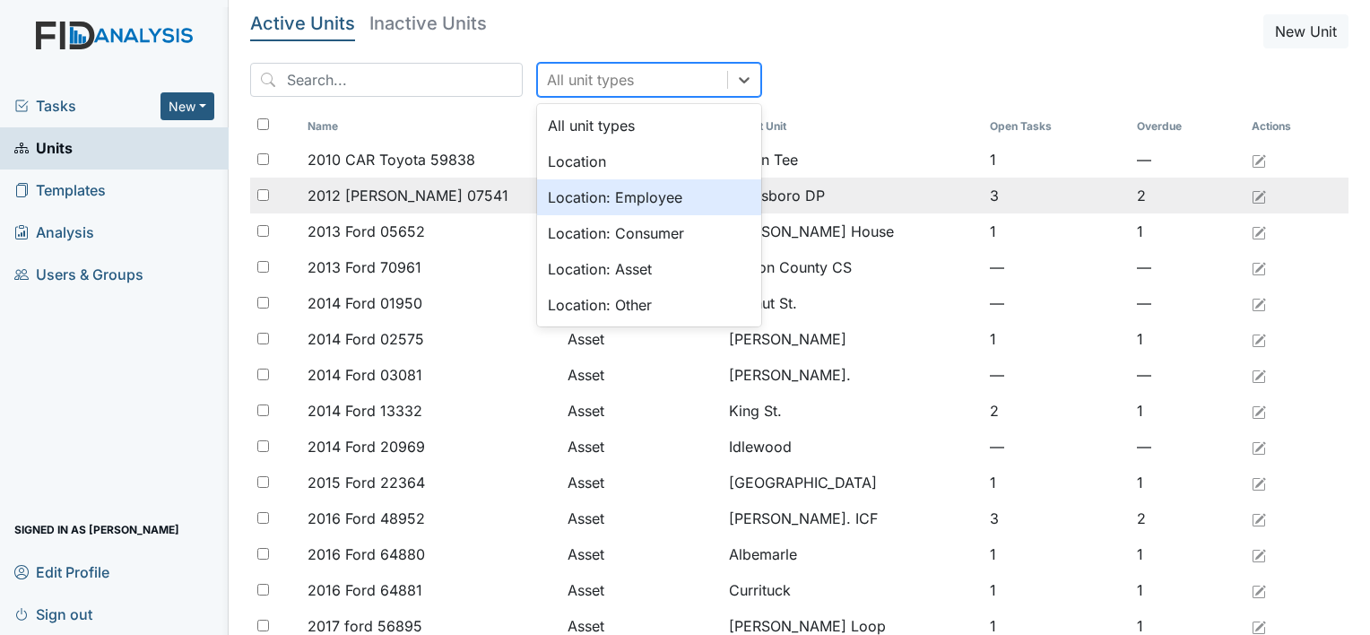
click at [537, 195] on div "Location: Employee" at bounding box center [649, 197] width 224 height 36
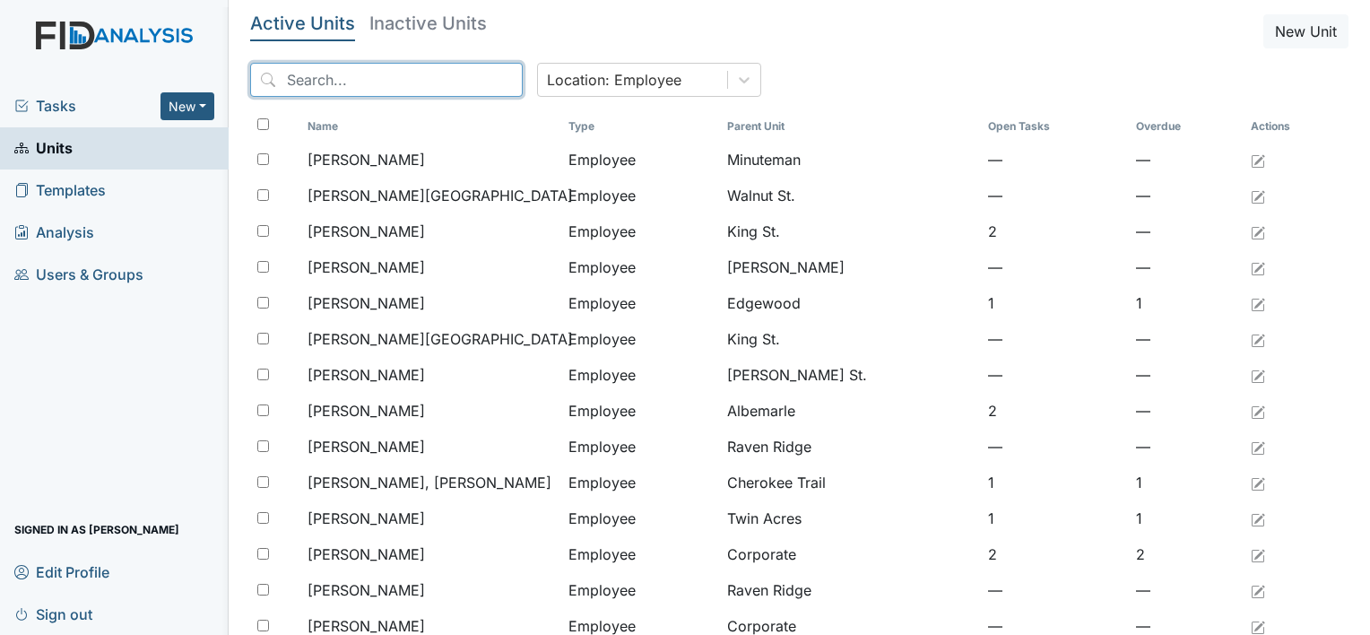
click at [432, 91] on input "search" at bounding box center [386, 80] width 272 height 34
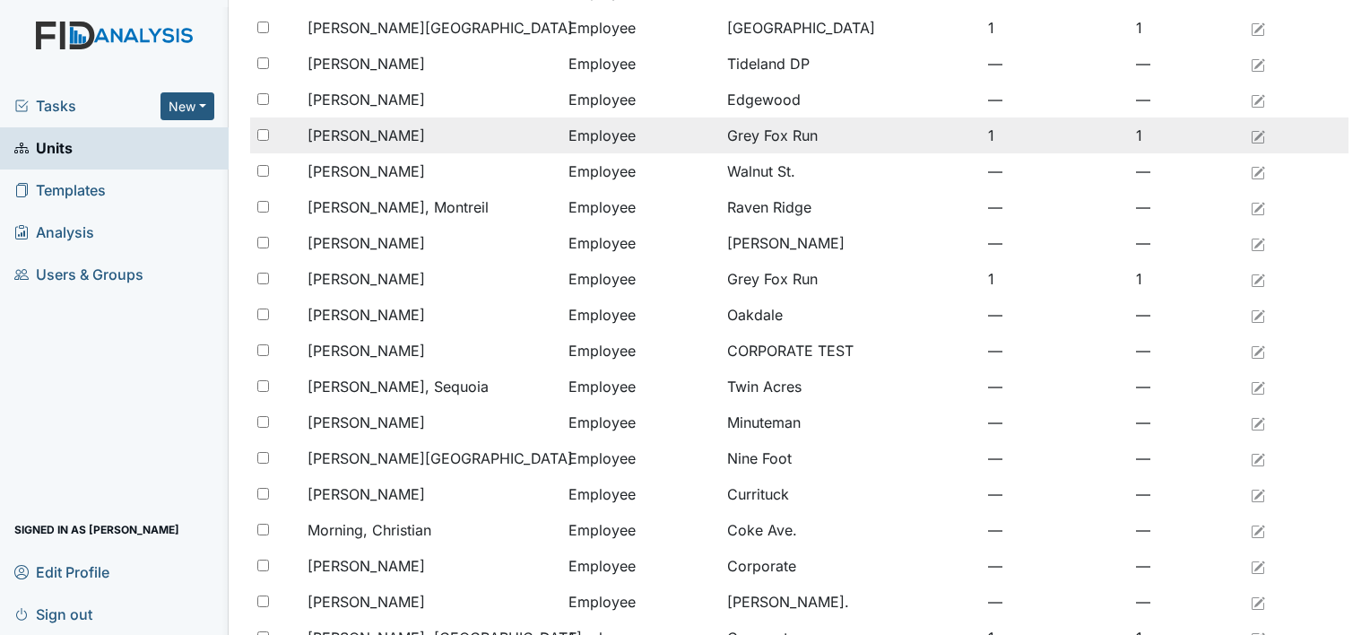
scroll to position [269, 0]
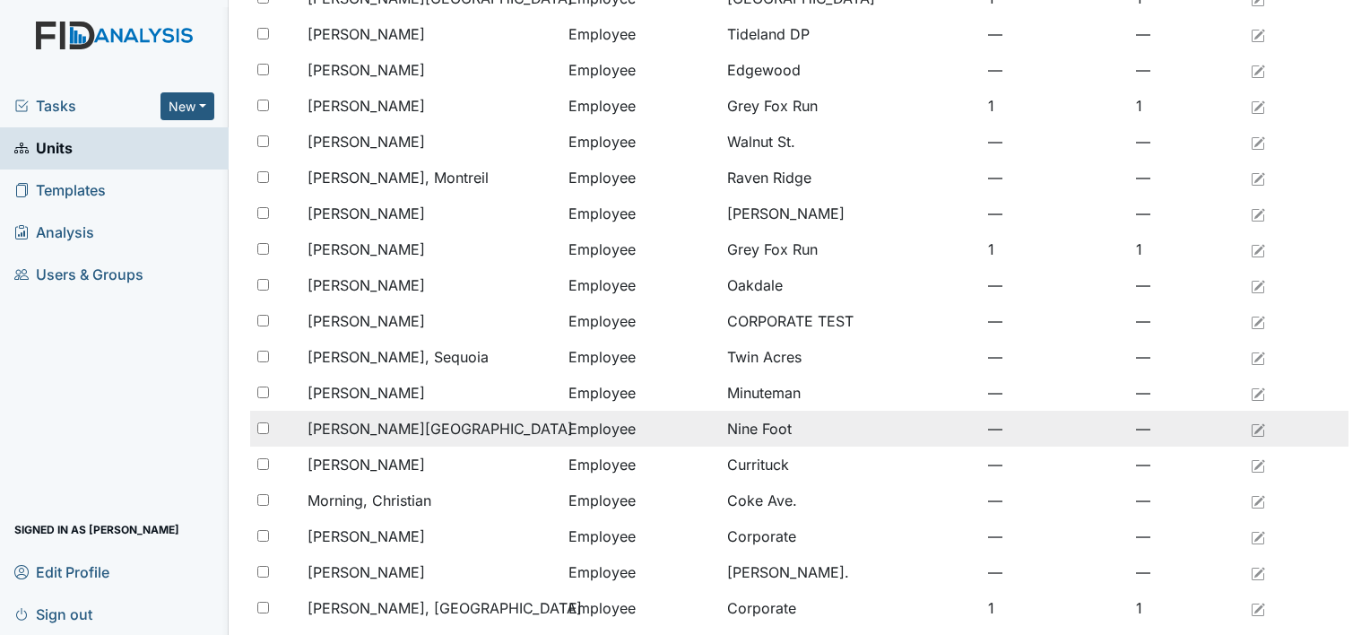
type input "mo"
click at [429, 442] on td "[PERSON_NAME][GEOGRAPHIC_DATA]" at bounding box center [430, 429] width 261 height 36
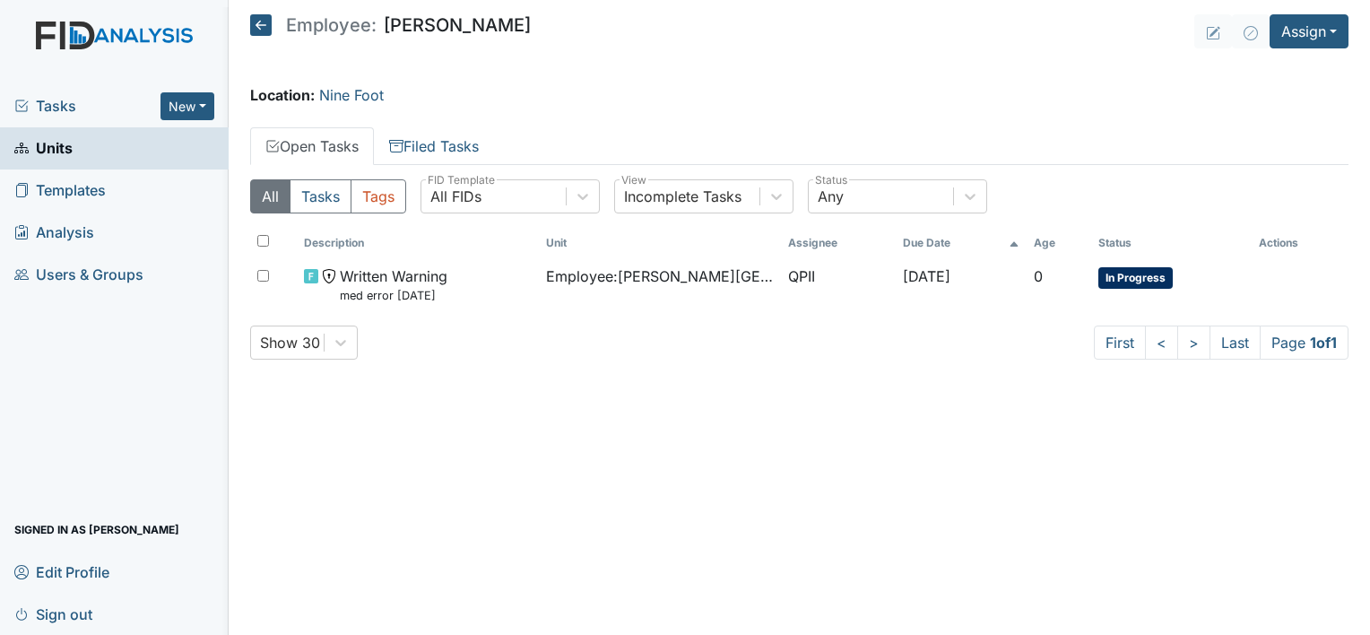
click at [1309, 48] on main "Employee: Abigale Morefield Assign Assign Form Assign Inspection Assign Documen…" at bounding box center [799, 317] width 1141 height 635
click at [1310, 39] on button "Assign" at bounding box center [1308, 31] width 79 height 34
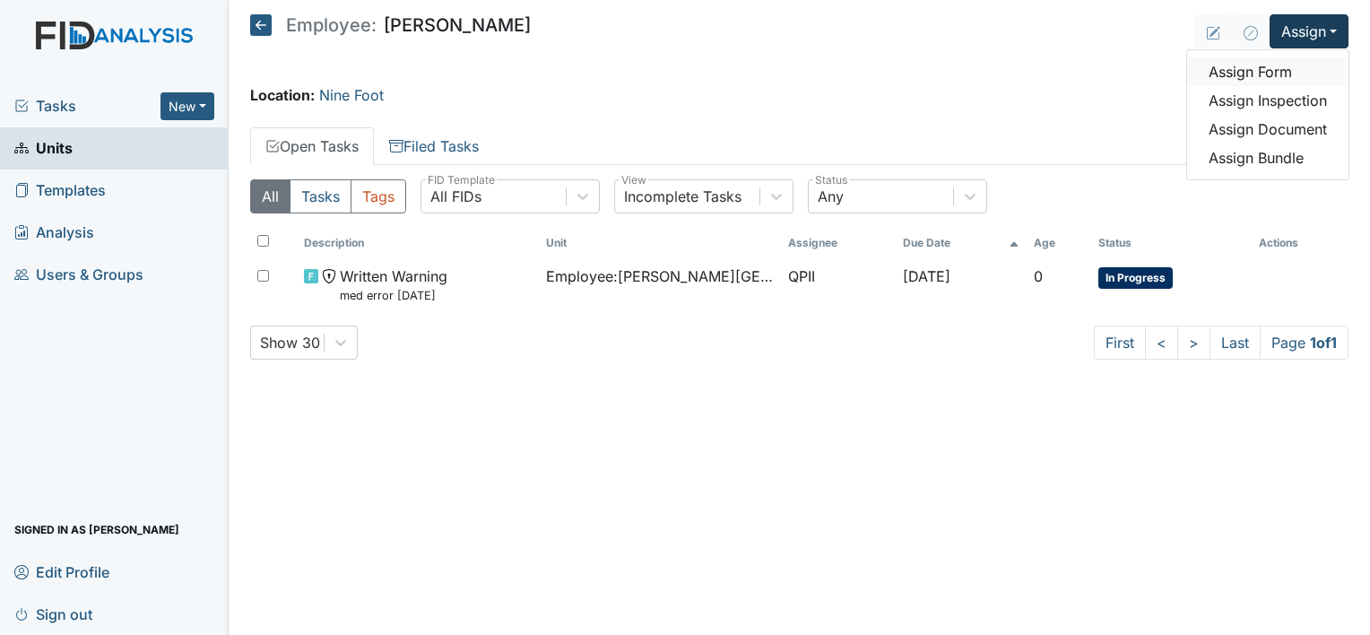
click at [1285, 61] on link "Assign Form" at bounding box center [1267, 71] width 161 height 29
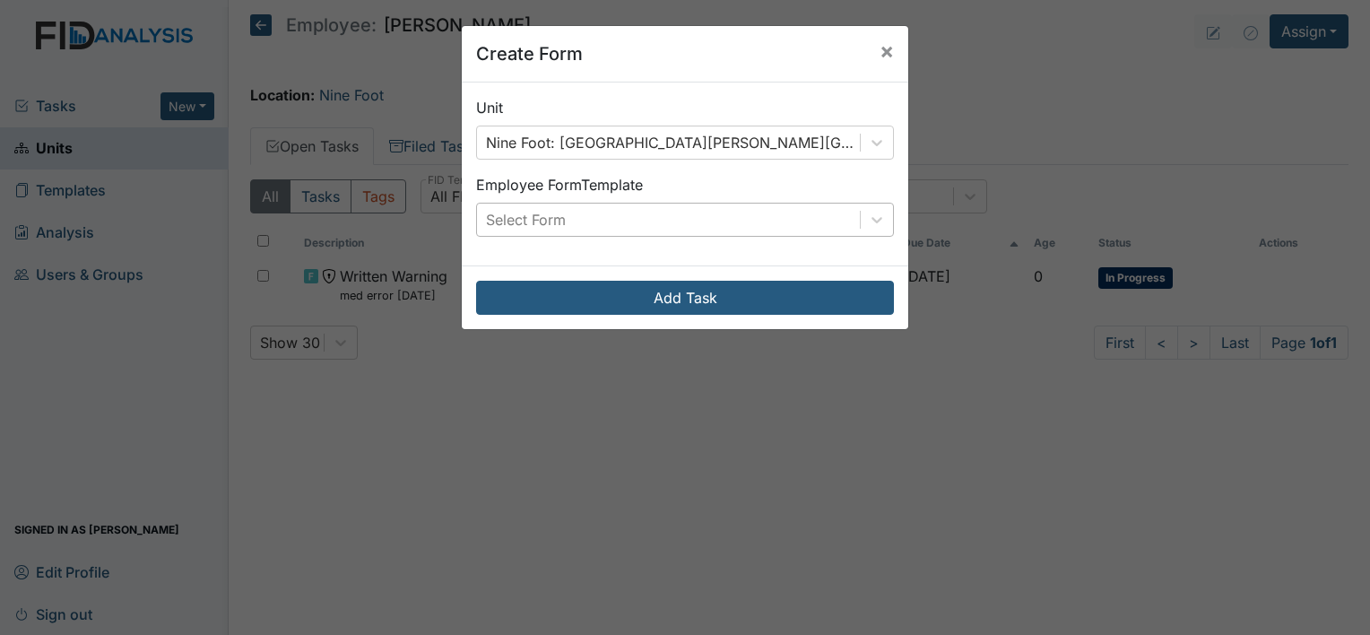
drag, startPoint x: 644, startPoint y: 204, endPoint x: 637, endPoint y: 213, distance: 10.9
click at [638, 212] on div "Select Form" at bounding box center [668, 219] width 383 height 32
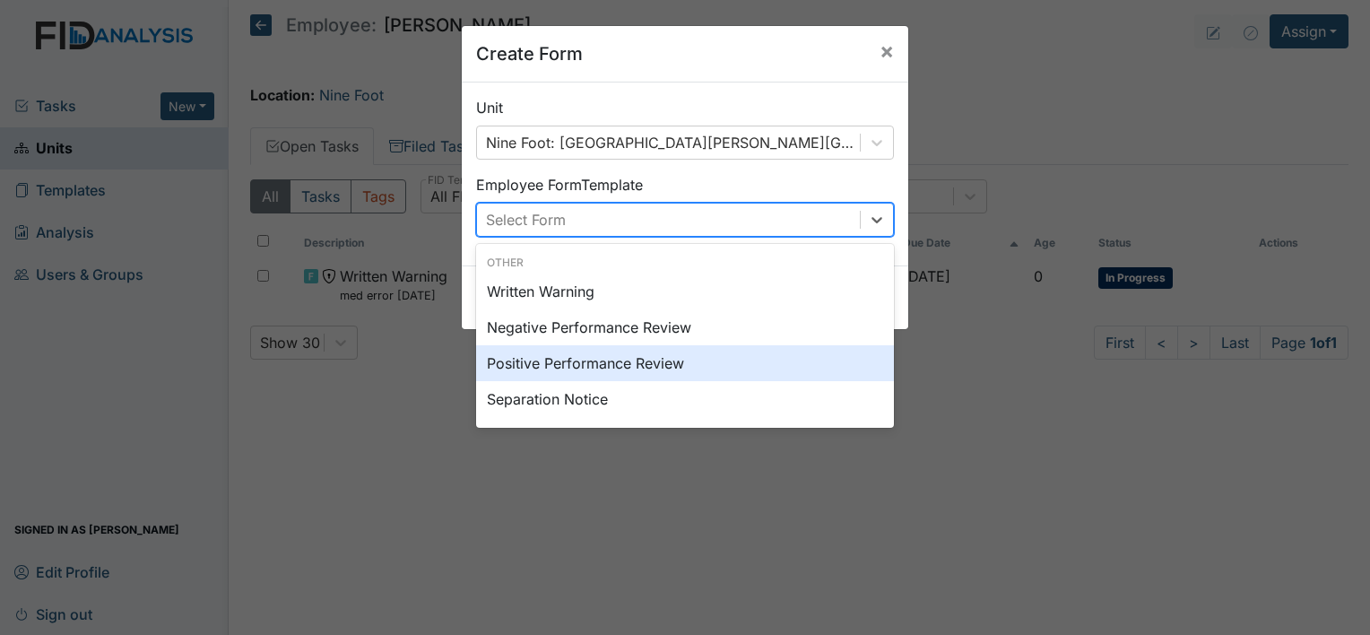
click at [570, 360] on div "Positive Performance Review" at bounding box center [685, 363] width 418 height 36
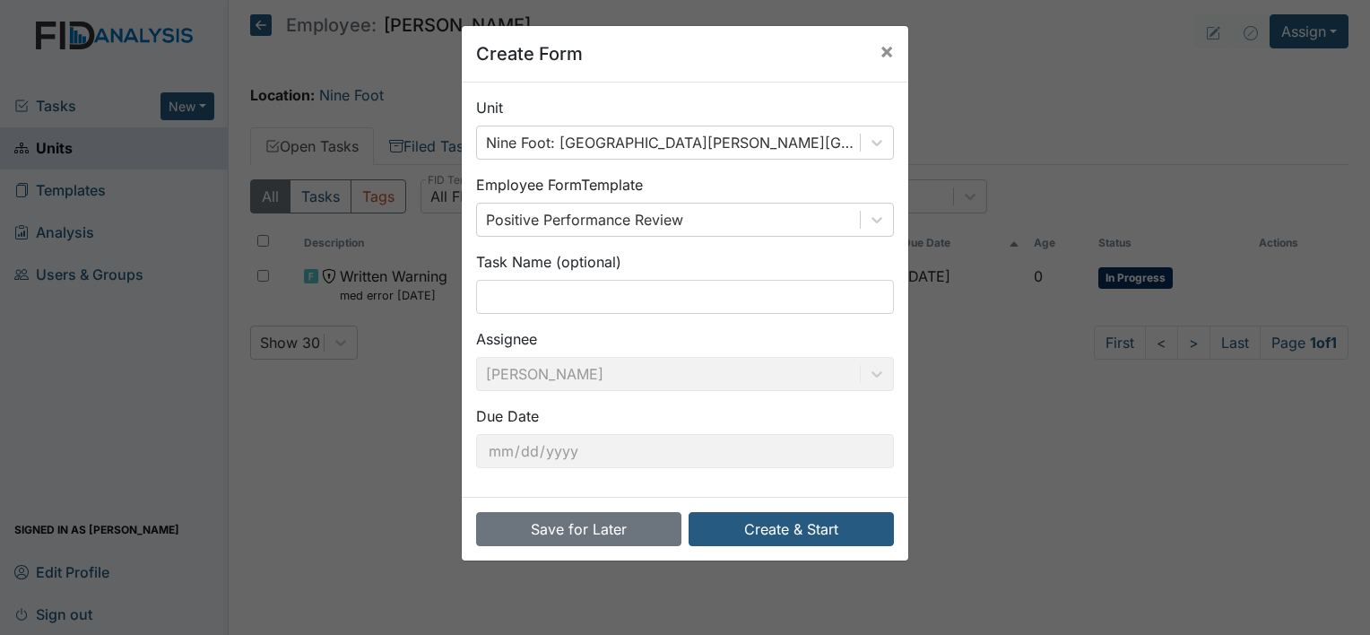
click at [628, 272] on div "Task Name (optional)" at bounding box center [685, 282] width 418 height 63
click at [622, 292] on input "text" at bounding box center [685, 297] width 418 height 34
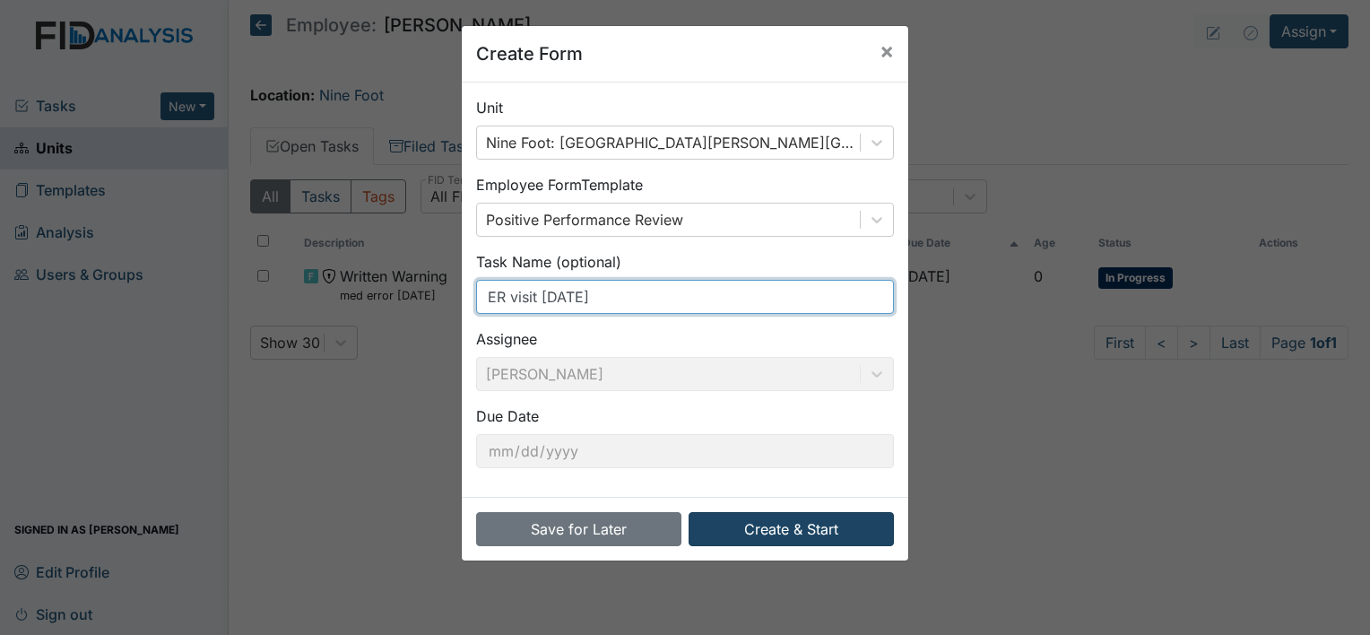
type input "ER visit [DATE]"
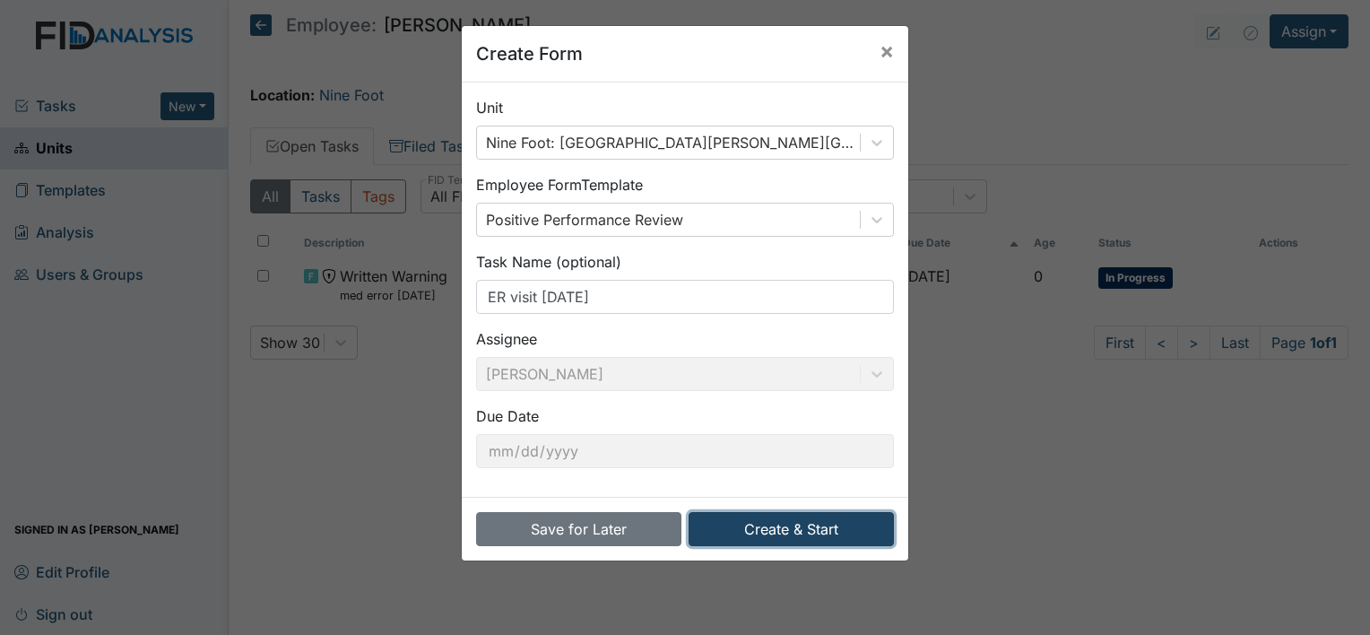
click at [756, 529] on button "Create & Start" at bounding box center [790, 529] width 205 height 34
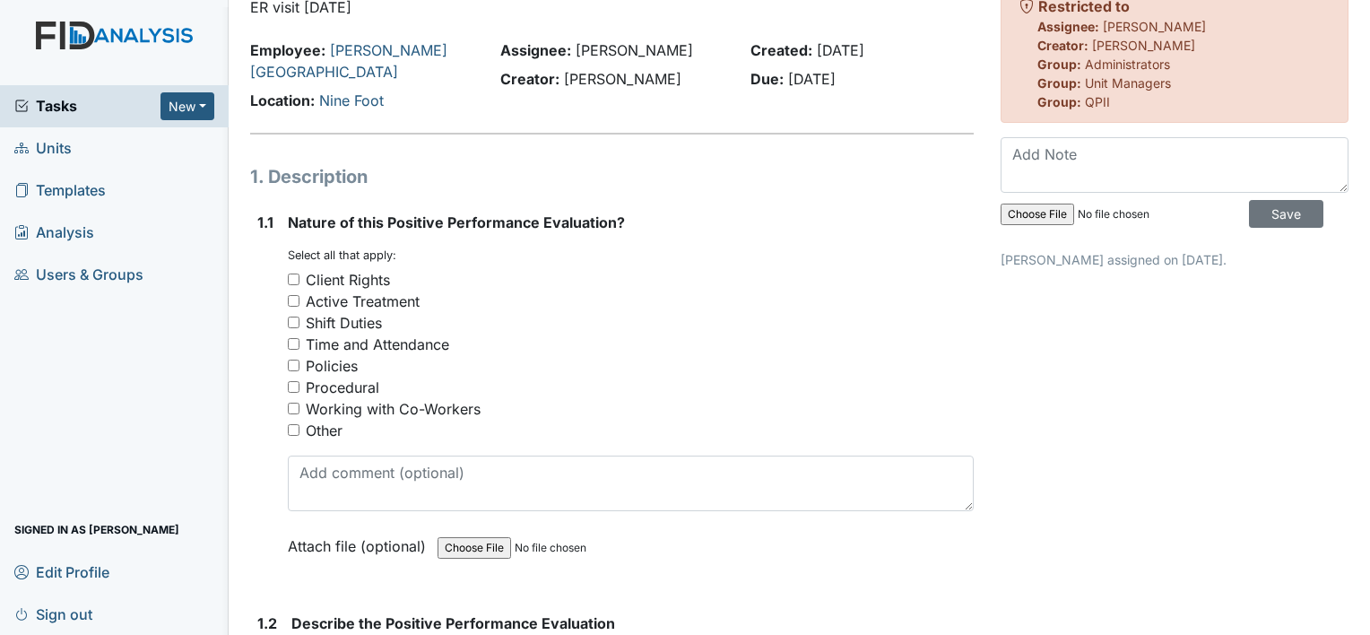
scroll to position [90, 0]
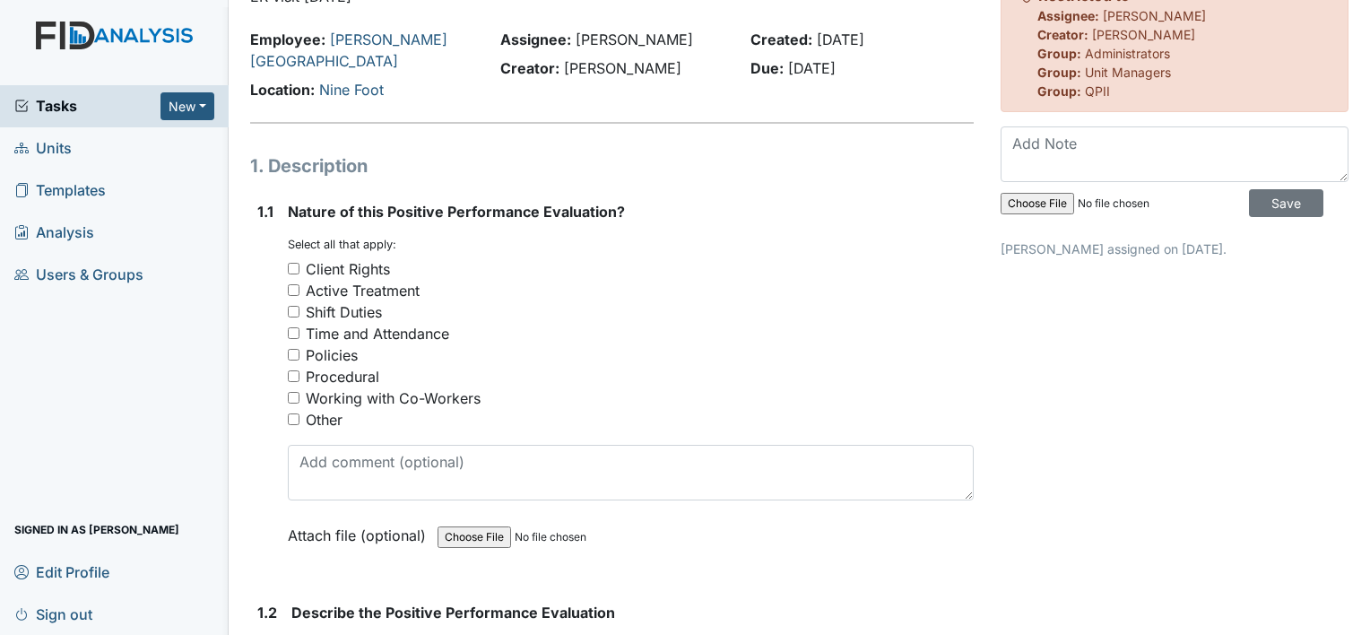
click at [376, 280] on div "Active Treatment" at bounding box center [363, 291] width 114 height 22
click at [299, 284] on input "Active Treatment" at bounding box center [294, 290] width 12 height 12
checkbox input "true"
click at [367, 323] on div "Time and Attendance" at bounding box center [377, 334] width 143 height 22
click at [299, 327] on input "Time and Attendance" at bounding box center [294, 333] width 12 height 12
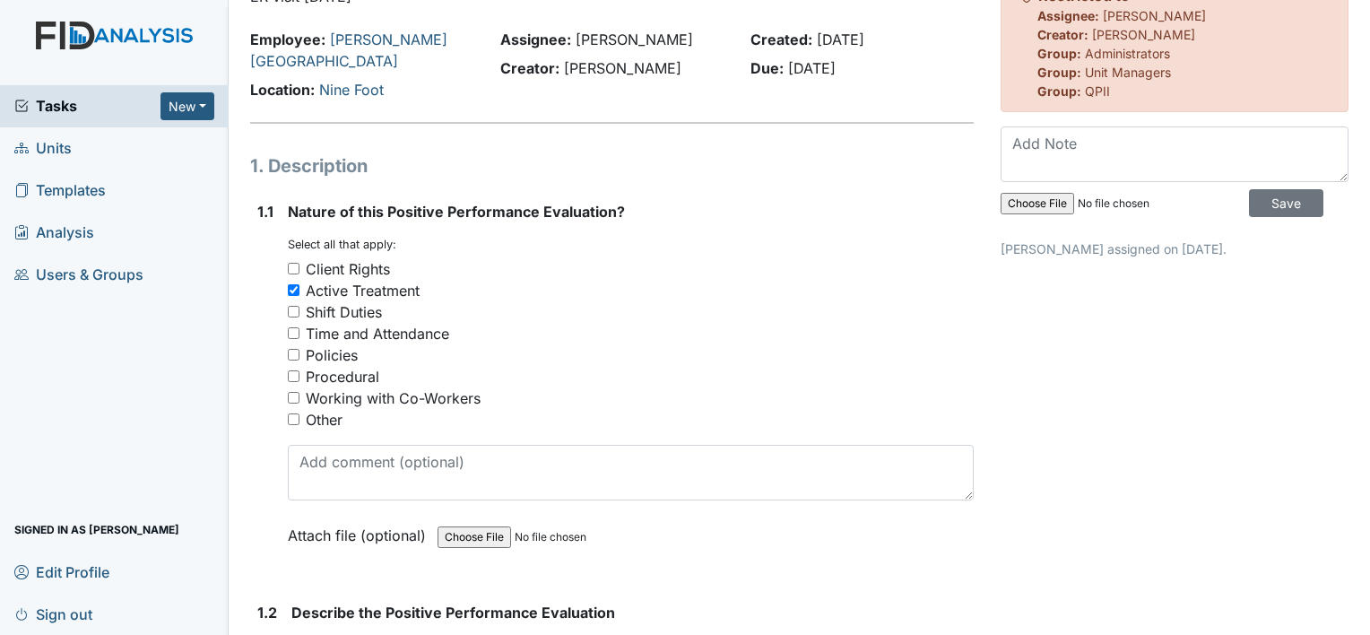
checkbox input "true"
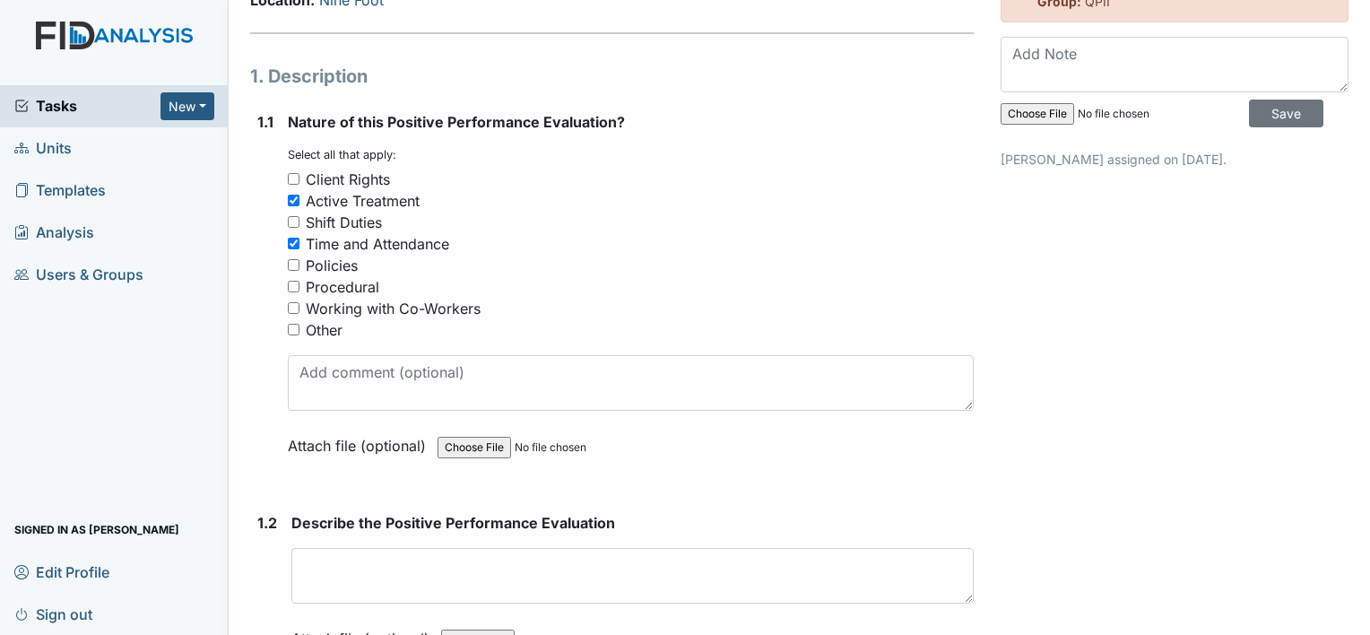
click at [389, 298] on div "Working with Co-Workers" at bounding box center [393, 309] width 175 height 22
click at [299, 302] on input "Working with Co-Workers" at bounding box center [294, 308] width 12 height 12
checkbox input "true"
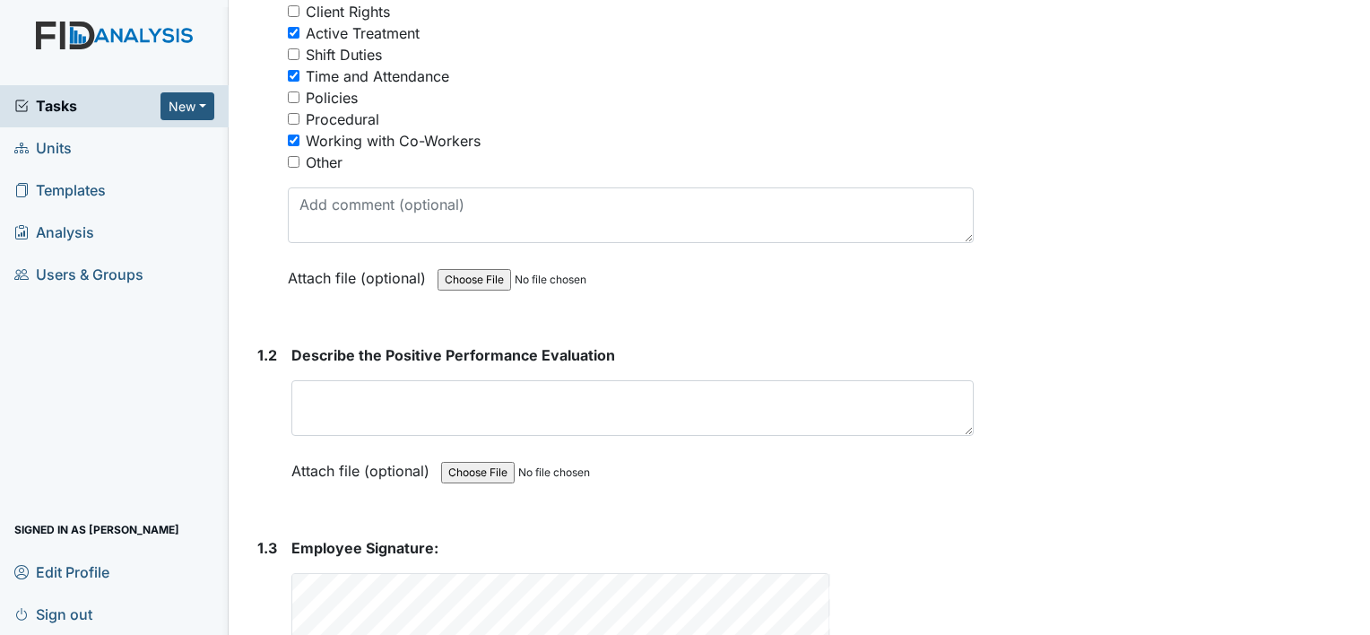
scroll to position [359, 0]
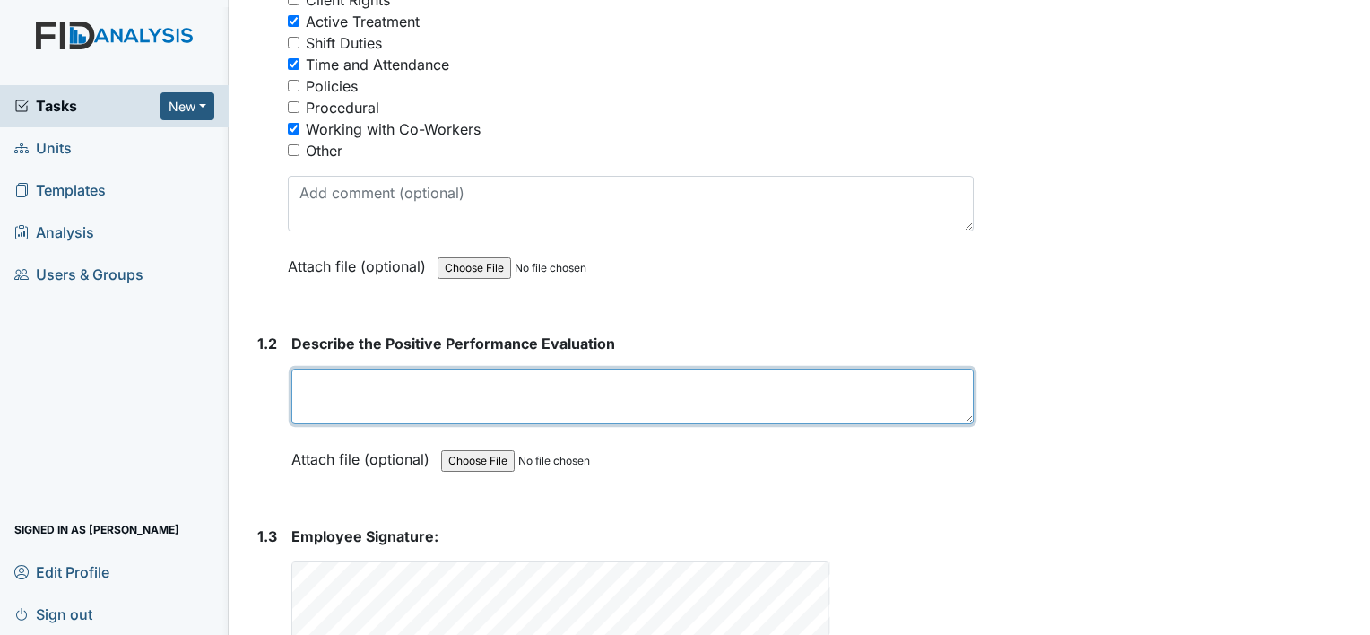
click at [342, 368] on textarea at bounding box center [632, 396] width 682 height 56
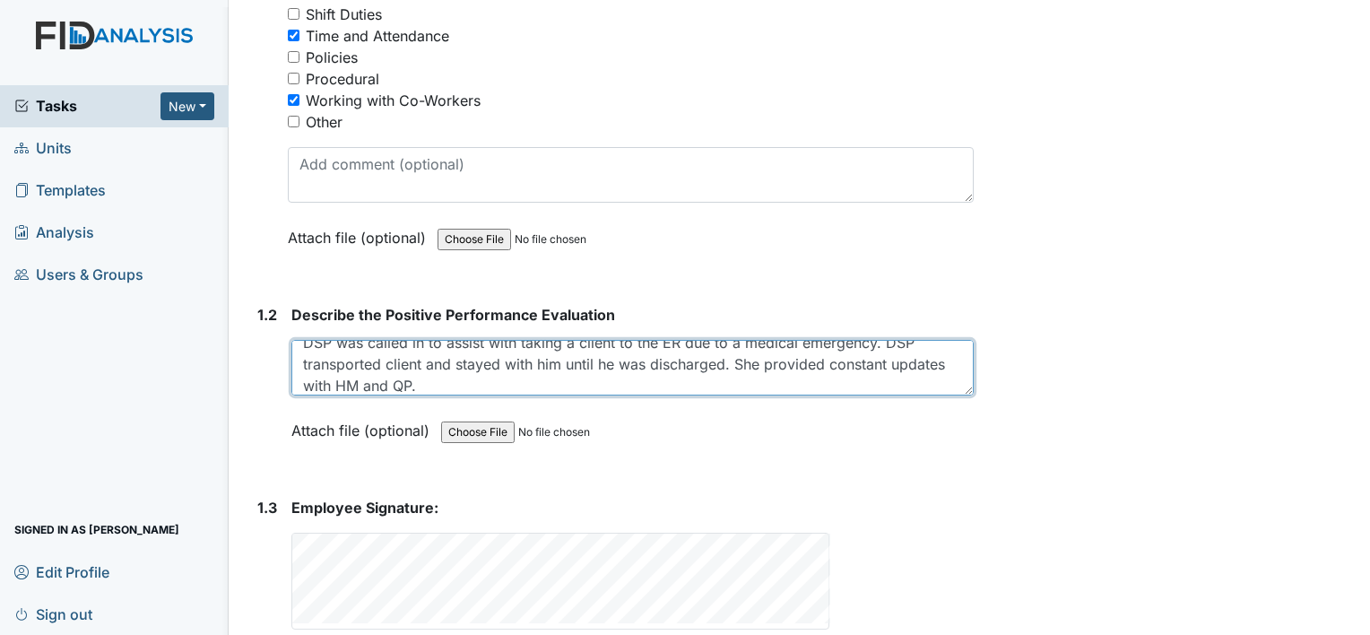
scroll to position [393, 0]
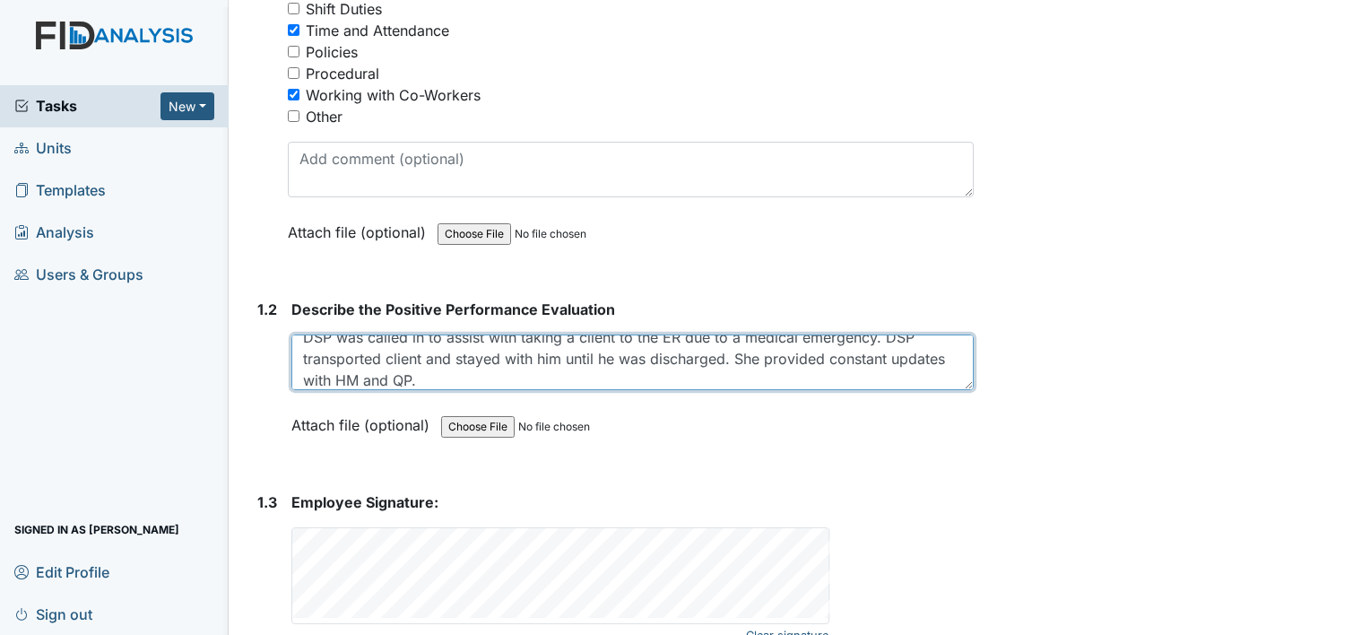
click at [395, 361] on textarea "DSP was called in to assist with taking a client to the ER due to a medical eme…" at bounding box center [632, 362] width 682 height 56
click at [470, 358] on textarea "DSP was called in to assist with taking a client to the ER due to a medical eme…" at bounding box center [632, 362] width 682 height 56
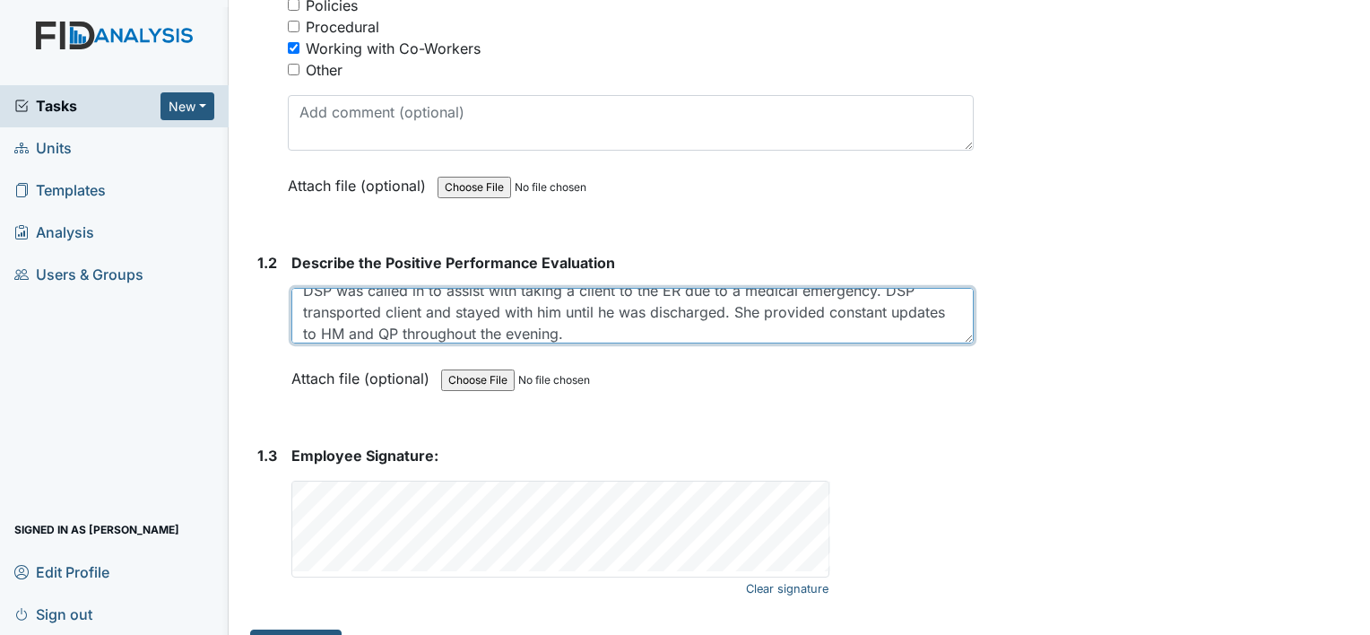
scroll to position [459, 0]
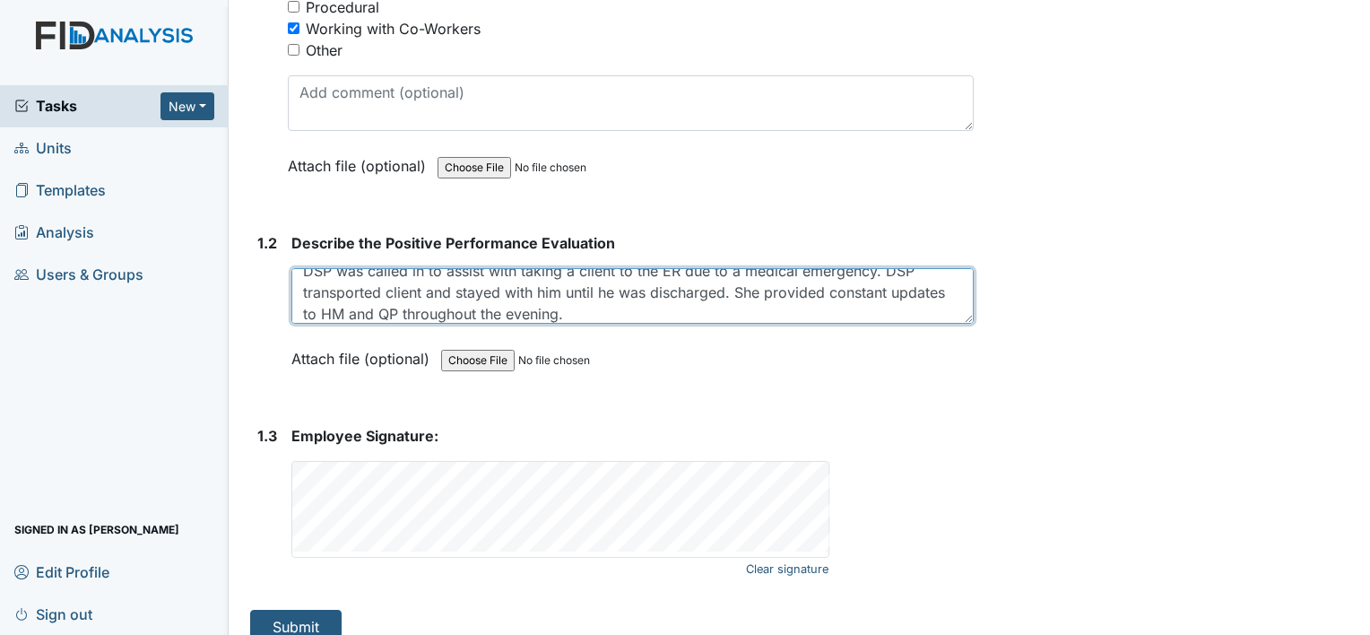
type textarea "DSP was called in to assist with taking a client to the ER due to a medical eme…"
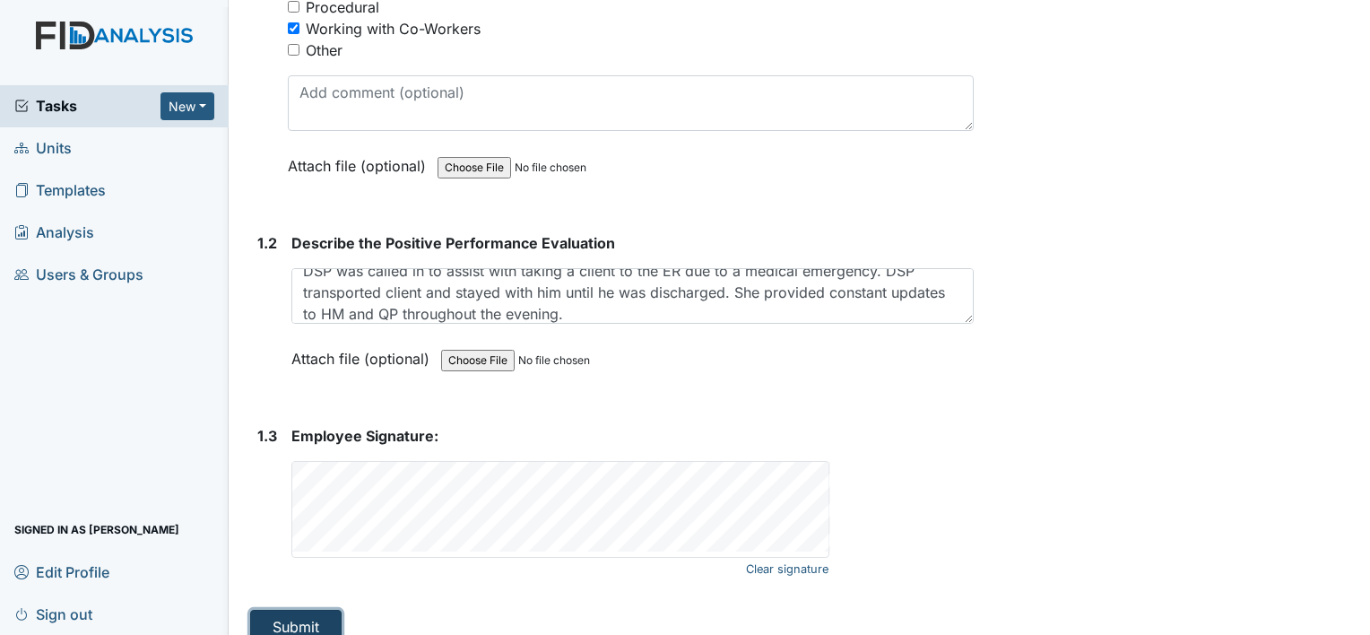
click at [286, 609] on button "Submit" at bounding box center [295, 626] width 91 height 34
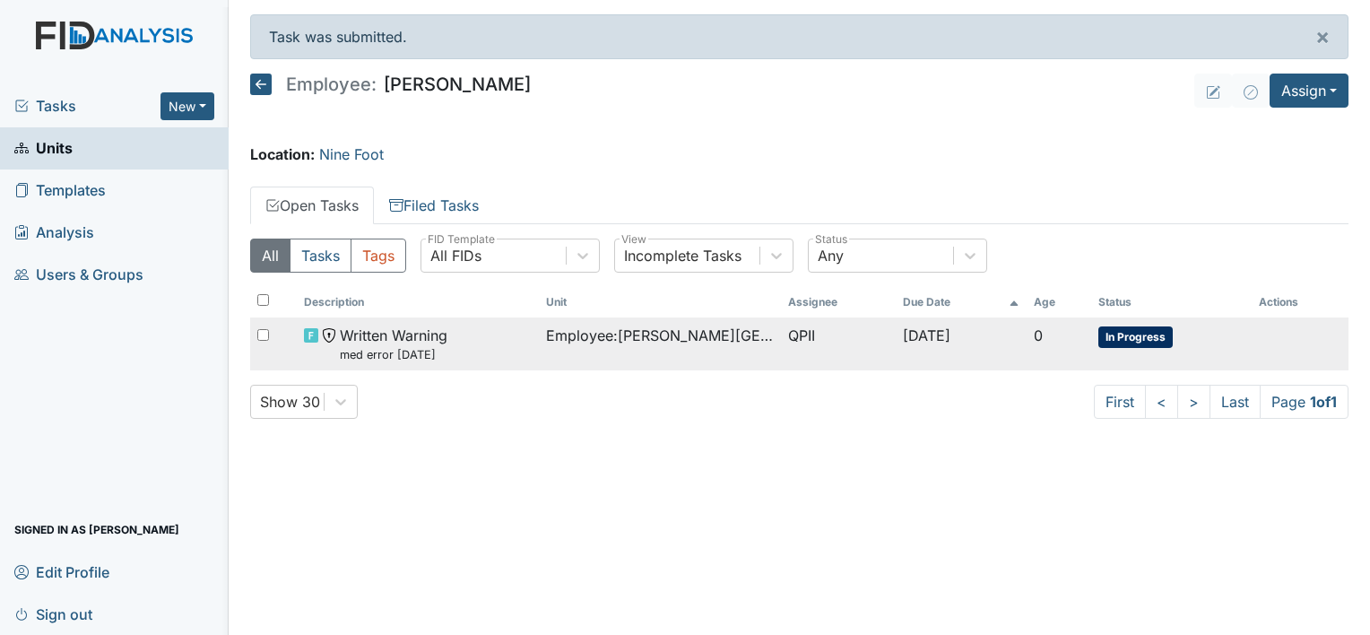
click at [559, 342] on span "Employee : Morefield, Abigale" at bounding box center [660, 335] width 228 height 22
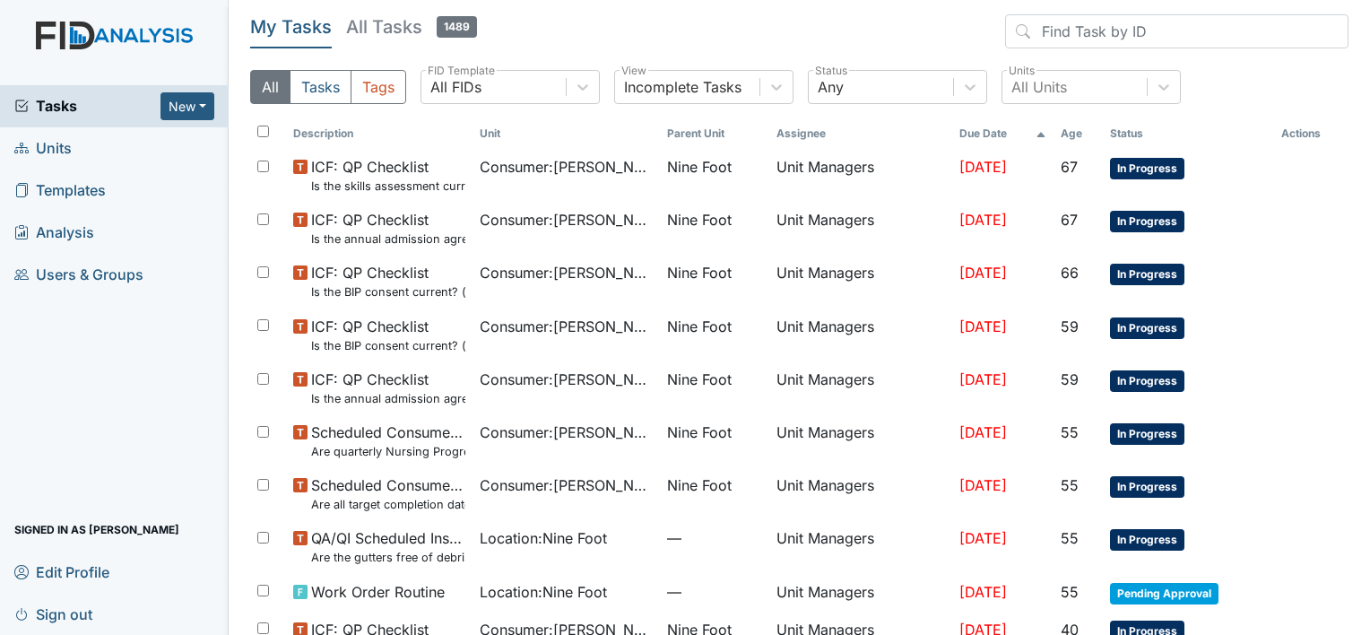
click at [58, 150] on span "Units" at bounding box center [42, 148] width 57 height 28
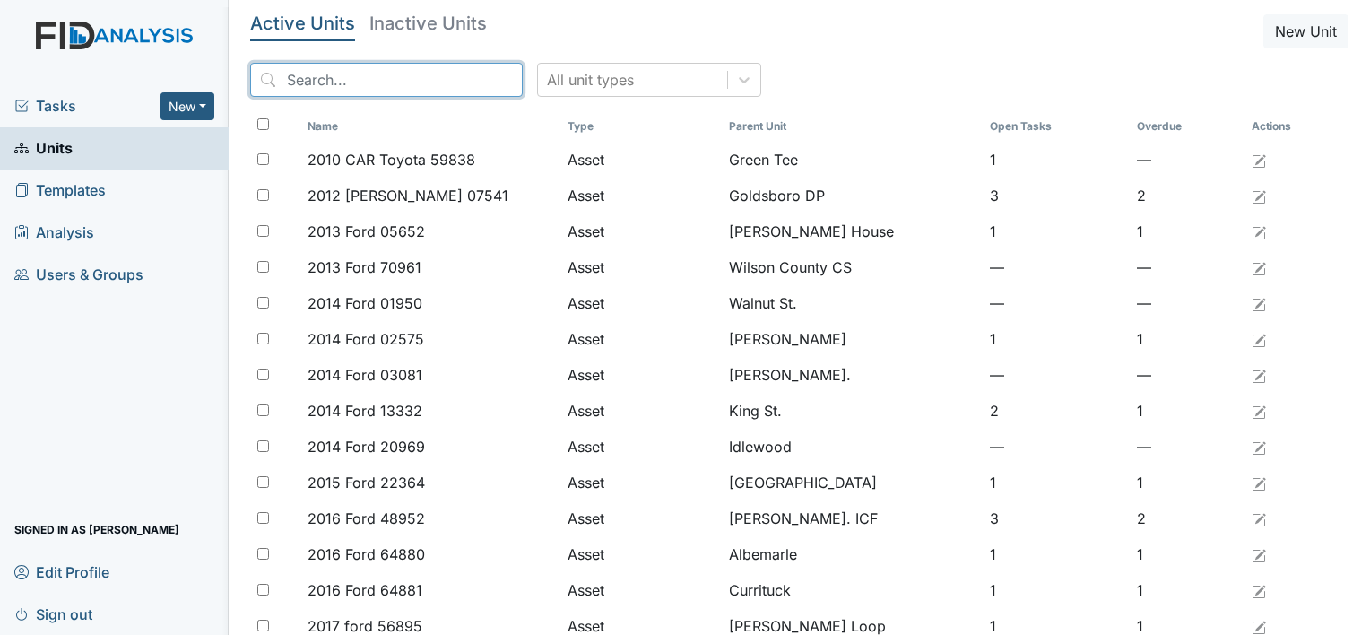
click at [293, 76] on input "search" at bounding box center [386, 80] width 272 height 34
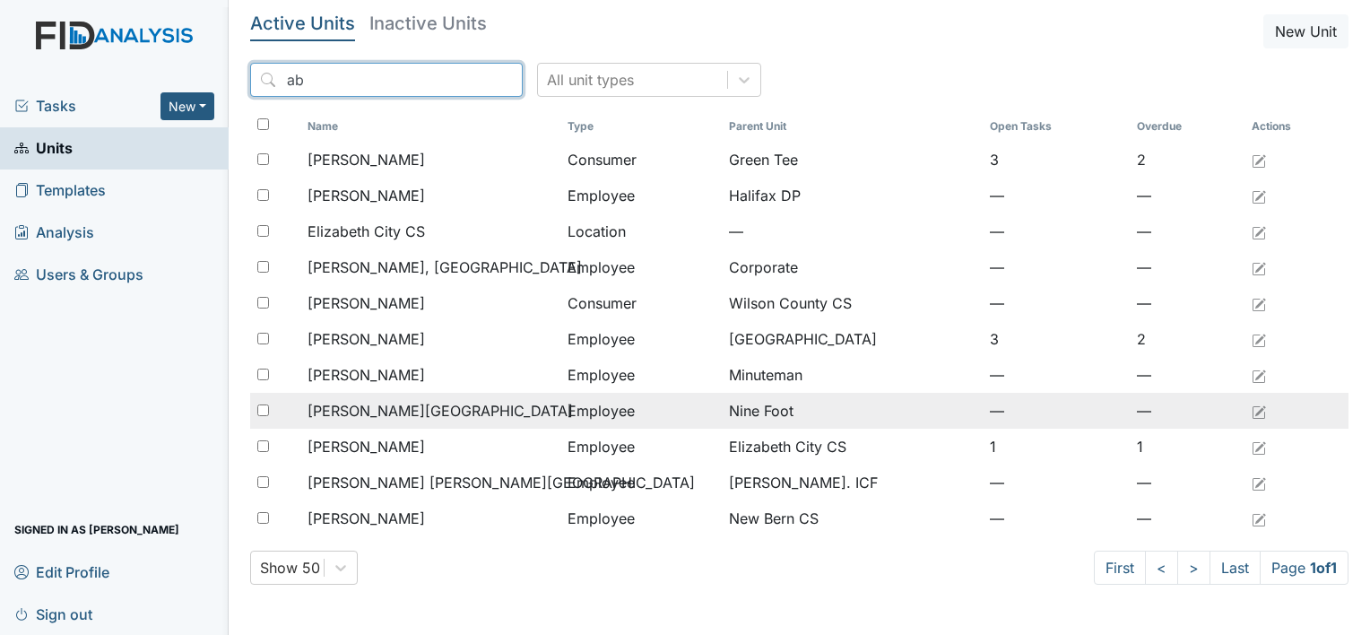
type input "ab"
click at [421, 412] on span "[PERSON_NAME][GEOGRAPHIC_DATA]" at bounding box center [439, 411] width 265 height 22
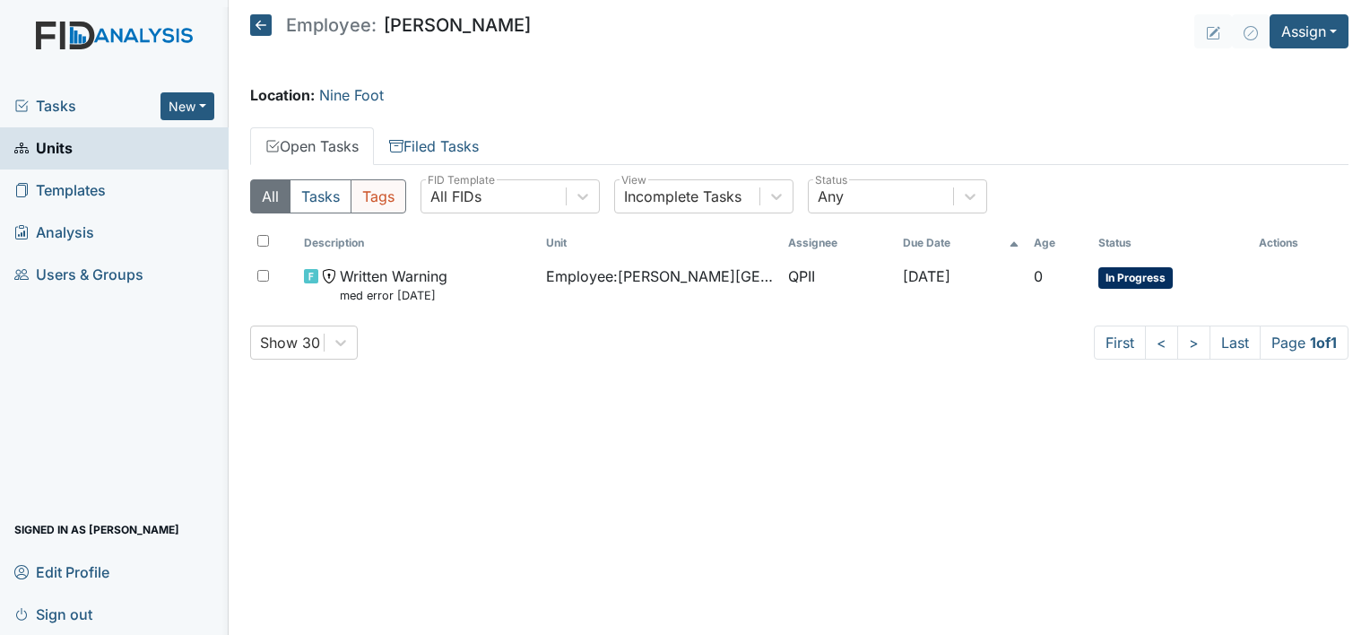
click at [368, 202] on button "Tags" at bounding box center [378, 196] width 56 height 34
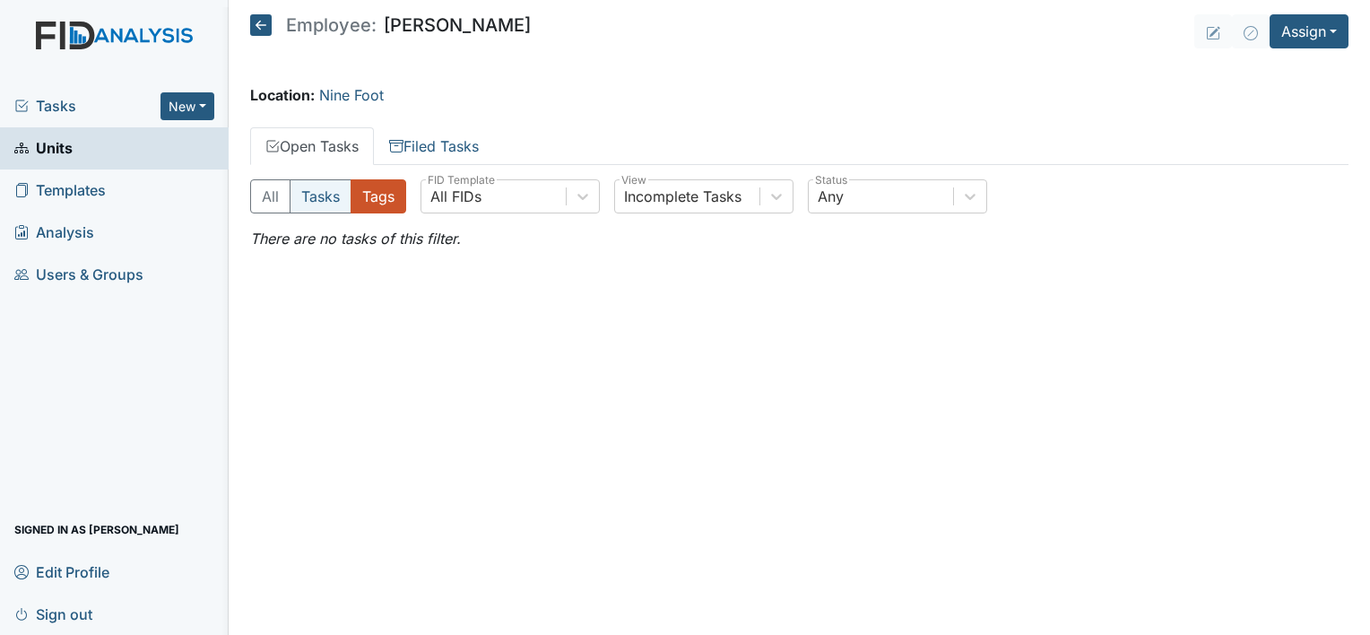
click at [321, 194] on button "Tasks" at bounding box center [321, 196] width 62 height 34
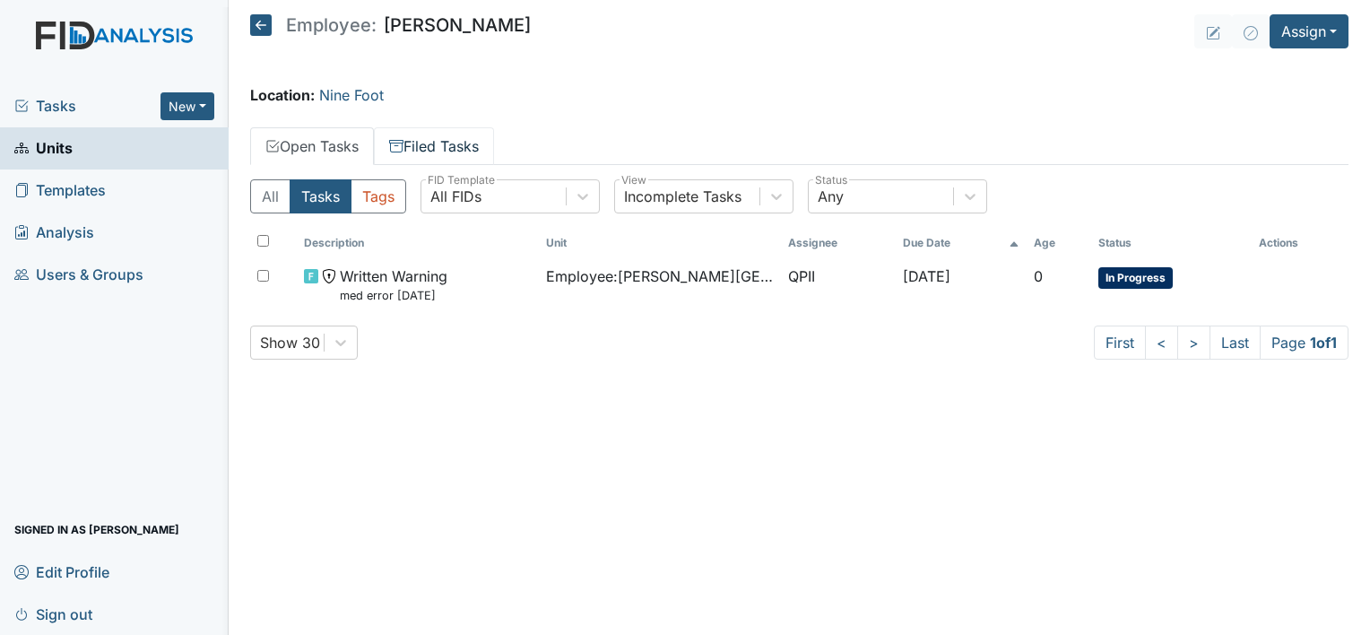
click at [445, 147] on link "Filed Tasks" at bounding box center [434, 146] width 120 height 38
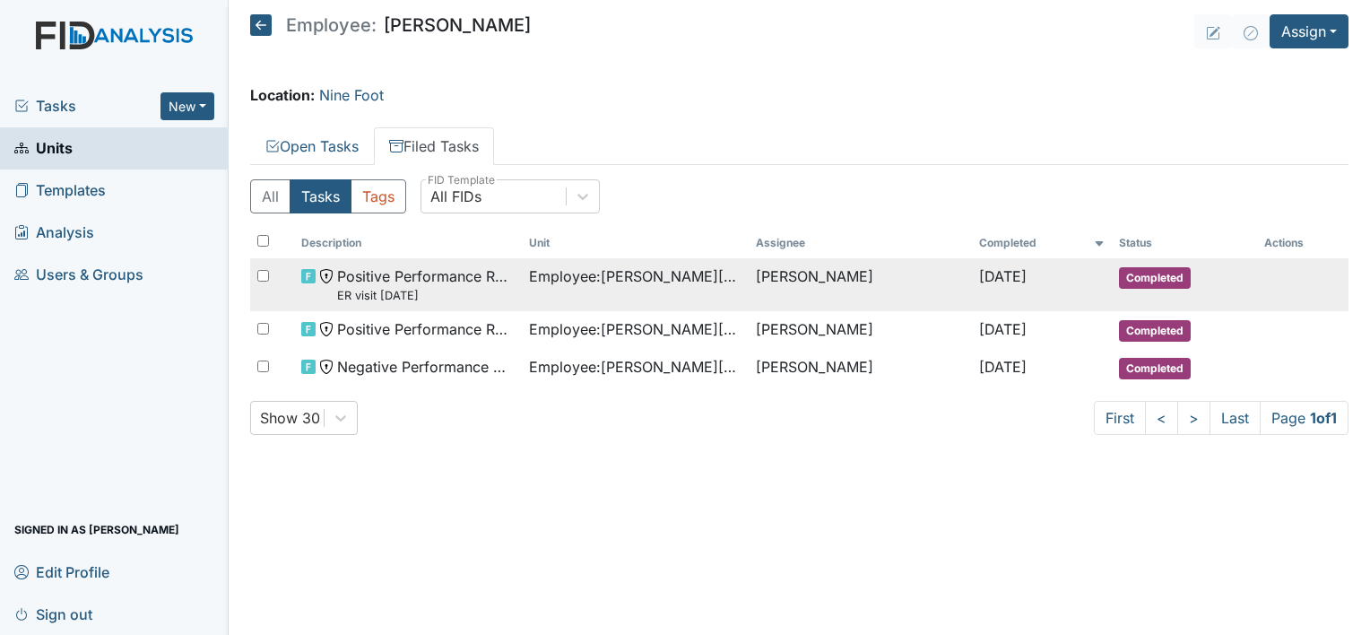
click at [588, 273] on span "Employee : Morefield, Abigale" at bounding box center [635, 276] width 213 height 22
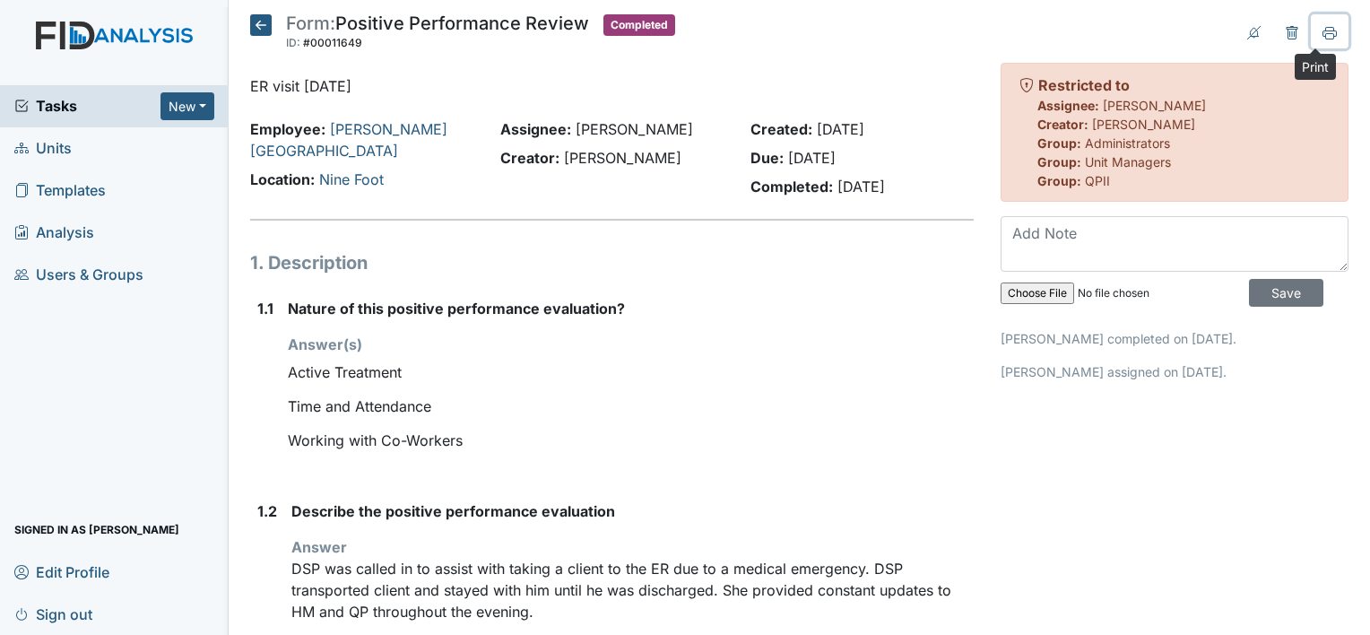
click at [1322, 33] on icon at bounding box center [1329, 33] width 14 height 14
click at [260, 22] on icon at bounding box center [261, 25] width 22 height 22
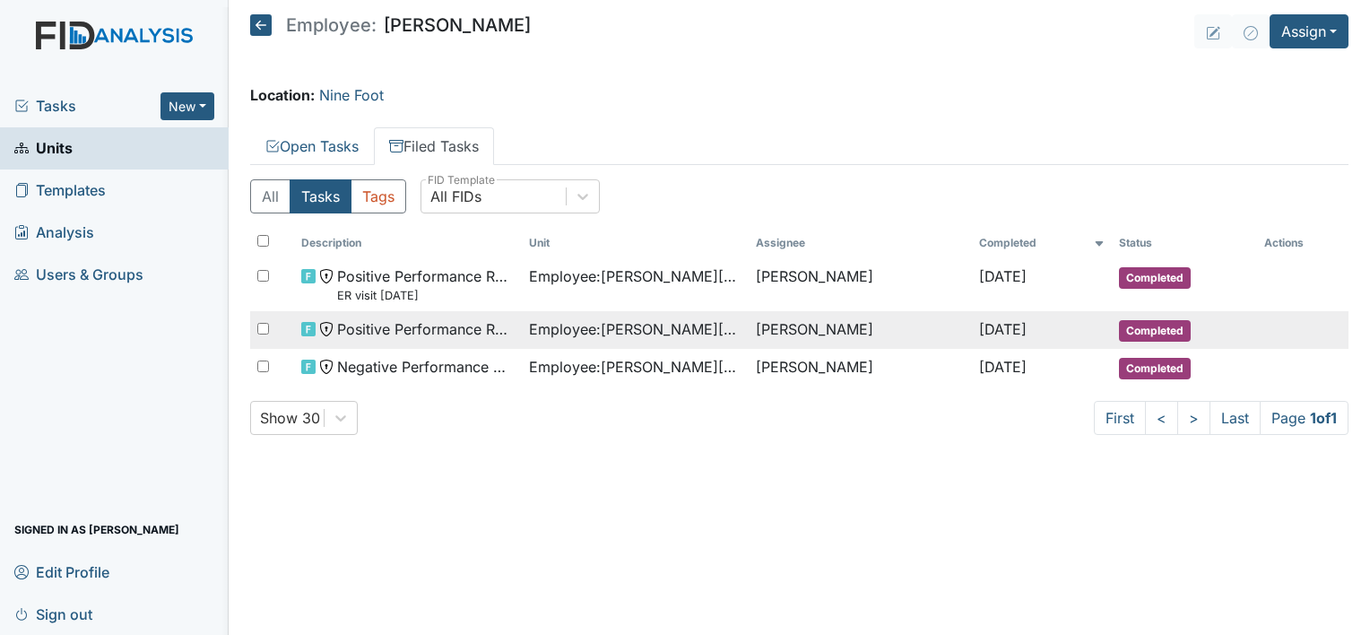
click at [543, 328] on span "Employee : Morefield, Abigale" at bounding box center [635, 329] width 213 height 22
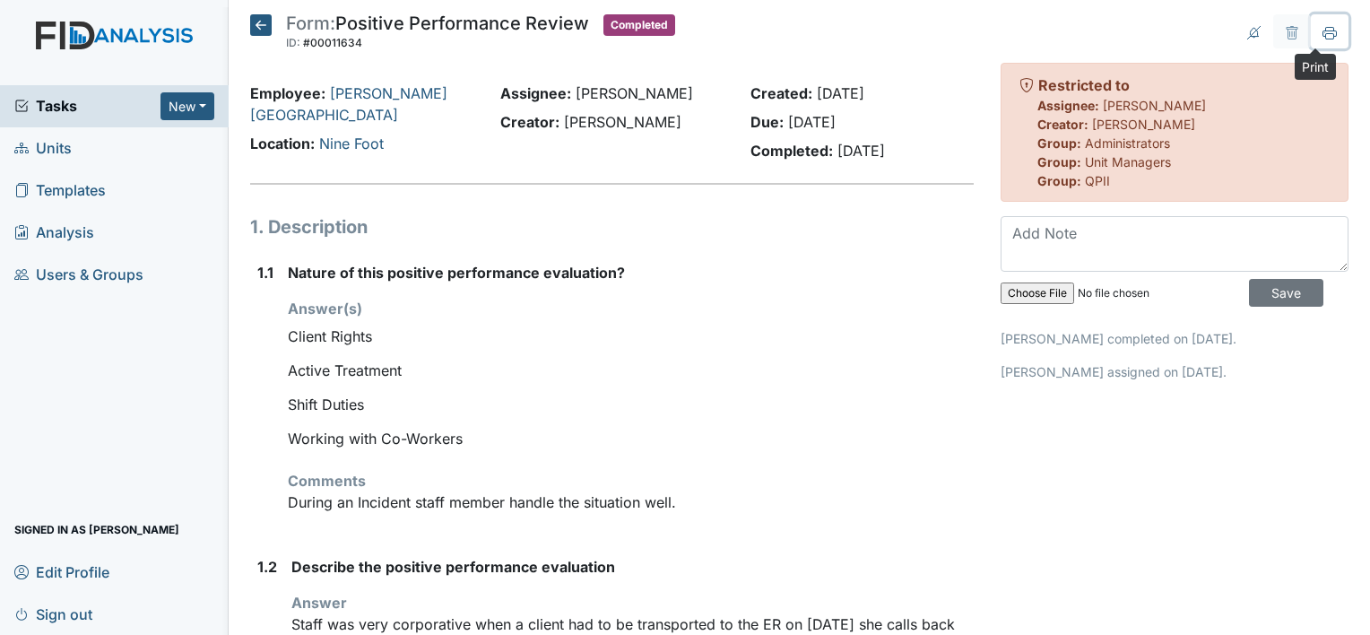
click at [1325, 33] on icon at bounding box center [1329, 36] width 9 height 6
